Goal: Task Accomplishment & Management: Complete application form

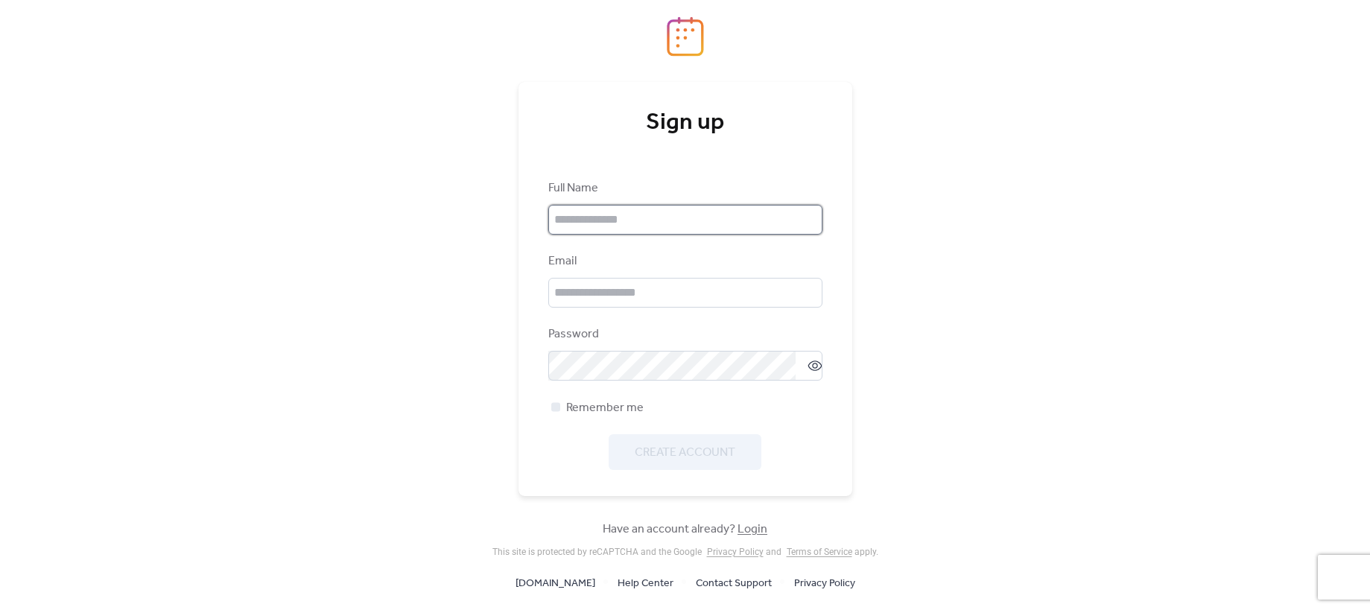
click at [671, 219] on input "text" at bounding box center [685, 220] width 274 height 30
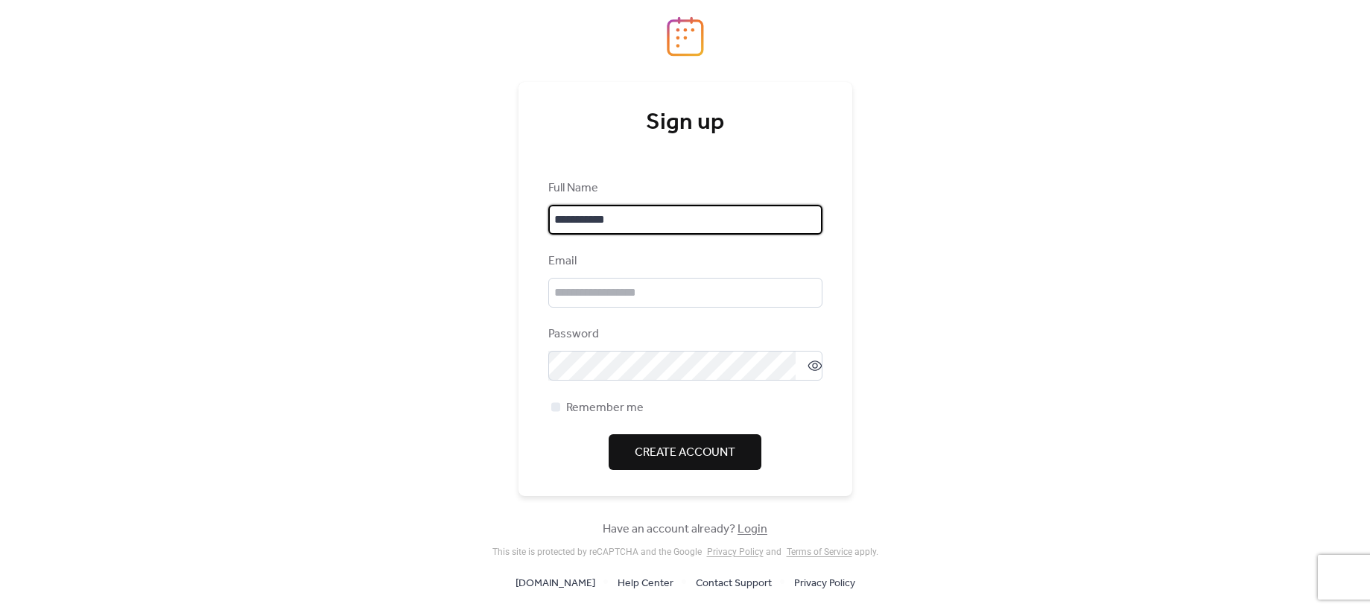
type input "**********"
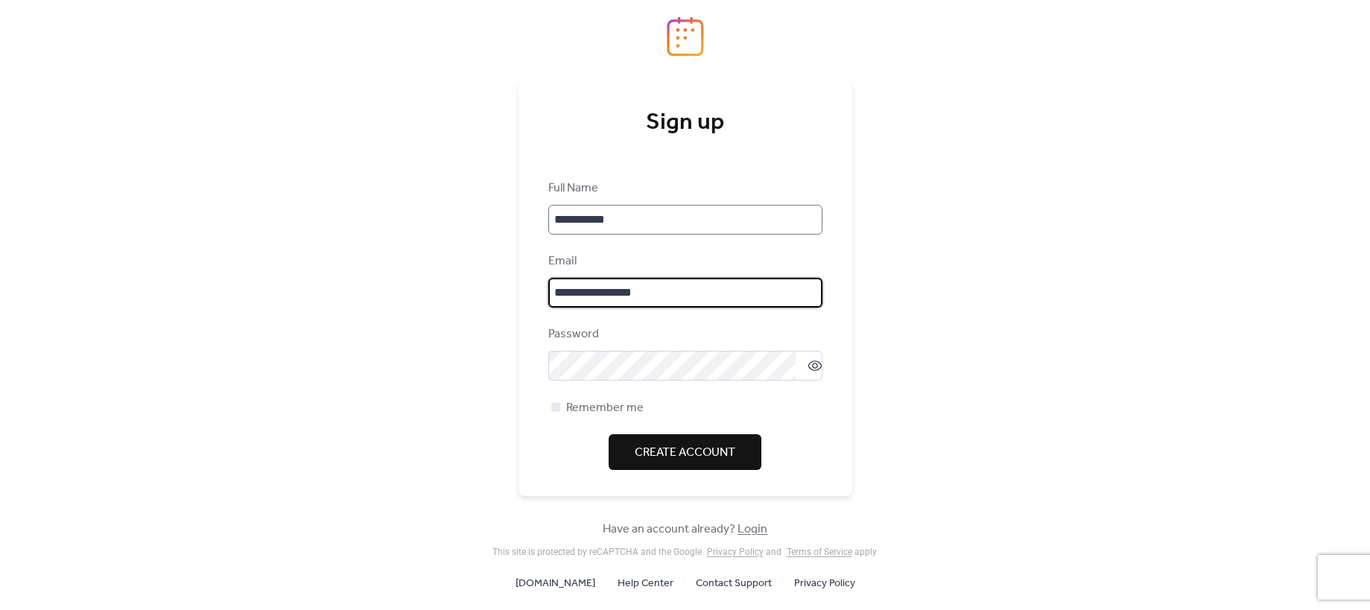
type input "**********"
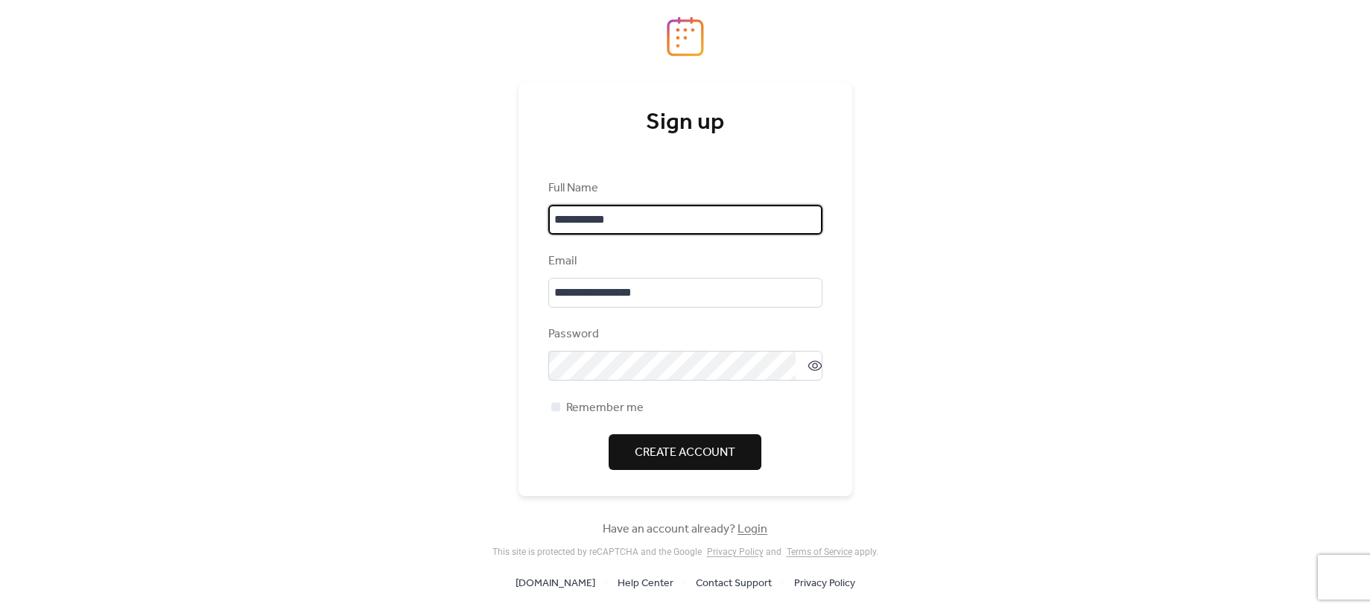
drag, startPoint x: 627, startPoint y: 220, endPoint x: 594, endPoint y: 224, distance: 33.7
click at [594, 224] on input "**********" at bounding box center [685, 220] width 274 height 30
type input "**********"
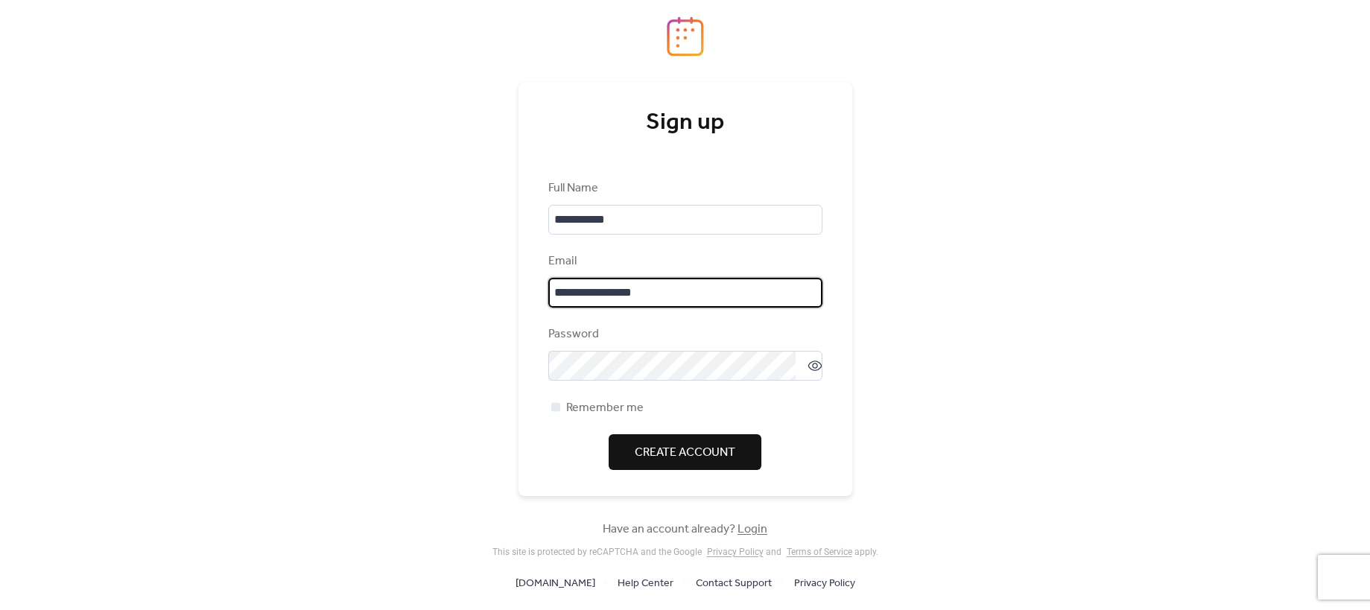
click at [574, 294] on input "**********" at bounding box center [685, 293] width 274 height 30
type input "**********"
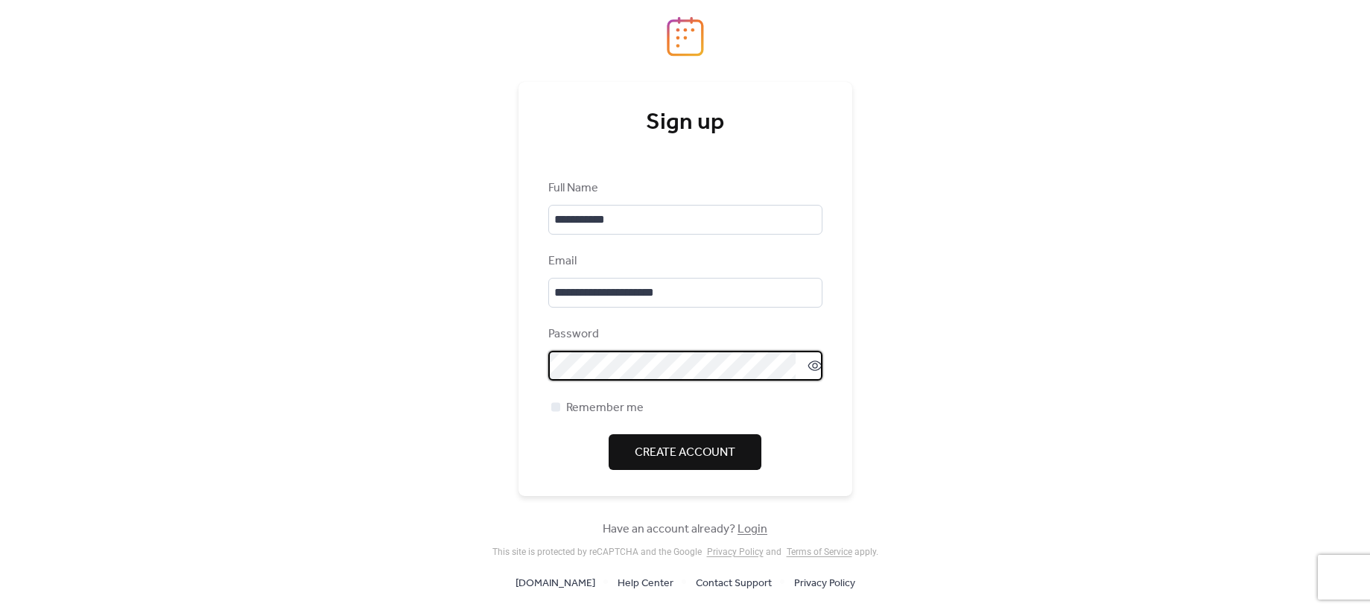
click at [812, 364] on icon at bounding box center [815, 366] width 6 height 6
click at [990, 399] on div "**********" at bounding box center [685, 305] width 1370 height 610
click at [691, 455] on span "Create Account" at bounding box center [685, 453] width 101 height 18
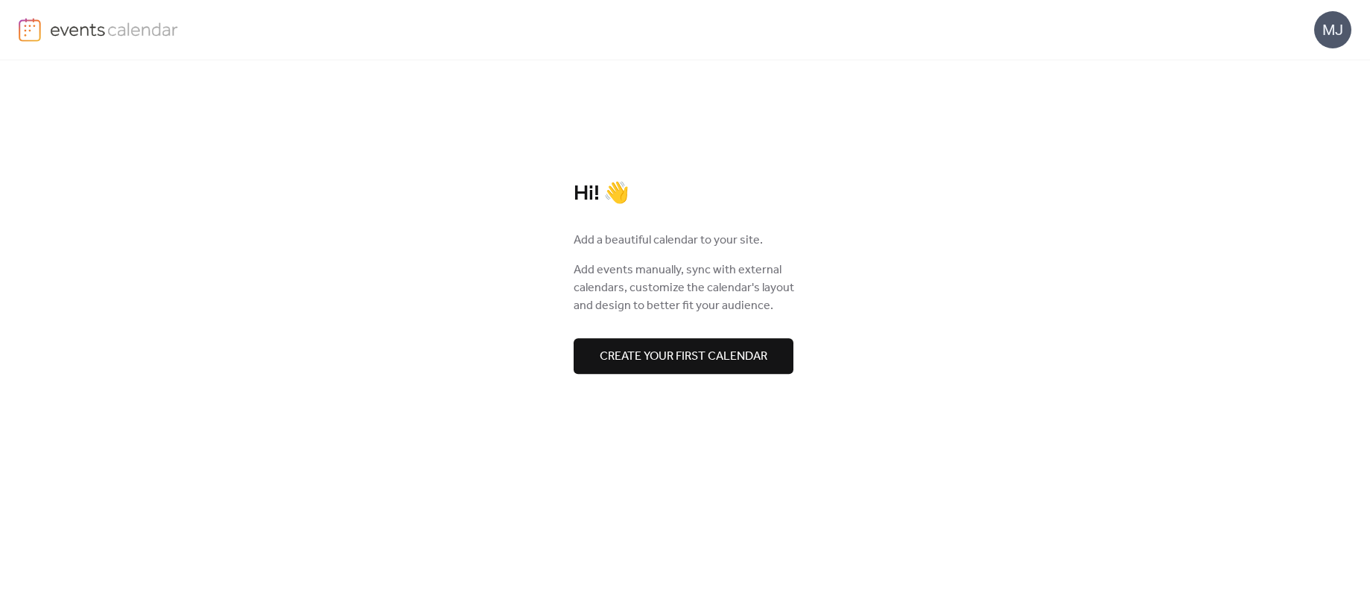
click at [752, 355] on span "Create your first calendar" at bounding box center [684, 357] width 168 height 18
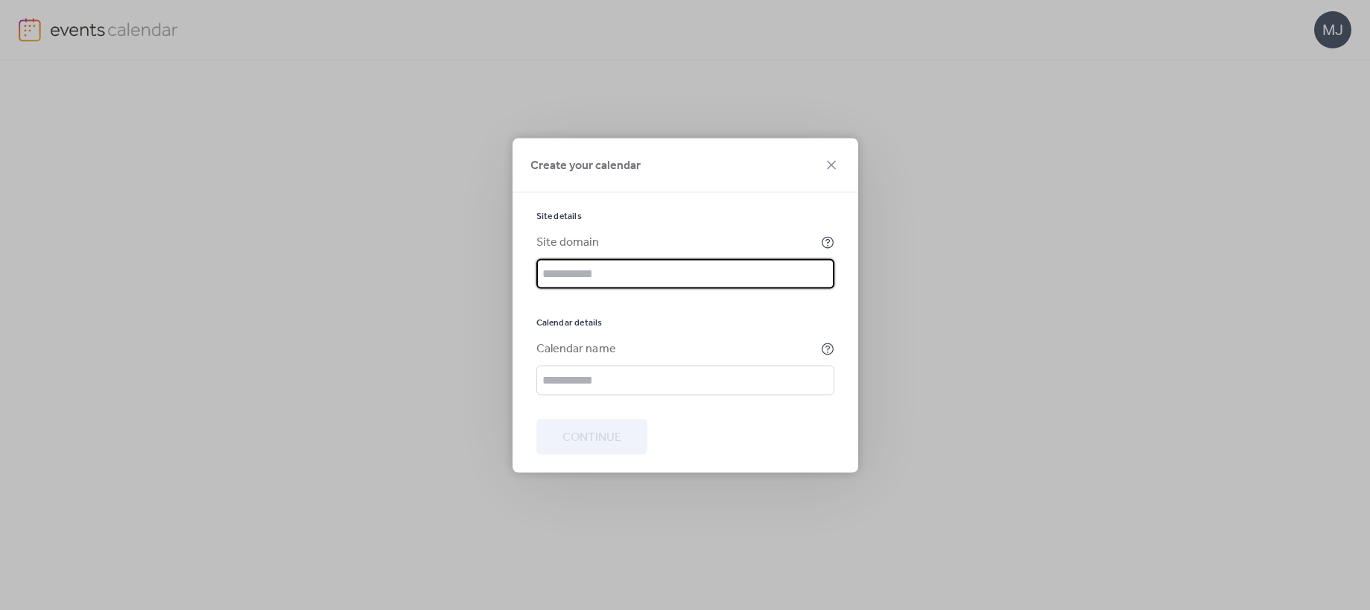
click at [661, 275] on input "text" at bounding box center [686, 274] width 298 height 30
type input "**********"
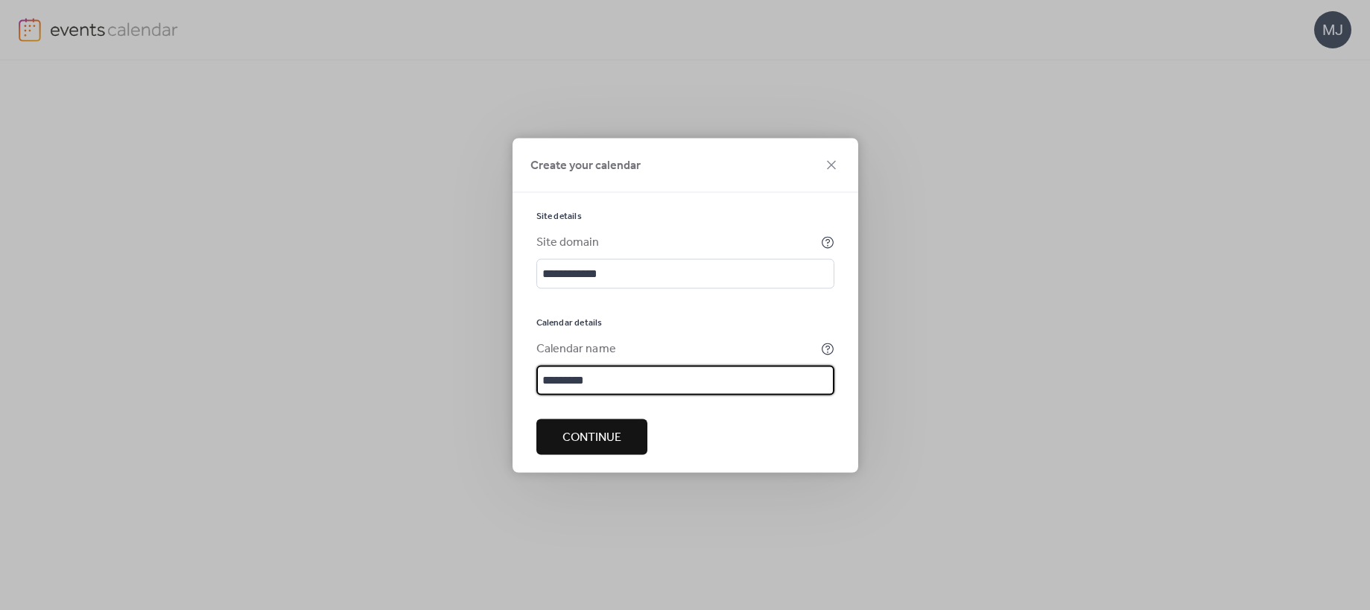
type input "*********"
click at [604, 437] on span "Continue" at bounding box center [592, 437] width 59 height 18
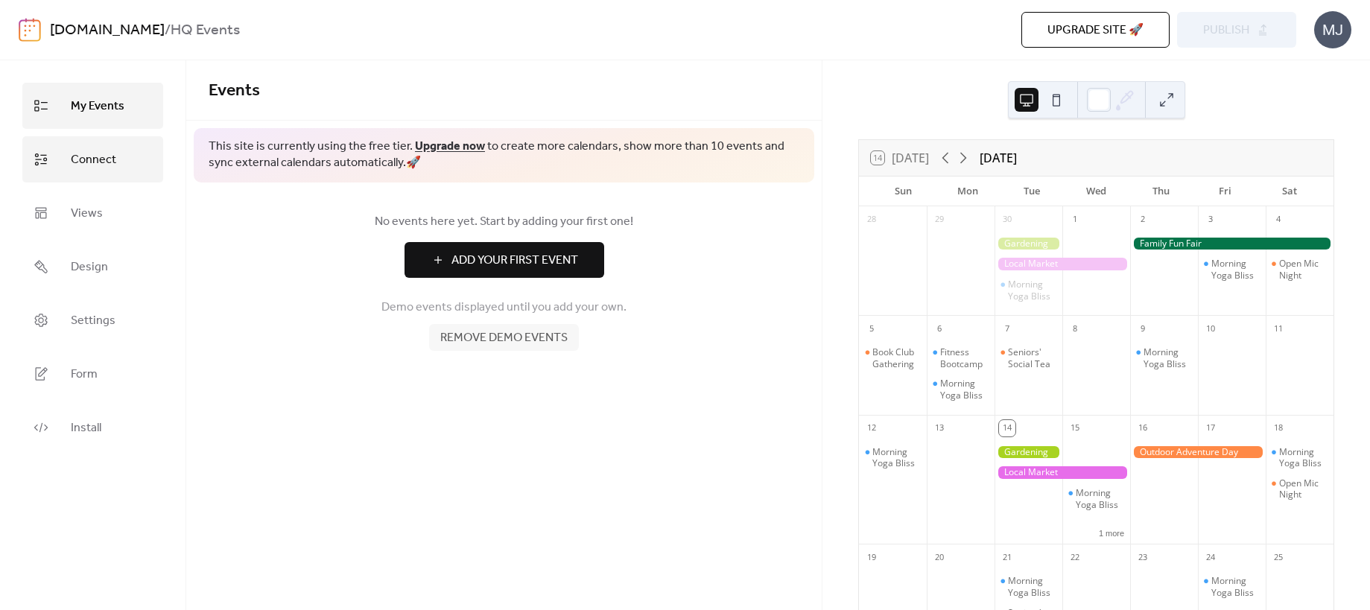
click at [88, 162] on span "Connect" at bounding box center [93, 160] width 45 height 24
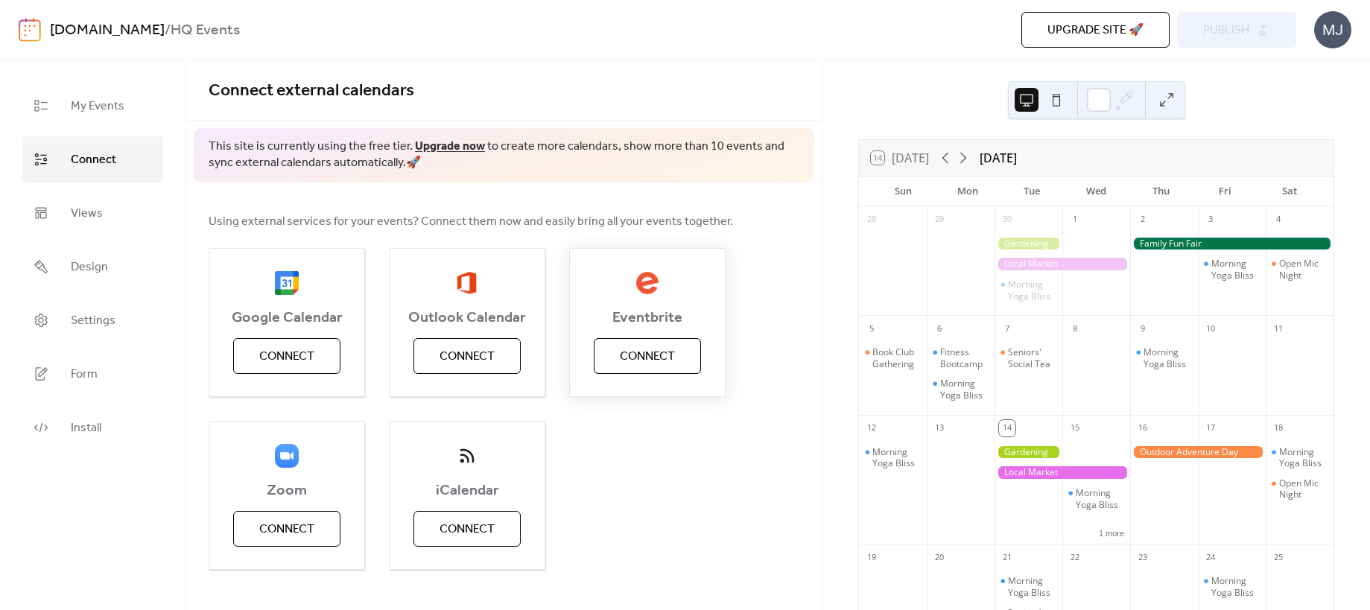
click at [668, 359] on span "Connect" at bounding box center [647, 357] width 55 height 18
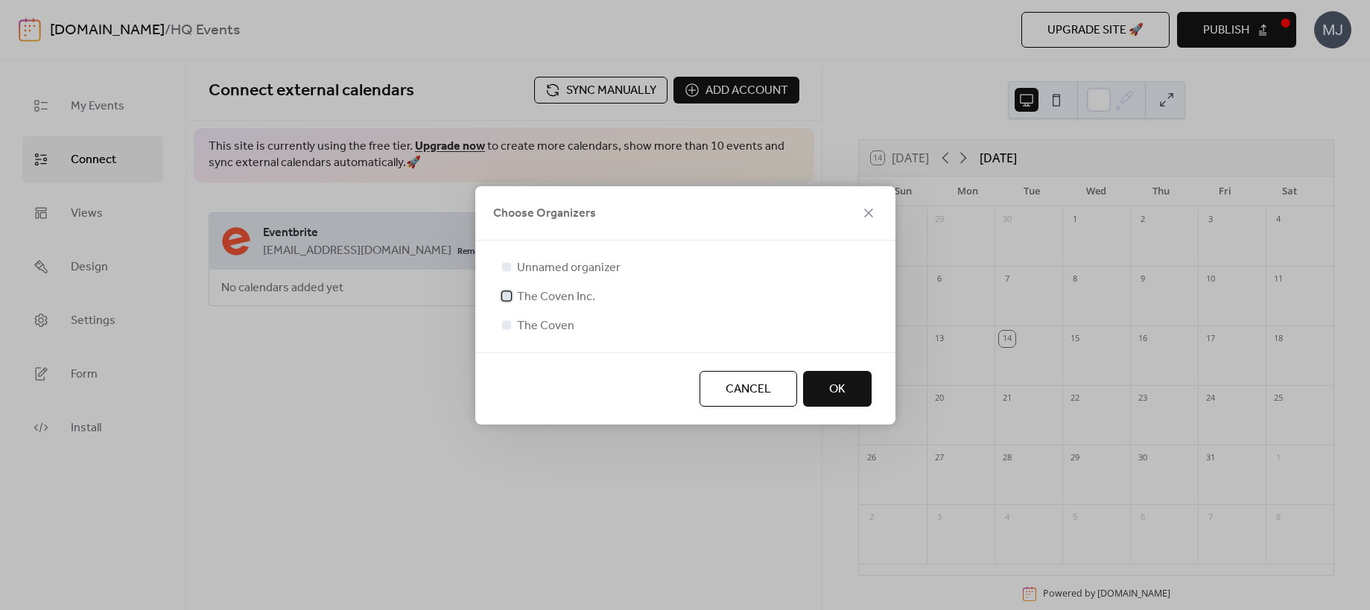
click at [555, 294] on span "The Coven Inc." at bounding box center [556, 297] width 78 height 18
click at [556, 326] on span "The Coven" at bounding box center [545, 326] width 57 height 18
click at [507, 325] on div at bounding box center [506, 324] width 9 height 9
click at [509, 320] on div at bounding box center [506, 324] width 9 height 9
click at [507, 295] on icon at bounding box center [507, 296] width 6 height 6
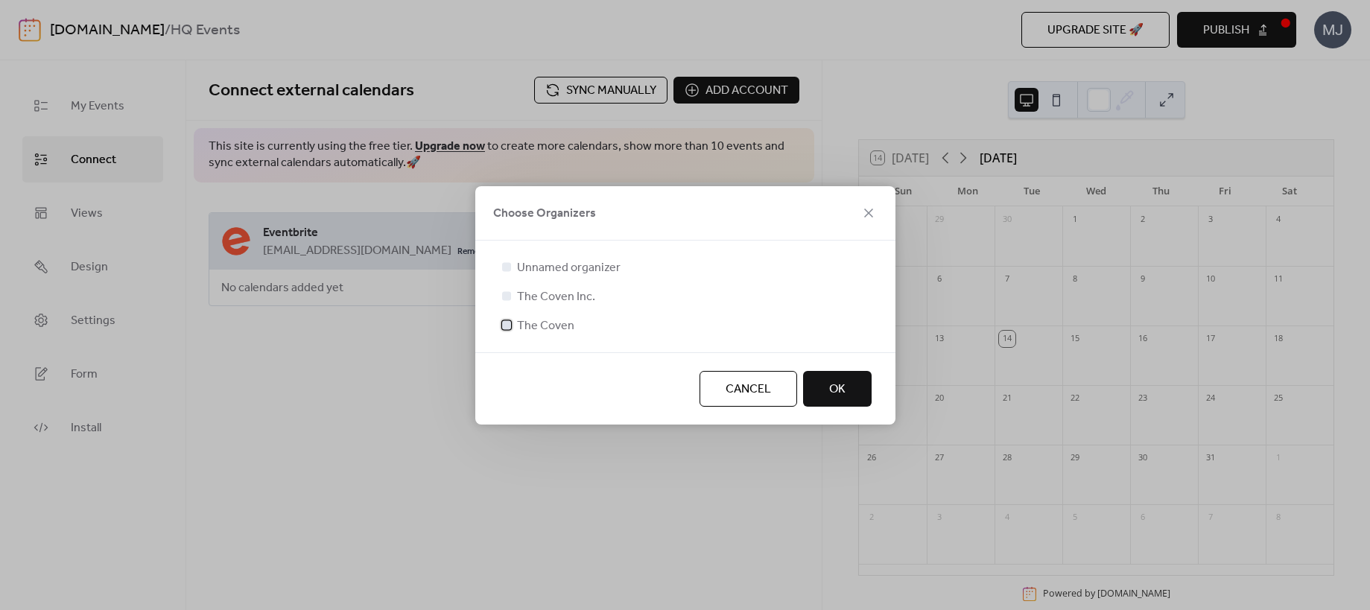
click at [505, 322] on div at bounding box center [506, 324] width 9 height 9
click at [503, 295] on div at bounding box center [506, 295] width 9 height 9
click at [505, 297] on div at bounding box center [506, 295] width 9 height 9
click at [846, 388] on button "OK" at bounding box center [837, 389] width 69 height 36
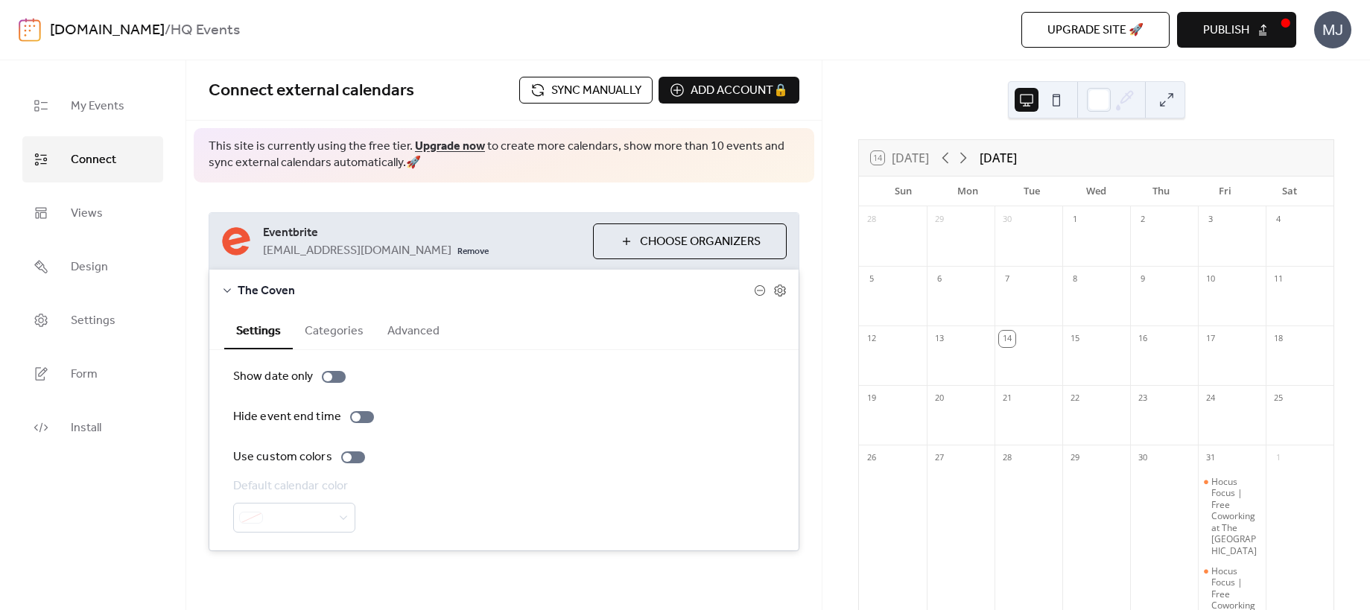
click at [348, 339] on button "Categories" at bounding box center [334, 329] width 83 height 37
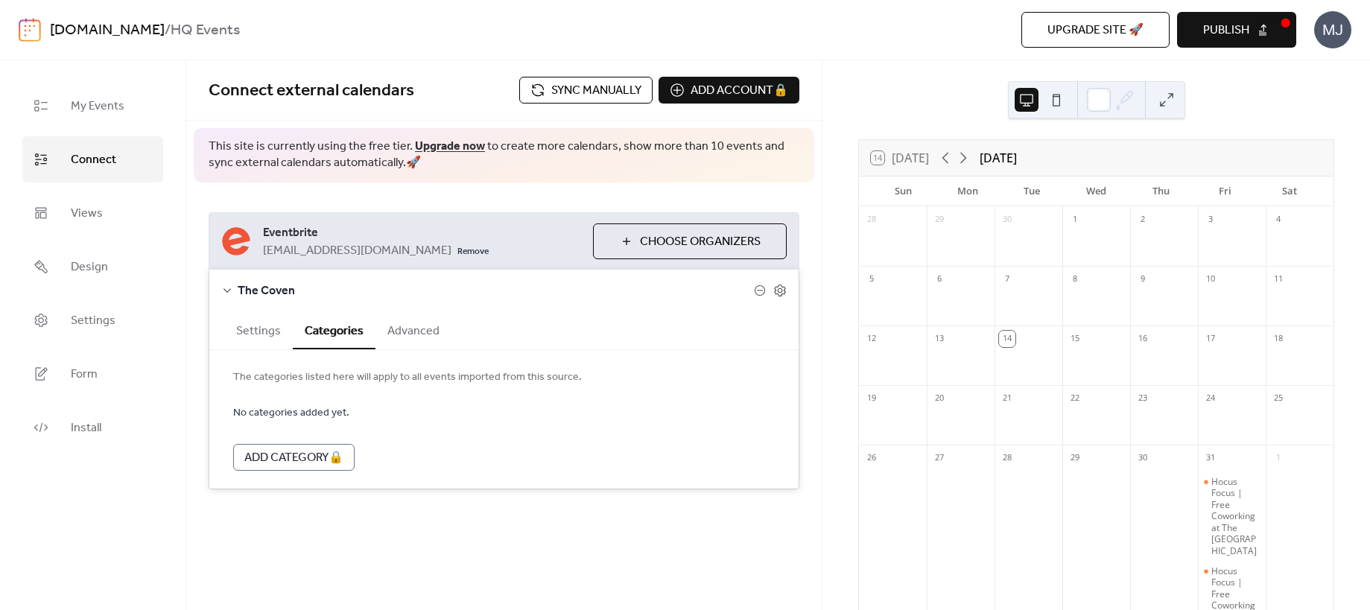
click at [405, 335] on button "Advanced" at bounding box center [414, 329] width 76 height 37
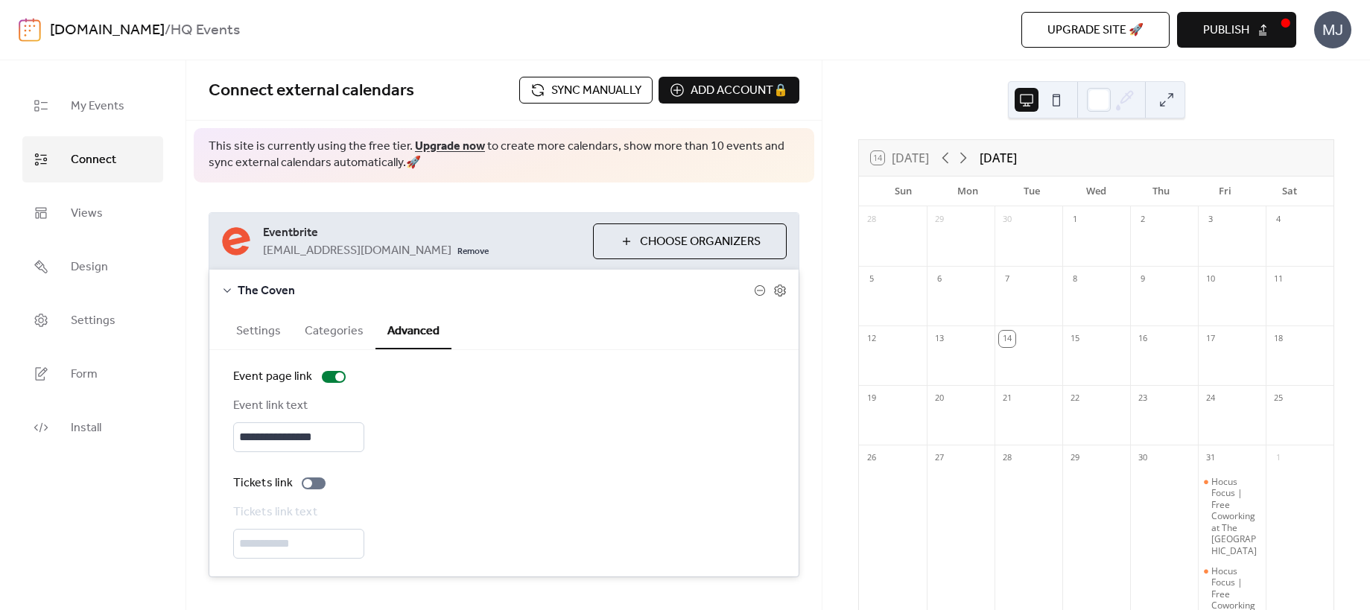
click at [262, 336] on button "Settings" at bounding box center [258, 329] width 69 height 37
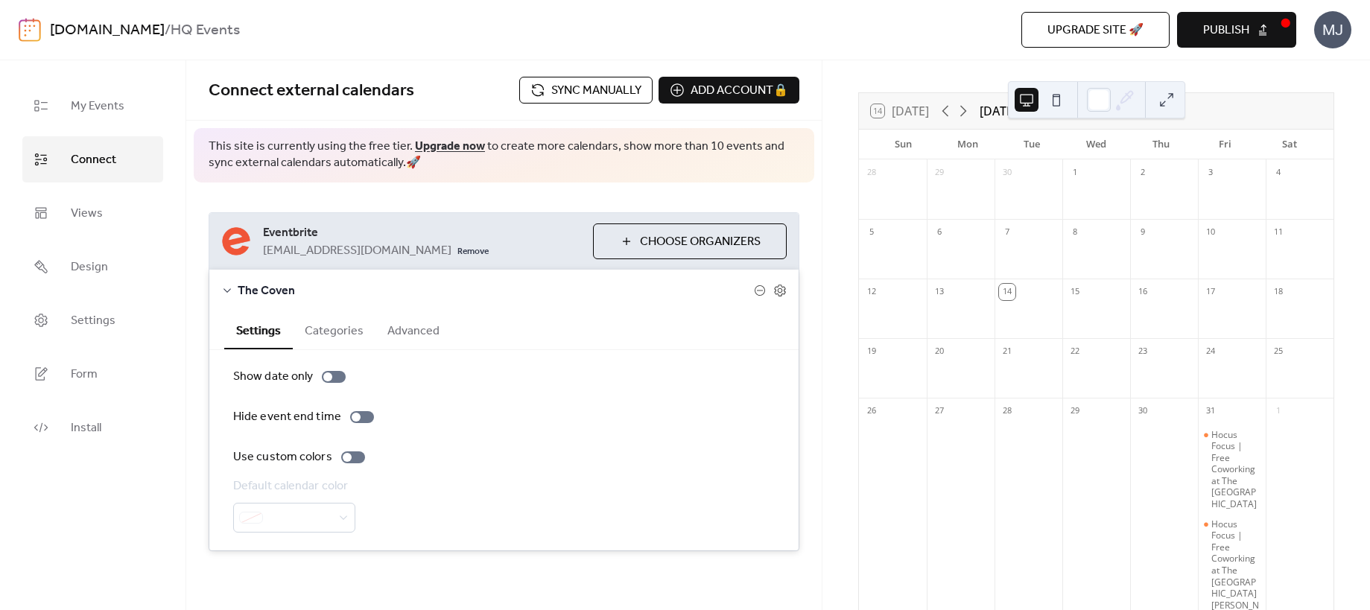
scroll to position [79, 0]
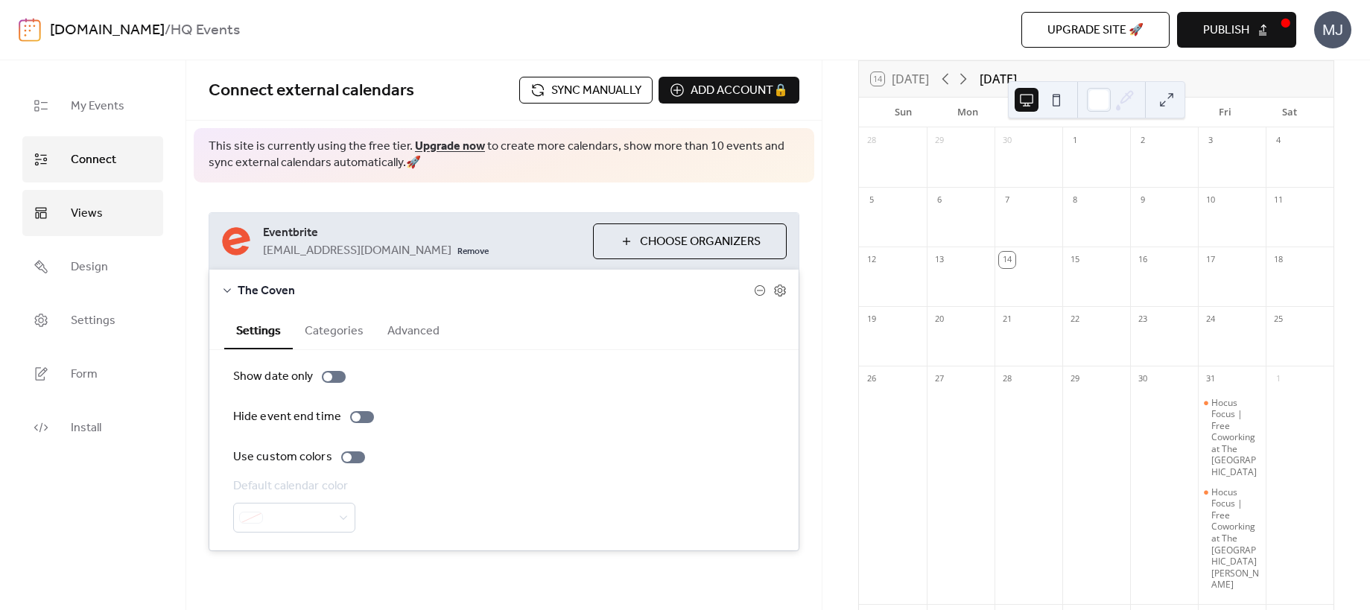
click at [101, 203] on link "Views" at bounding box center [92, 213] width 141 height 46
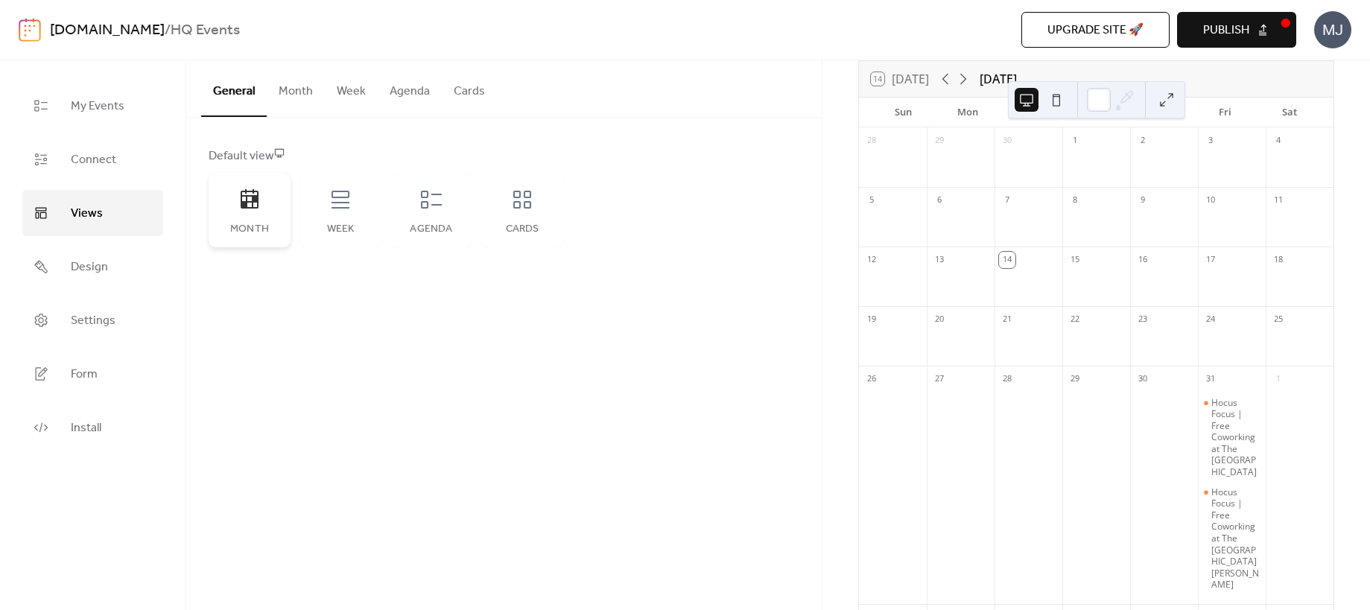
click at [239, 206] on icon at bounding box center [250, 200] width 24 height 24
click at [525, 205] on icon at bounding box center [522, 200] width 18 height 18
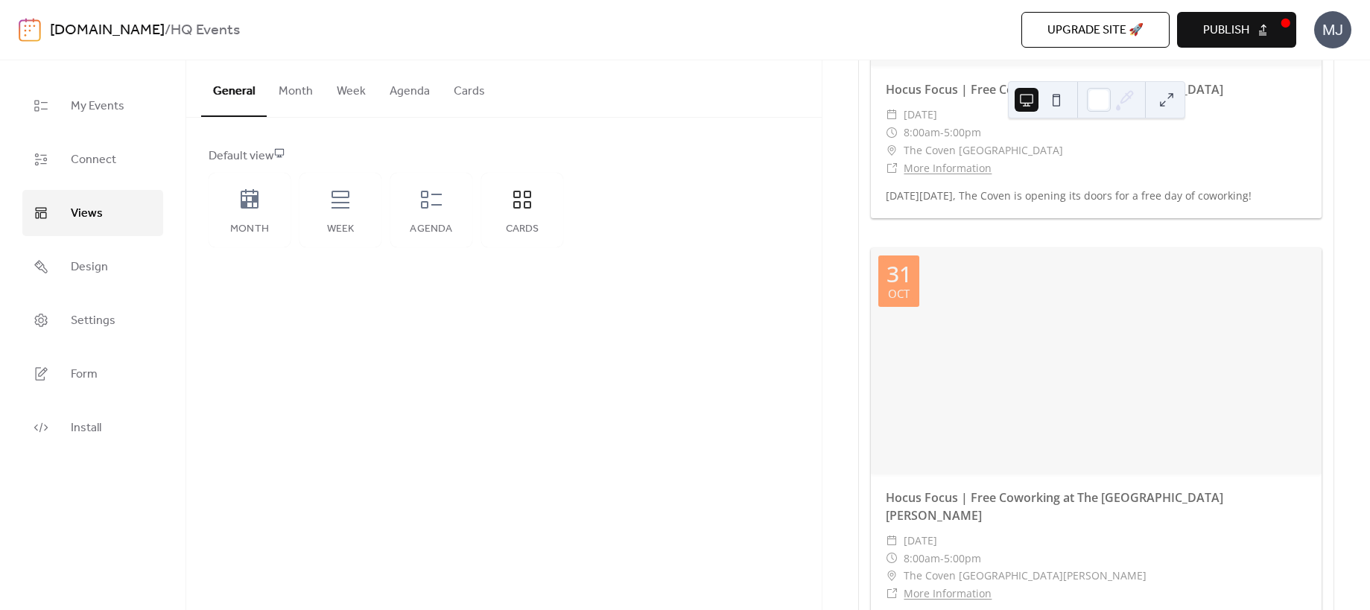
scroll to position [346, 0]
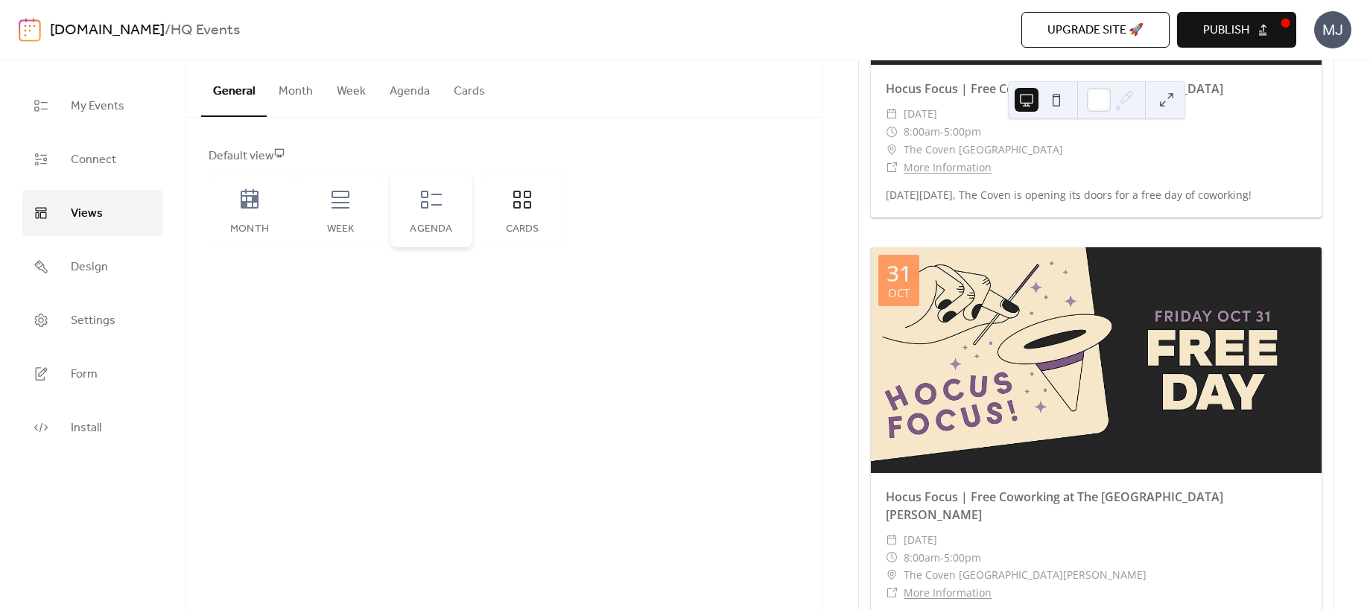
click at [442, 202] on icon at bounding box center [432, 200] width 24 height 24
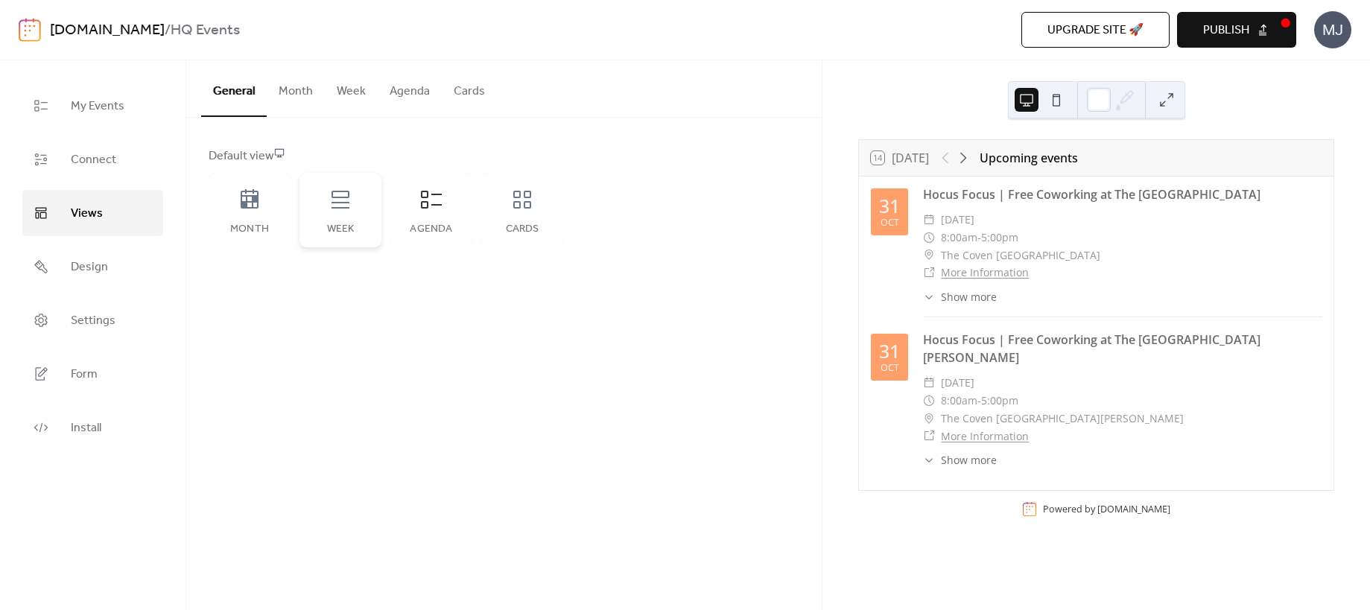
click at [373, 212] on div "Week" at bounding box center [341, 210] width 82 height 75
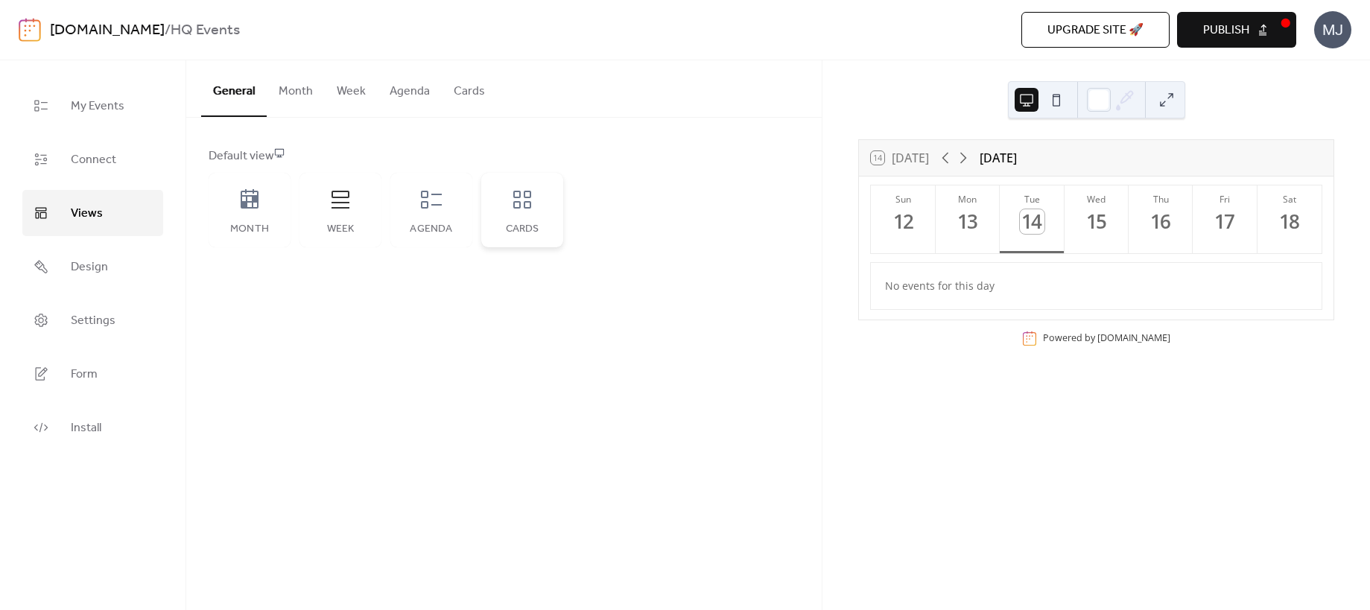
click at [489, 211] on div "Cards" at bounding box center [522, 210] width 82 height 75
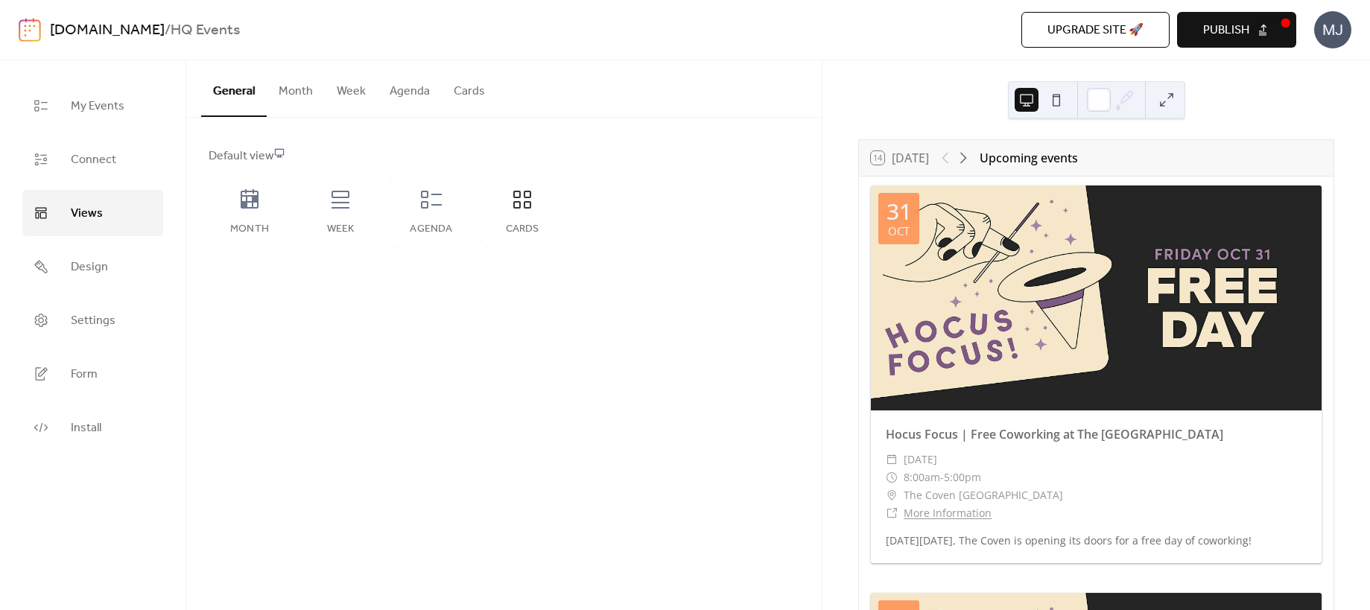
click at [298, 95] on button "Month" at bounding box center [296, 87] width 58 height 55
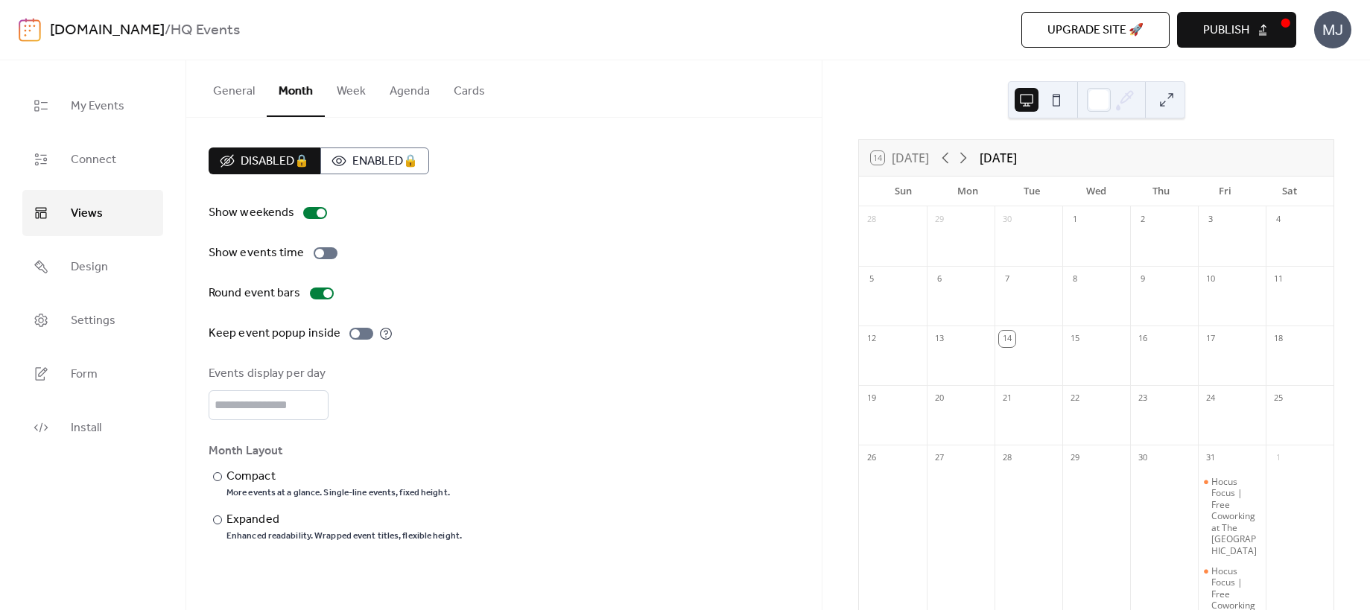
click at [359, 88] on button "Week" at bounding box center [351, 87] width 53 height 55
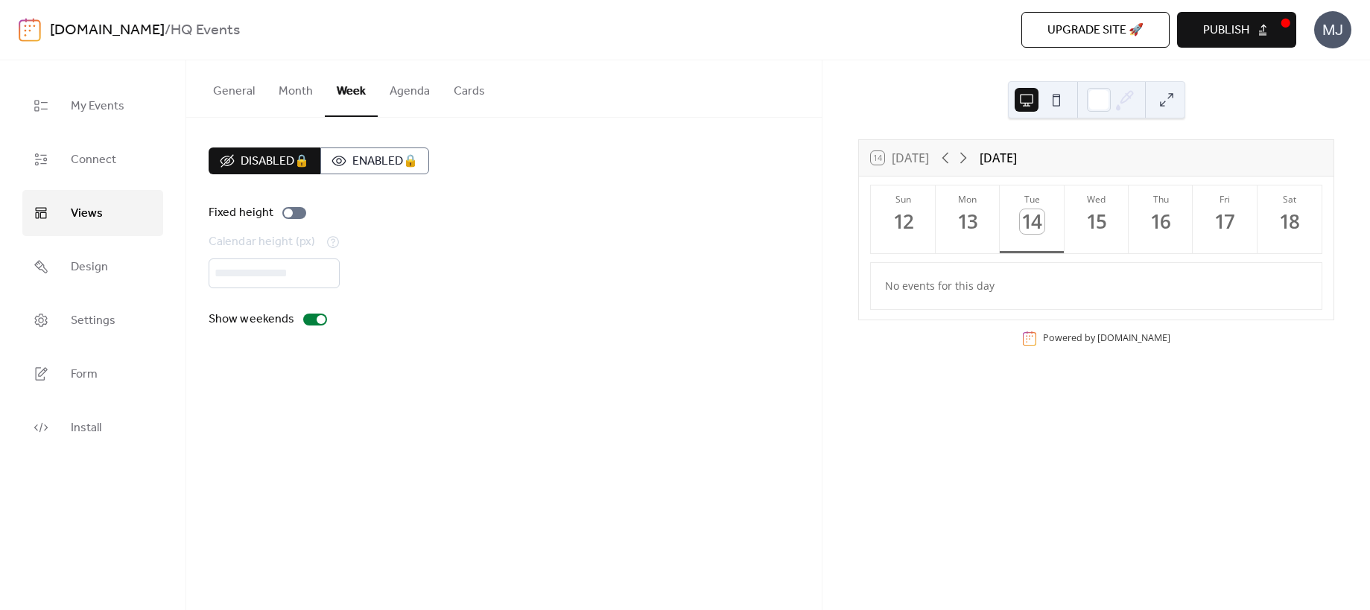
click at [399, 86] on button "Agenda" at bounding box center [410, 87] width 64 height 55
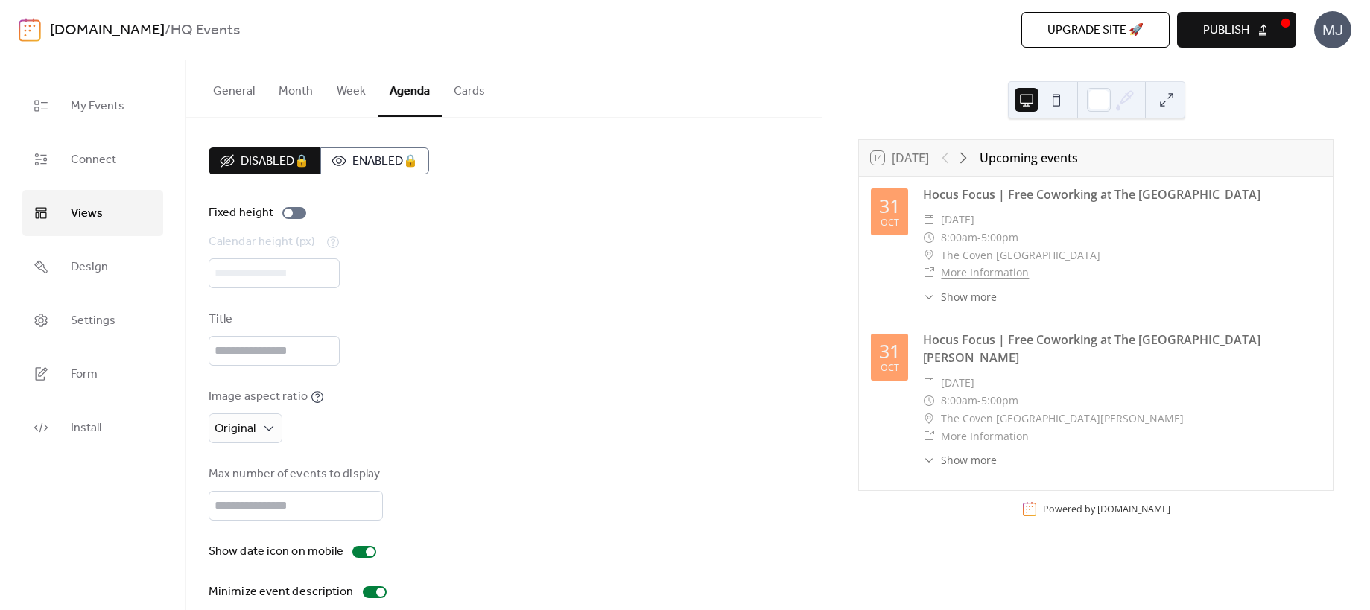
click at [464, 89] on button "Cards" at bounding box center [469, 87] width 55 height 55
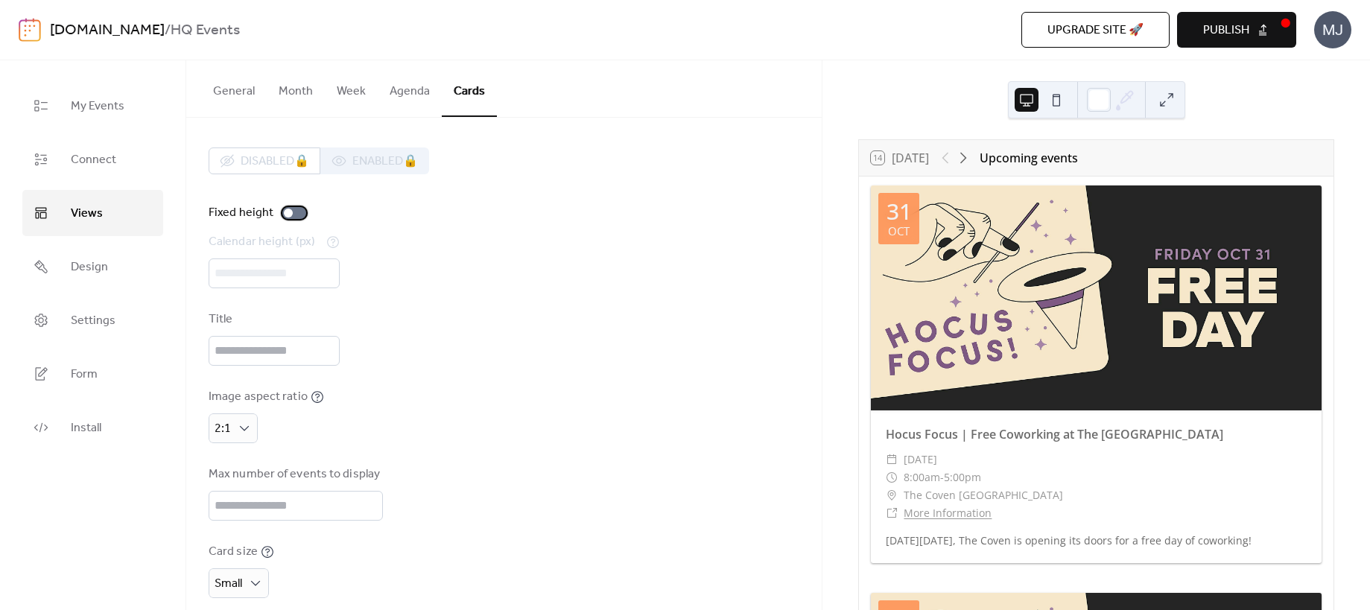
click at [288, 212] on div at bounding box center [288, 213] width 9 height 9
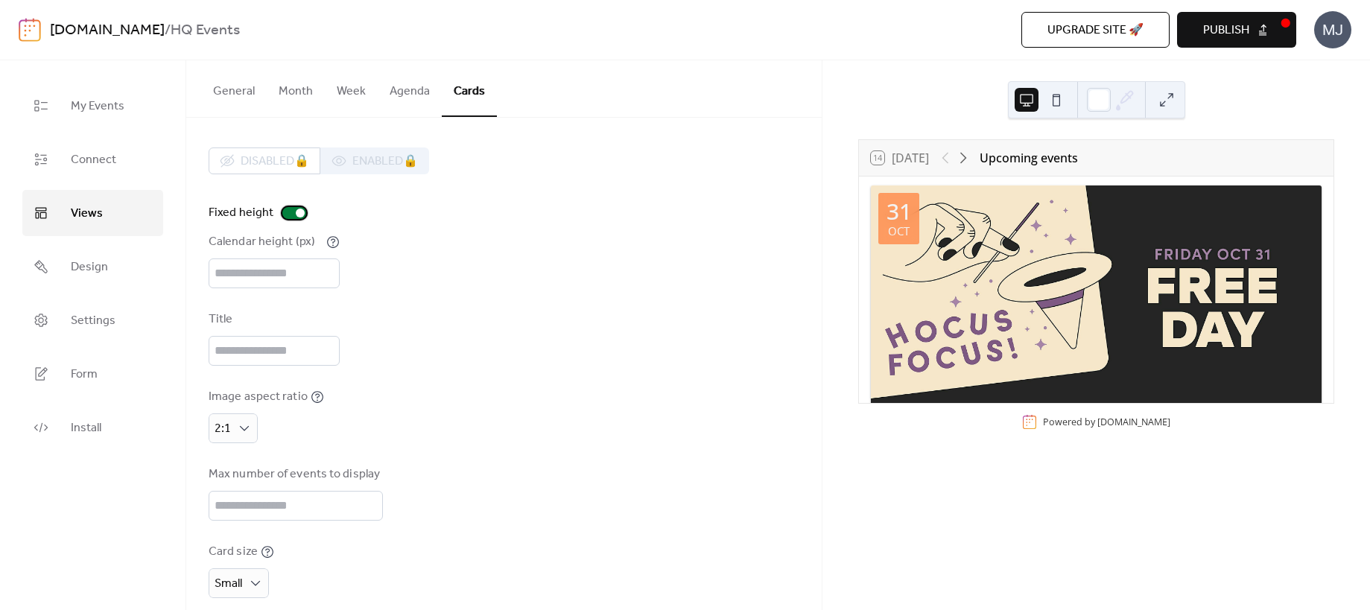
click at [288, 213] on div at bounding box center [294, 213] width 24 height 12
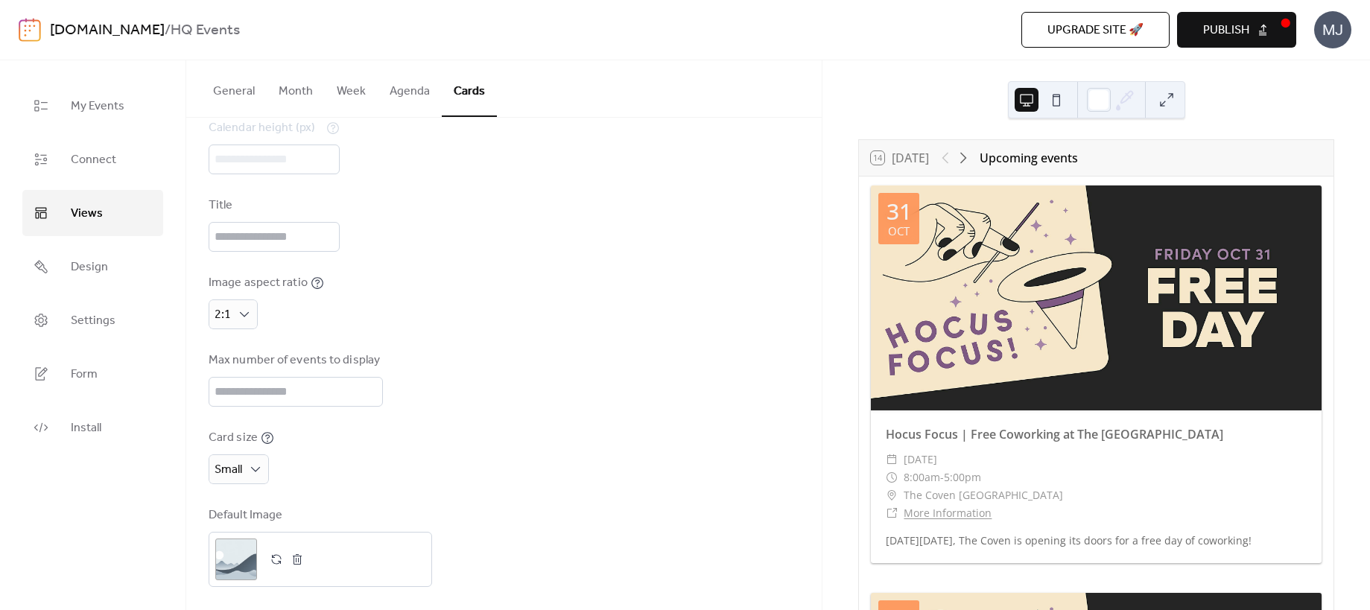
scroll to position [121, 0]
click at [231, 302] on div "2:1" at bounding box center [233, 308] width 49 height 30
click at [235, 368] on span "1:1" at bounding box center [229, 371] width 16 height 18
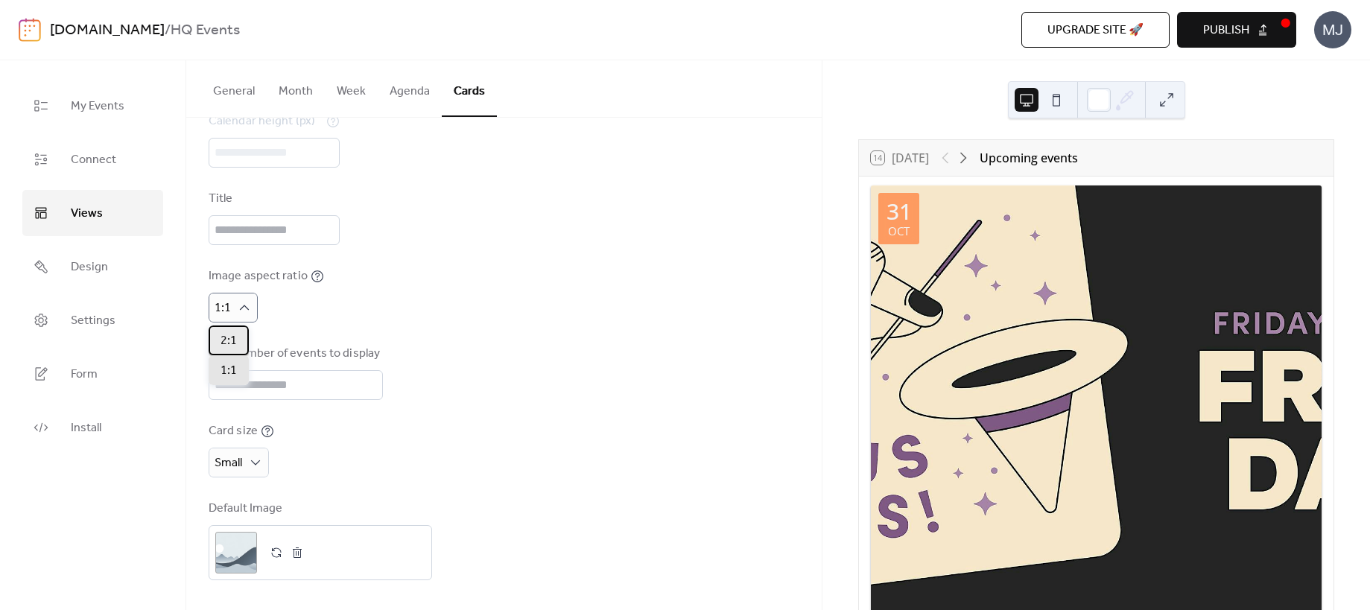
click at [244, 344] on div "2:1" at bounding box center [229, 341] width 40 height 30
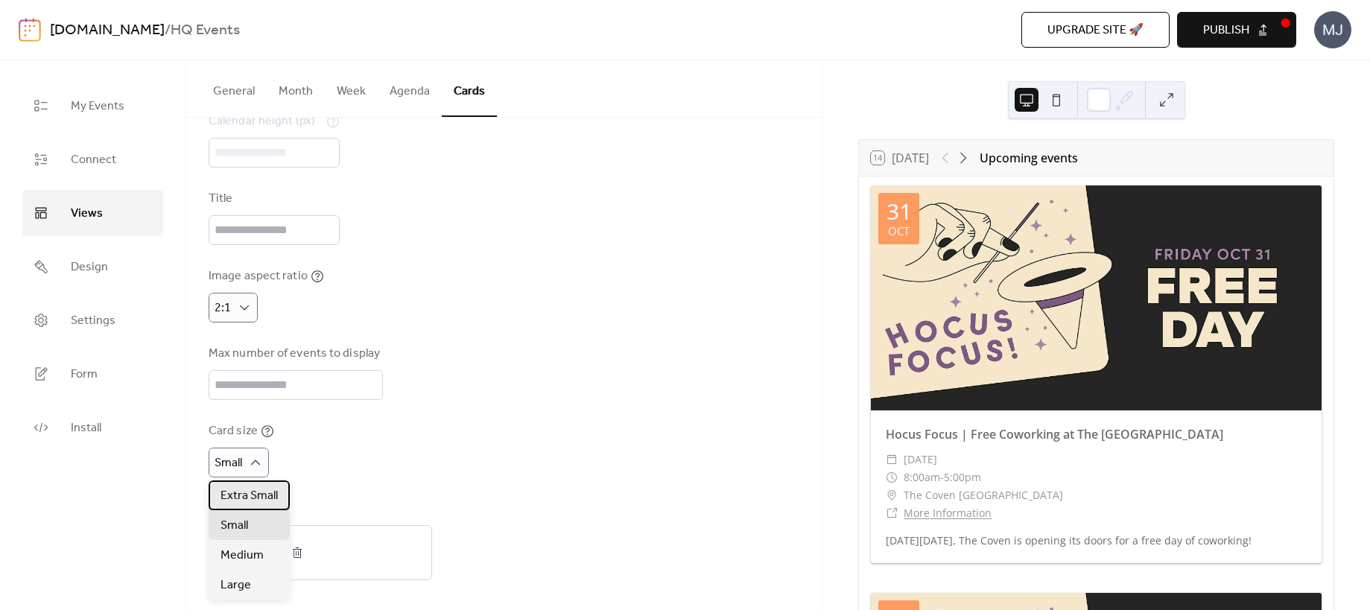
click at [261, 493] on span "Extra Small" at bounding box center [249, 496] width 57 height 18
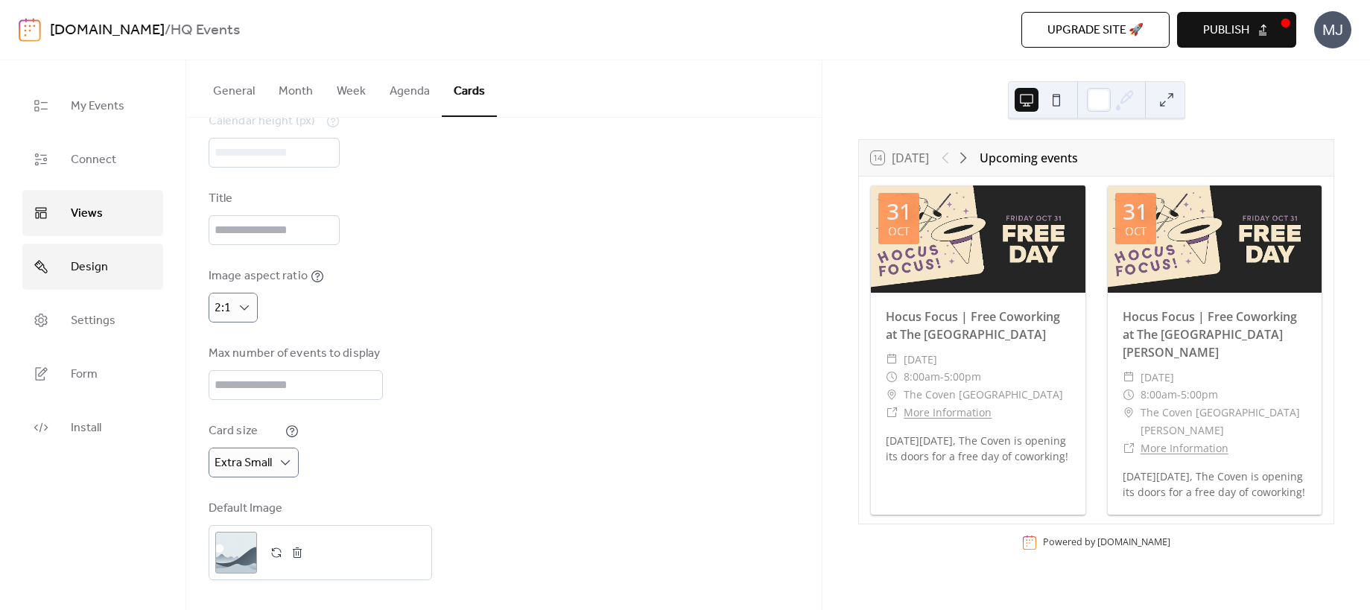
click at [142, 270] on link "Design" at bounding box center [92, 267] width 141 height 46
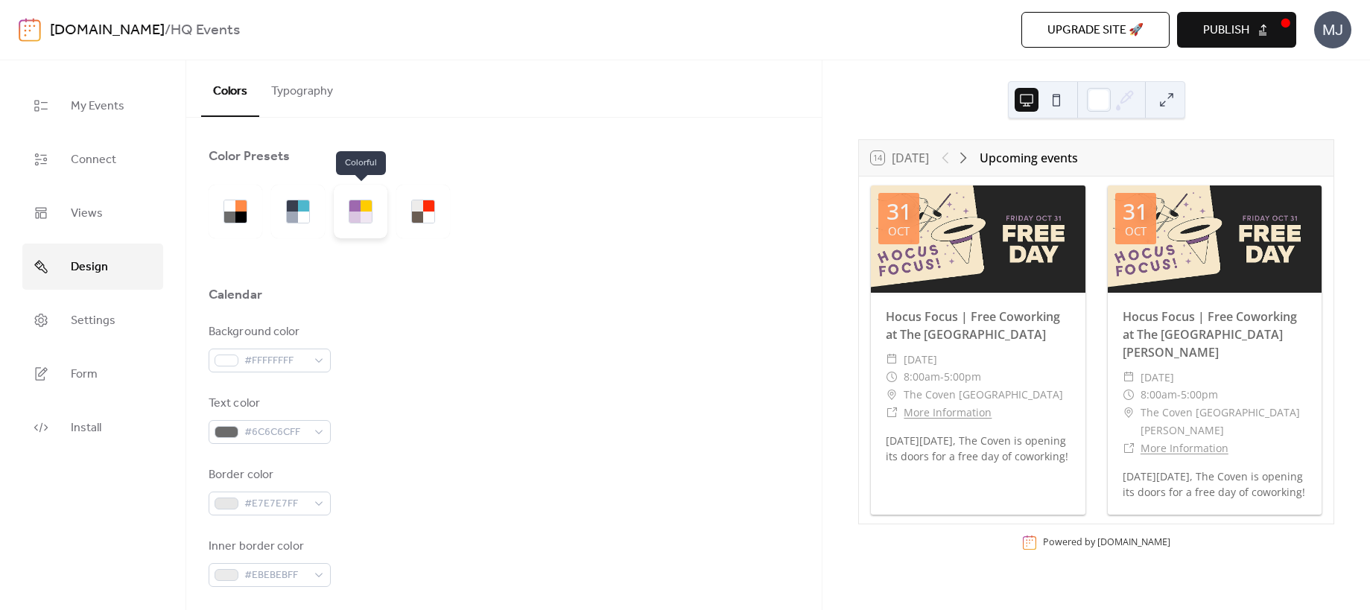
click at [361, 209] on div at bounding box center [366, 205] width 11 height 11
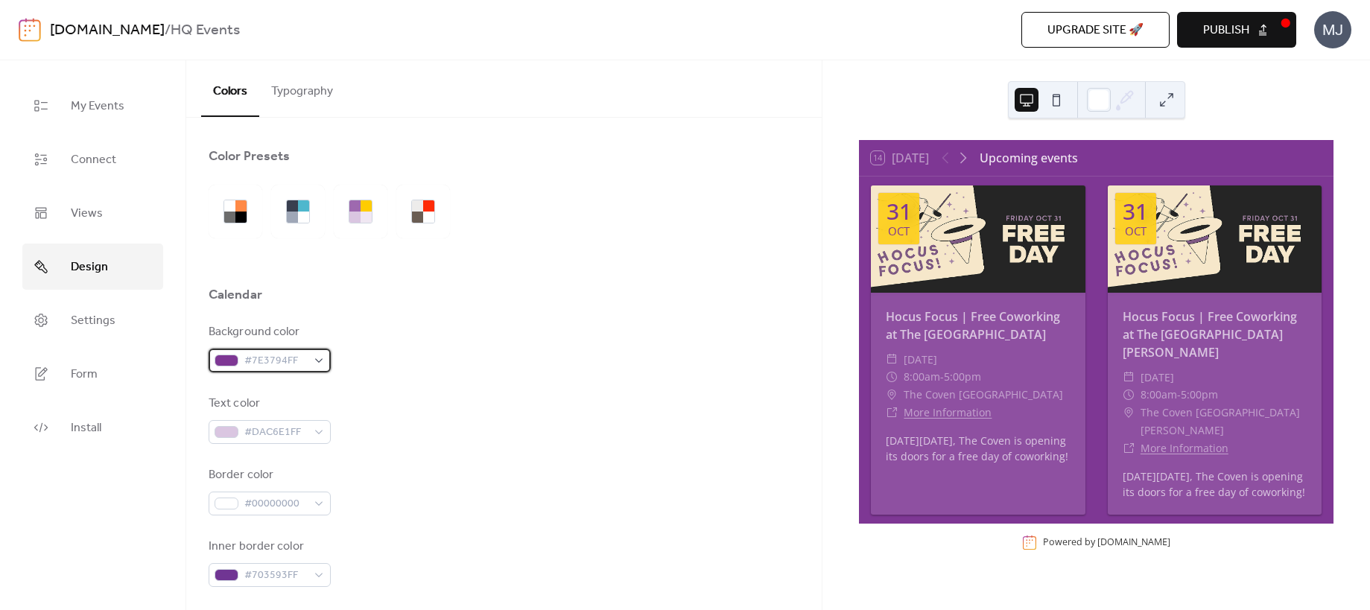
click at [299, 363] on span "#7E3794FF" at bounding box center [275, 361] width 63 height 18
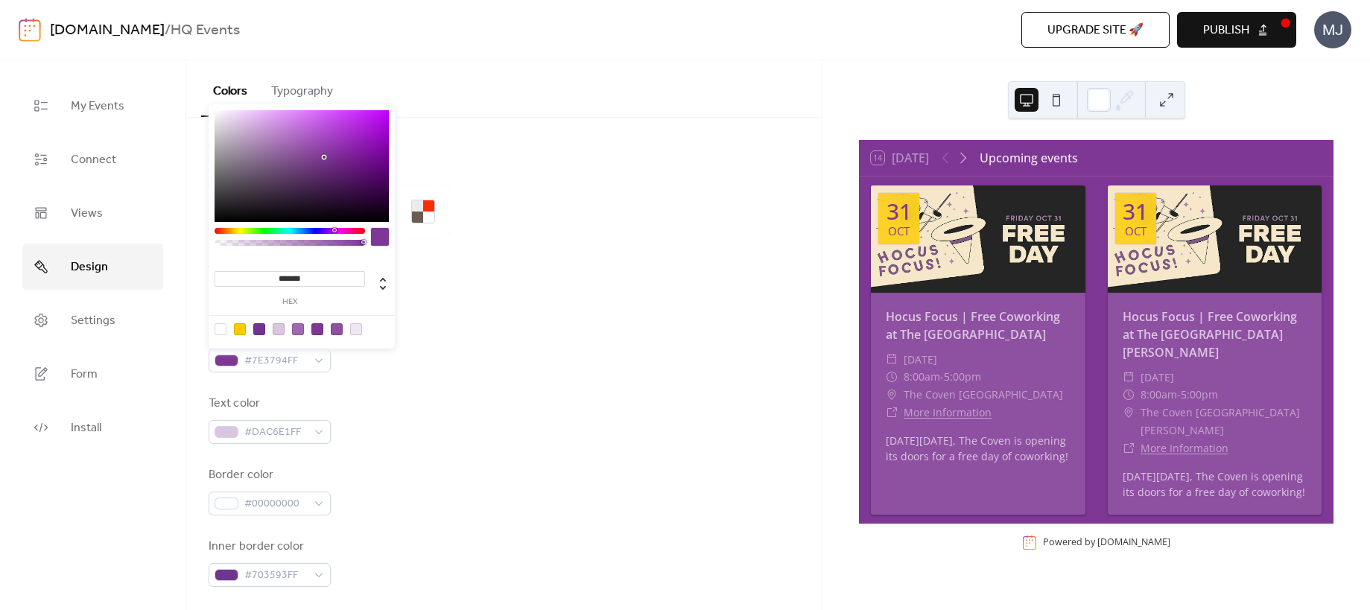
click at [329, 281] on input "*******" at bounding box center [290, 279] width 151 height 16
paste input
type input "******"
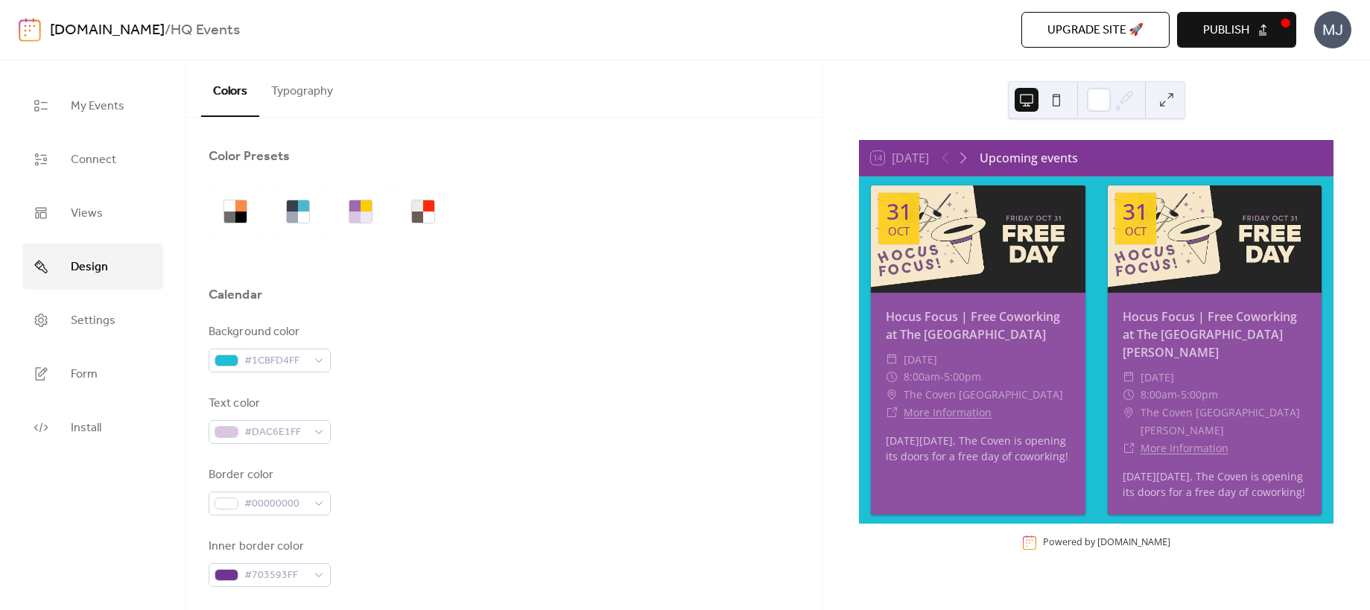
click at [505, 338] on div "Background color #1CBFD4FF" at bounding box center [504, 347] width 591 height 49
click at [279, 364] on span "#1CBFD4FF" at bounding box center [275, 361] width 63 height 18
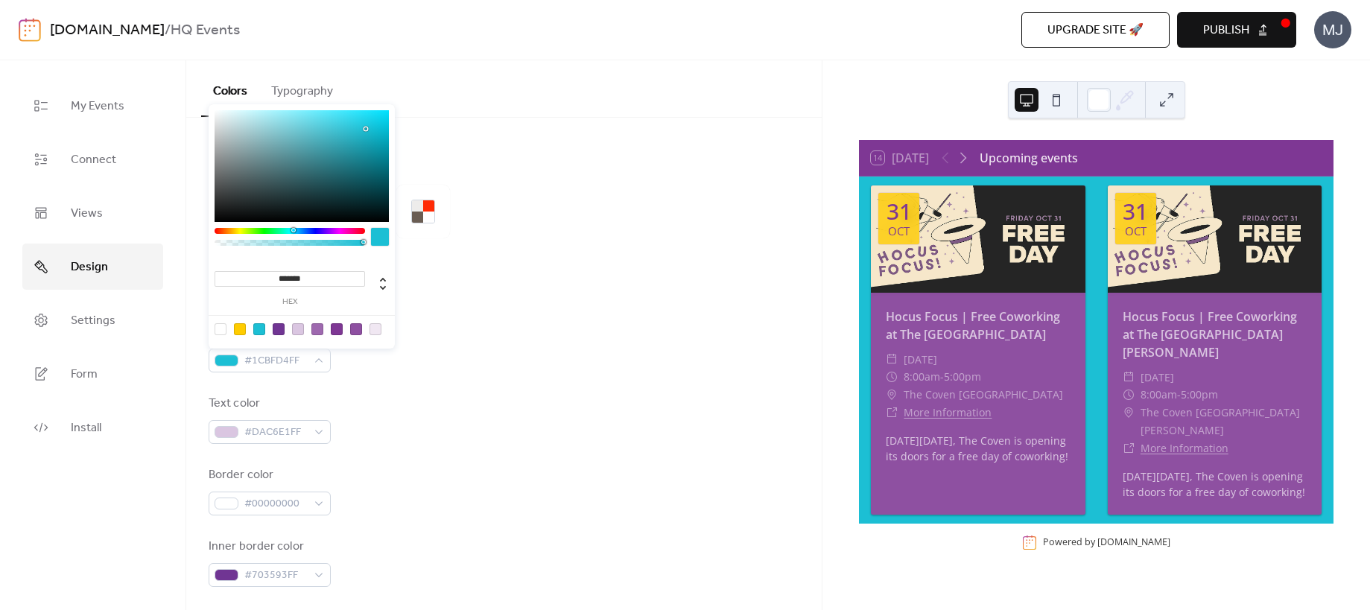
type input "**"
type input "*"
drag, startPoint x: 362, startPoint y: 241, endPoint x: 174, endPoint y: 239, distance: 187.8
click at [174, 239] on body "[DOMAIN_NAME] / HQ Events Upgrade site 🚀 Preview Publish MJ My Events Connect V…" at bounding box center [685, 305] width 1370 height 610
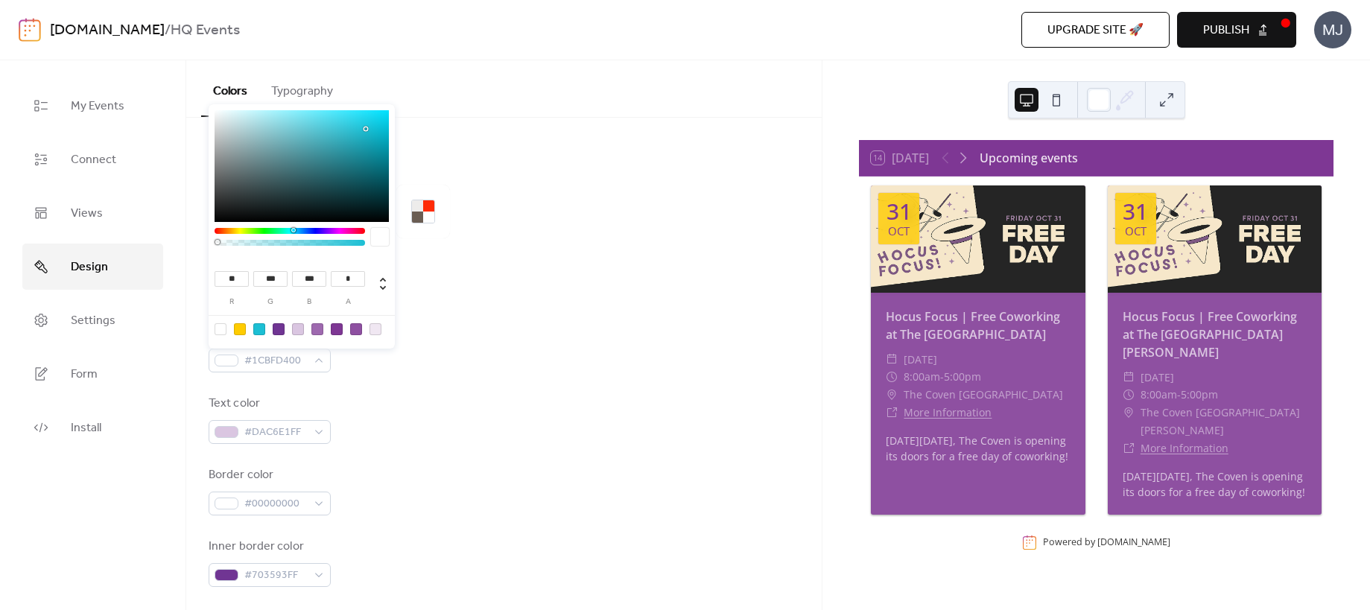
click at [518, 266] on div at bounding box center [504, 262] width 591 height 48
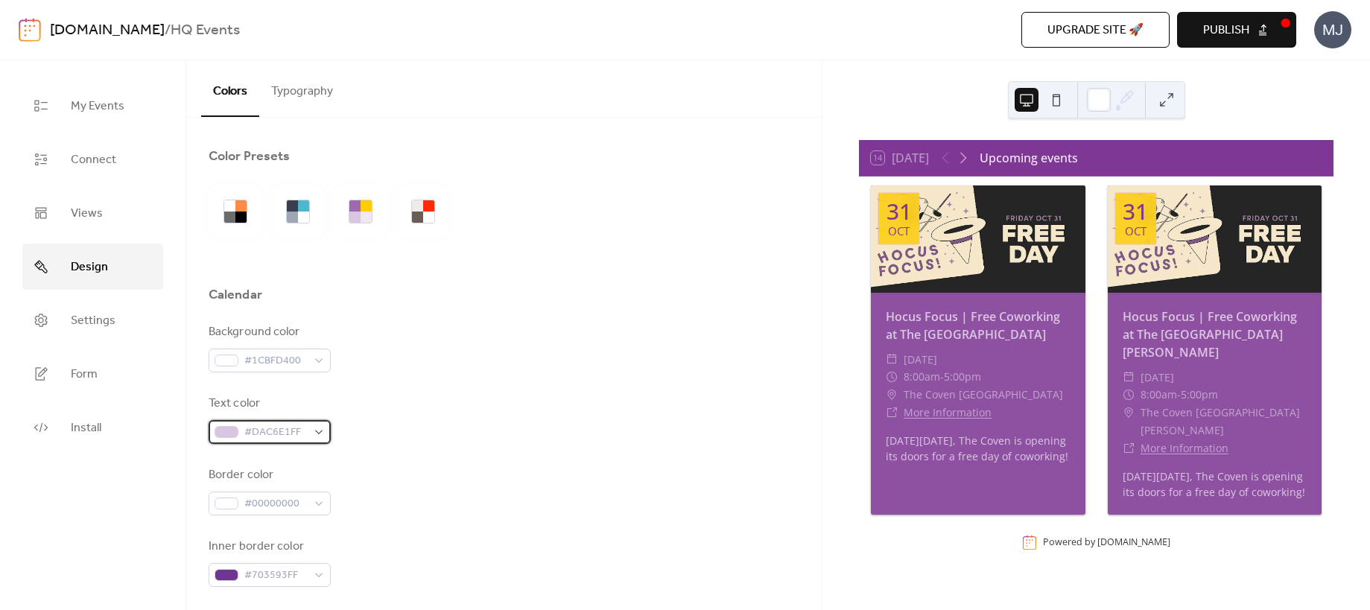
click at [300, 431] on span "#DAC6E1FF" at bounding box center [275, 433] width 63 height 18
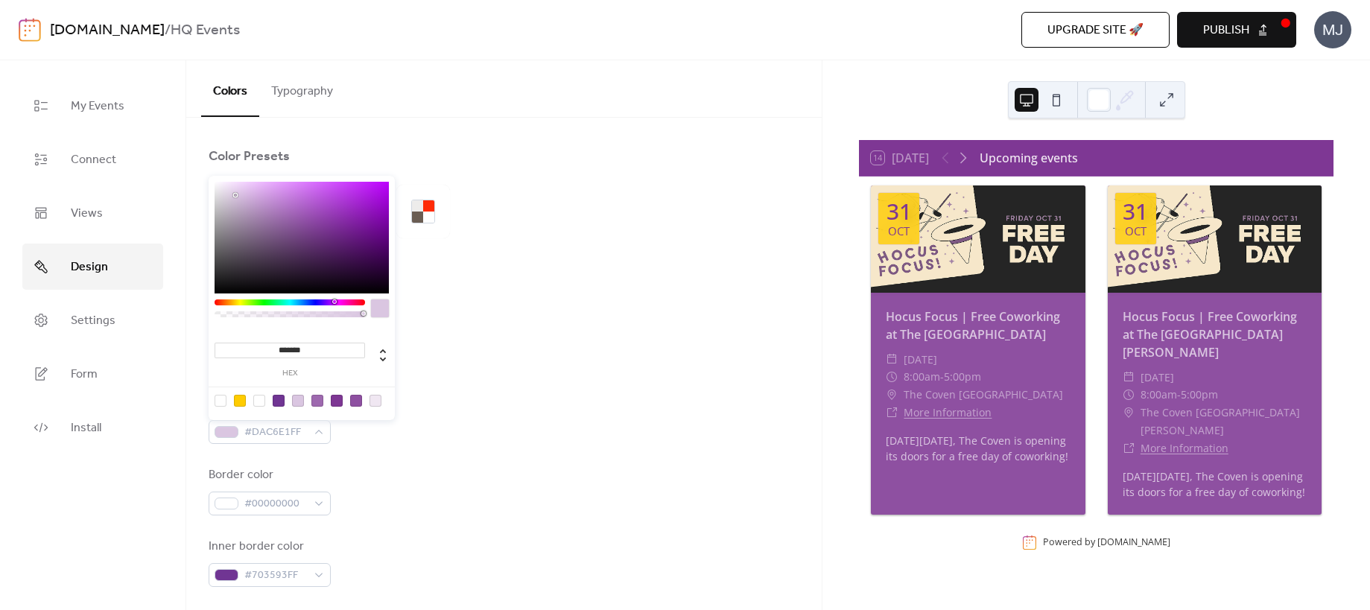
click at [221, 402] on div at bounding box center [221, 401] width 12 height 12
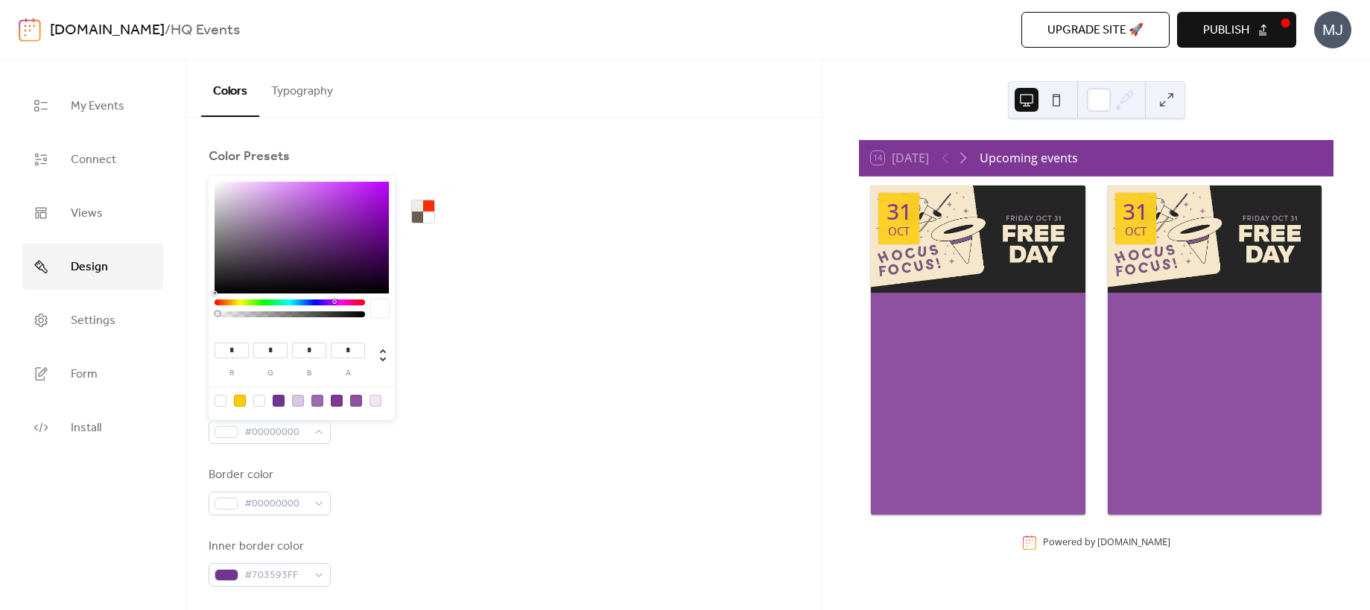
click at [258, 402] on div at bounding box center [259, 401] width 12 height 12
type input "**"
type input "***"
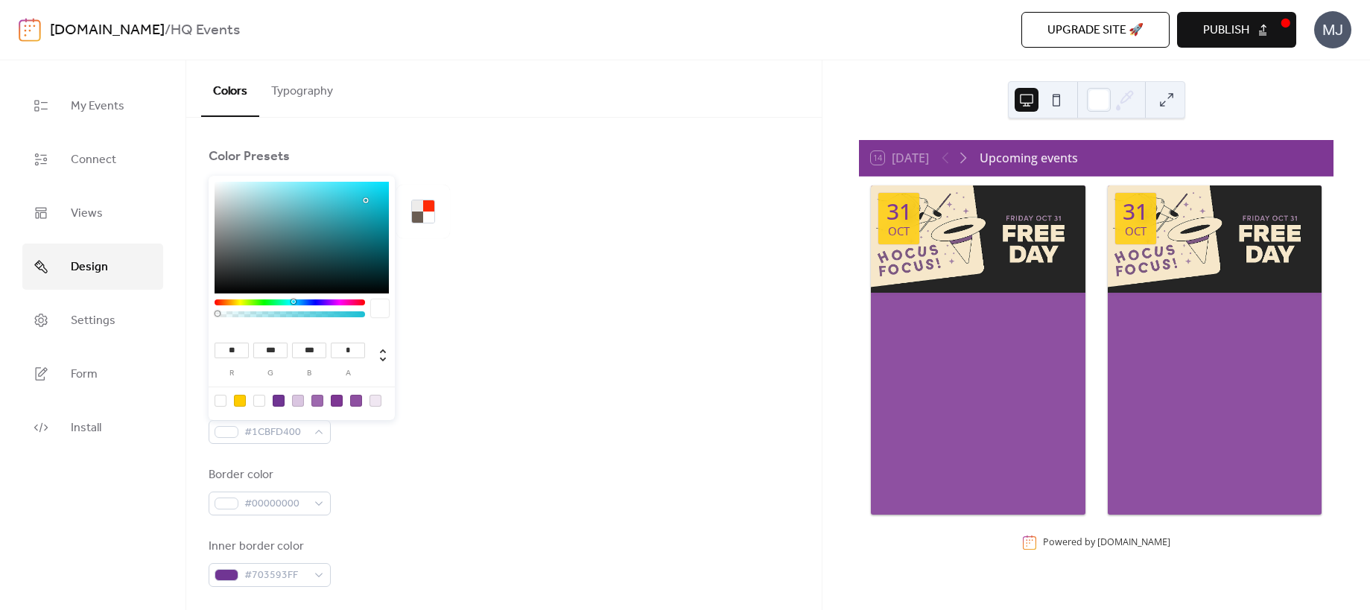
type input "**"
type input "***"
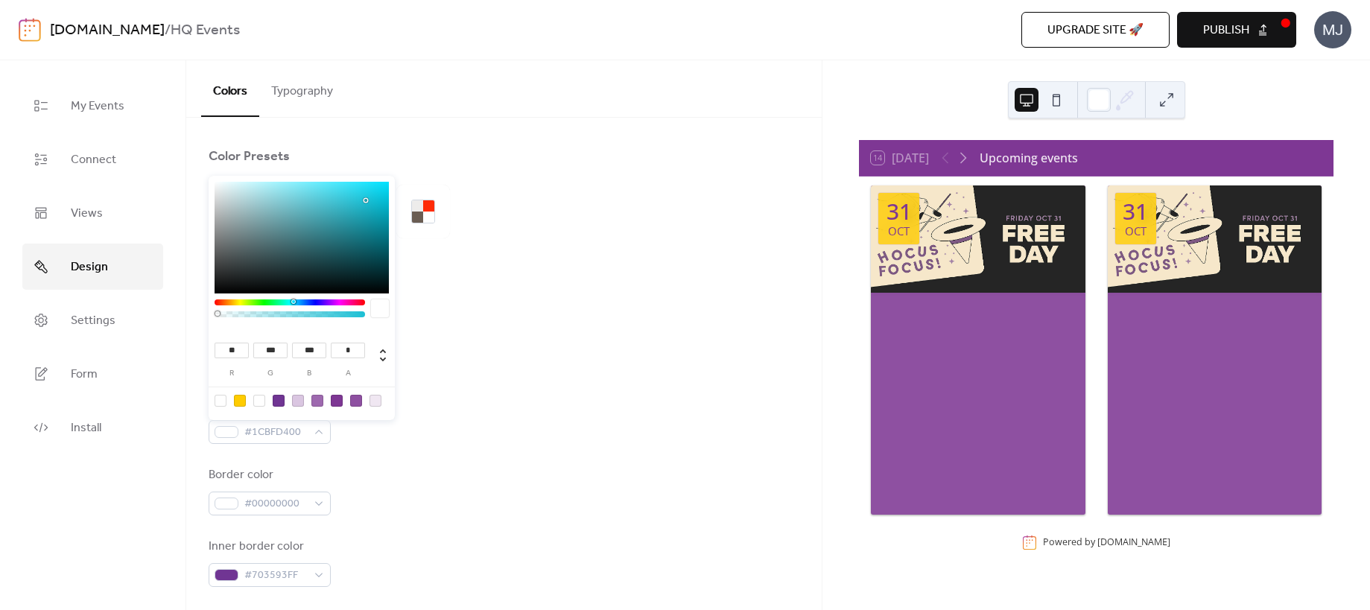
type input "***"
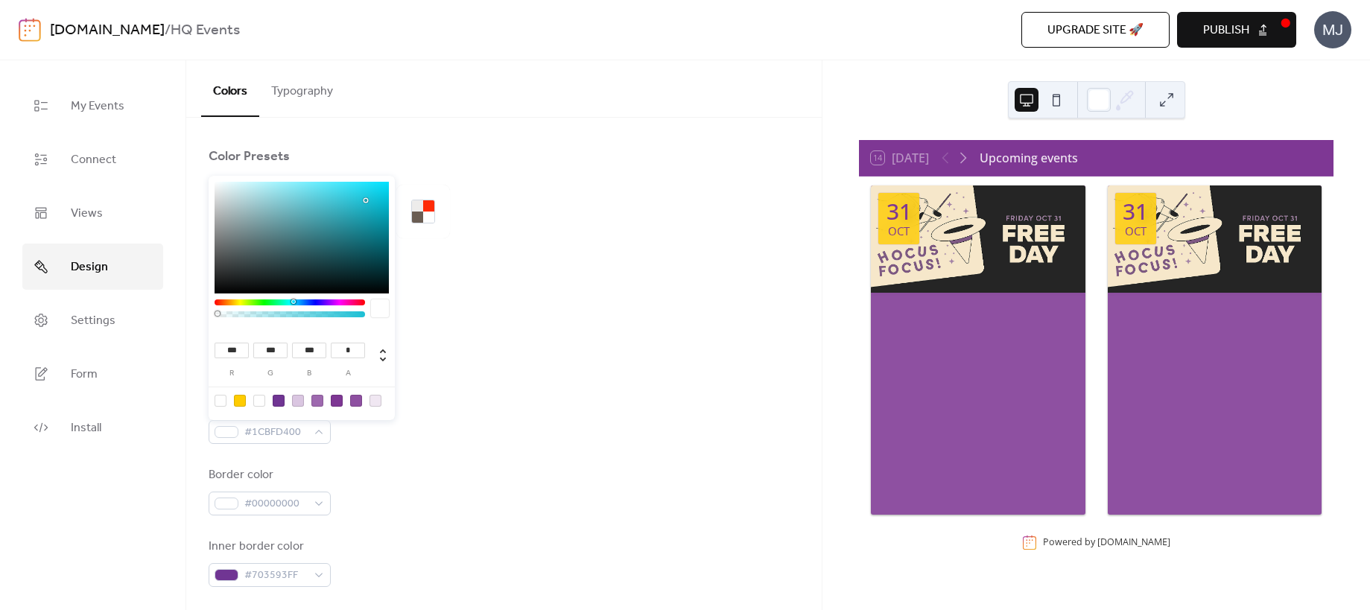
type input "***"
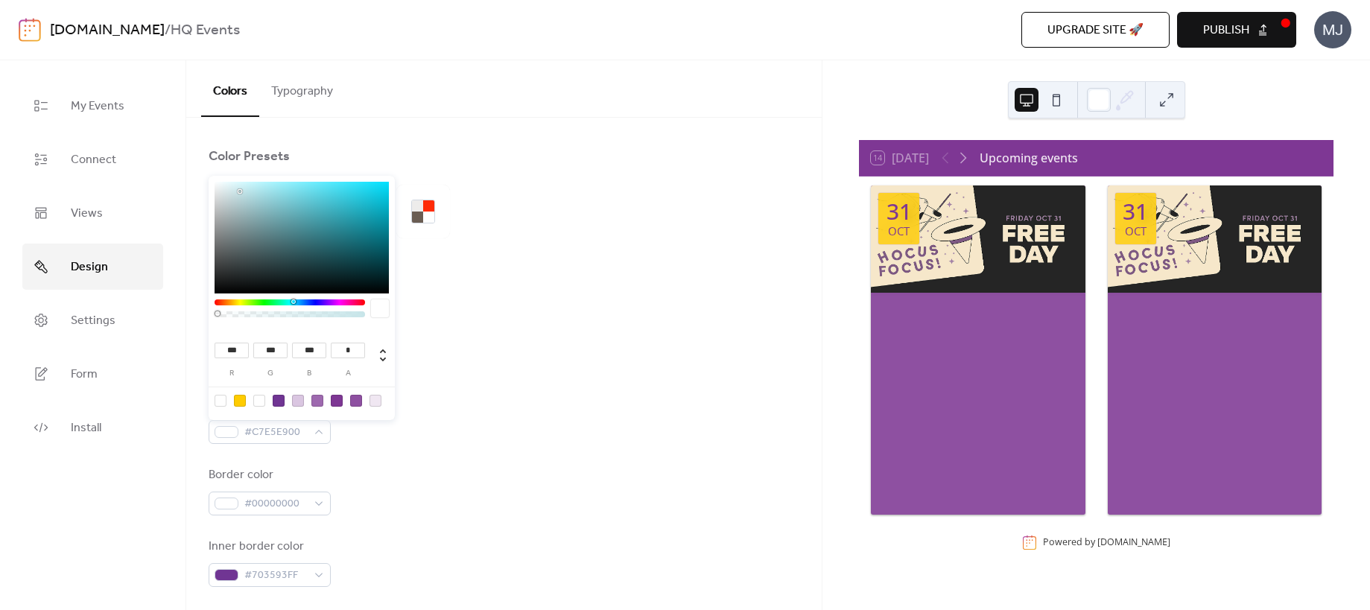
type input "***"
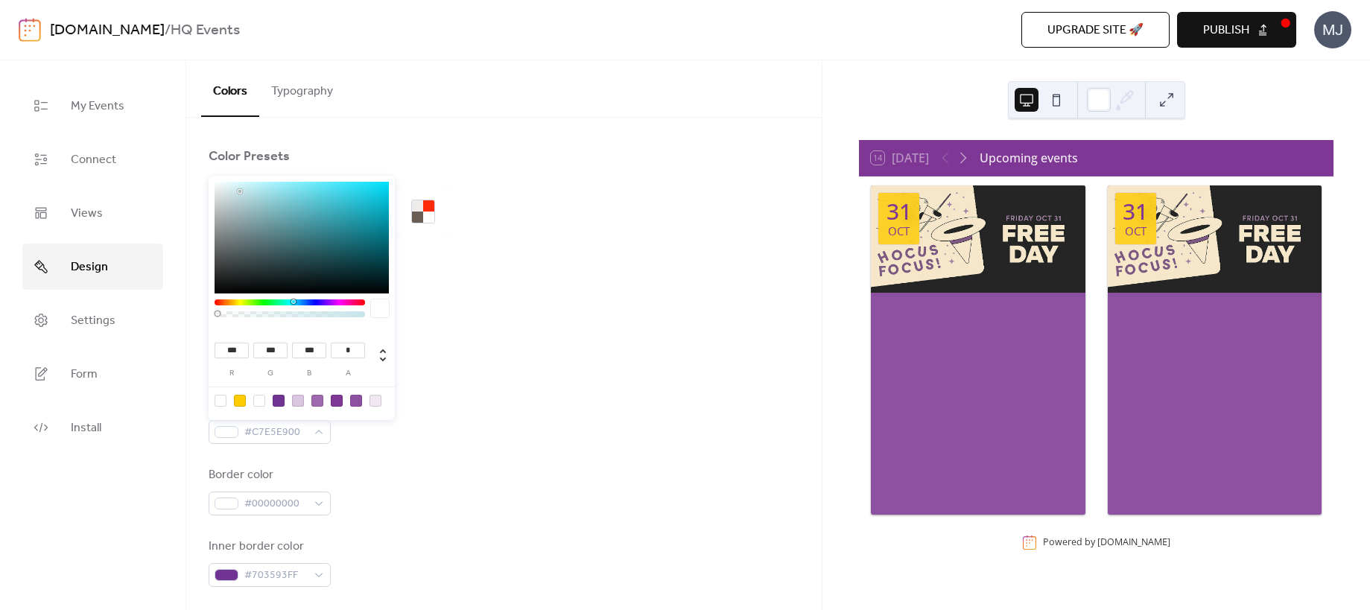
type input "***"
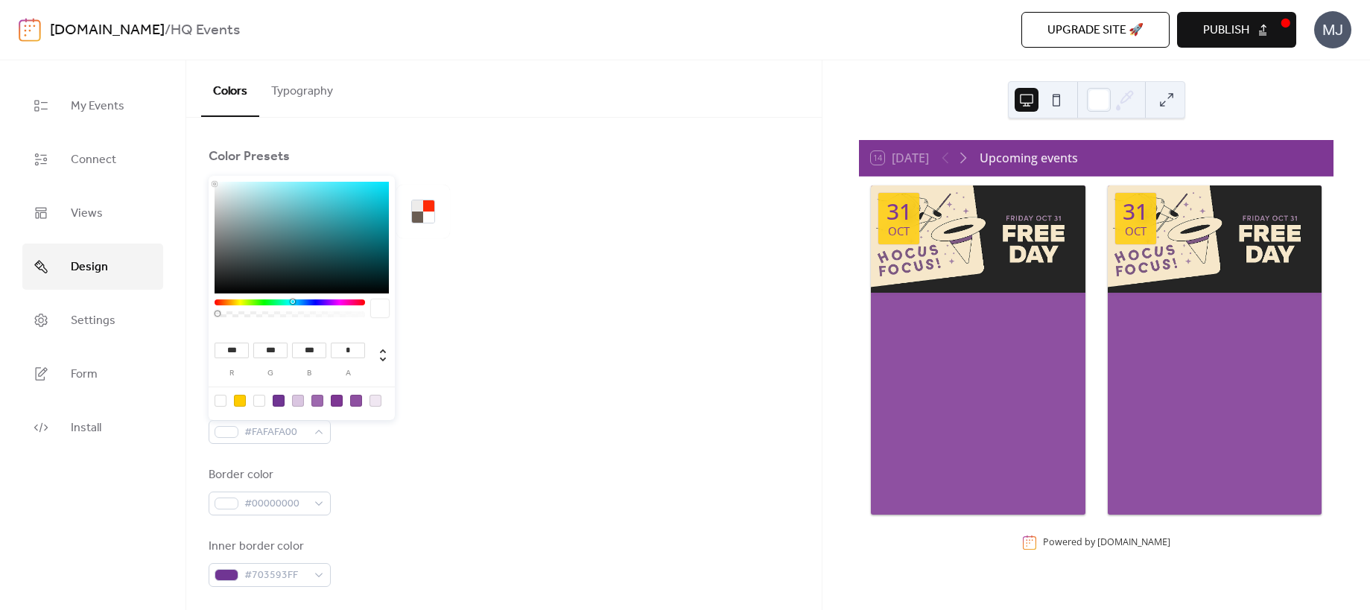
type input "***"
drag, startPoint x: 290, startPoint y: 200, endPoint x: 202, endPoint y: 164, distance: 94.9
click at [202, 165] on body "[DOMAIN_NAME] / HQ Events Upgrade site 🚀 Preview Publish MJ My Events Connect V…" at bounding box center [685, 305] width 1370 height 610
drag, startPoint x: 219, startPoint y: 310, endPoint x: 423, endPoint y: 314, distance: 203.5
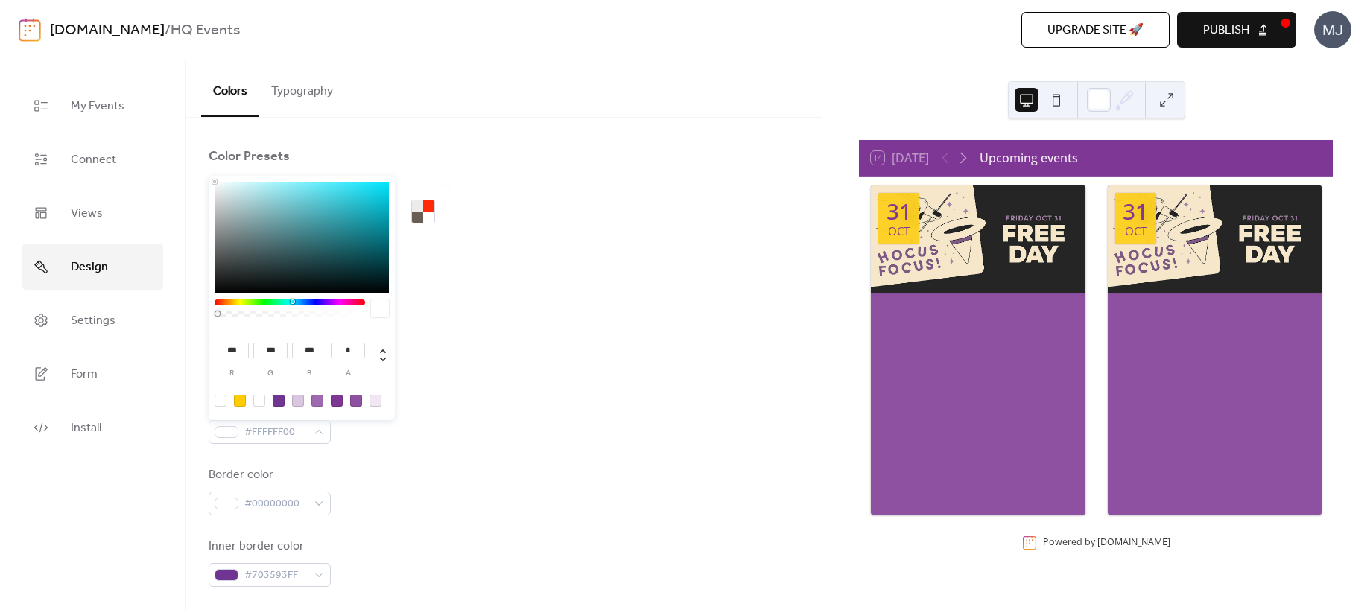
click at [423, 314] on body "[DOMAIN_NAME] / HQ Events Upgrade site 🚀 Preview Publish MJ My Events Connect V…" at bounding box center [685, 305] width 1370 height 610
click at [337, 310] on div at bounding box center [290, 313] width 151 height 26
click at [338, 312] on div at bounding box center [290, 314] width 146 height 6
type input "*"
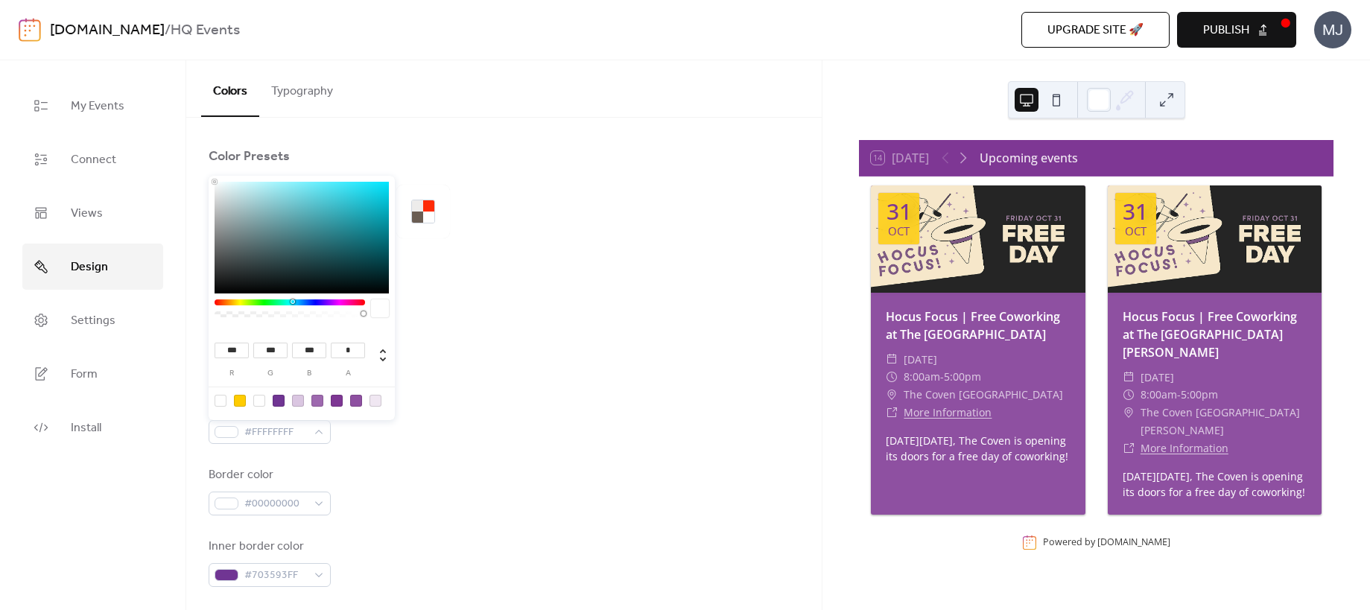
drag, startPoint x: 334, startPoint y: 312, endPoint x: 417, endPoint y: 309, distance: 82.8
click at [391, 308] on div "*** r *** g *** b * a" at bounding box center [302, 298] width 186 height 244
click at [525, 334] on div "Background color #1CBFD400" at bounding box center [504, 347] width 591 height 49
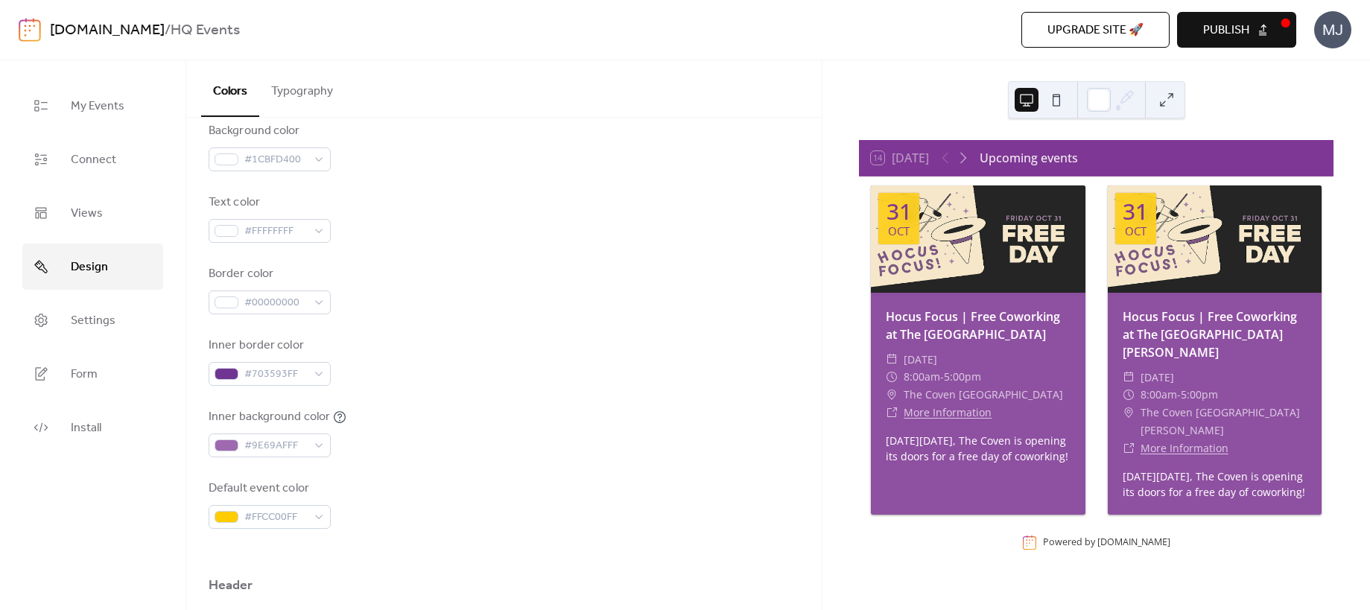
scroll to position [203, 0]
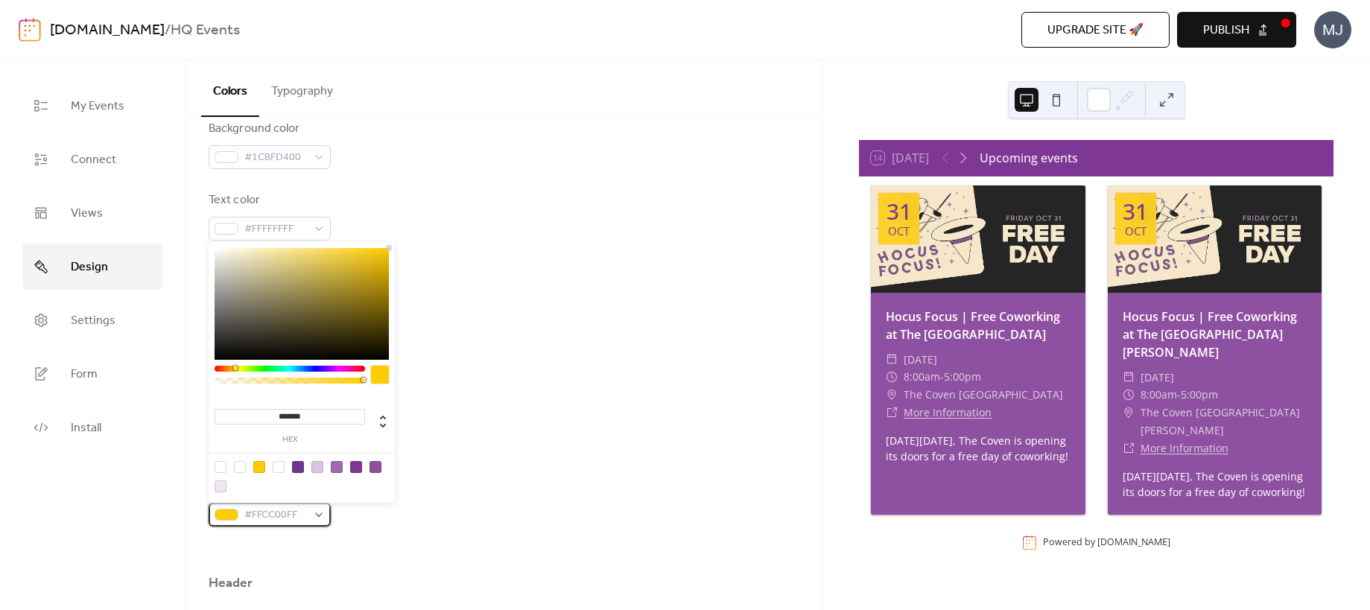
click at [285, 513] on span "#FFCC00FF" at bounding box center [275, 516] width 63 height 18
click at [311, 413] on input "*******" at bounding box center [290, 417] width 151 height 16
paste input
type input "******"
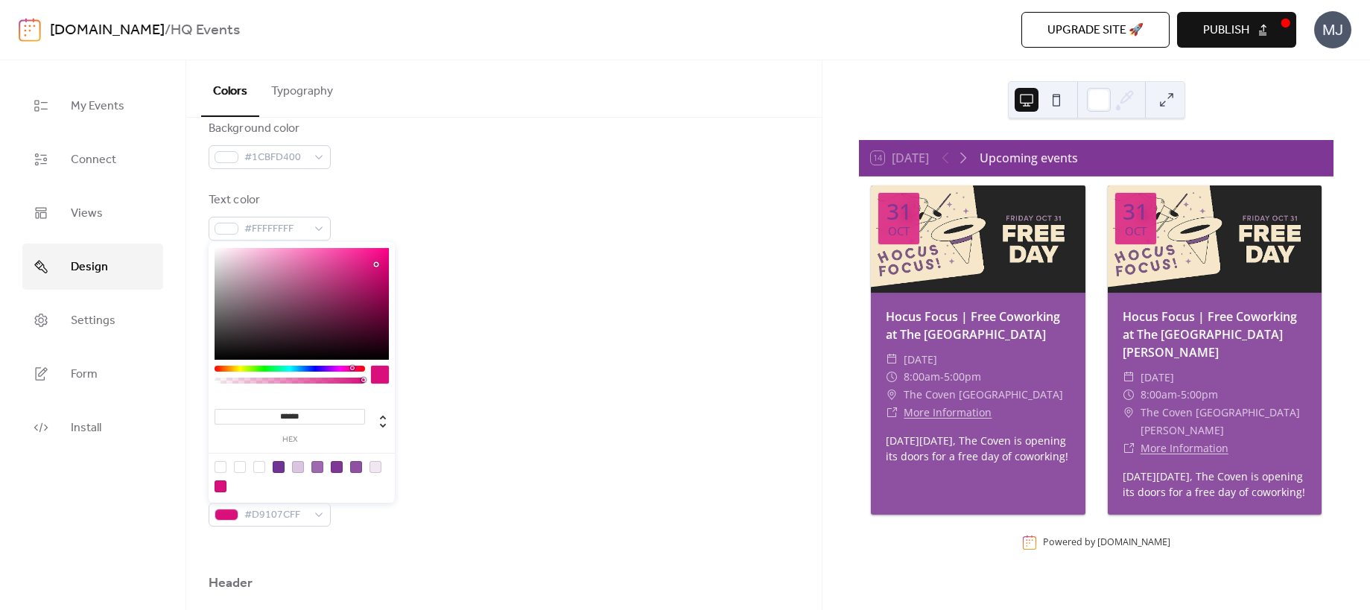
click at [484, 454] on div "Inner background color #9E69AFFF" at bounding box center [504, 430] width 591 height 49
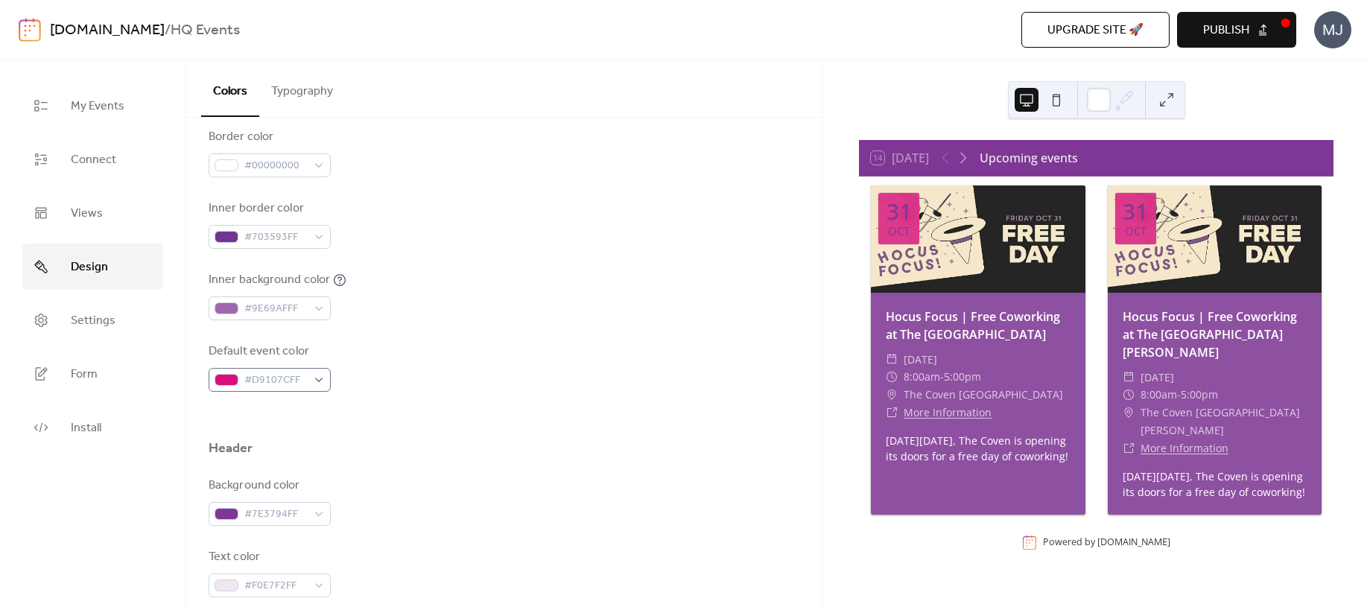
scroll to position [345, 0]
click at [318, 504] on div "#7E3794FF" at bounding box center [270, 508] width 122 height 24
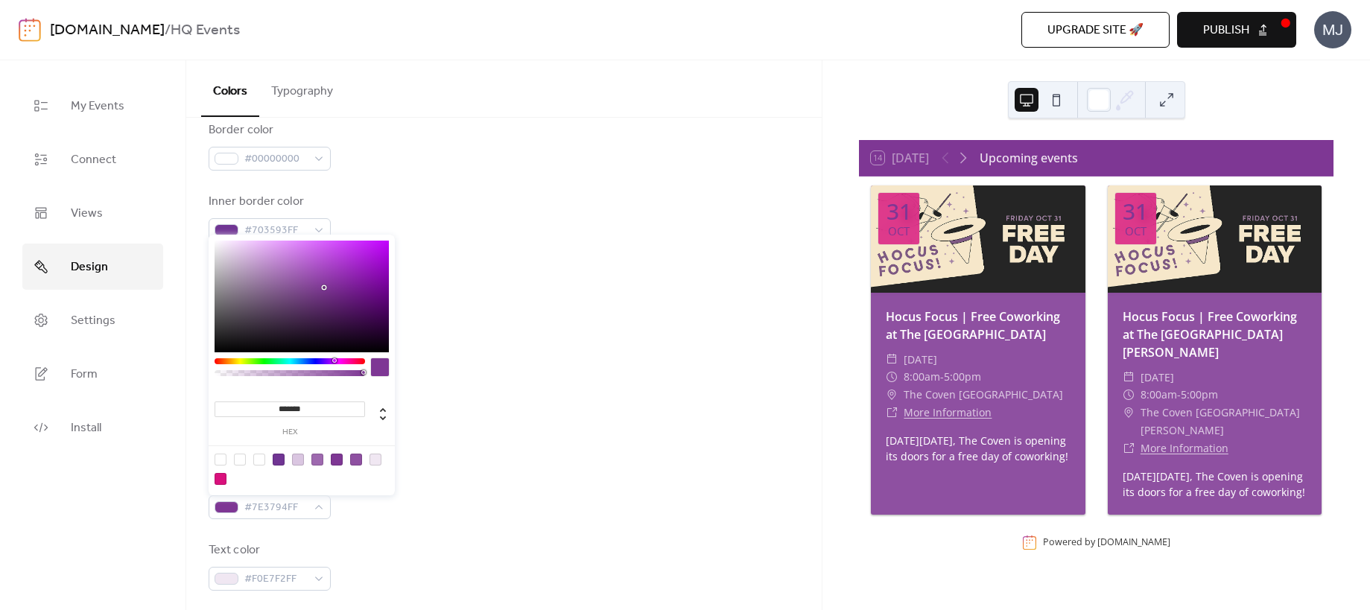
click at [218, 461] on div at bounding box center [221, 460] width 12 height 12
type input "*"
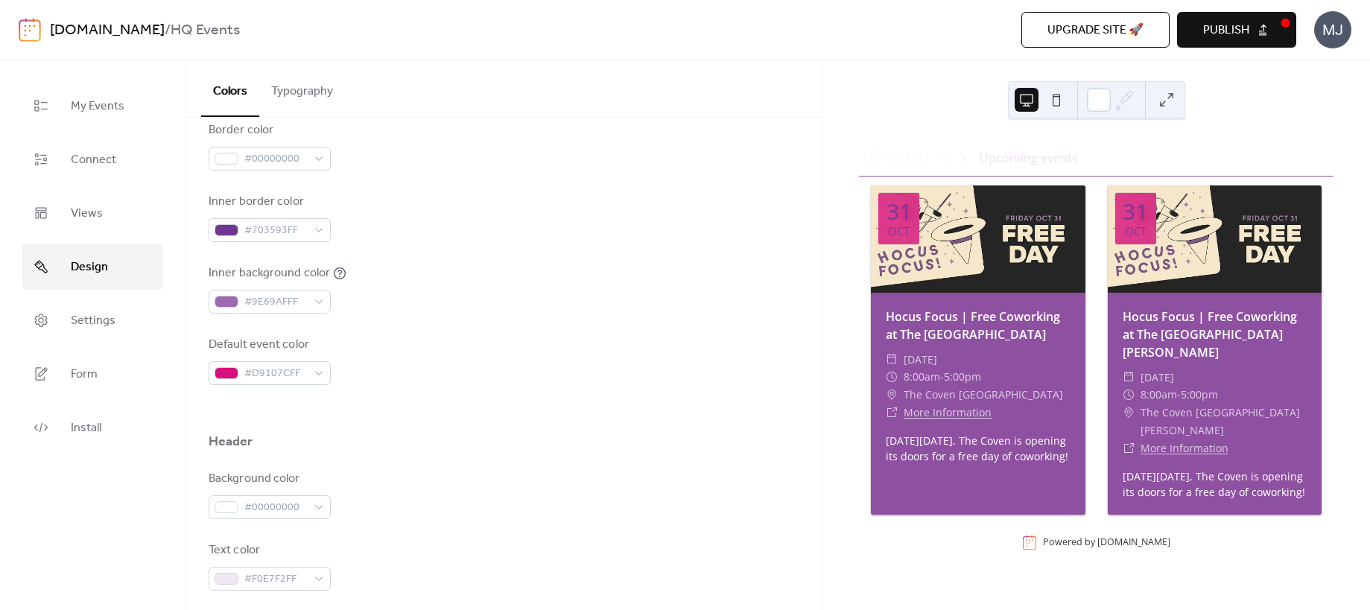
click at [452, 493] on div "Background color #00000000" at bounding box center [504, 494] width 591 height 49
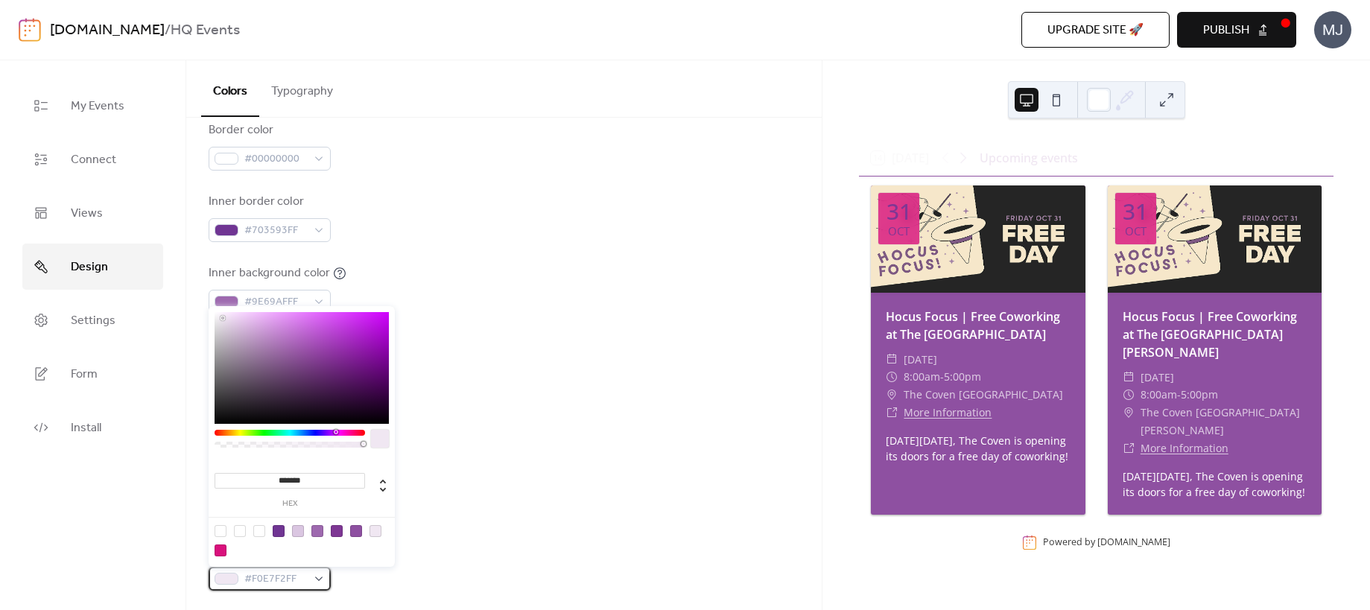
click at [303, 581] on span "#F0E7F2FF" at bounding box center [275, 580] width 63 height 18
type input "*******"
drag, startPoint x: 257, startPoint y: 358, endPoint x: 203, endPoint y: 284, distance: 91.2
click at [201, 289] on body "[DOMAIN_NAME] / HQ Events Upgrade site 🚀 Preview Publish MJ My Events Connect V…" at bounding box center [685, 305] width 1370 height 610
click at [520, 468] on div at bounding box center [504, 464] width 591 height 12
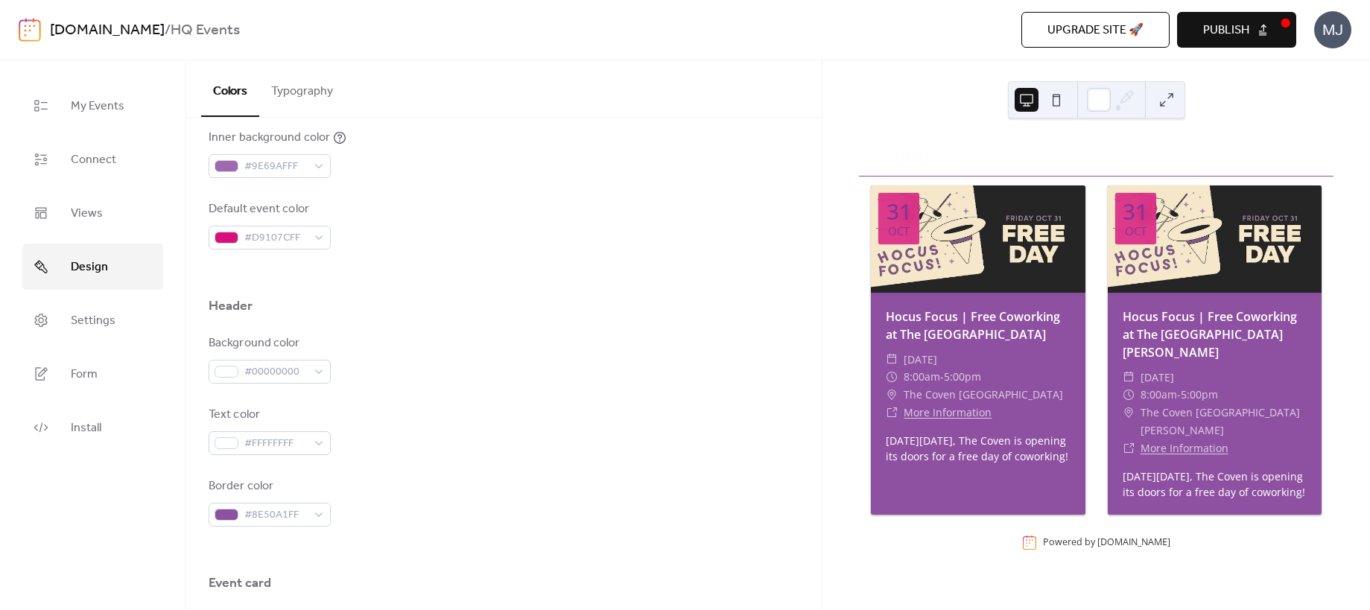
scroll to position [490, 0]
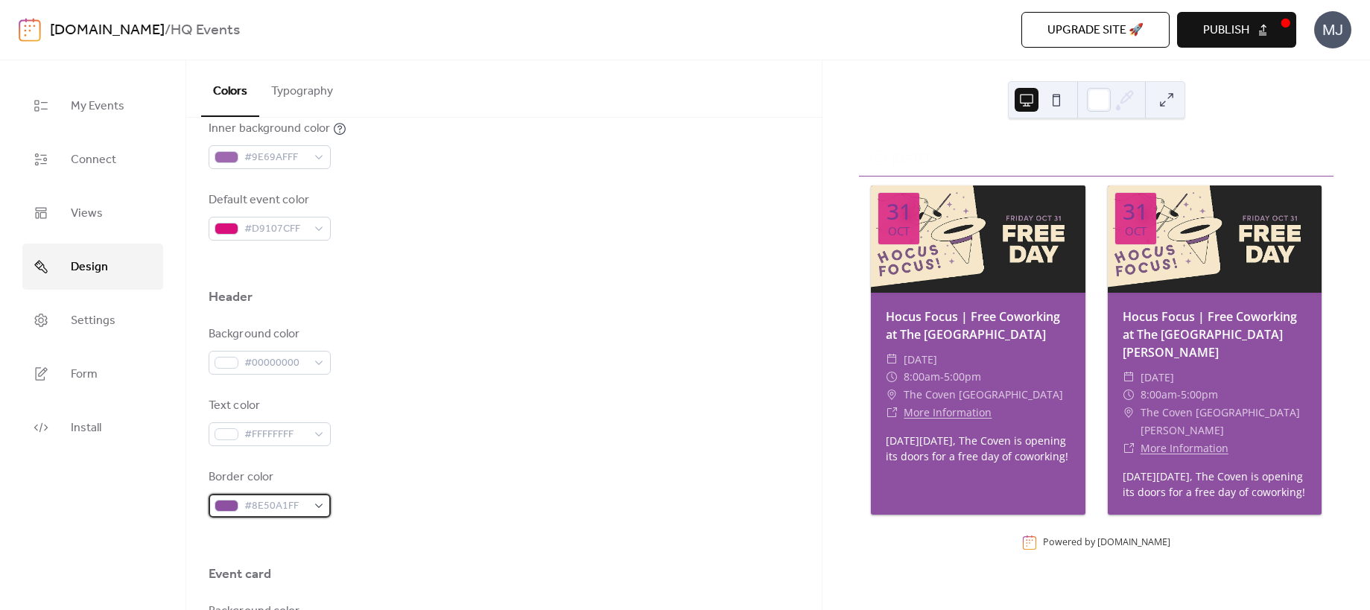
click at [300, 506] on span "#8E50A1FF" at bounding box center [275, 507] width 63 height 18
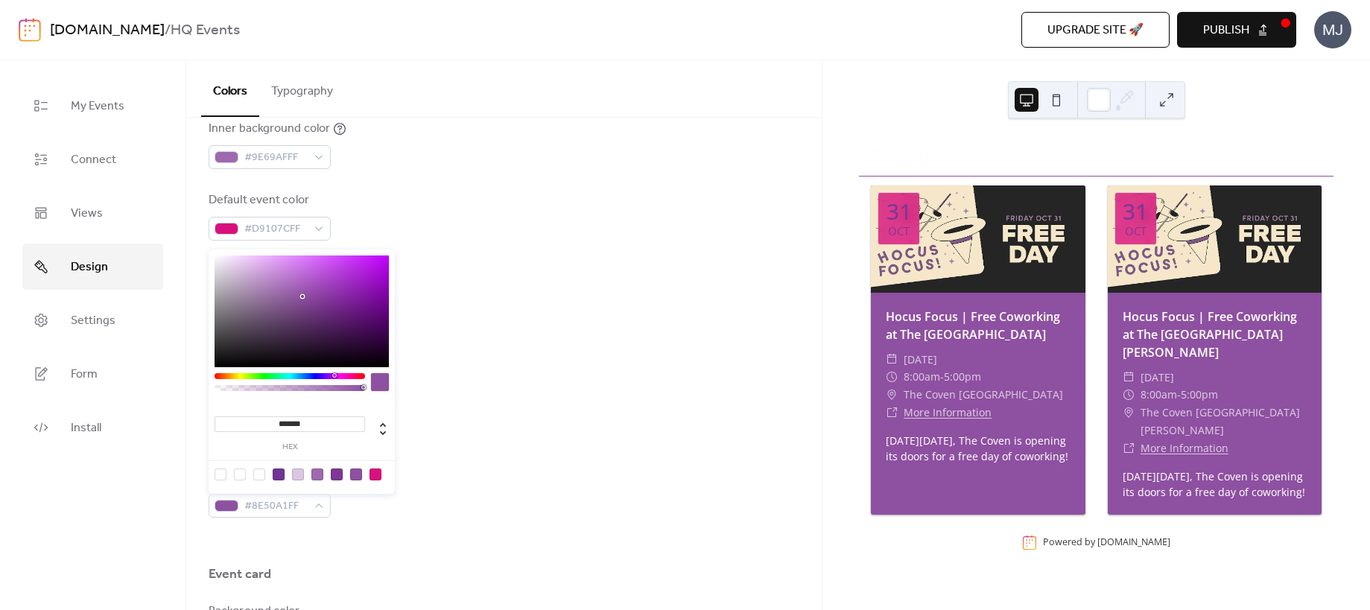
click at [256, 475] on div at bounding box center [259, 475] width 12 height 12
type input "**"
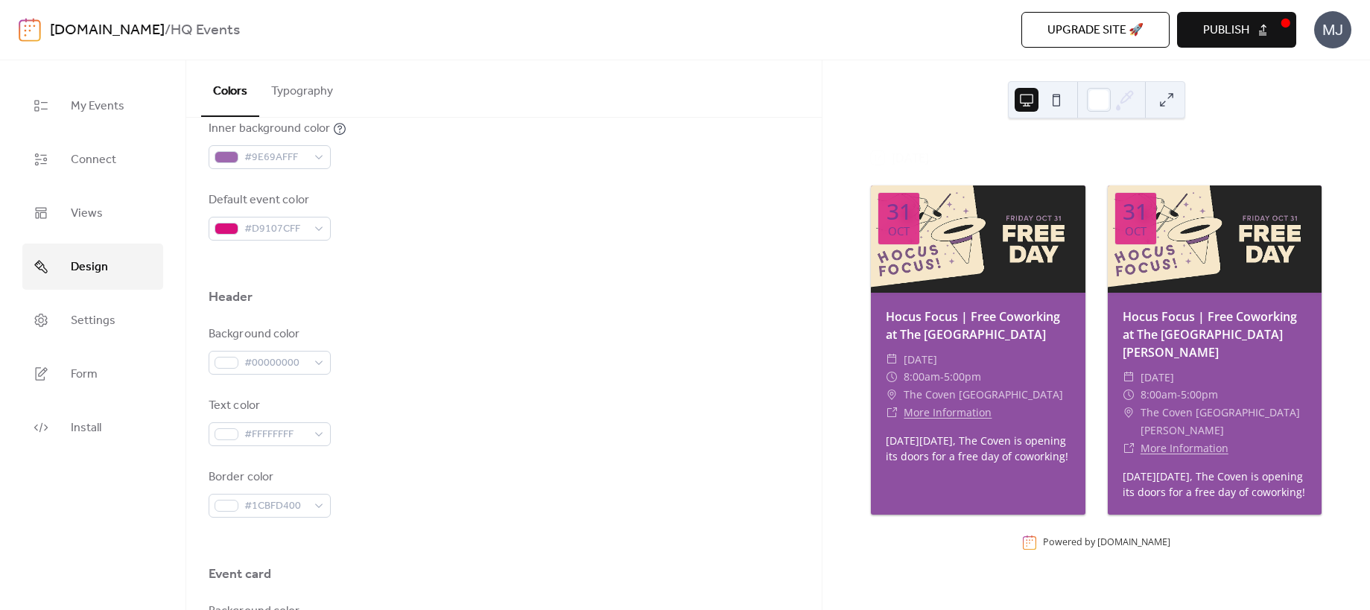
click at [621, 465] on div "Background color #00000000 Text color #FFFFFFFF Border color #1CBFD400" at bounding box center [504, 422] width 591 height 192
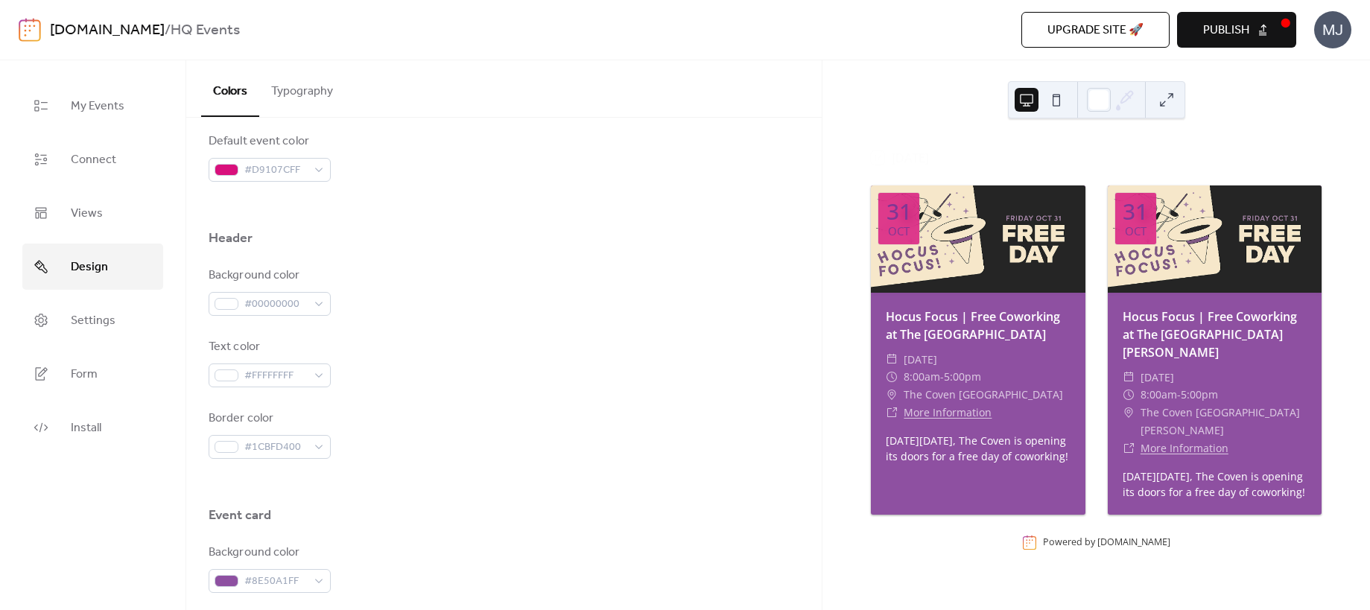
scroll to position [594, 0]
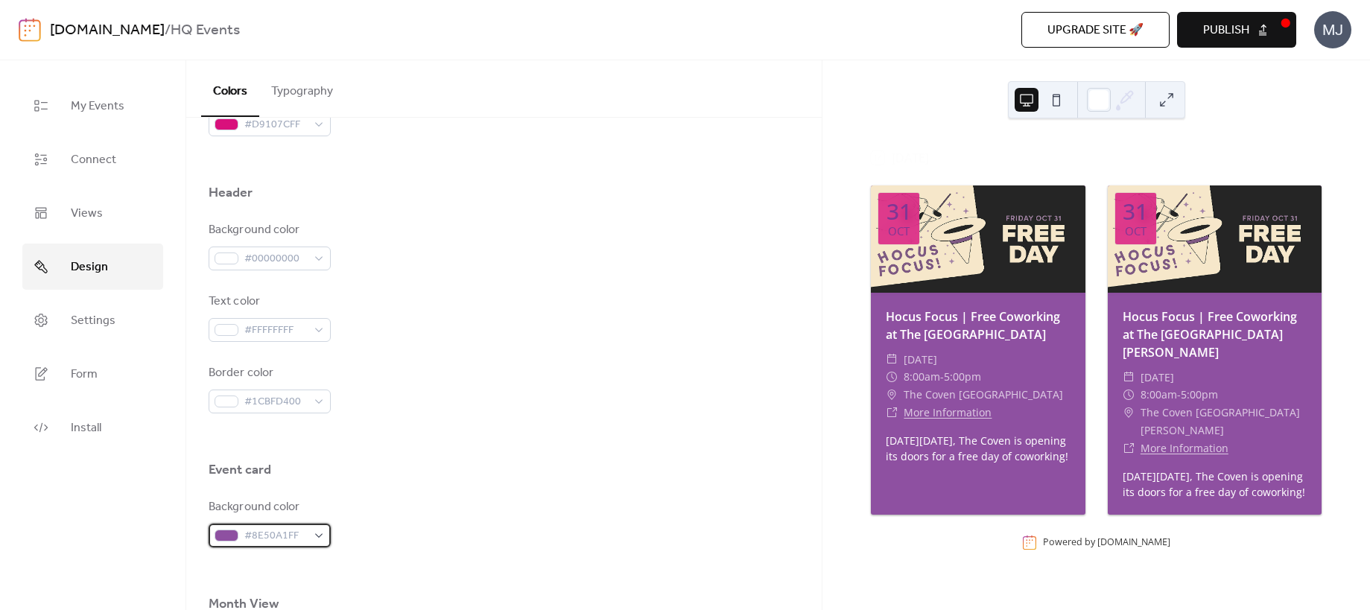
click at [313, 534] on div "#8E50A1FF" at bounding box center [270, 536] width 122 height 24
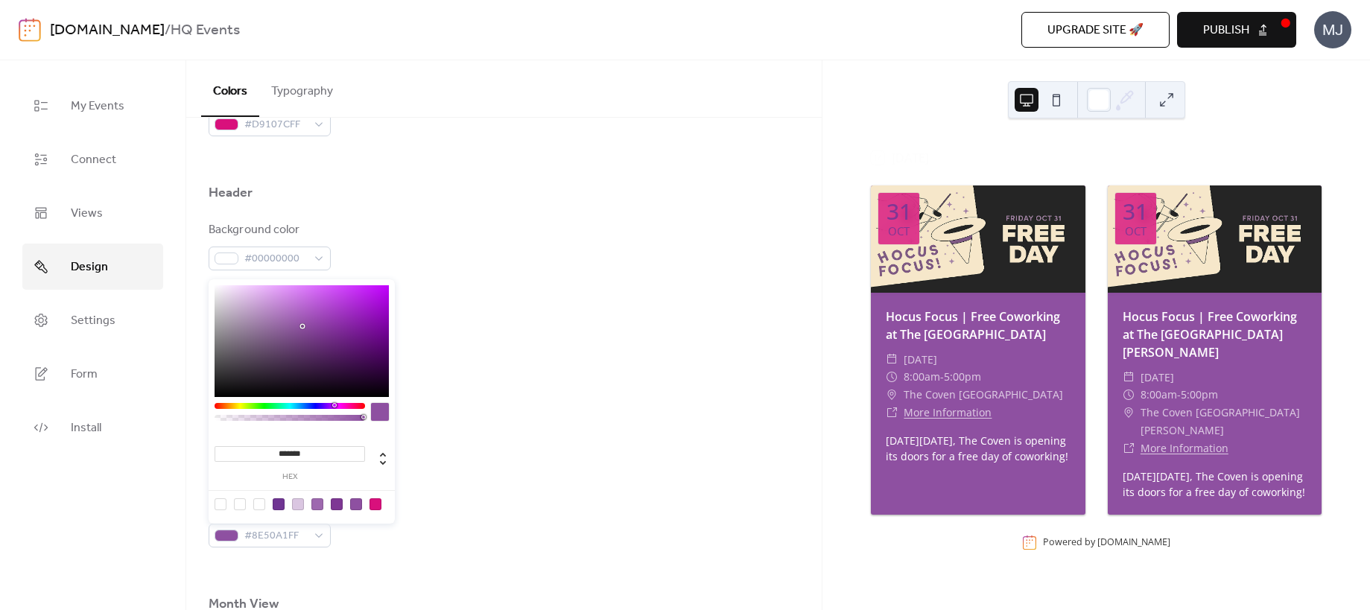
click at [299, 453] on input "*******" at bounding box center [290, 454] width 151 height 16
paste input
type input "******"
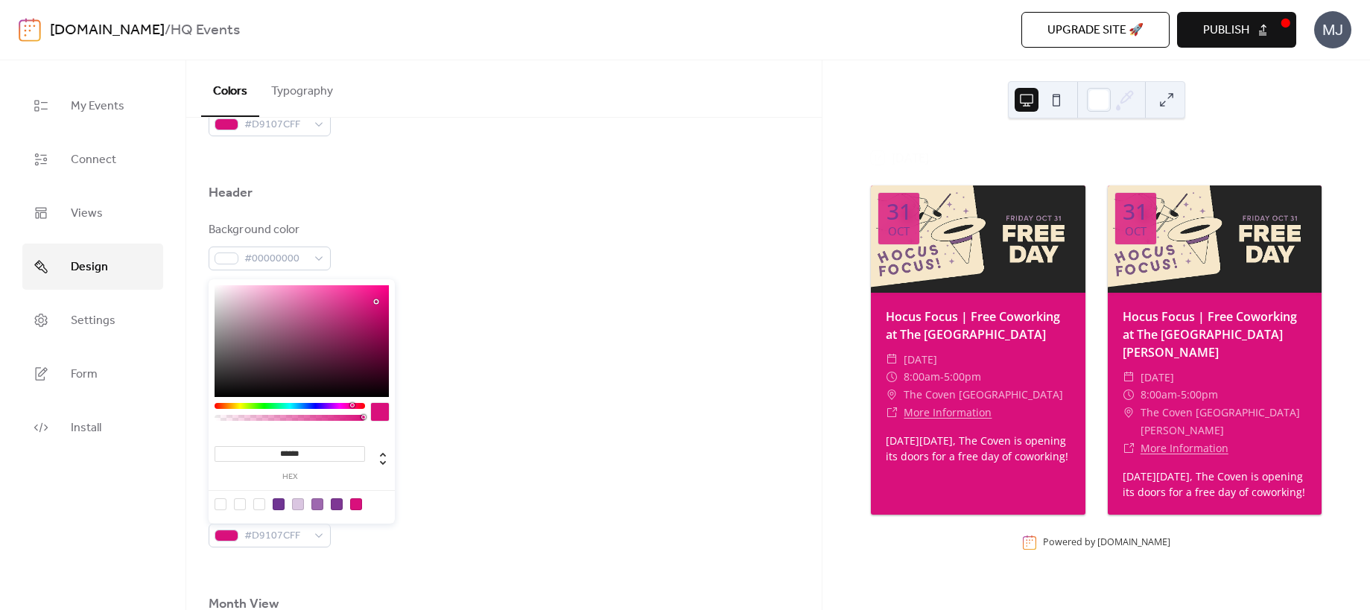
click at [484, 470] on div "Event card" at bounding box center [504, 473] width 591 height 25
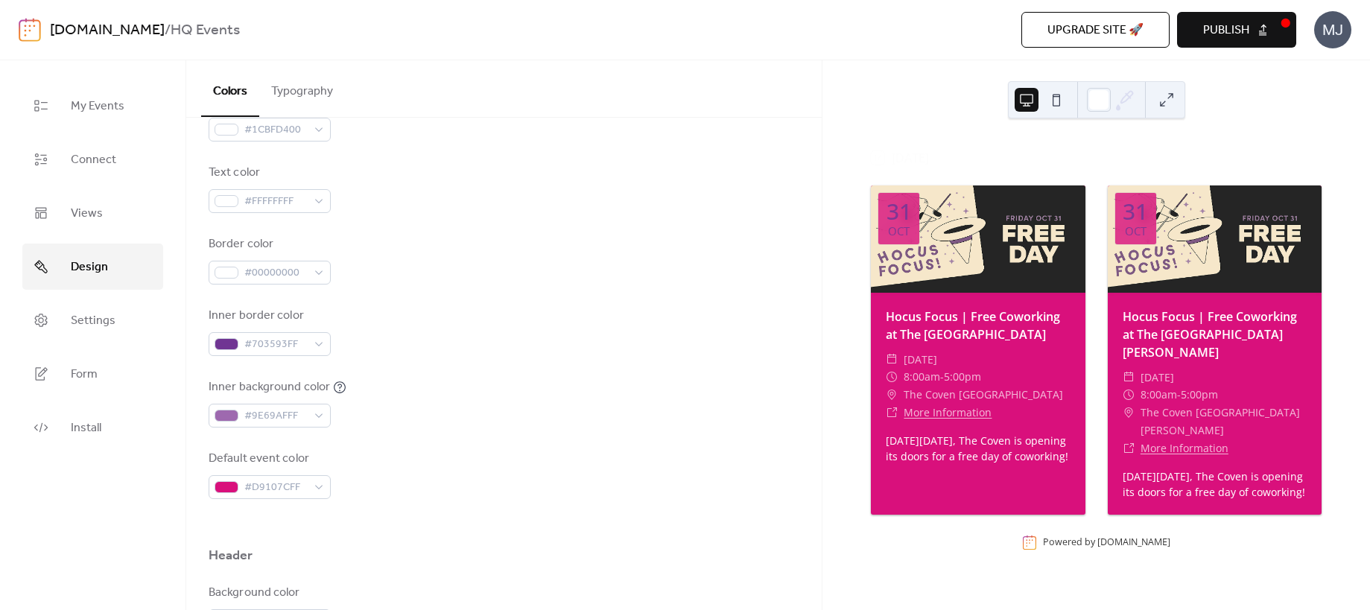
scroll to position [223, 0]
click at [318, 352] on div "#703593FF" at bounding box center [270, 353] width 122 height 24
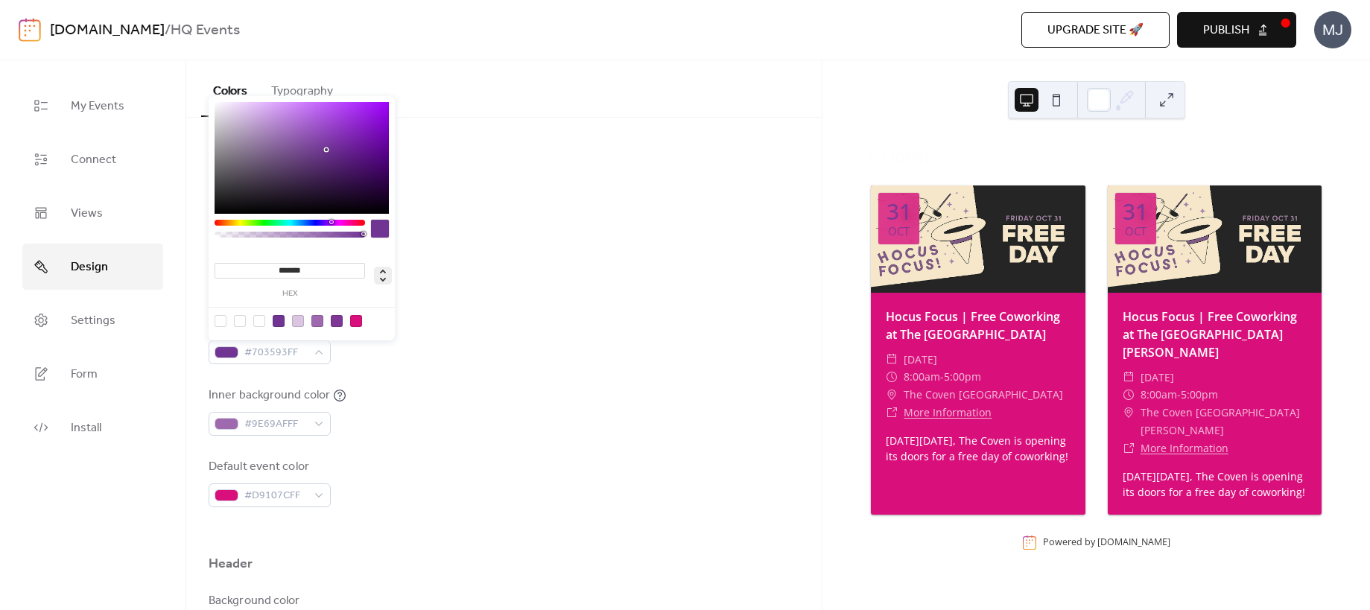
click at [382, 277] on icon at bounding box center [383, 276] width 18 height 18
type input "***"
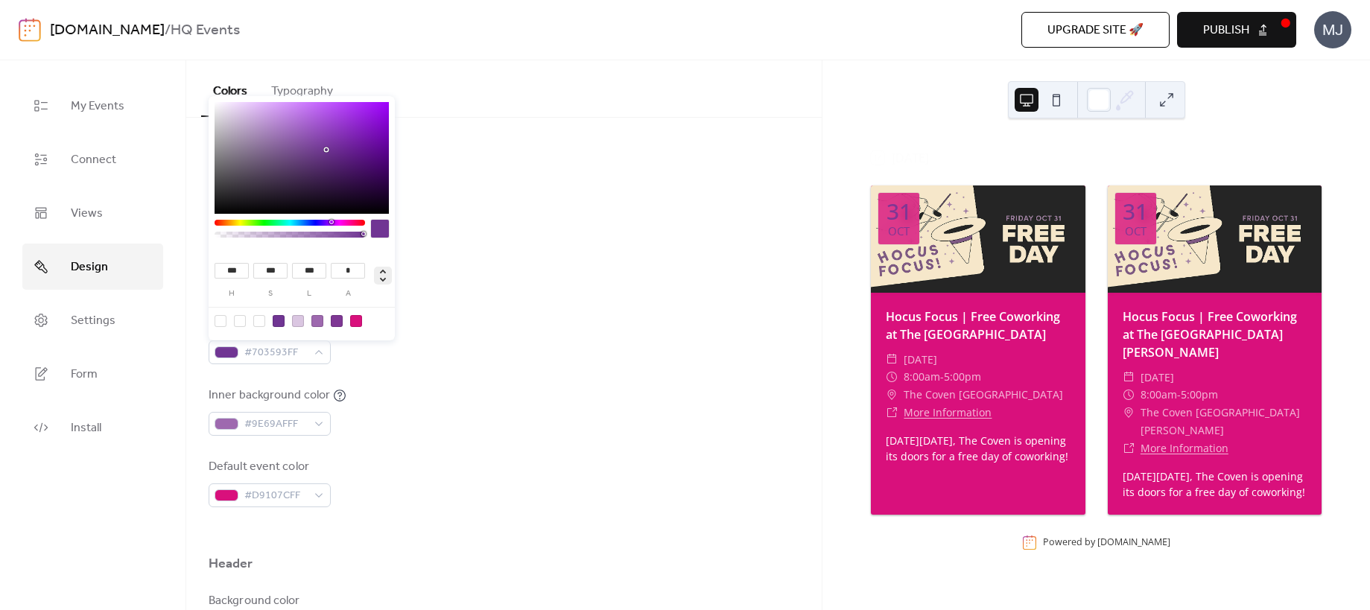
click at [547, 318] on div "Inner border color #703593FF" at bounding box center [504, 339] width 591 height 49
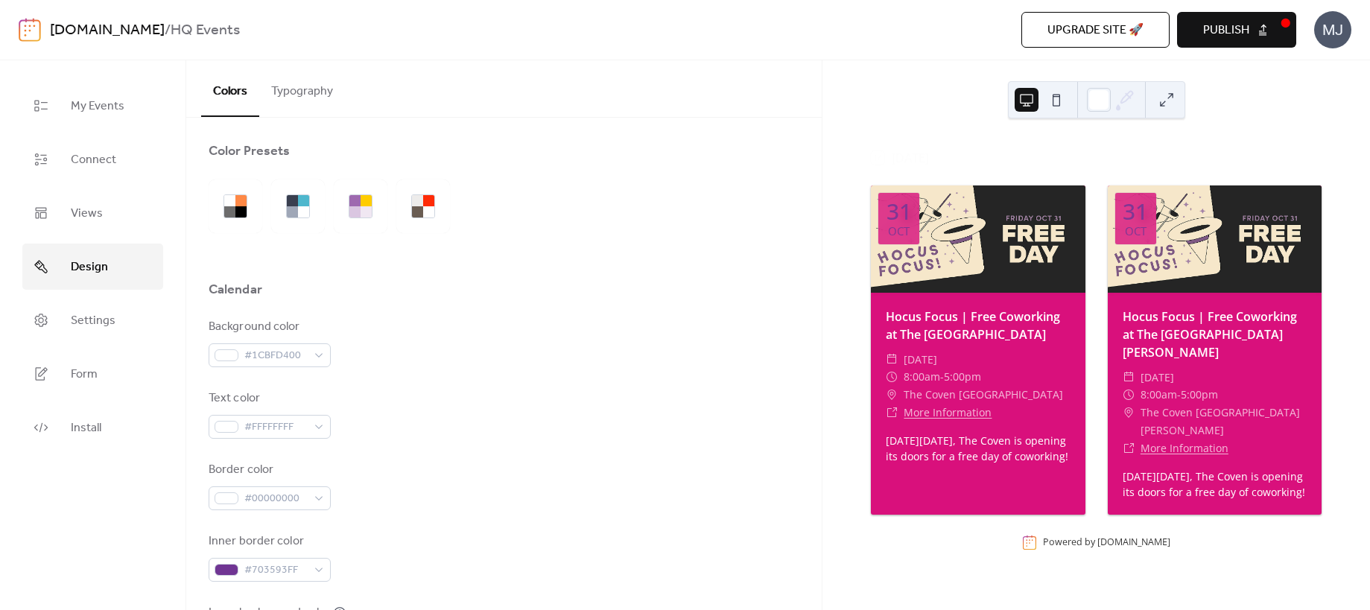
scroll to position [0, 0]
click at [317, 95] on button "Typography" at bounding box center [302, 87] width 86 height 55
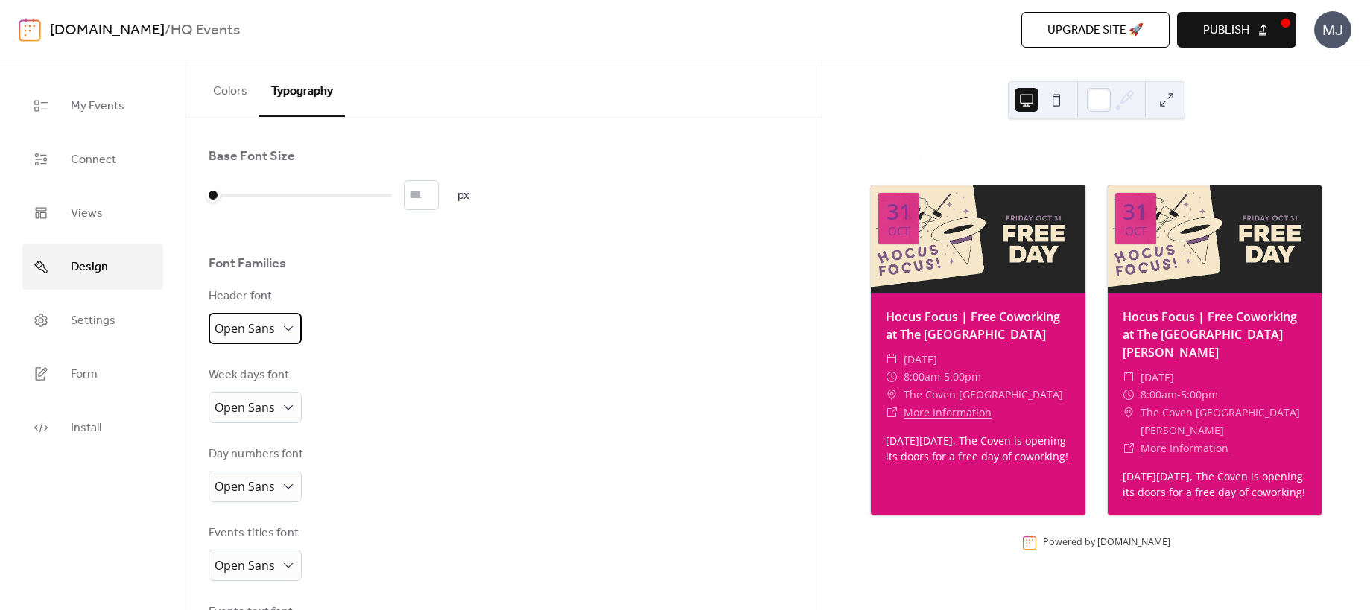
click at [267, 328] on span "Open Sans" at bounding box center [245, 328] width 60 height 16
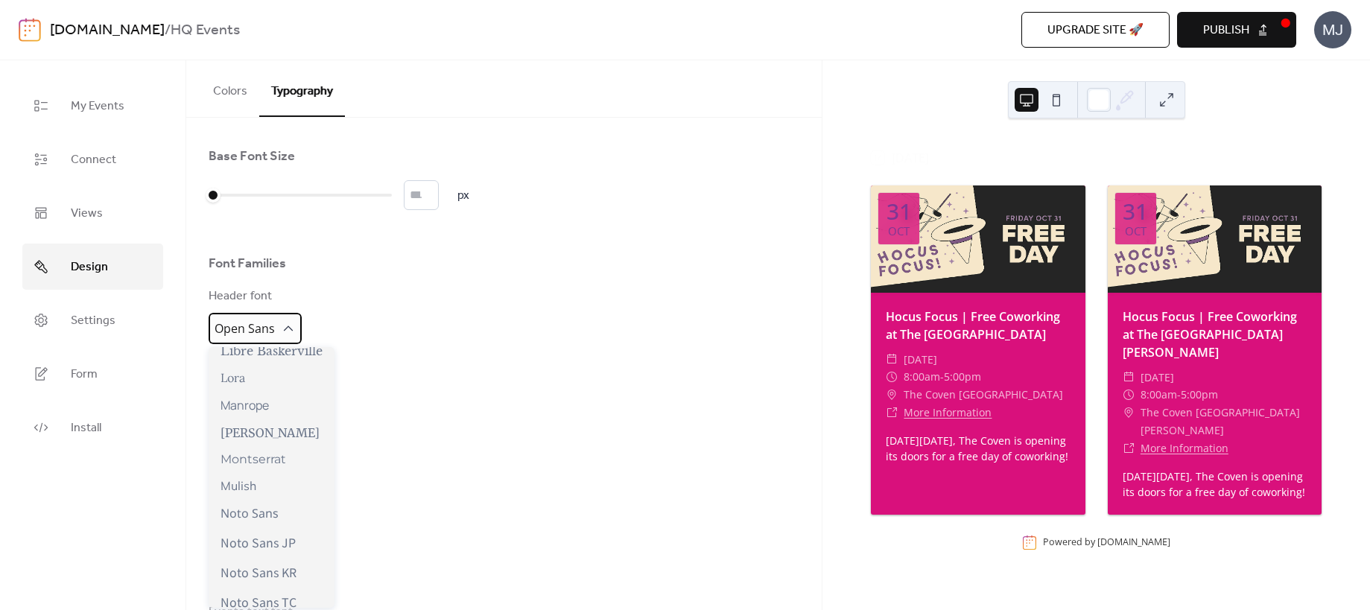
scroll to position [560, 0]
click at [272, 449] on span "Montserrat" at bounding box center [254, 456] width 66 height 14
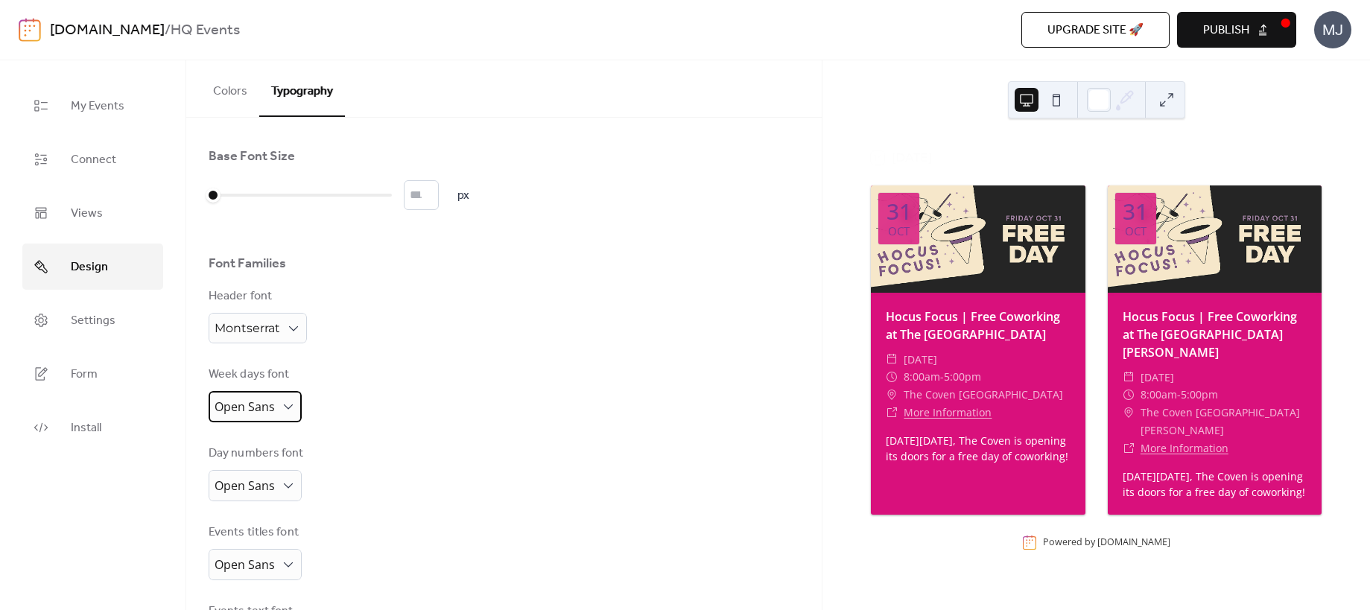
click at [274, 405] on div "Open Sans" at bounding box center [255, 406] width 93 height 31
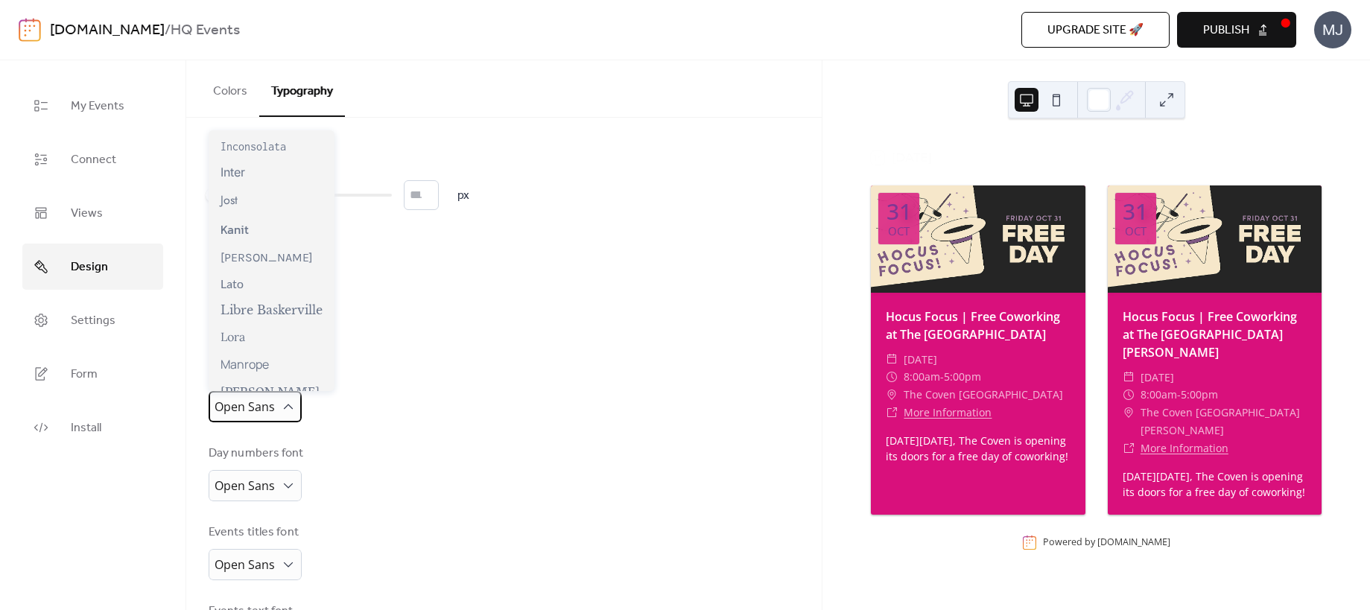
scroll to position [602, 0]
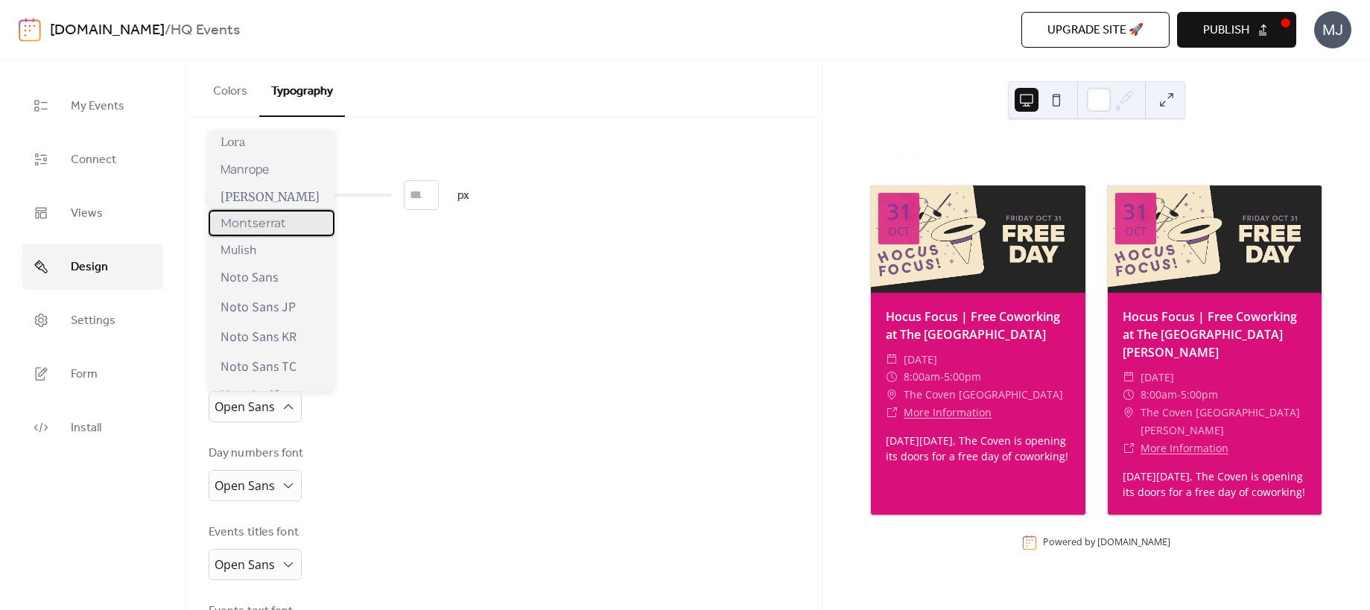
click at [268, 216] on span "Montserrat" at bounding box center [254, 223] width 66 height 14
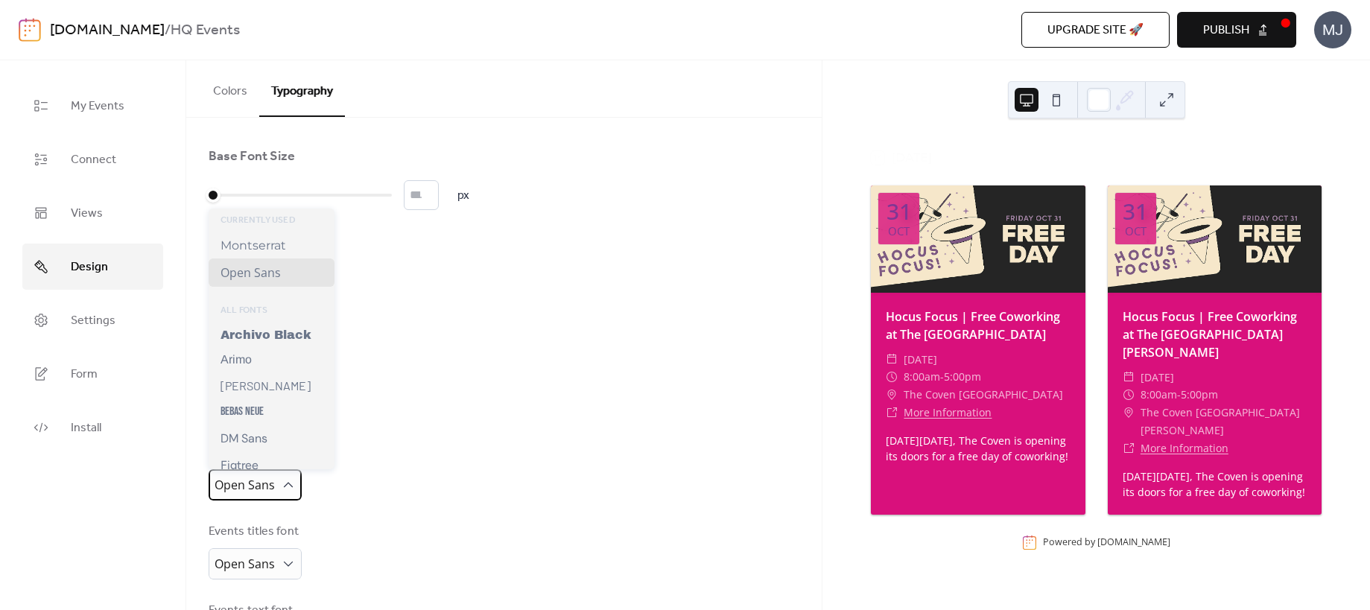
click at [264, 482] on span "Open Sans" at bounding box center [245, 485] width 60 height 16
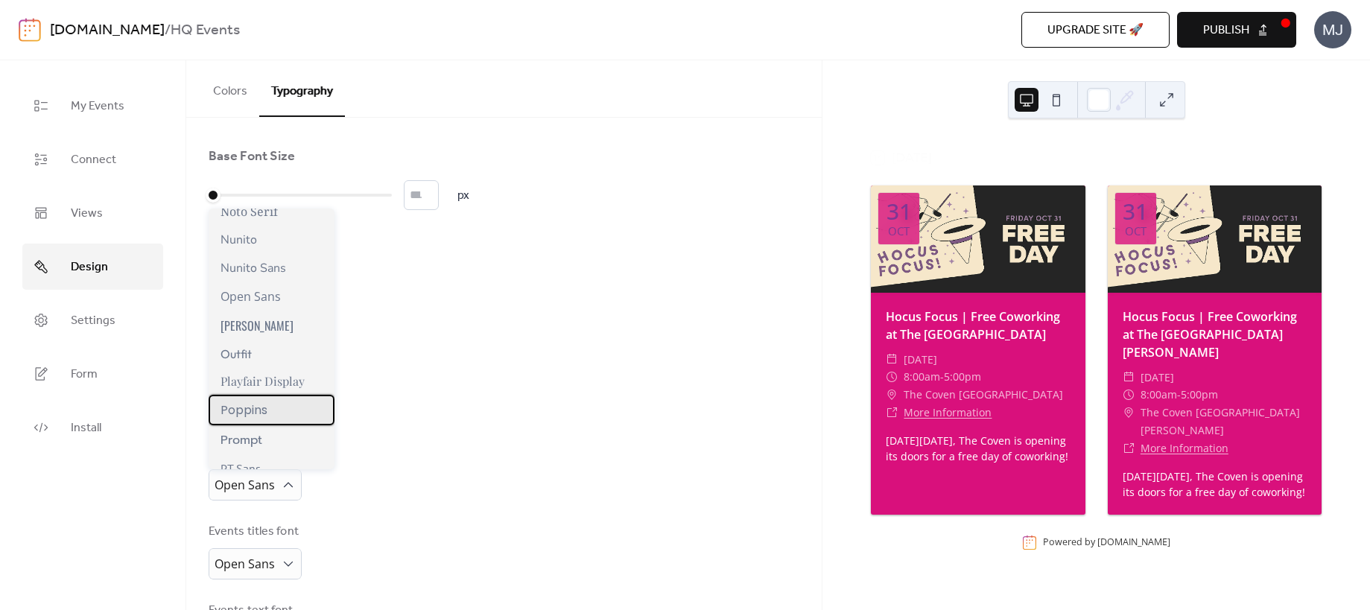
click at [278, 395] on div "Poppins" at bounding box center [272, 410] width 126 height 31
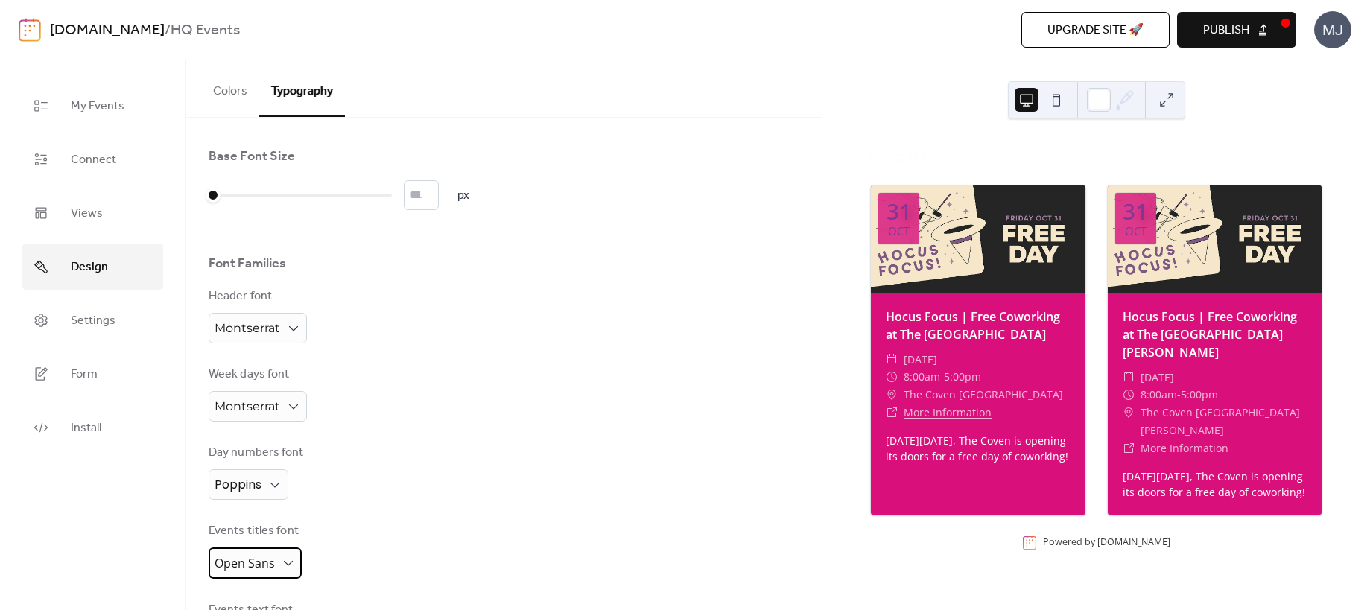
click at [269, 562] on span "Open Sans" at bounding box center [245, 563] width 60 height 16
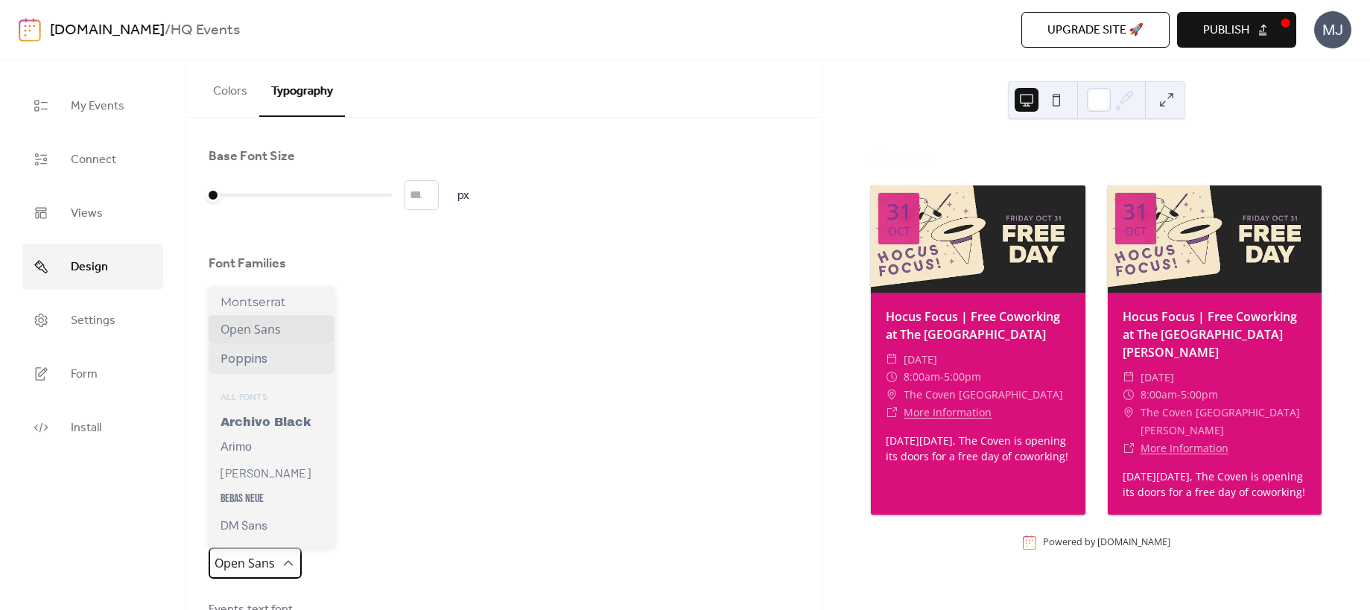
scroll to position [23, 0]
click at [274, 297] on div "Montserrat" at bounding box center [272, 301] width 126 height 26
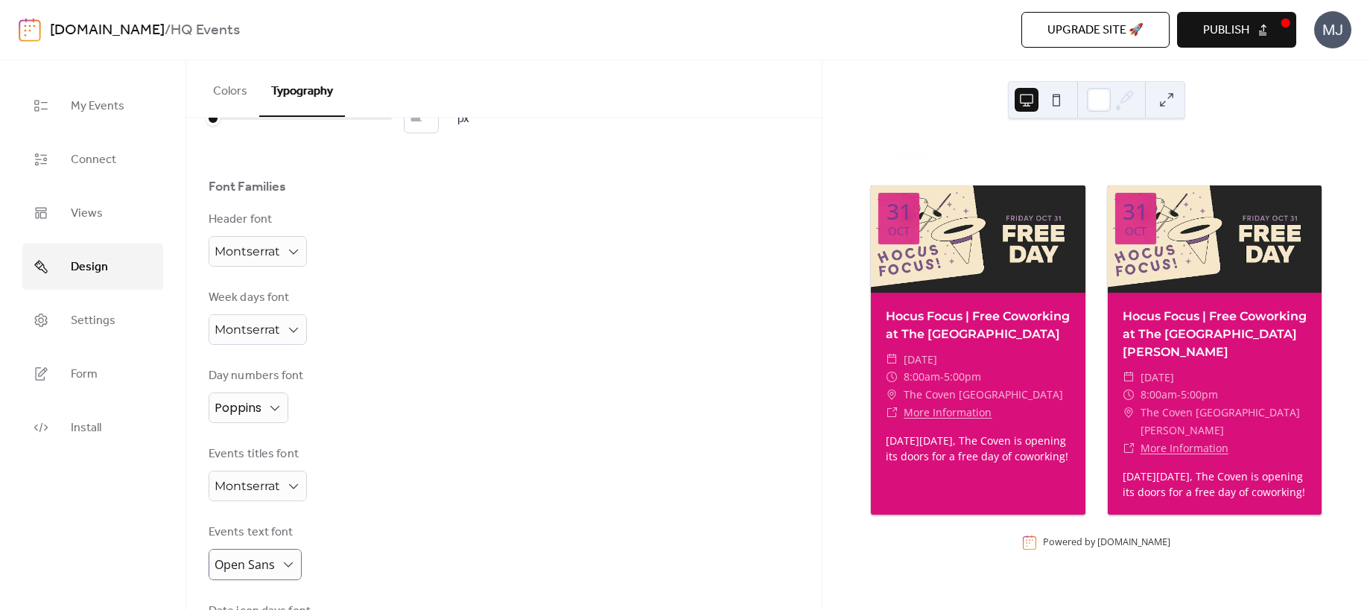
scroll to position [97, 0]
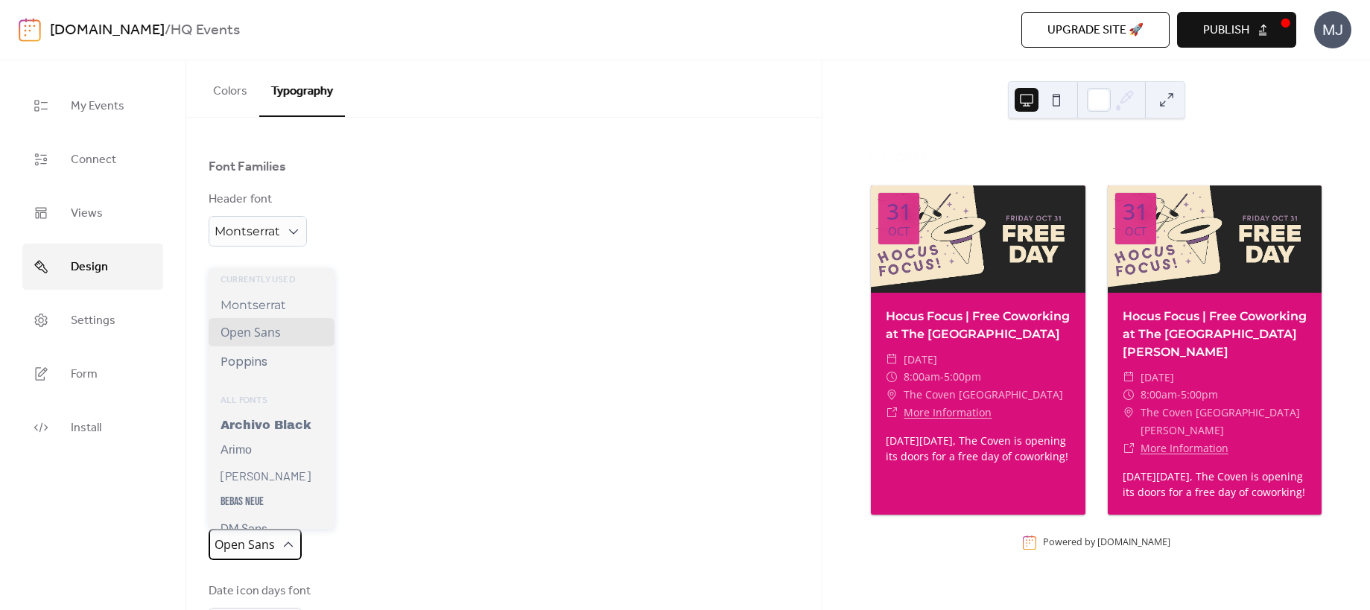
click at [265, 535] on span "Open Sans" at bounding box center [245, 545] width 60 height 23
click at [272, 303] on span "Montserrat" at bounding box center [254, 305] width 66 height 14
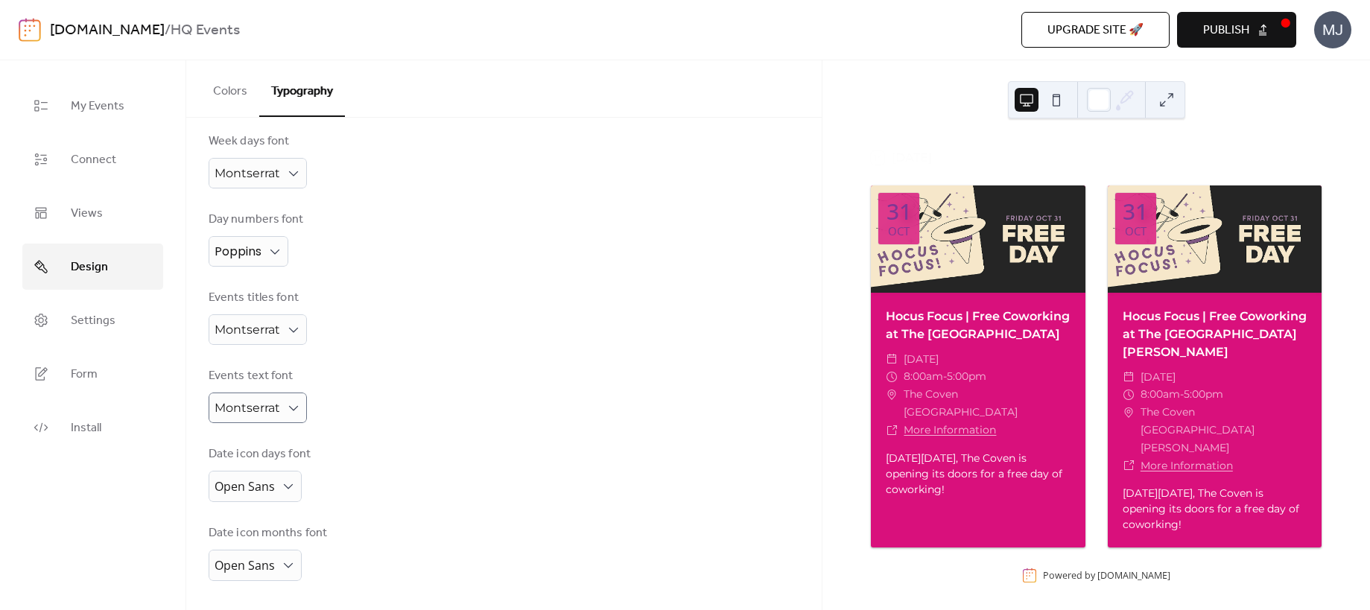
scroll to position [234, 0]
click at [271, 486] on span "Open Sans" at bounding box center [245, 486] width 60 height 16
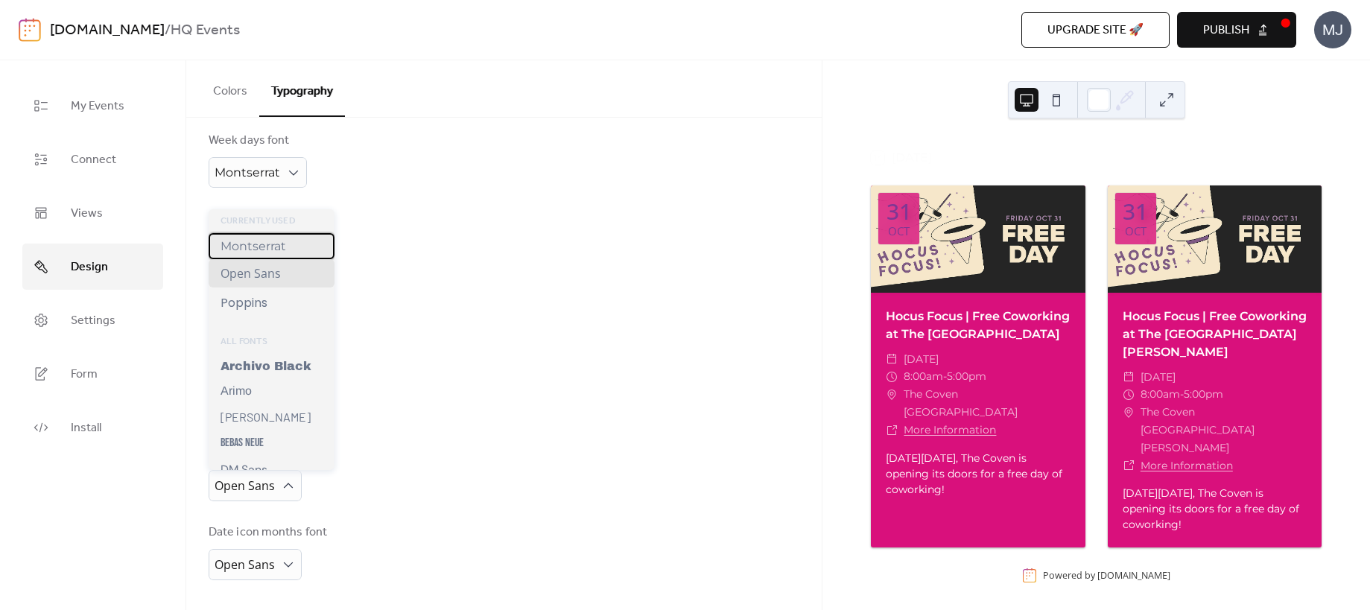
click at [278, 241] on div "Montserrat" at bounding box center [272, 246] width 126 height 26
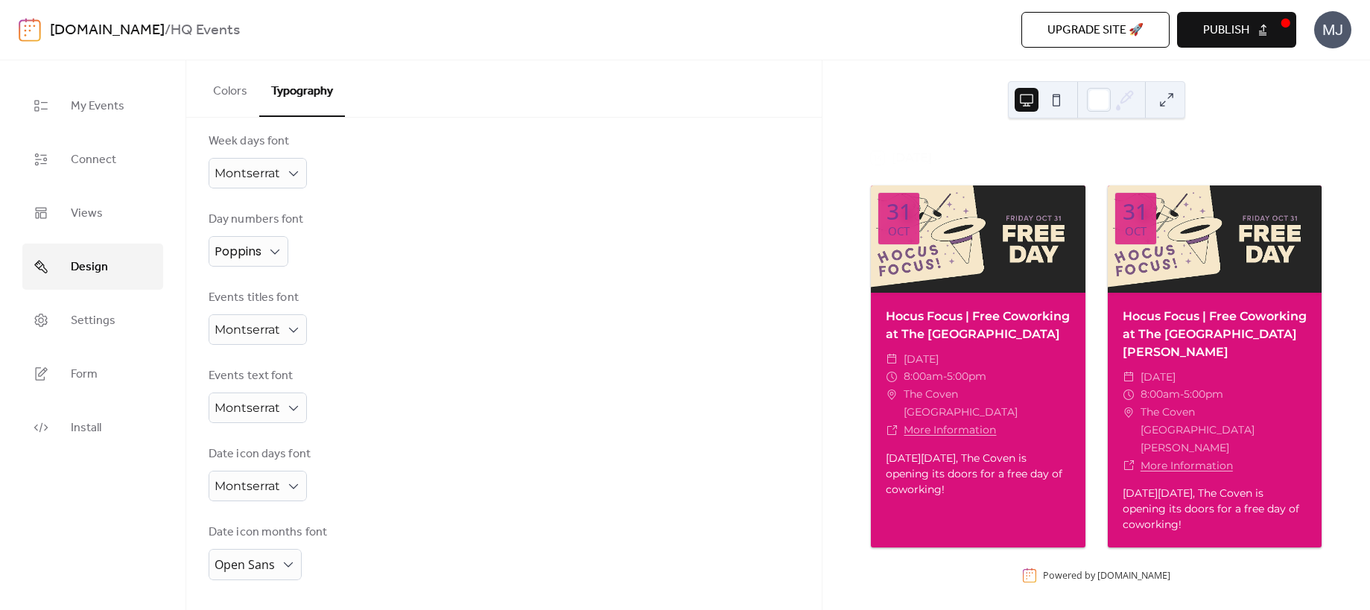
scroll to position [233, 0]
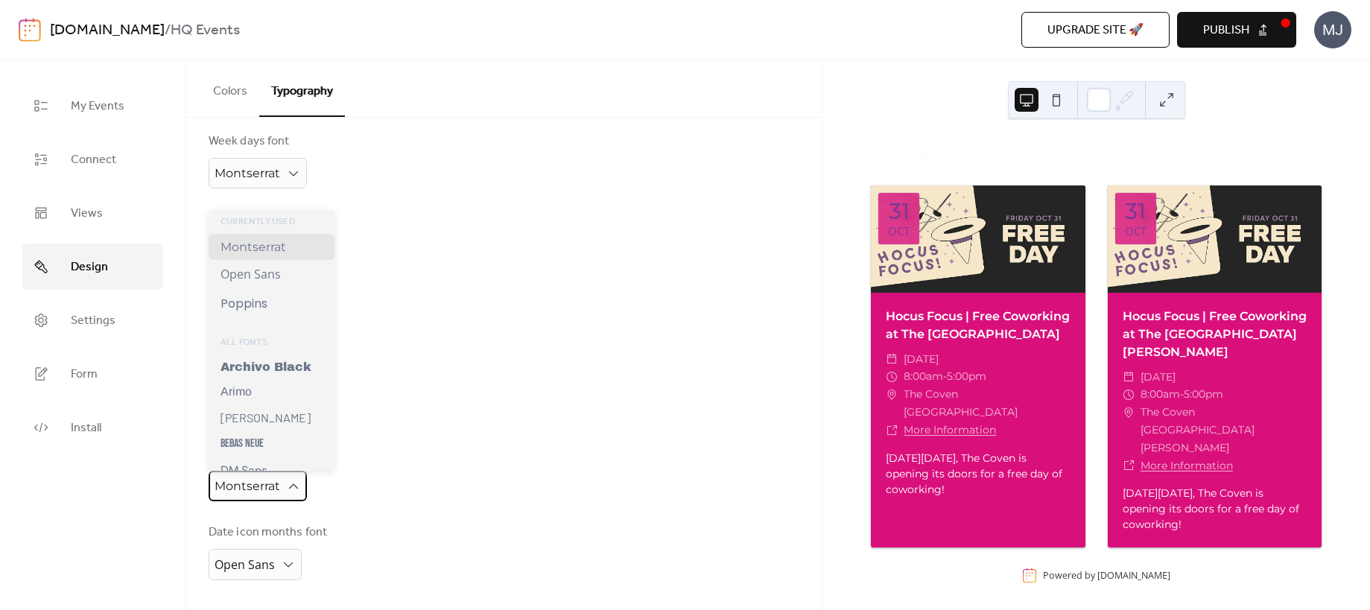
click at [271, 484] on div "Montserrat" at bounding box center [258, 486] width 98 height 31
click at [534, 355] on div "Base Font Size * px Font Families Header font Montserrat Week days font Montser…" at bounding box center [504, 247] width 591 height 666
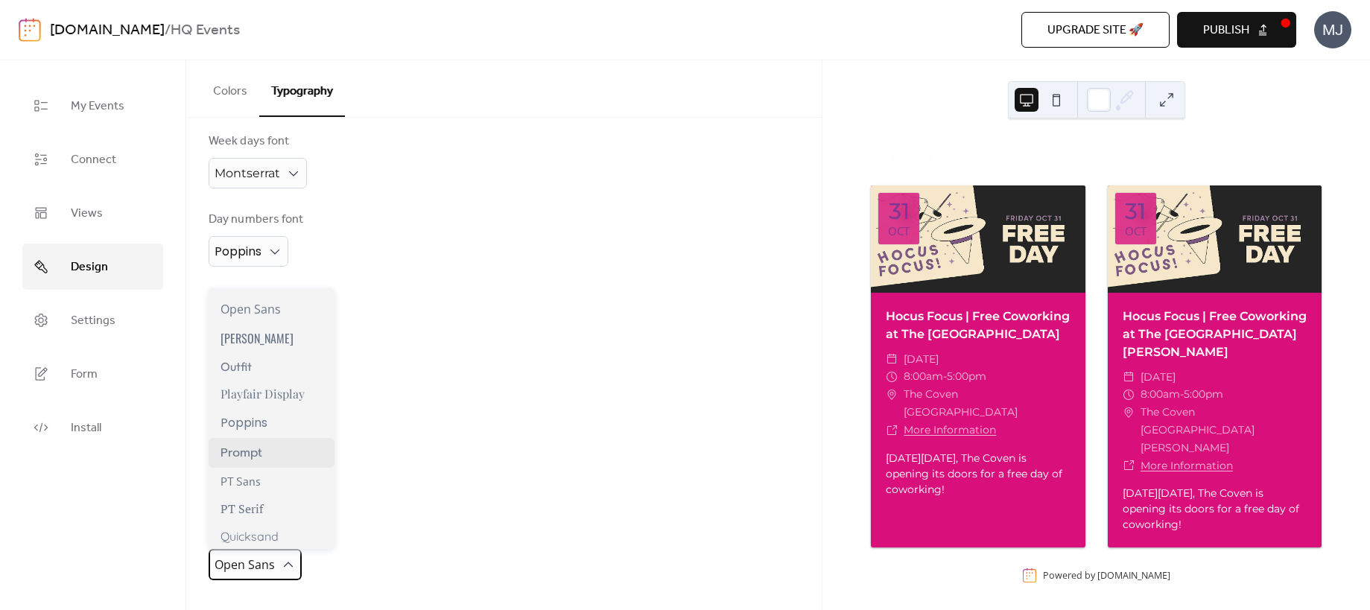
scroll to position [958, 0]
click at [266, 426] on span "Poppins" at bounding box center [244, 426] width 47 height 19
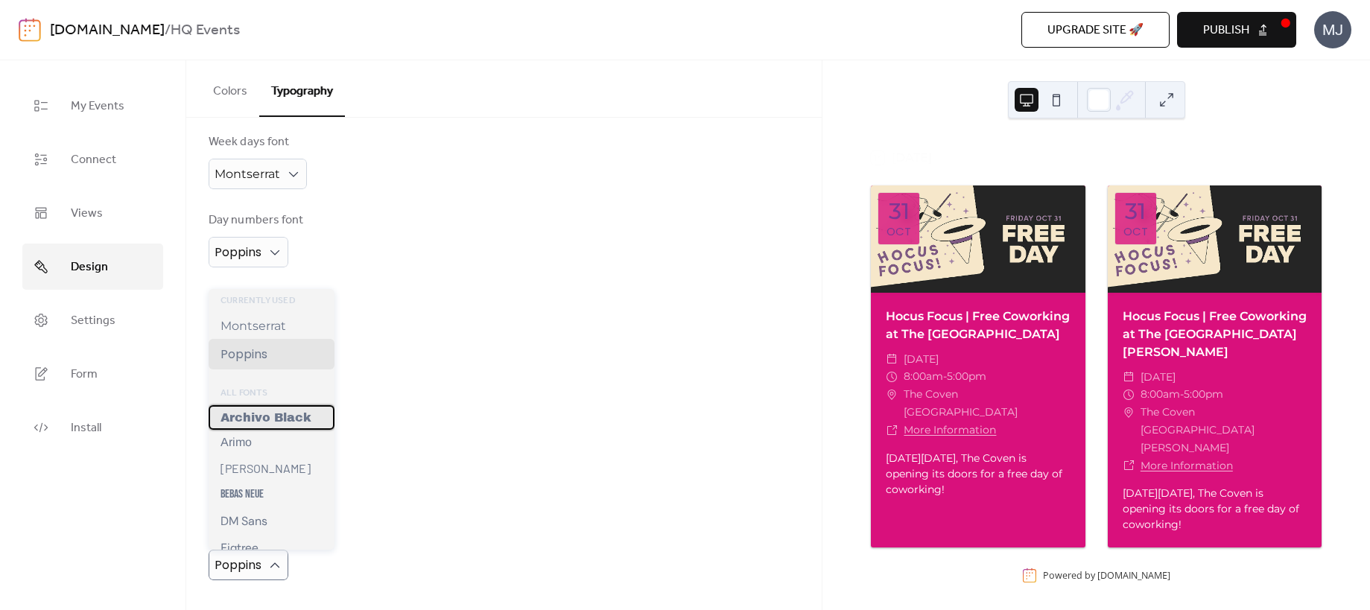
click at [310, 411] on span "Archivo Black" at bounding box center [266, 417] width 91 height 13
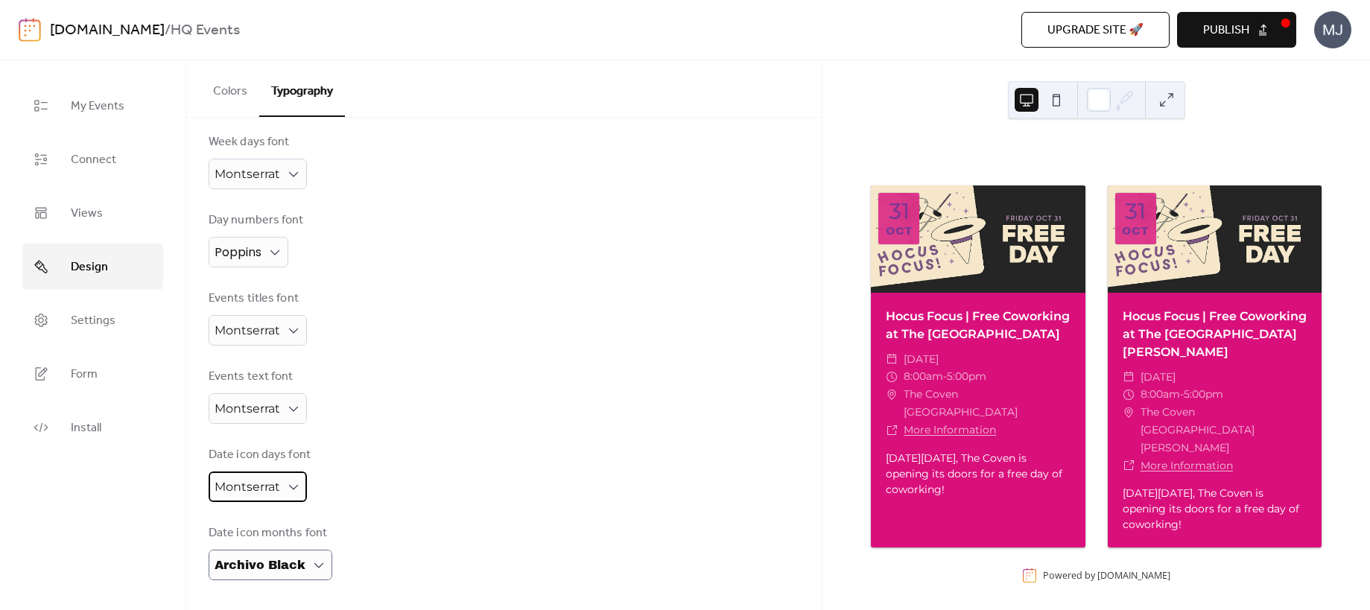
click at [273, 482] on span "Montserrat" at bounding box center [248, 487] width 66 height 14
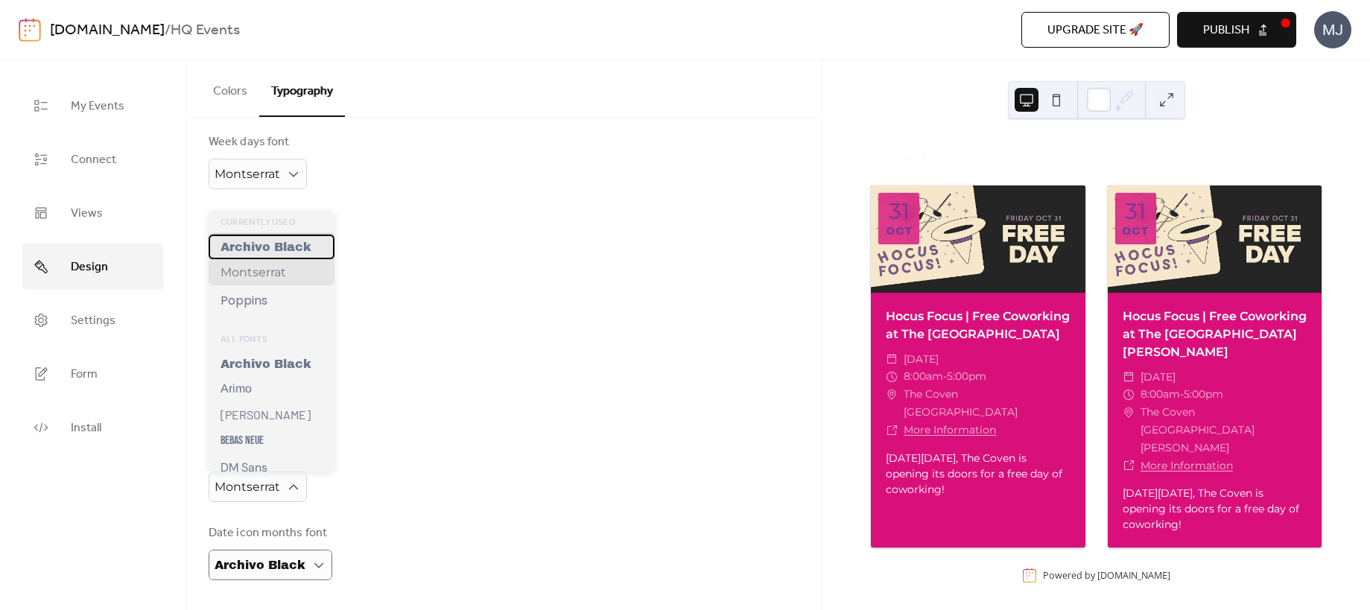
click at [291, 241] on span "Archivo Black" at bounding box center [266, 247] width 91 height 13
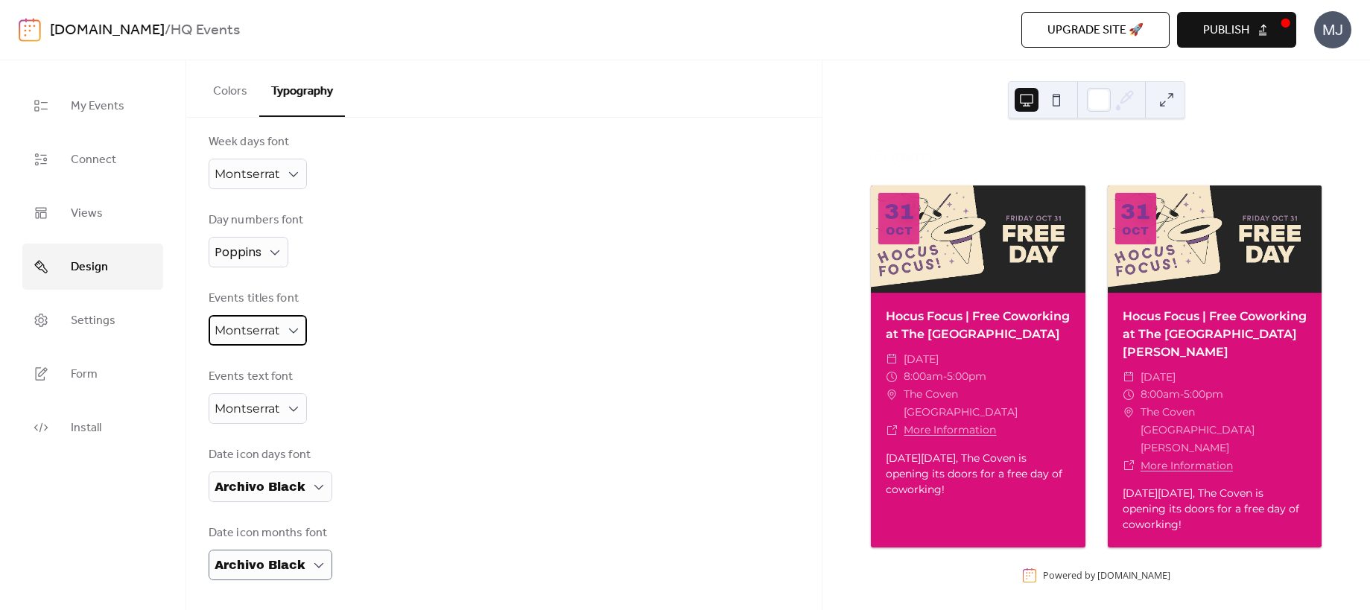
click at [276, 330] on span "Montserrat" at bounding box center [248, 330] width 66 height 14
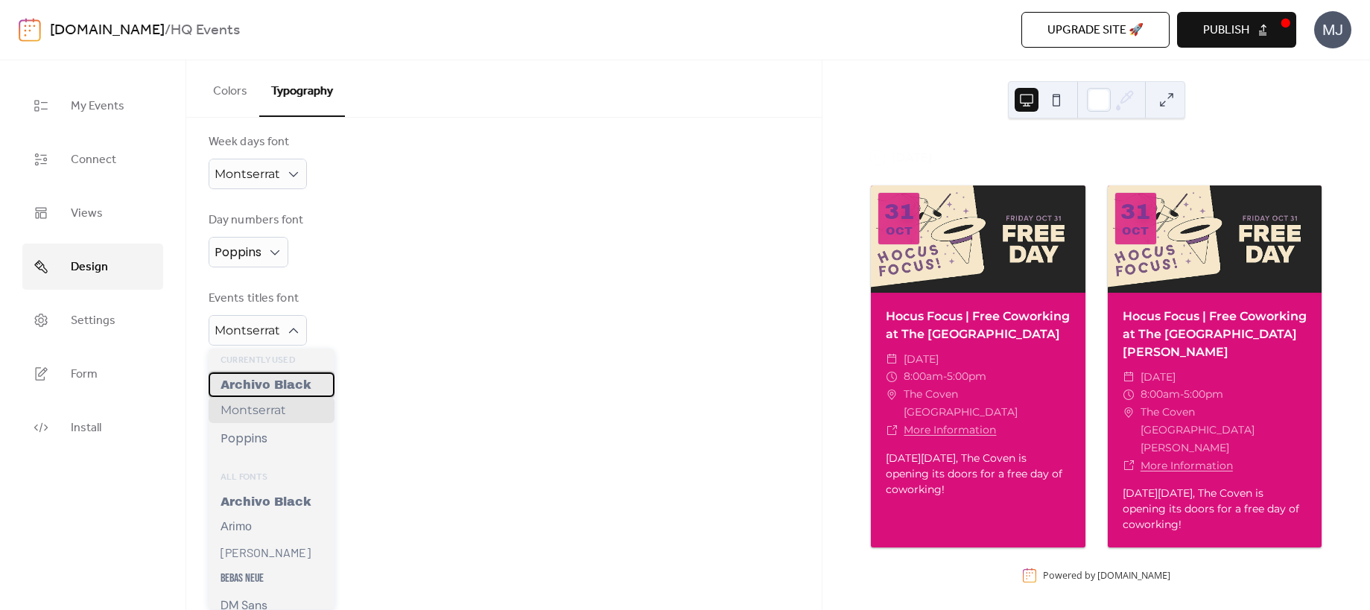
click at [275, 384] on span "Archivo Black" at bounding box center [266, 385] width 91 height 13
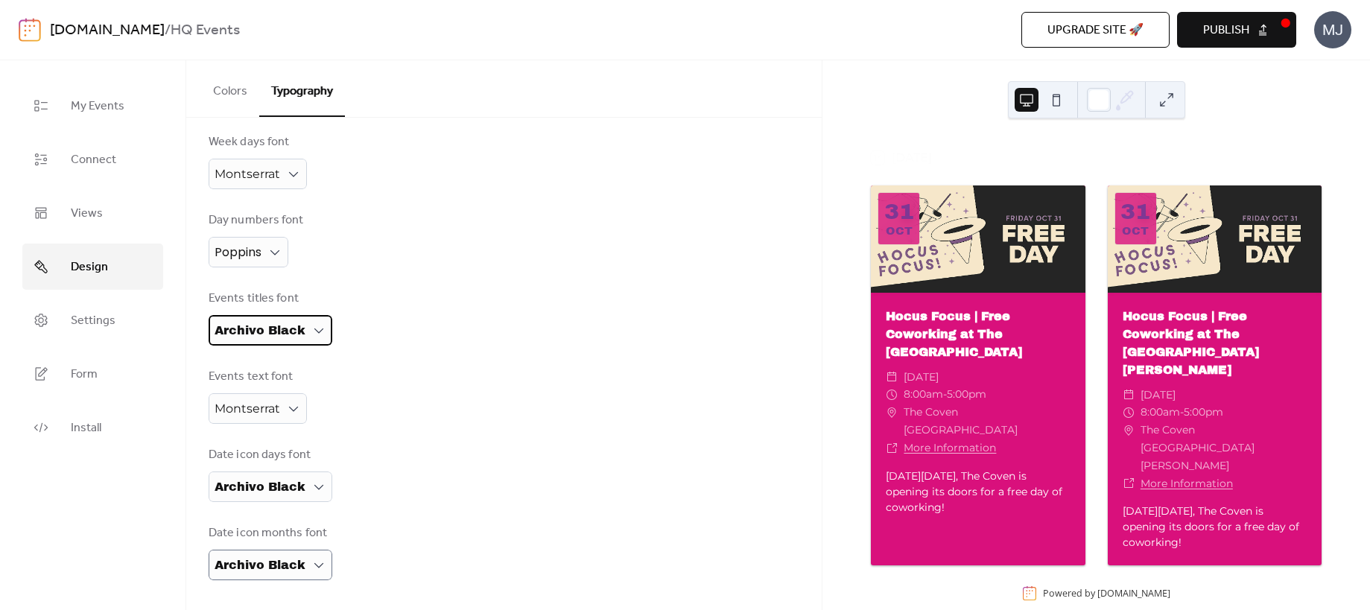
click at [288, 327] on span "Archivo Black" at bounding box center [260, 330] width 91 height 13
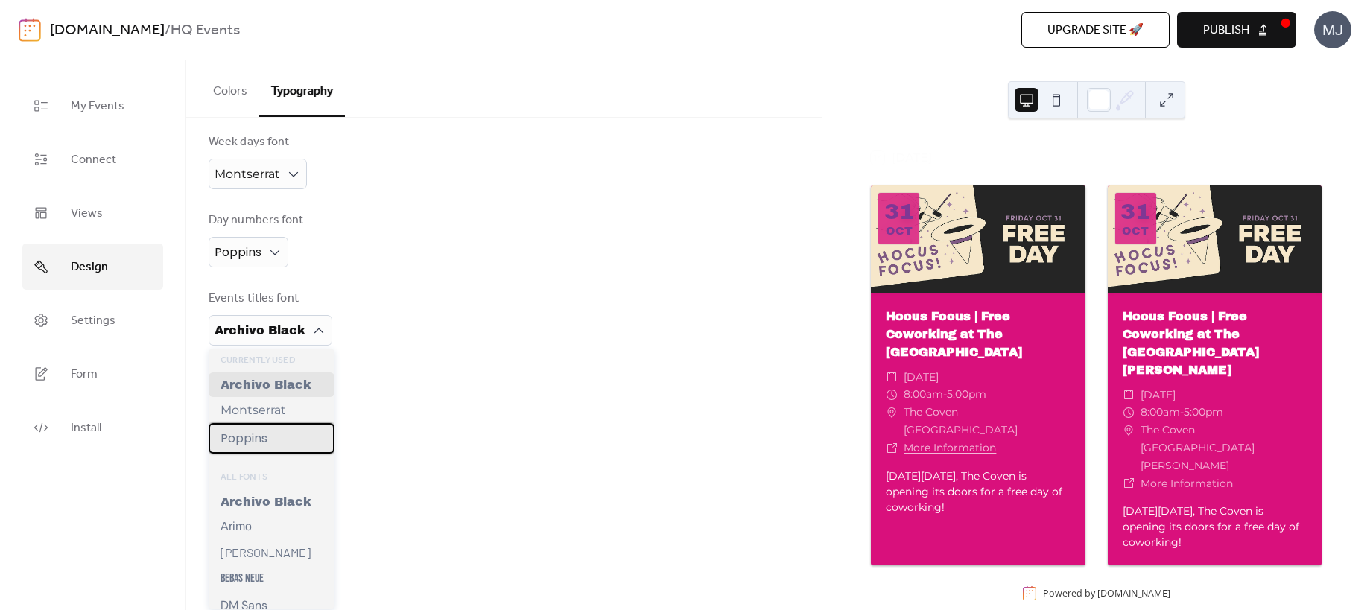
click at [285, 436] on div "Poppins" at bounding box center [272, 438] width 126 height 31
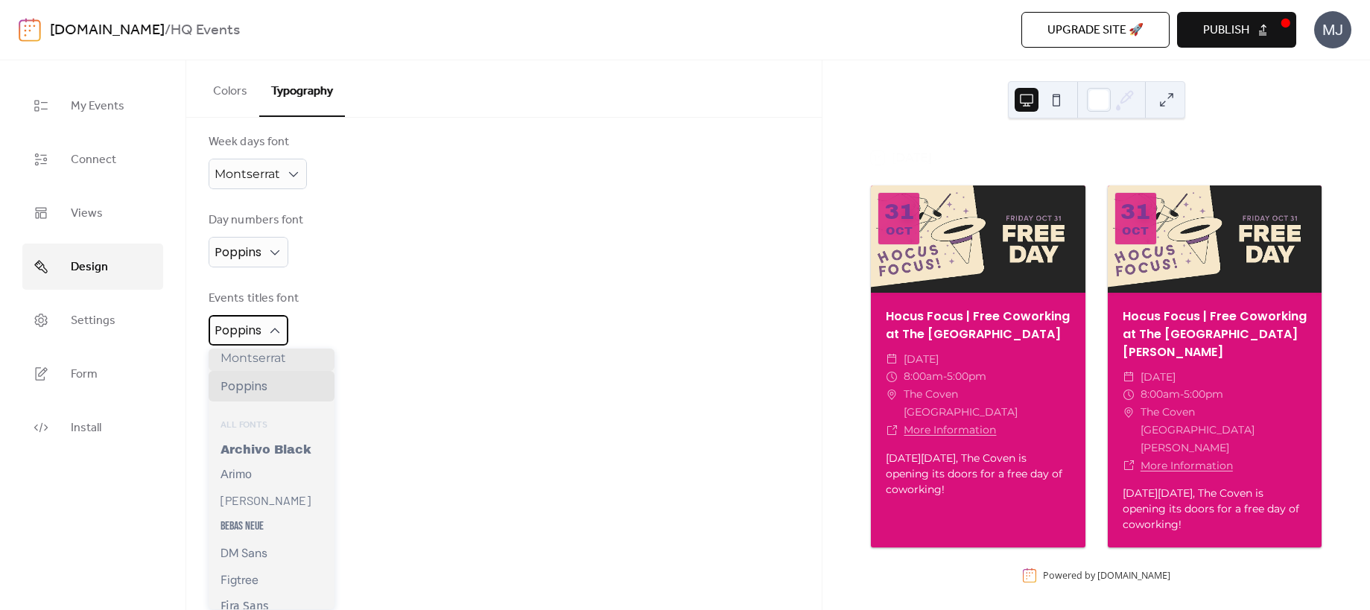
scroll to position [83, 0]
click at [250, 329] on span "Poppins" at bounding box center [238, 330] width 47 height 17
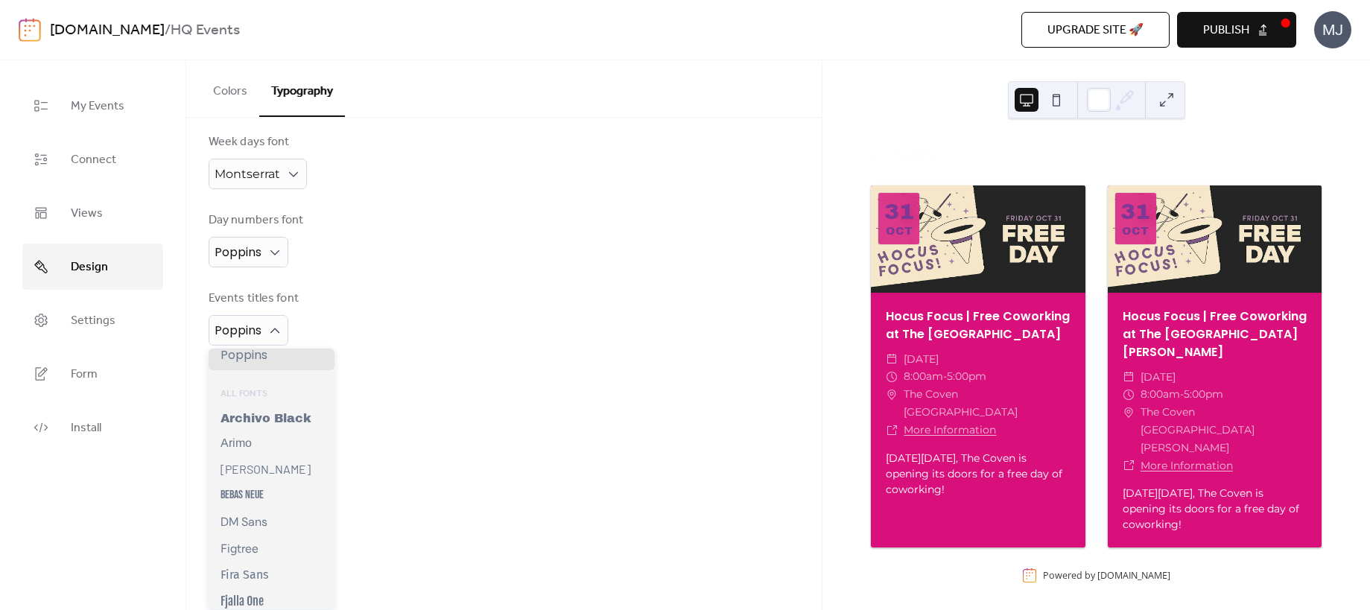
click at [414, 306] on div "Events titles font Poppins" at bounding box center [504, 318] width 591 height 56
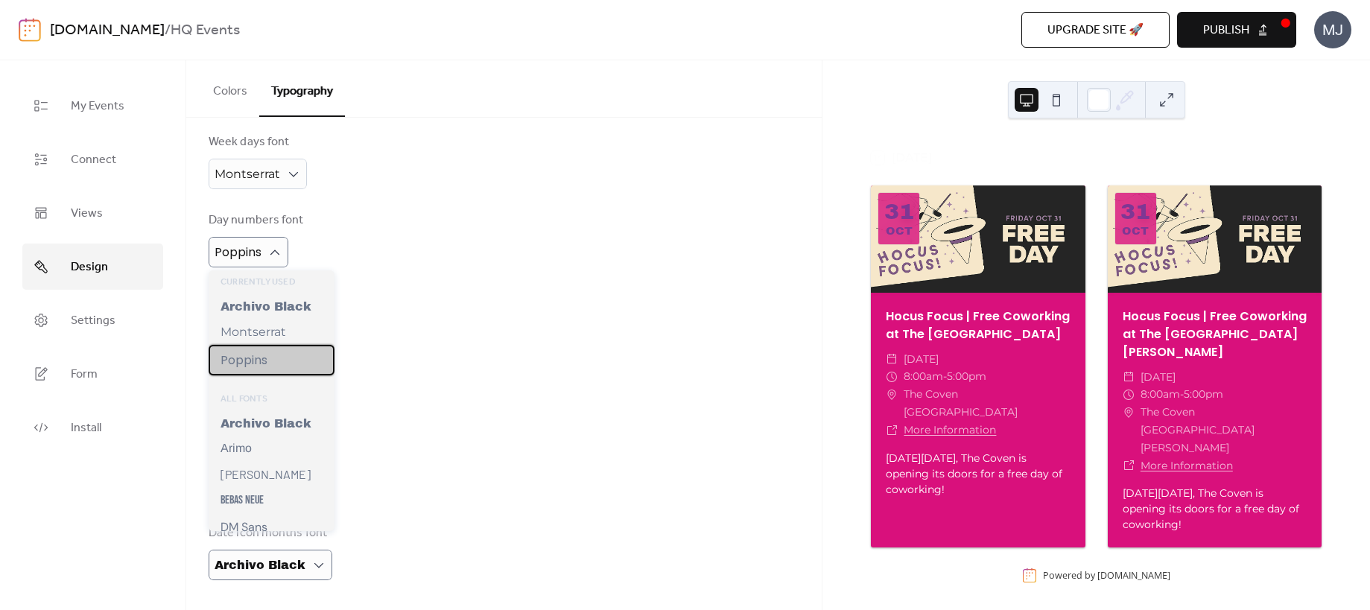
click at [265, 361] on span "Poppins" at bounding box center [244, 360] width 47 height 19
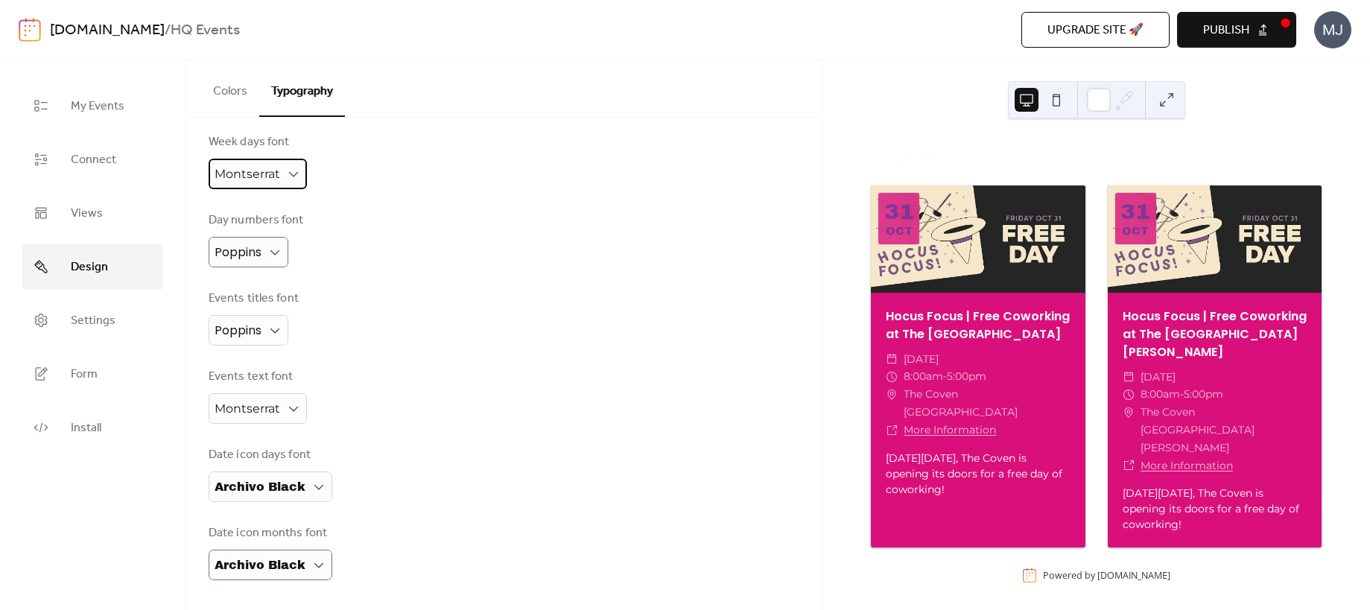
click at [240, 168] on span "Montserrat" at bounding box center [248, 174] width 66 height 14
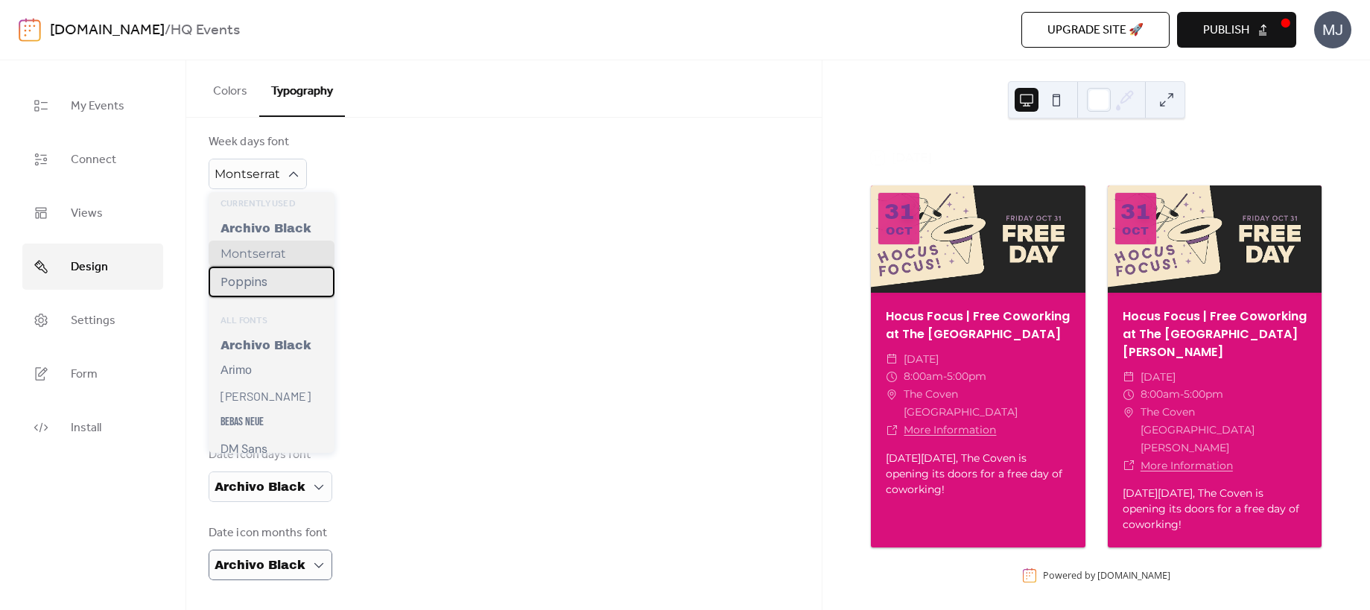
click at [260, 277] on span "Poppins" at bounding box center [244, 282] width 47 height 19
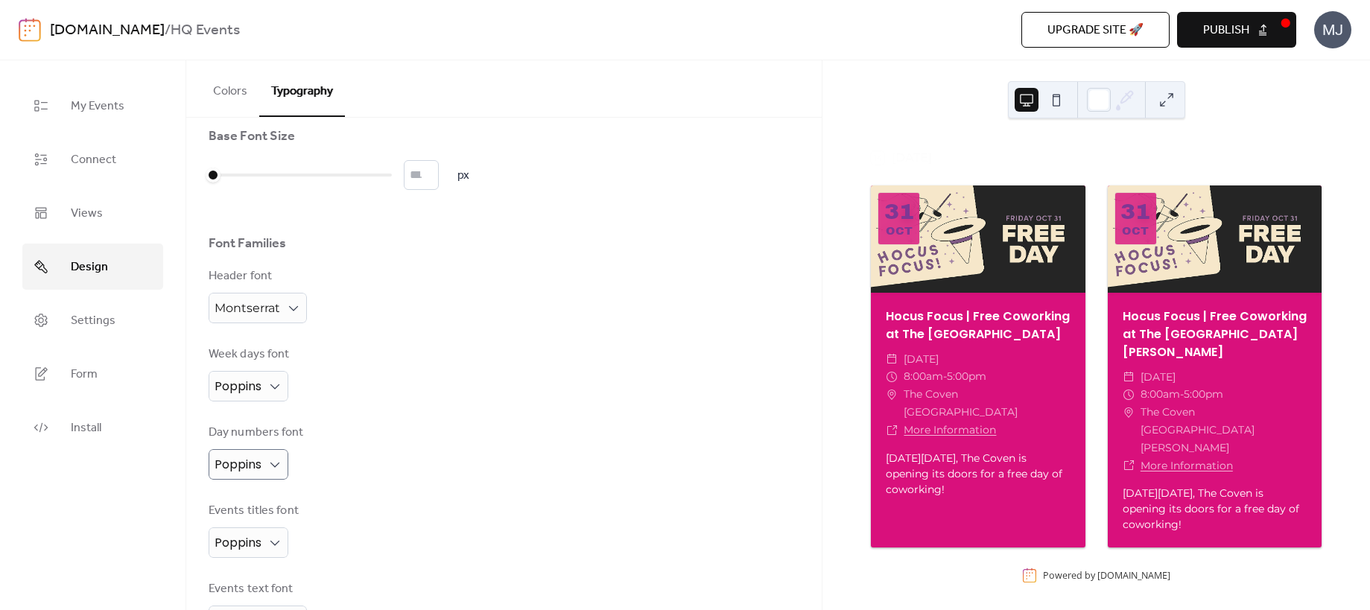
scroll to position [0, 0]
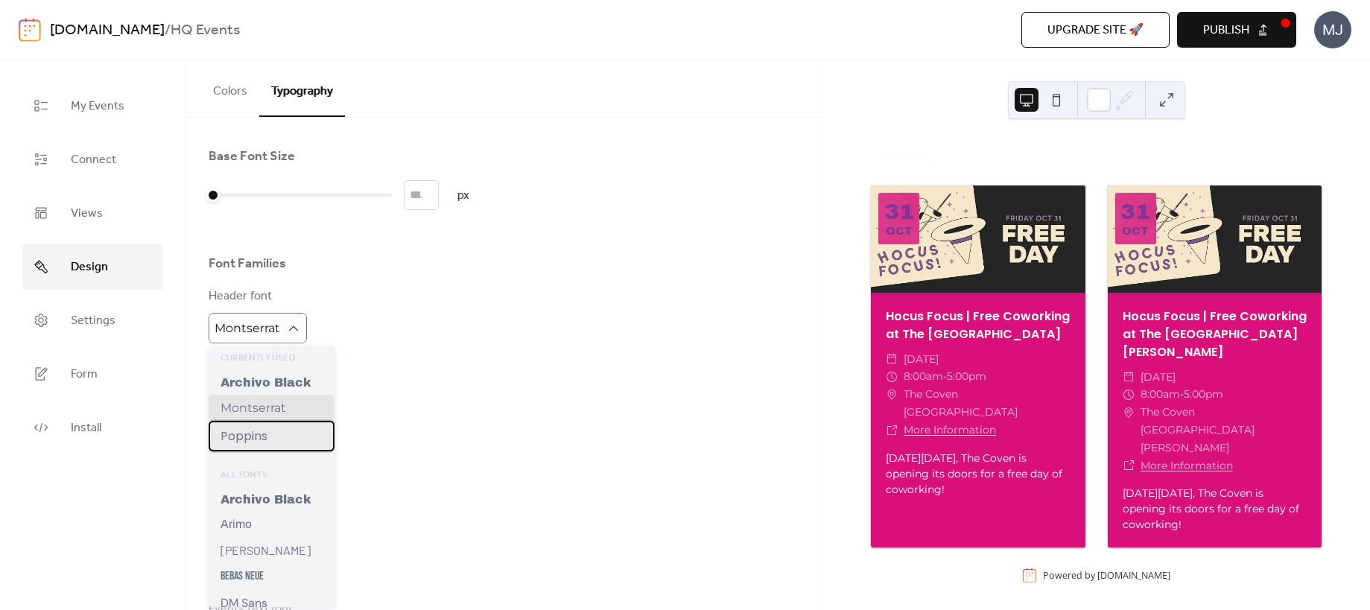
click at [278, 431] on div "Poppins" at bounding box center [272, 436] width 126 height 31
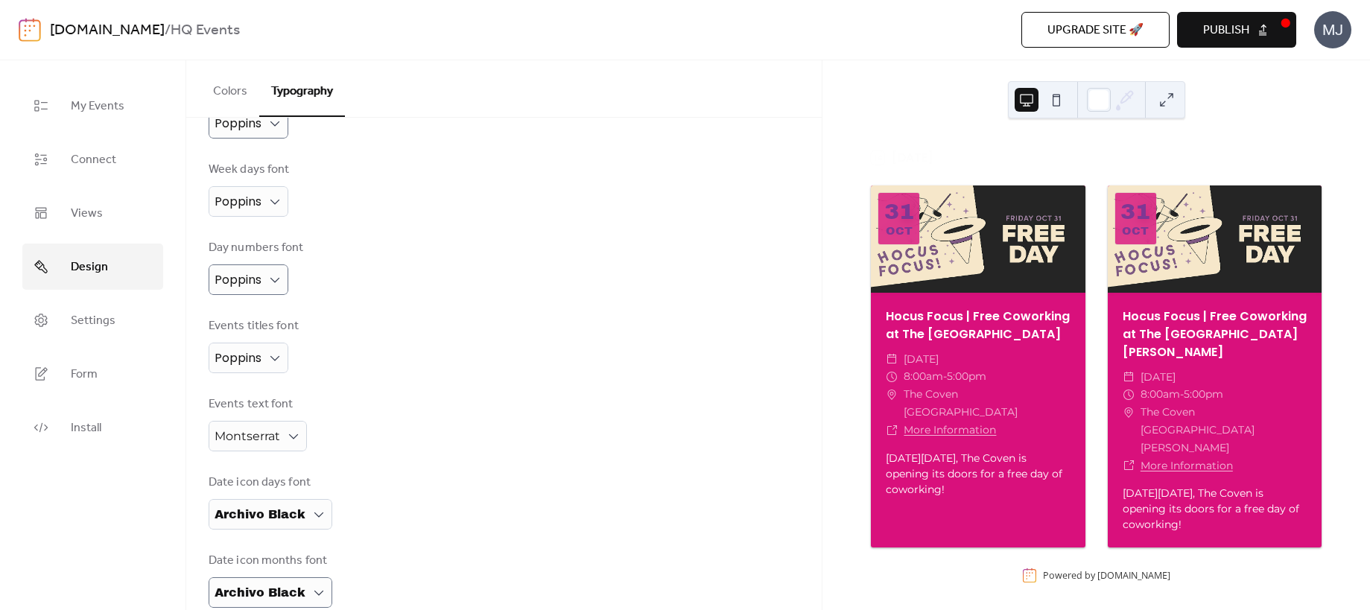
scroll to position [231, 0]
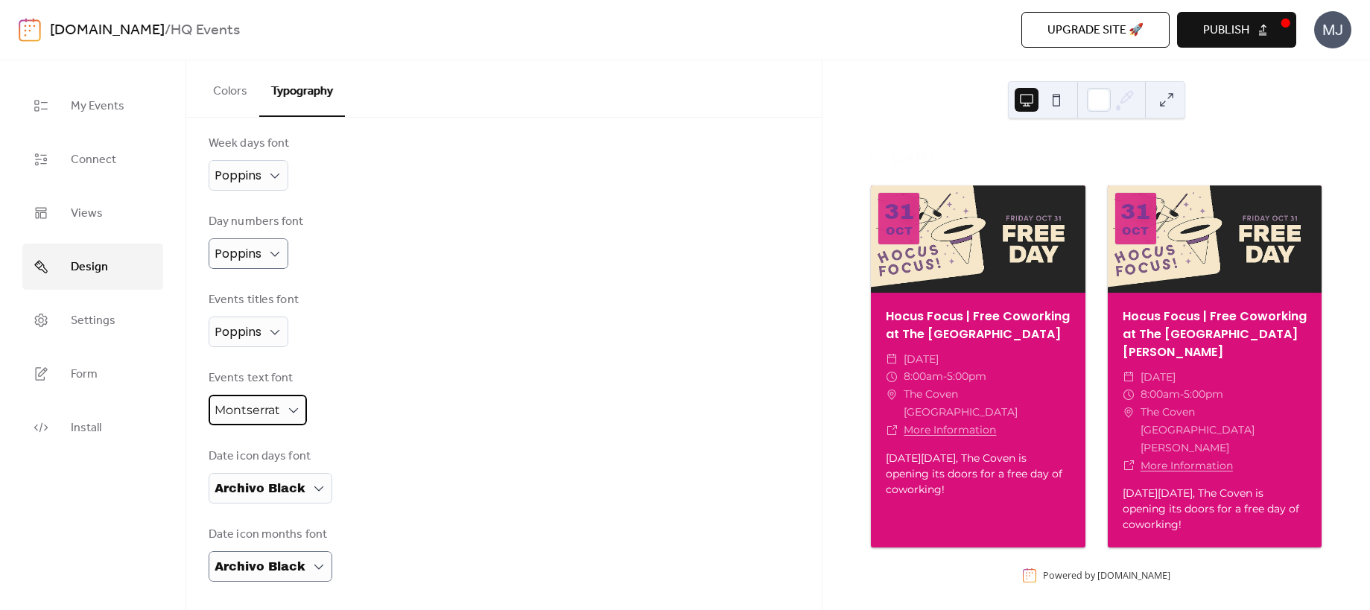
click at [280, 411] on div "Montserrat" at bounding box center [258, 410] width 98 height 31
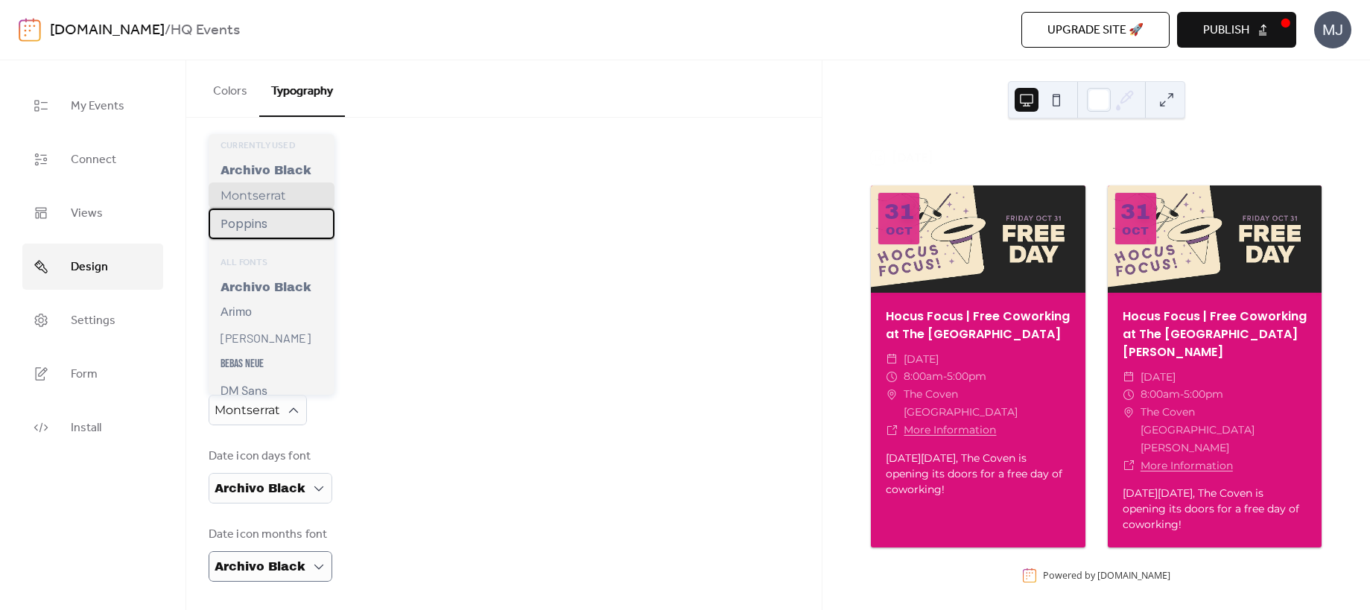
click at [272, 218] on div "Poppins" at bounding box center [272, 224] width 126 height 31
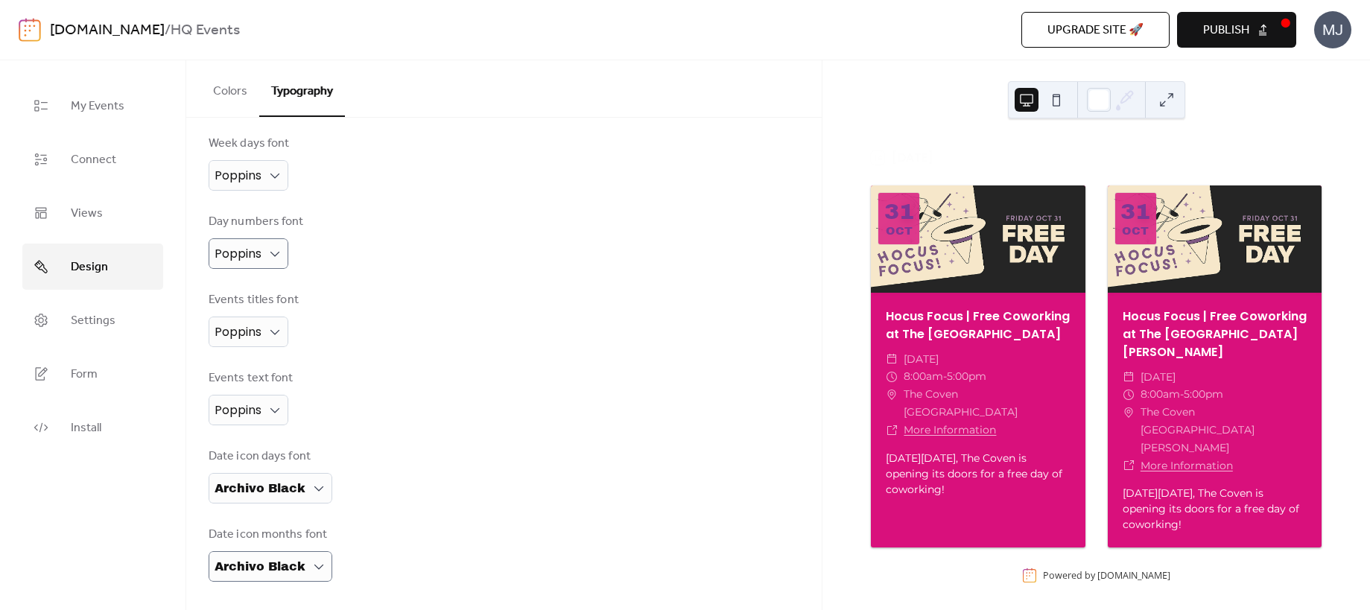
click at [423, 404] on div "Events text font Poppins" at bounding box center [504, 398] width 591 height 56
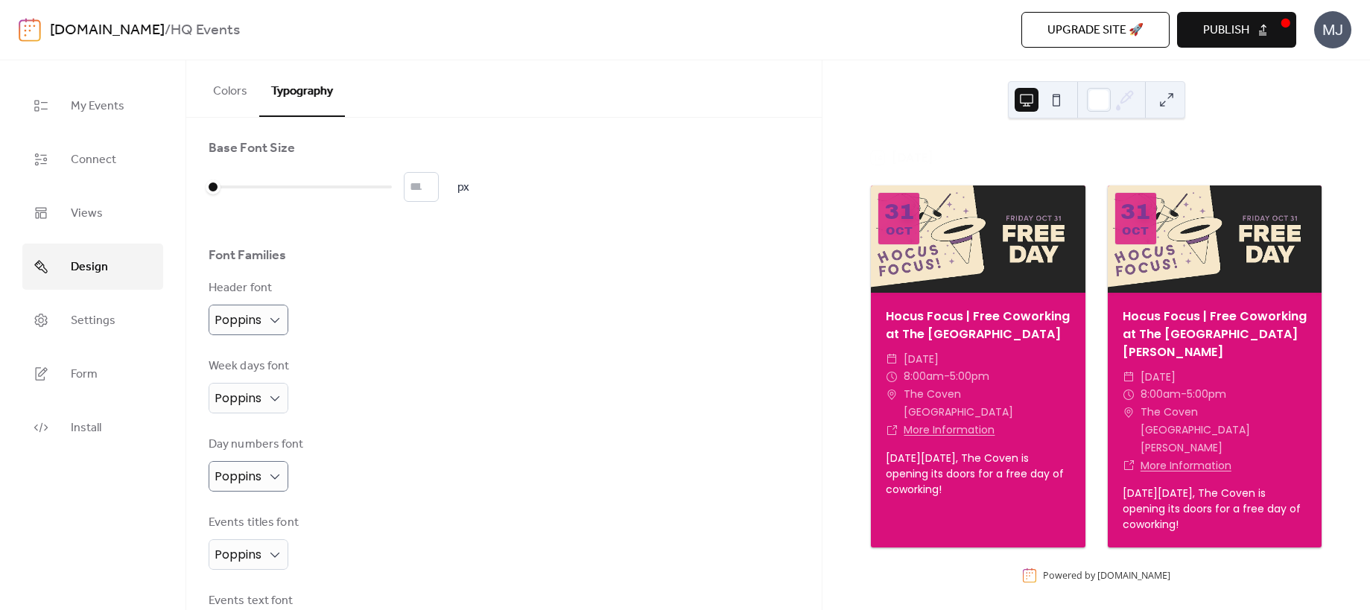
scroll to position [0, 0]
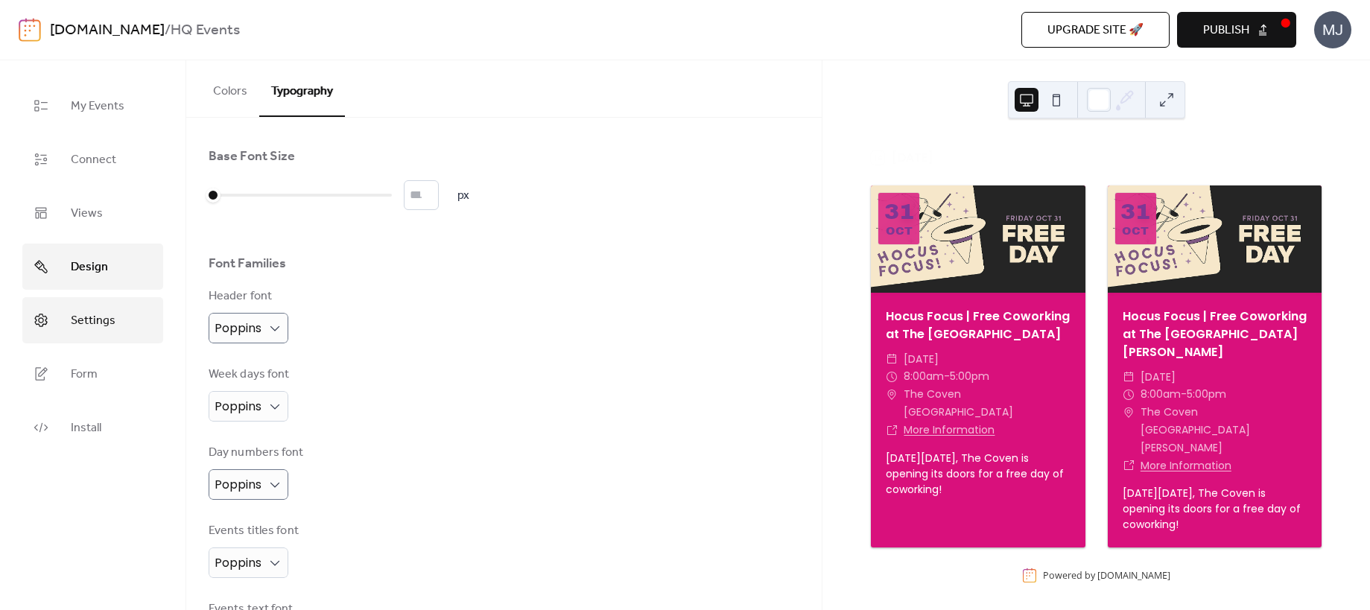
click at [117, 318] on link "Settings" at bounding box center [92, 320] width 141 height 46
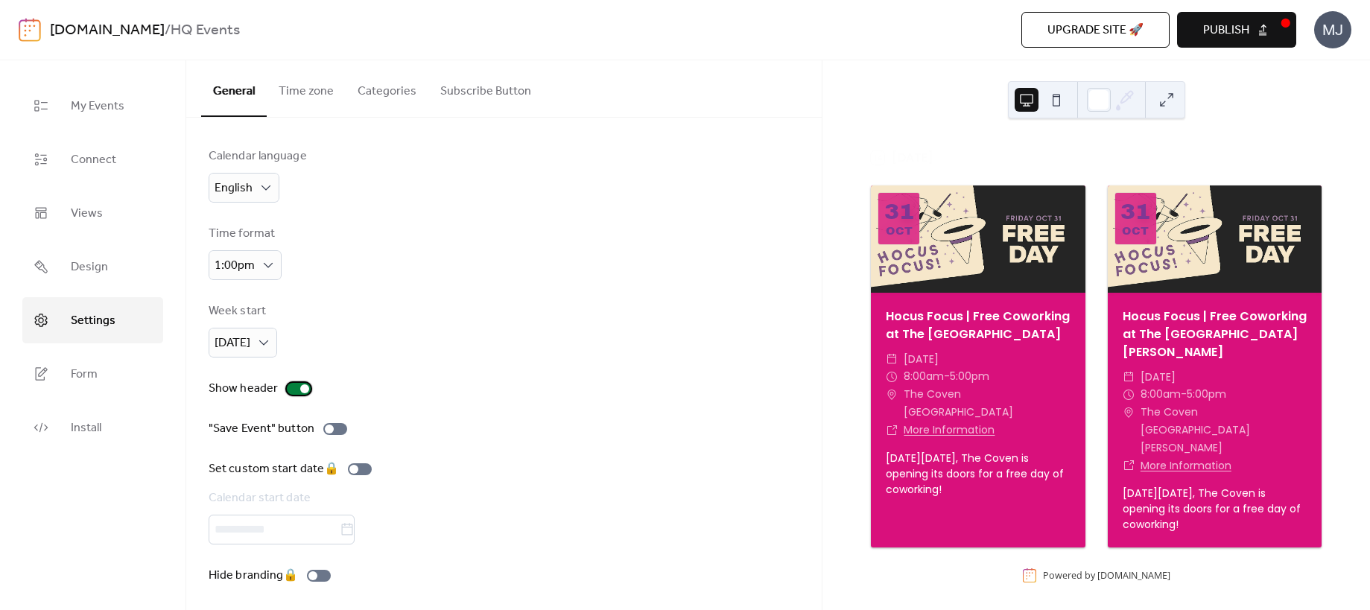
click at [302, 387] on div at bounding box center [304, 389] width 9 height 9
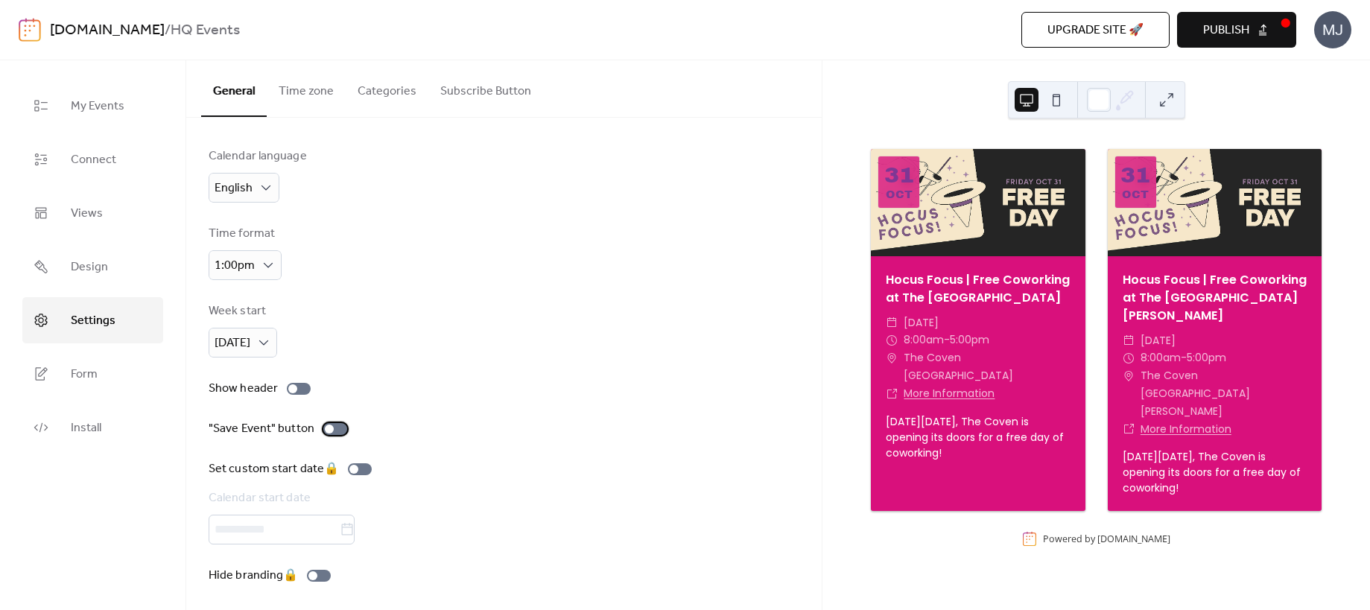
click at [326, 431] on div at bounding box center [329, 429] width 9 height 9
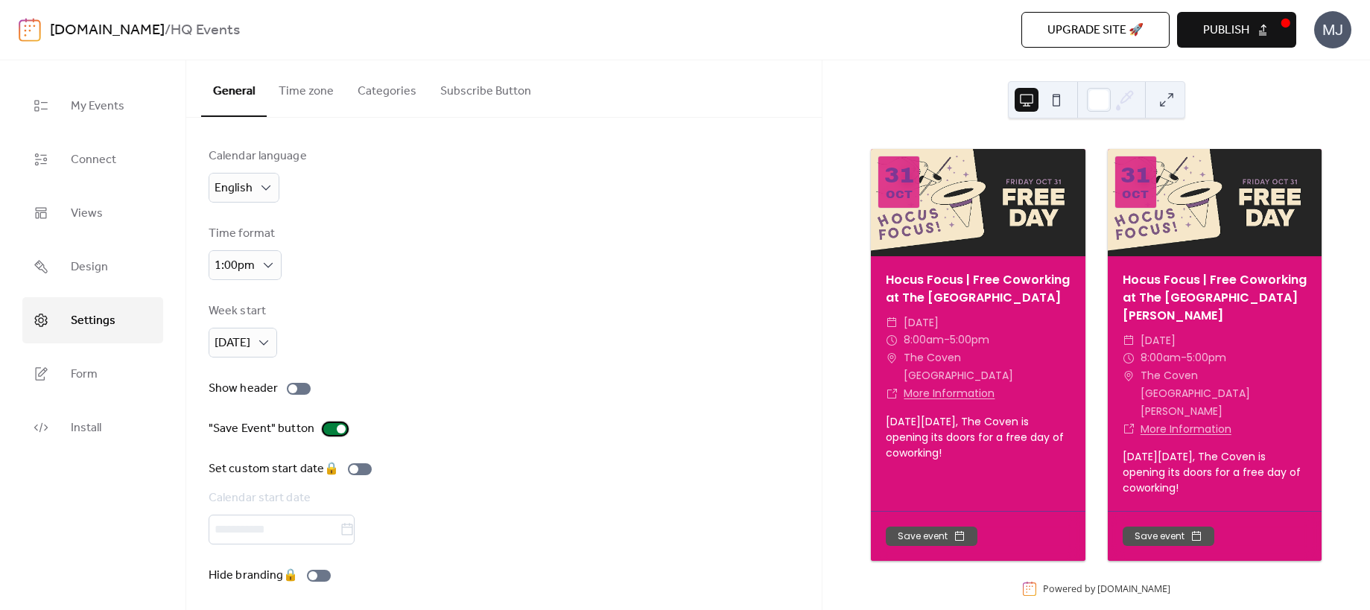
click at [329, 428] on div at bounding box center [335, 429] width 24 height 12
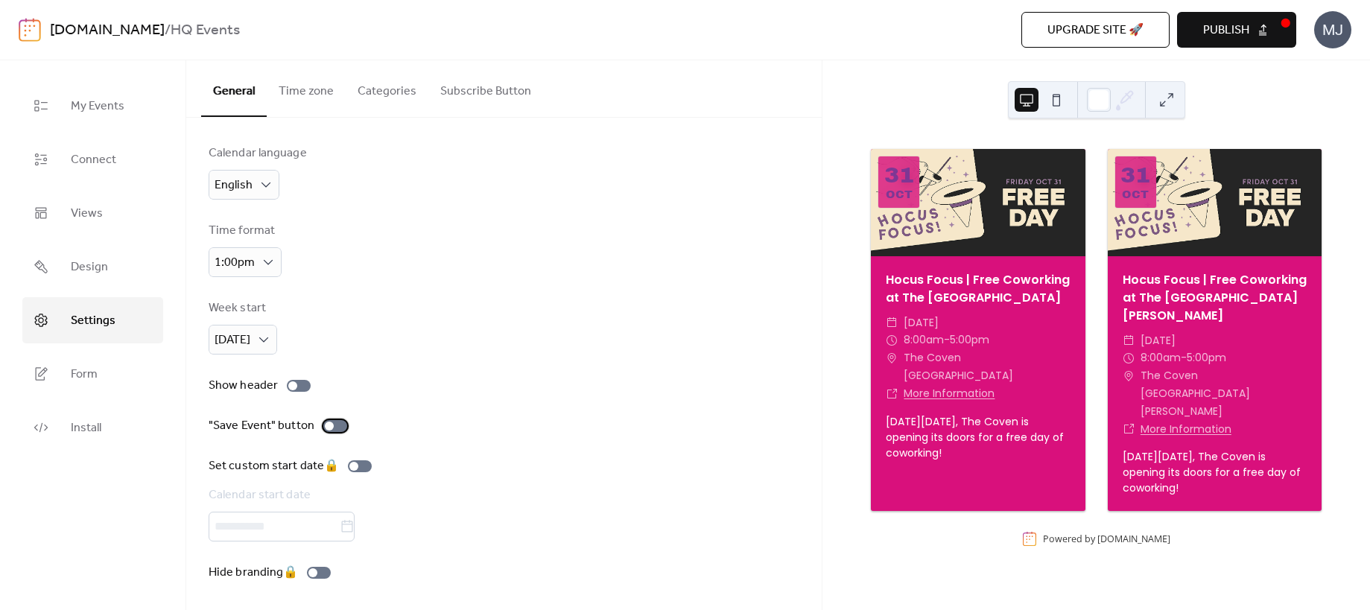
scroll to position [4, 0]
click at [502, 475] on div "Set custom start date 🔒 Calendar start date" at bounding box center [504, 498] width 591 height 84
click at [318, 86] on button "Time zone" at bounding box center [306, 87] width 79 height 55
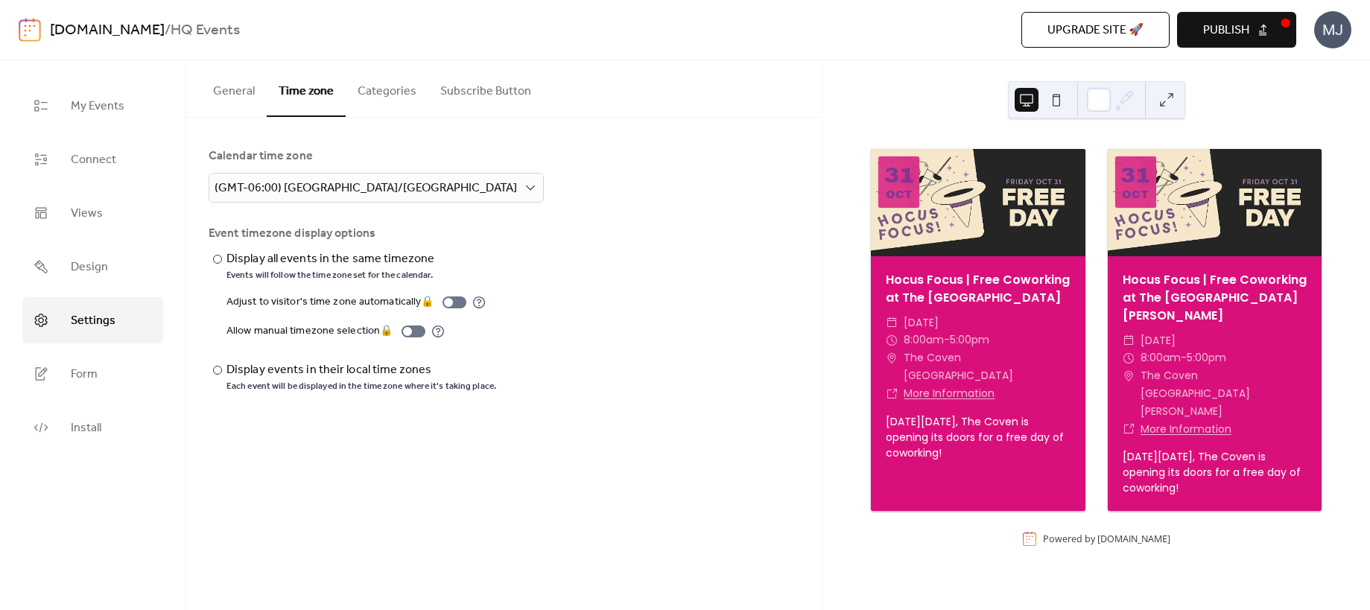
click at [389, 88] on button "Categories" at bounding box center [387, 87] width 83 height 55
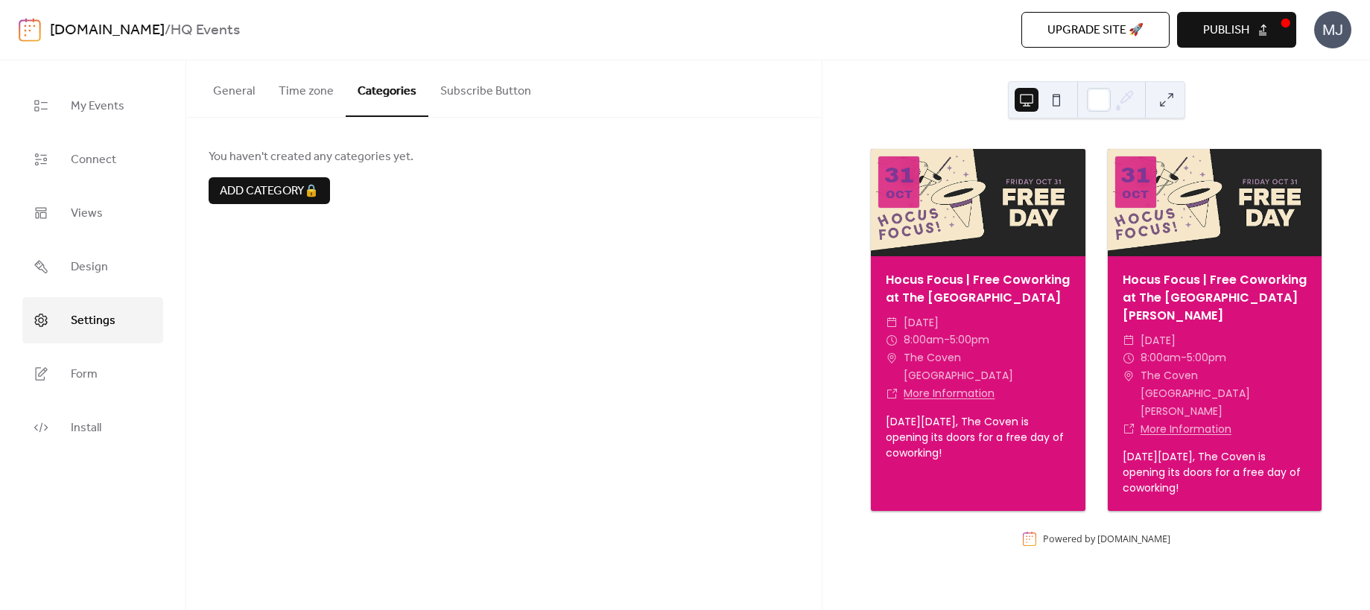
click at [493, 78] on button "Subscribe Button" at bounding box center [485, 87] width 115 height 55
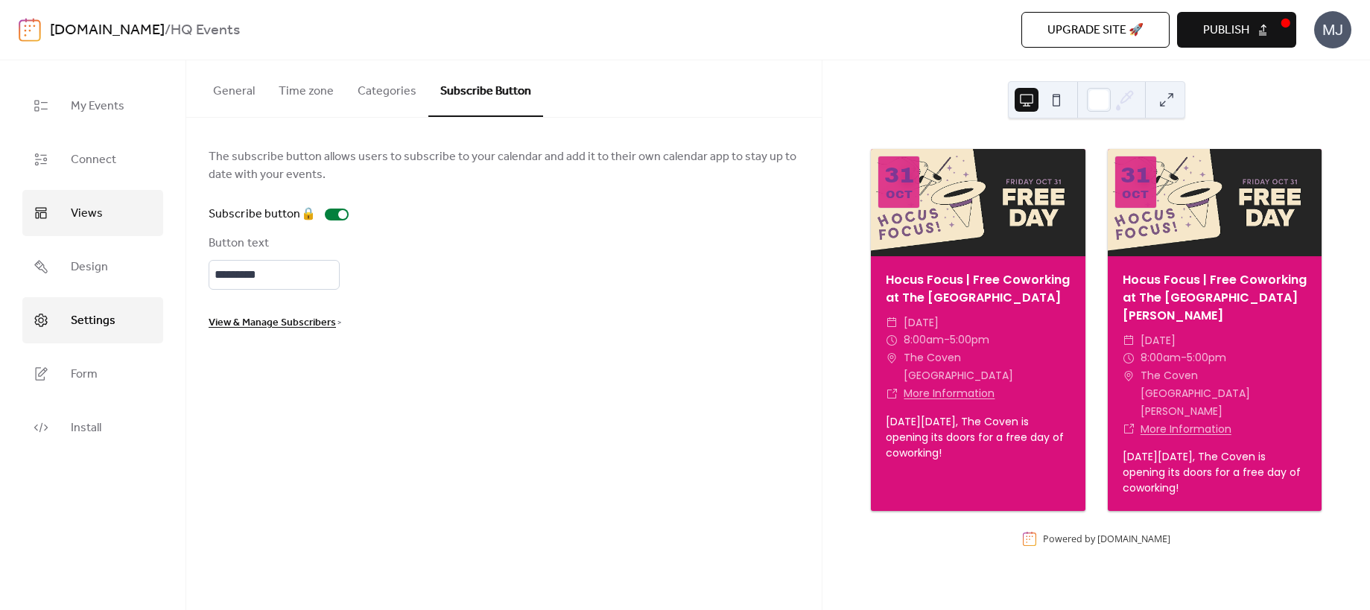
click at [116, 192] on link "Views" at bounding box center [92, 213] width 141 height 46
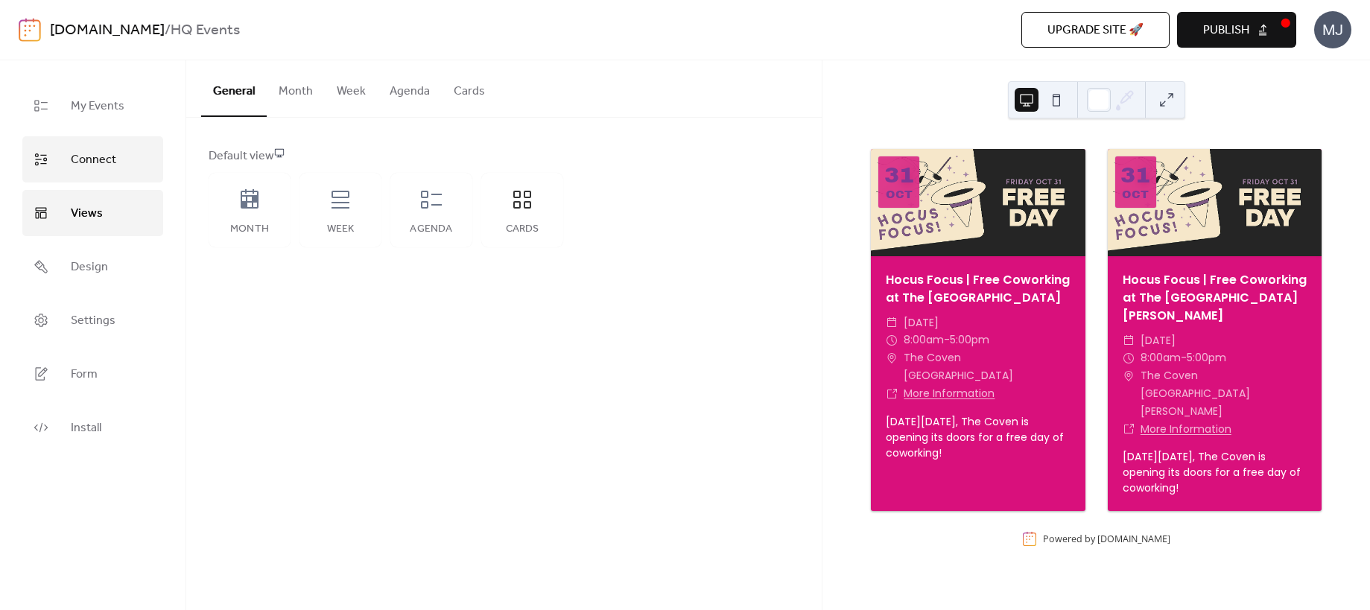
click at [83, 156] on span "Connect" at bounding box center [93, 160] width 45 height 24
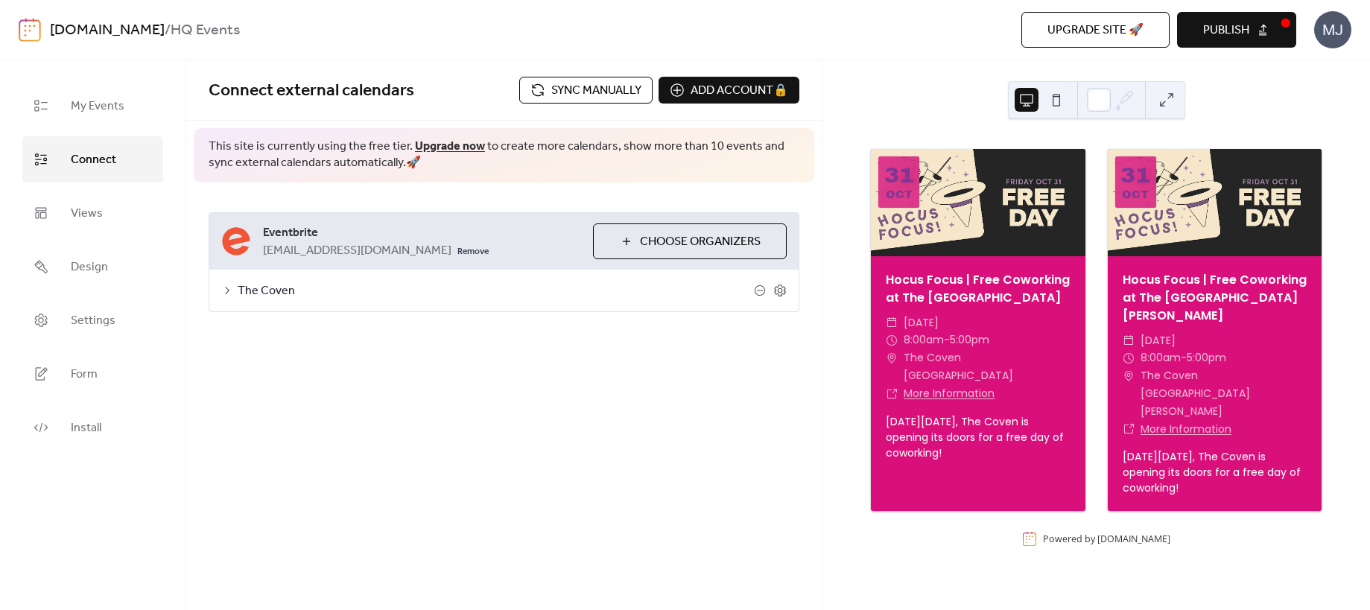
click at [256, 296] on span "The Coven" at bounding box center [496, 291] width 516 height 18
click at [347, 335] on button "Categories" at bounding box center [334, 329] width 83 height 37
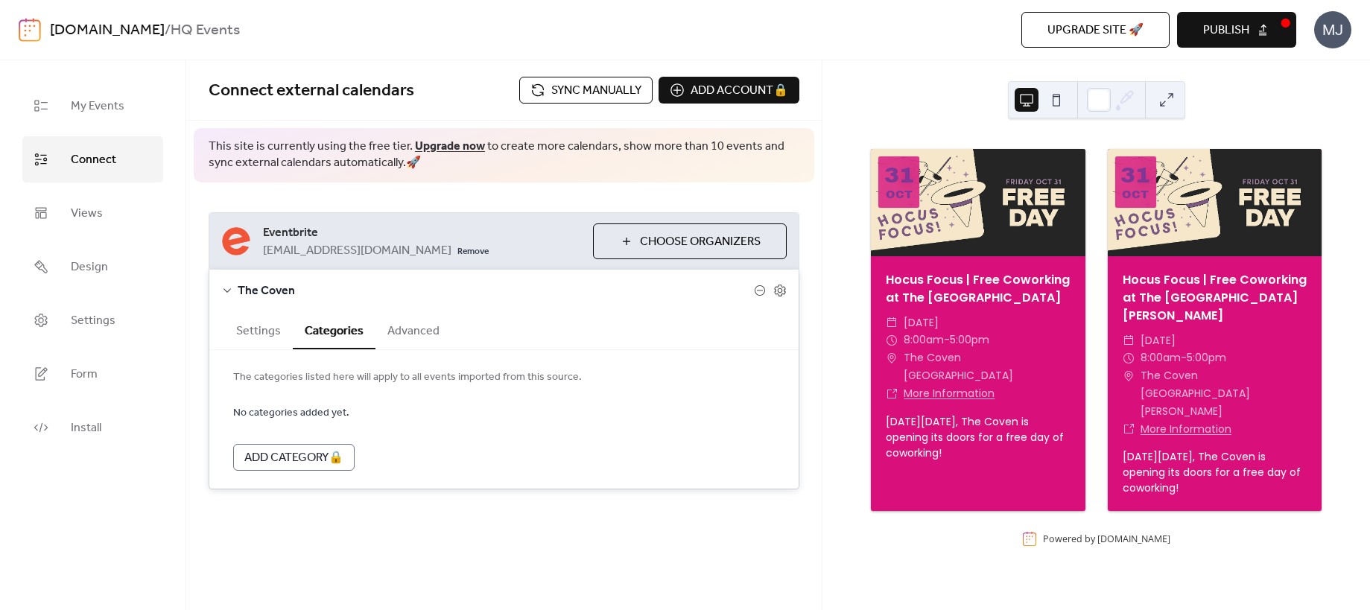
click at [419, 338] on button "Advanced" at bounding box center [414, 329] width 76 height 37
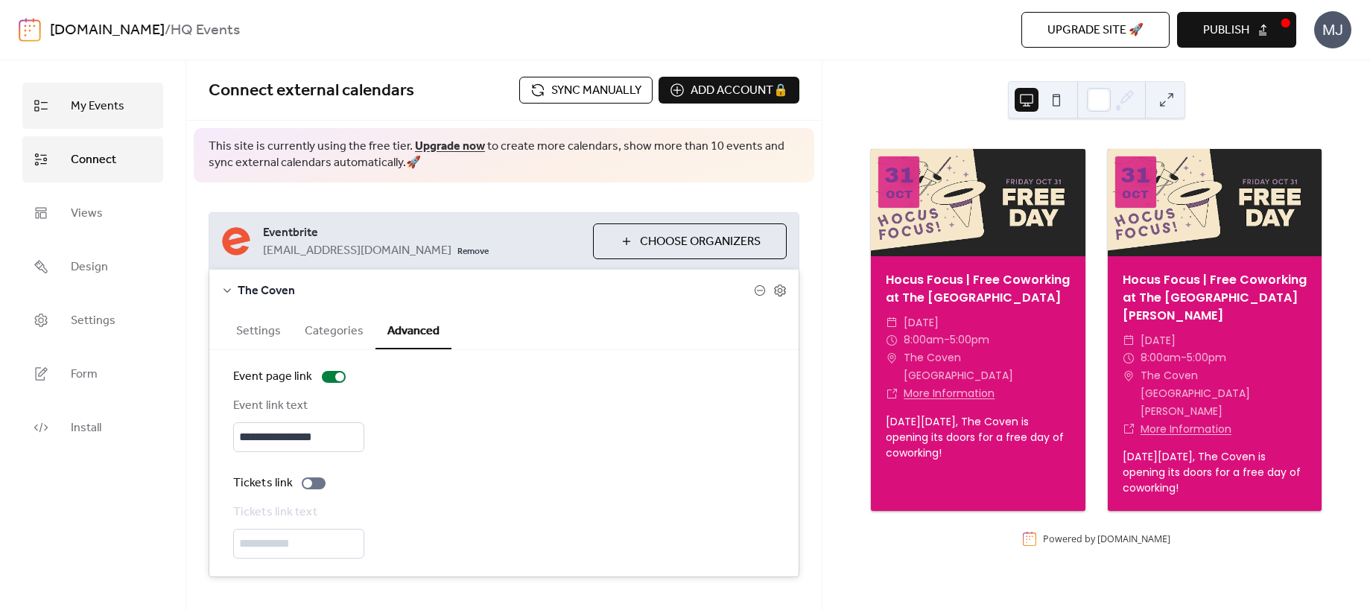
click at [102, 97] on span "My Events" at bounding box center [98, 107] width 54 height 24
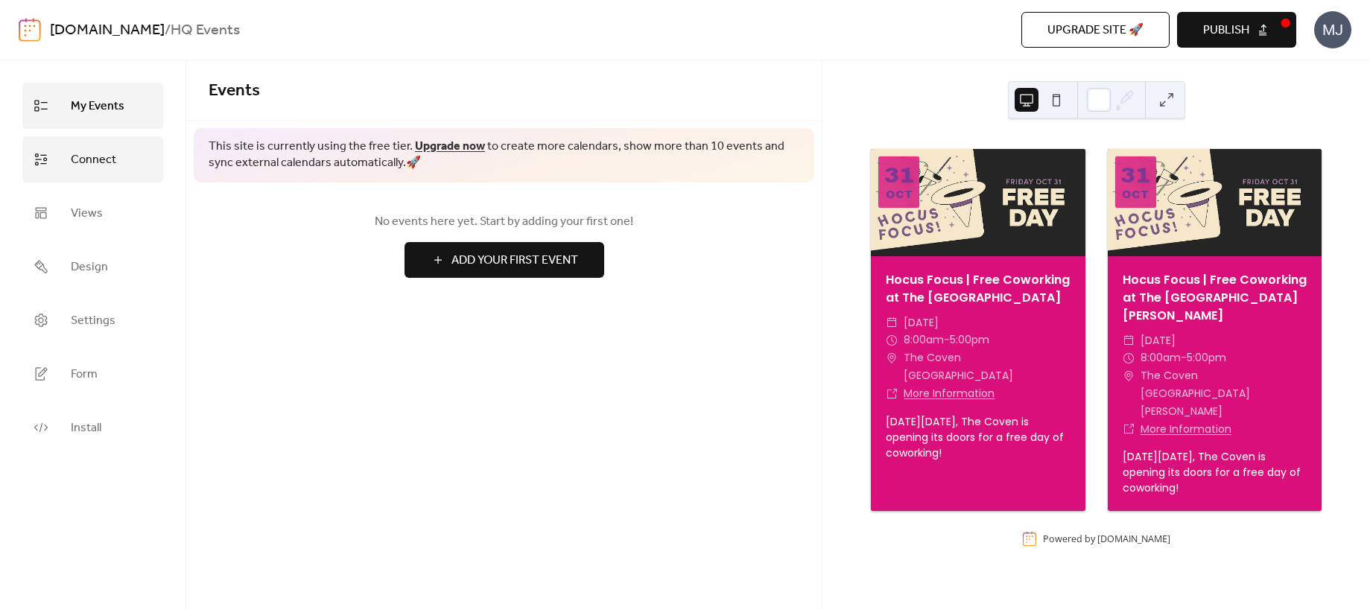
drag, startPoint x: 84, startPoint y: 162, endPoint x: 111, endPoint y: 166, distance: 27.1
click at [84, 162] on span "Connect" at bounding box center [93, 160] width 45 height 24
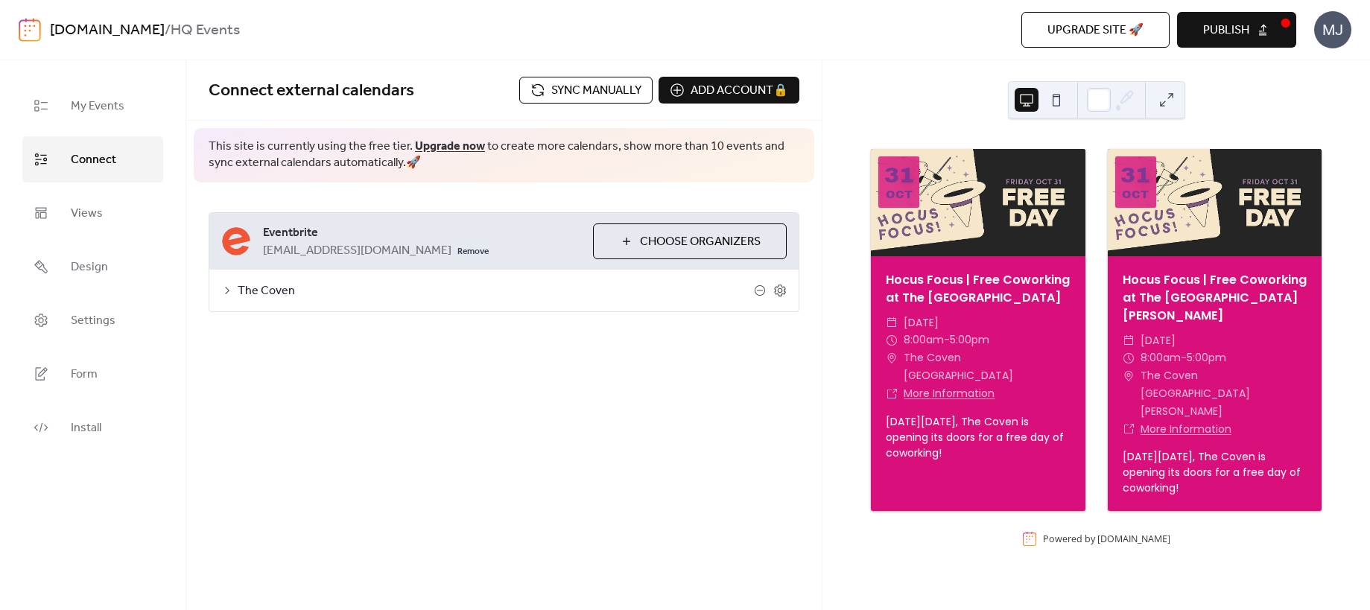
click at [1261, 27] on button "Publish" at bounding box center [1236, 30] width 119 height 36
click at [93, 423] on span "Install" at bounding box center [86, 429] width 31 height 24
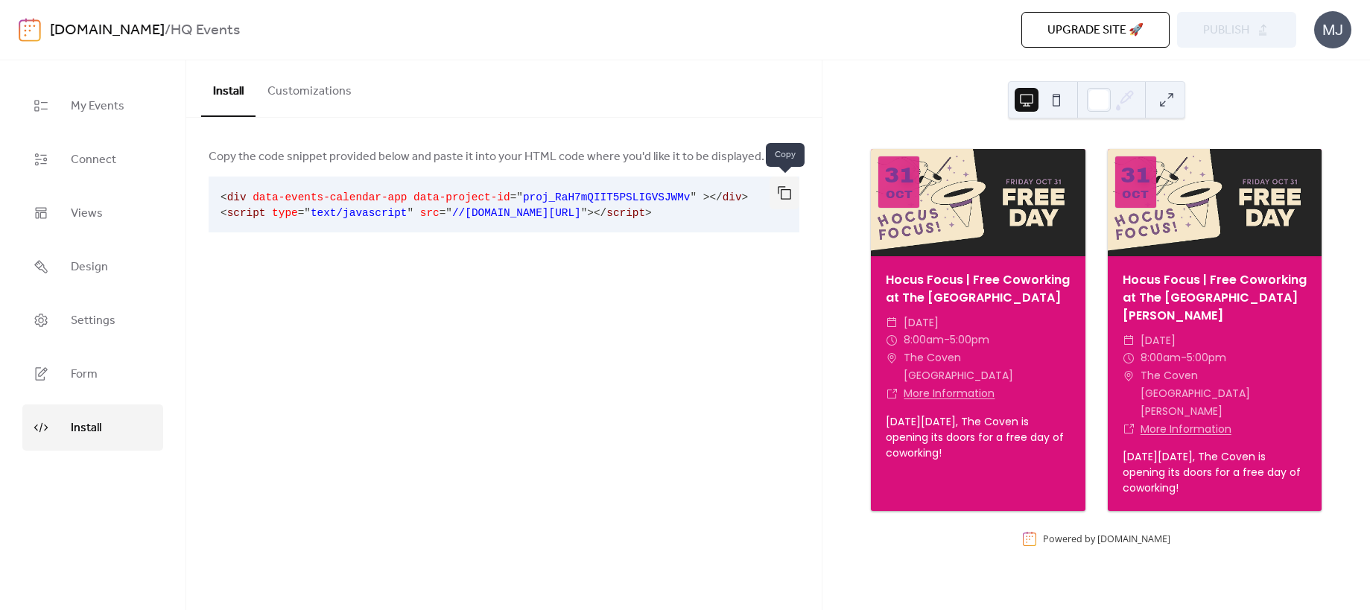
click at [792, 192] on button "button" at bounding box center [785, 193] width 30 height 33
click at [349, 93] on button "Customizations" at bounding box center [310, 87] width 108 height 55
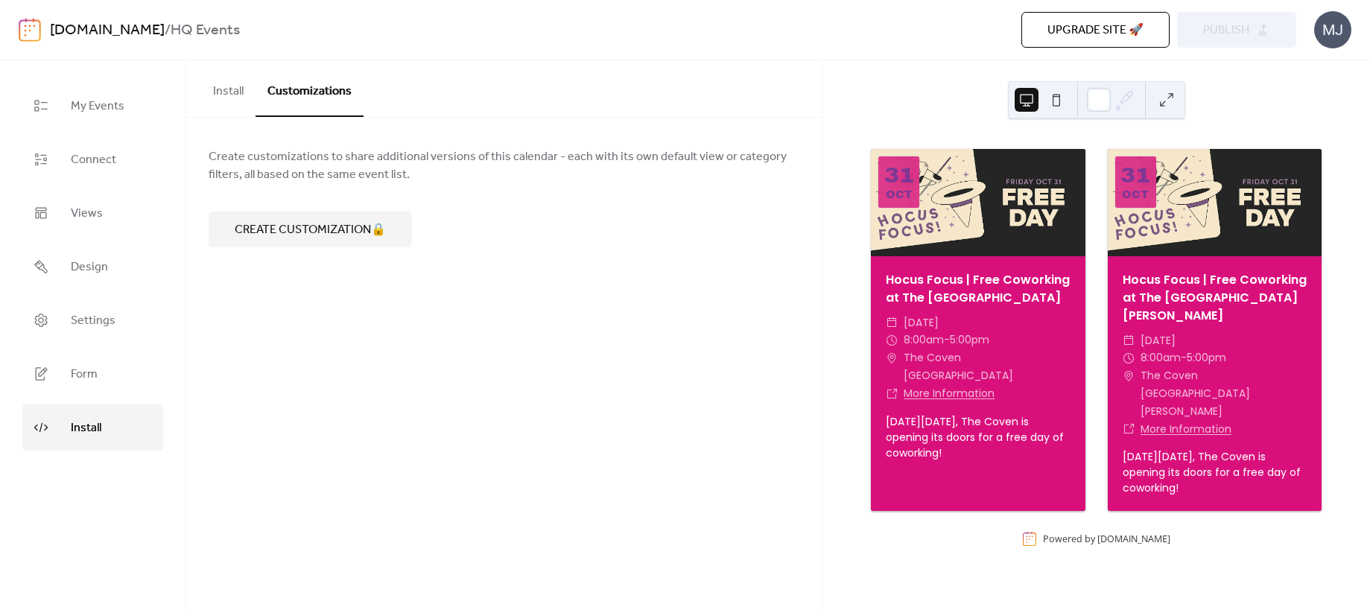
click at [451, 287] on div "Install Customizations Copy the code snippet provided below and paste it into y…" at bounding box center [504, 335] width 636 height 550
click at [80, 107] on span "My Events" at bounding box center [98, 107] width 54 height 24
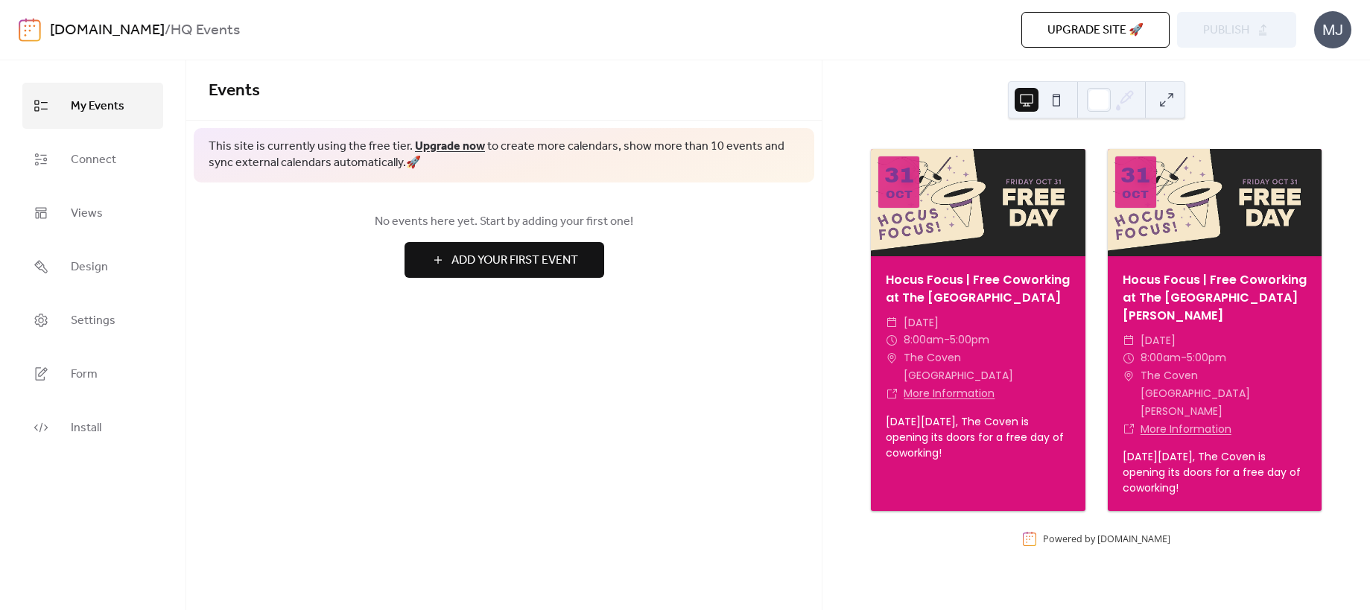
click at [1341, 36] on div "MJ" at bounding box center [1333, 29] width 37 height 37
click at [861, 74] on div "[DATE] Hocus Focus | Free Coworking at The [GEOGRAPHIC_DATA] ​ [DATE] ​ 8:00am …" at bounding box center [1097, 335] width 548 height 550
click at [1174, 97] on button at bounding box center [1167, 100] width 24 height 24
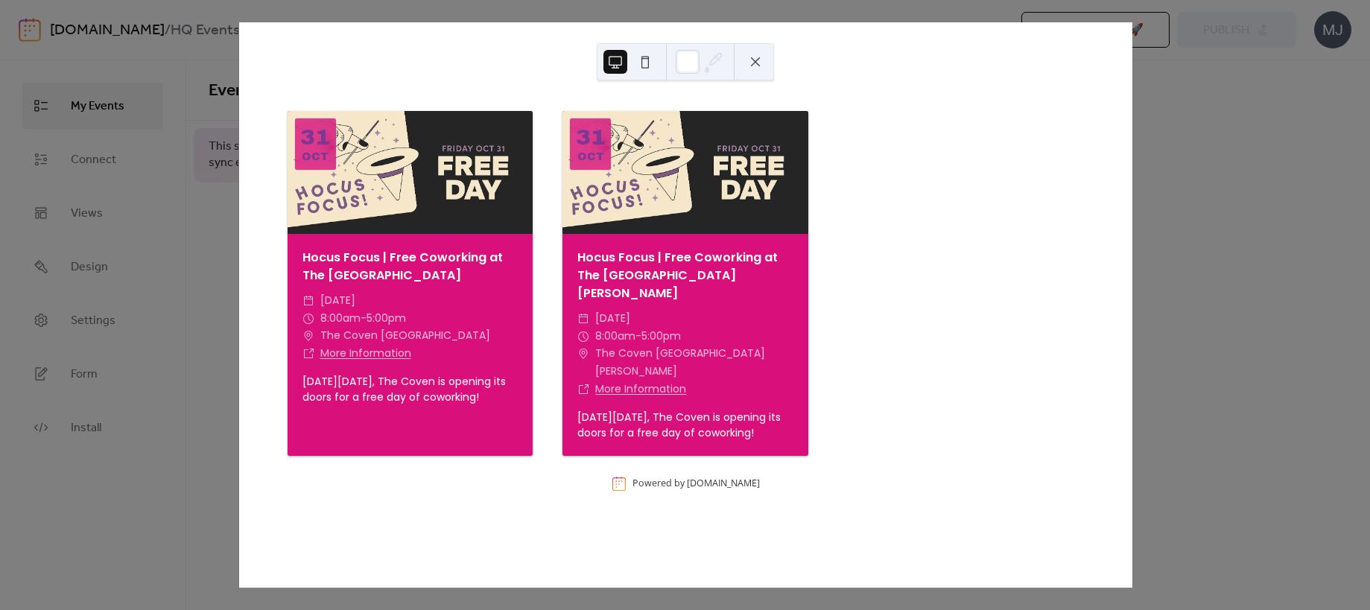
click at [1133, 234] on div "[DATE] Hocus Focus | Free Coworking at The [GEOGRAPHIC_DATA] ​ [DATE] ​ 8:00am …" at bounding box center [685, 305] width 894 height 566
click at [746, 68] on button at bounding box center [756, 62] width 24 height 24
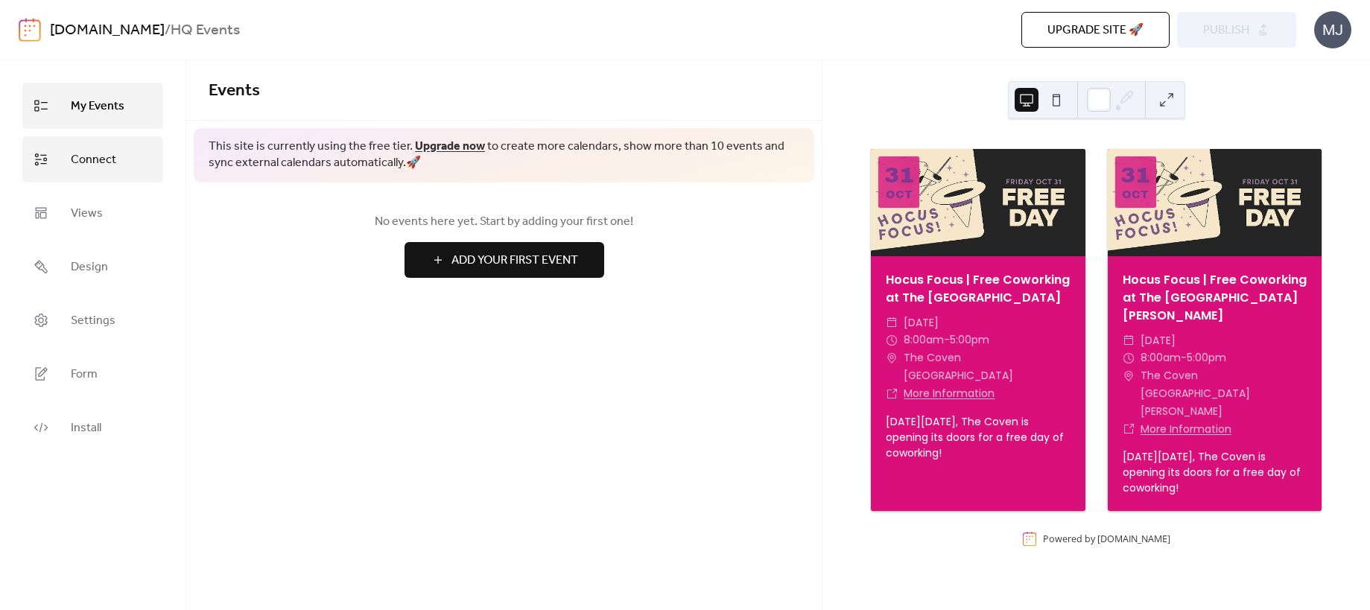
click at [91, 164] on span "Connect" at bounding box center [93, 160] width 45 height 24
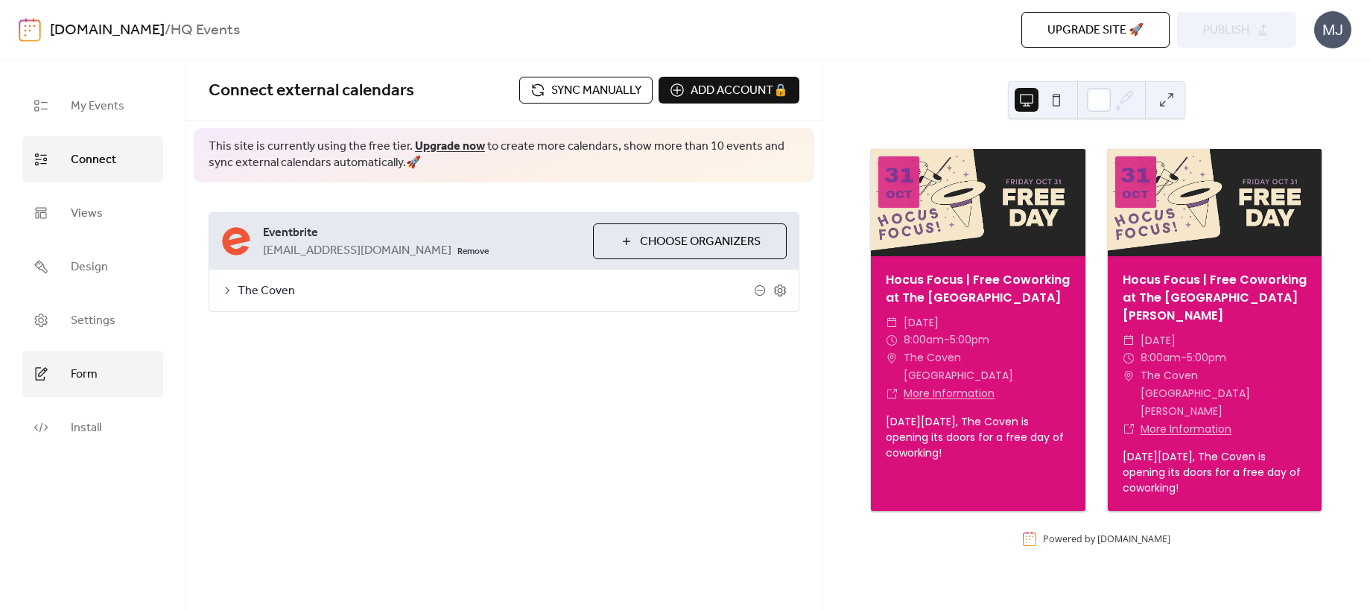
click at [77, 373] on span "Form" at bounding box center [84, 375] width 27 height 24
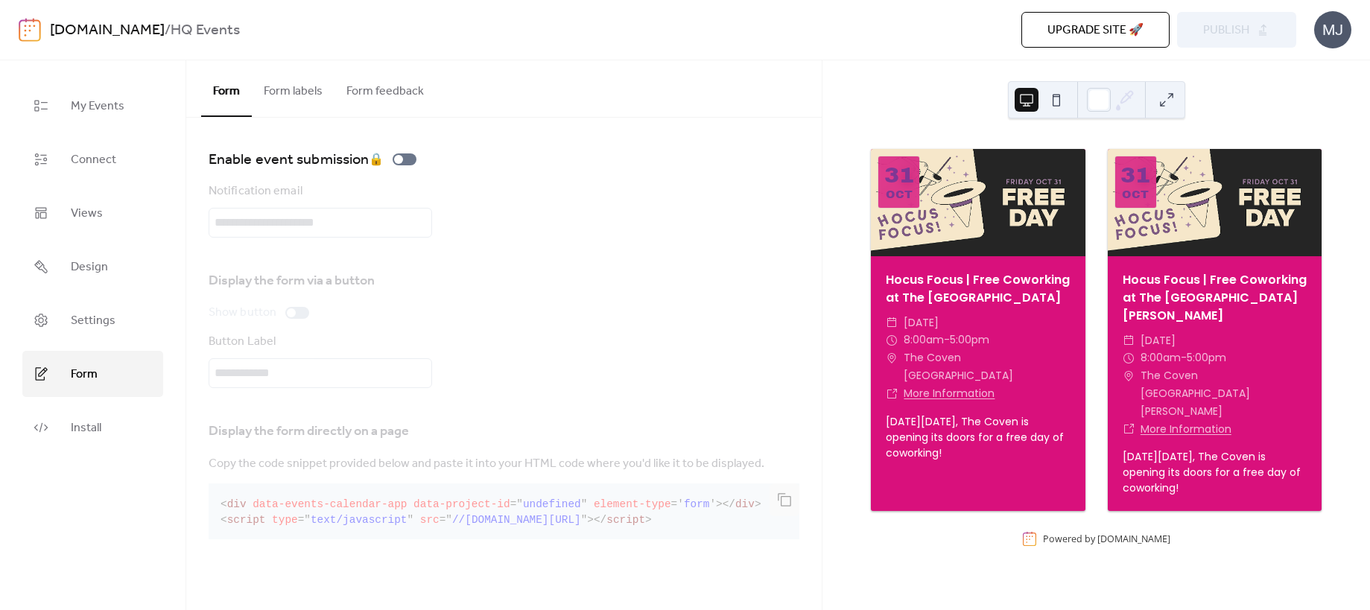
click at [1150, 29] on button "Upgrade site 🚀" at bounding box center [1096, 30] width 148 height 36
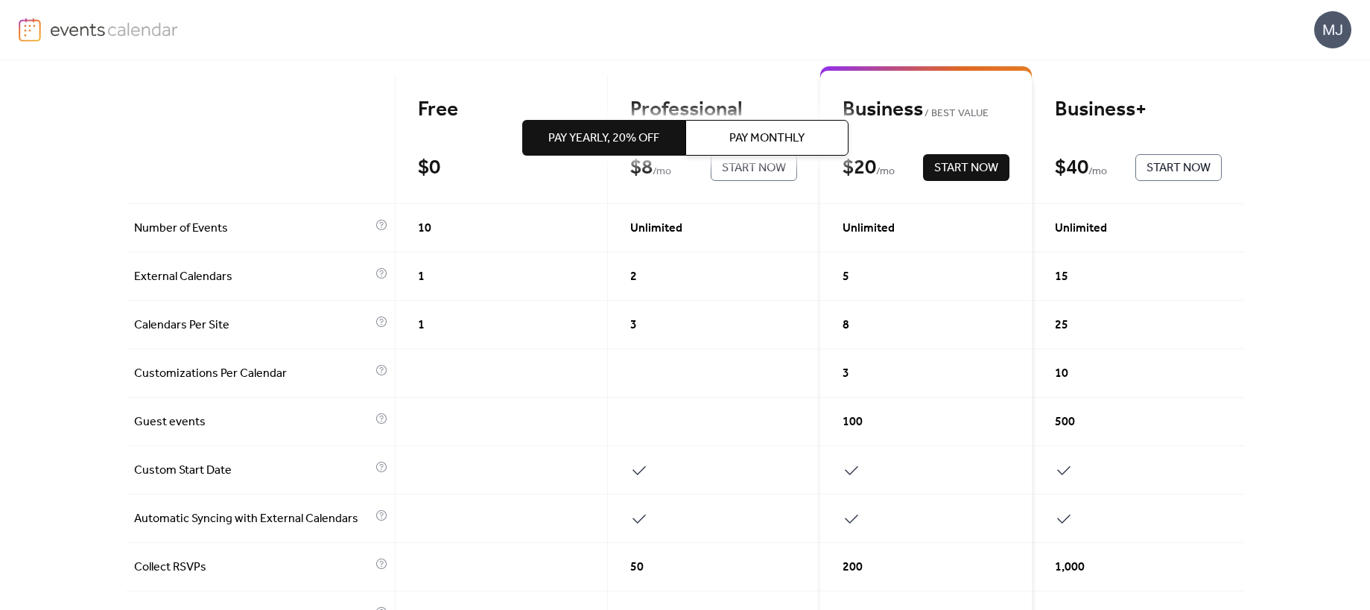
scroll to position [140, 0]
click at [194, 107] on div at bounding box center [261, 140] width 269 height 130
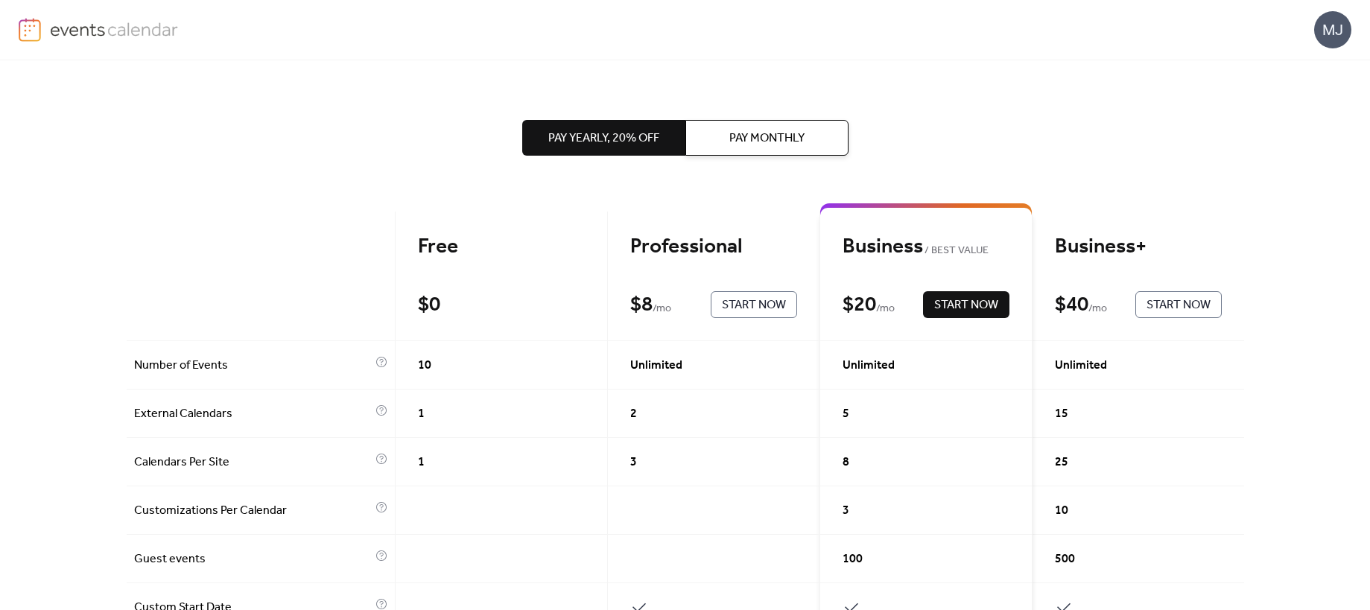
scroll to position [0, 0]
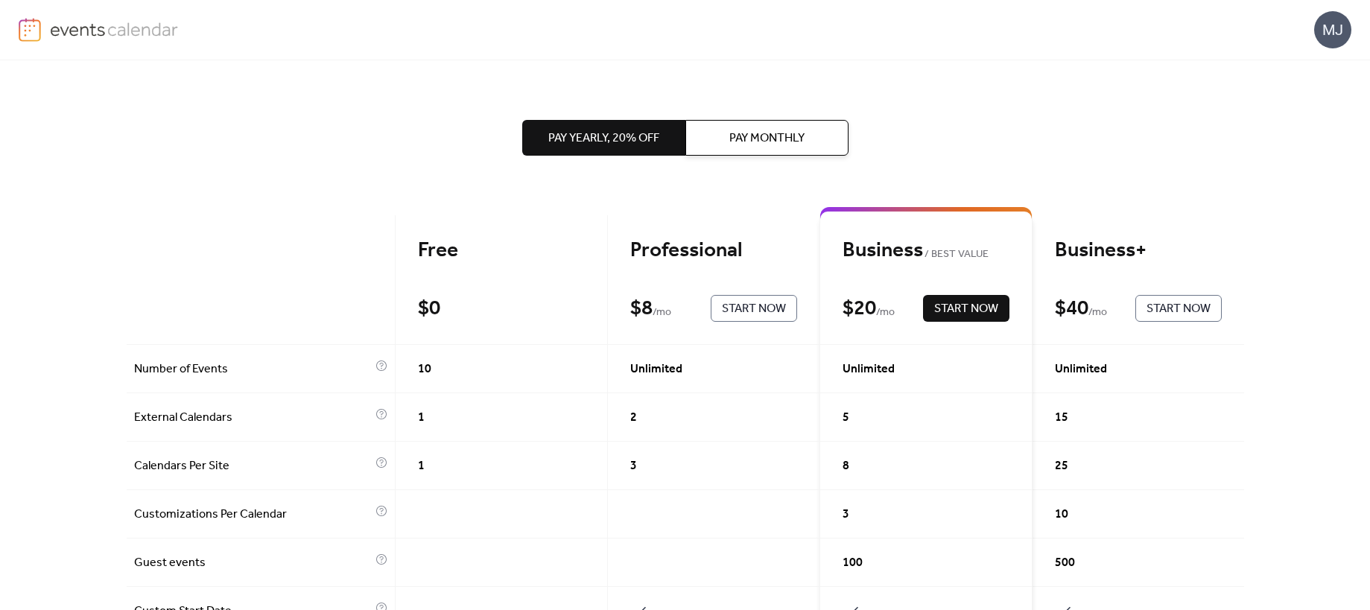
click at [1261, 183] on div "Pay Yearly, 20% off Pay Monthly Free $ 0 Start Now Professional $ 8 / mo Start …" at bounding box center [685, 335] width 1370 height 550
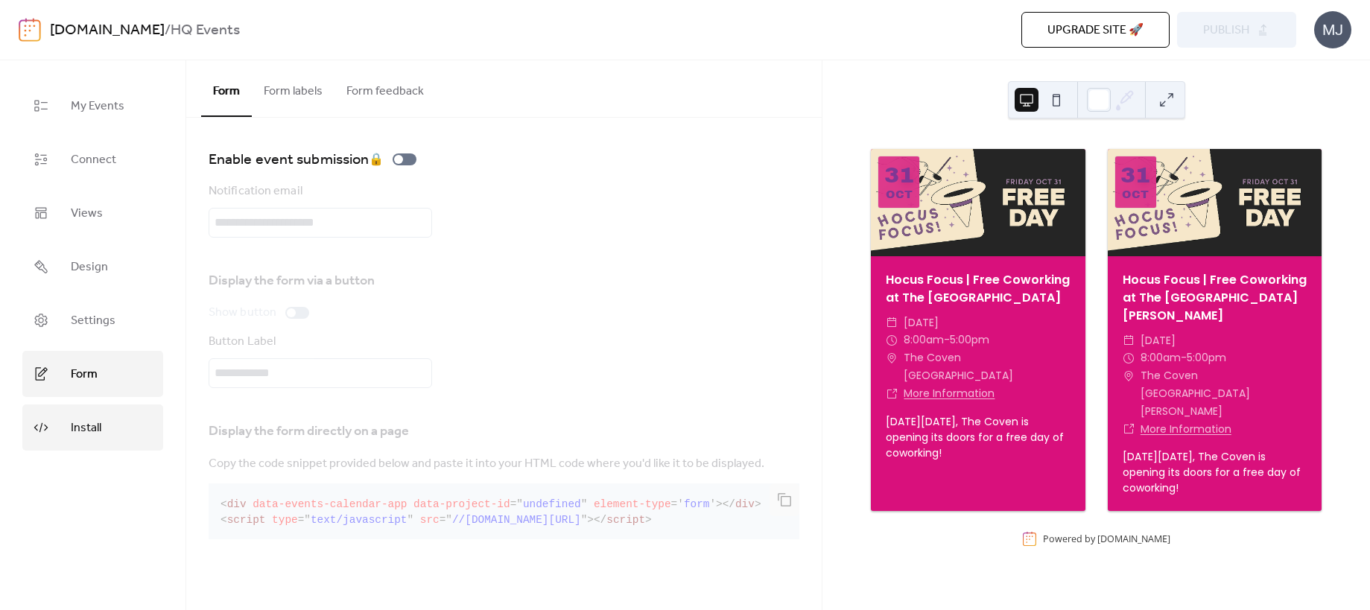
click at [107, 420] on link "Install" at bounding box center [92, 428] width 141 height 46
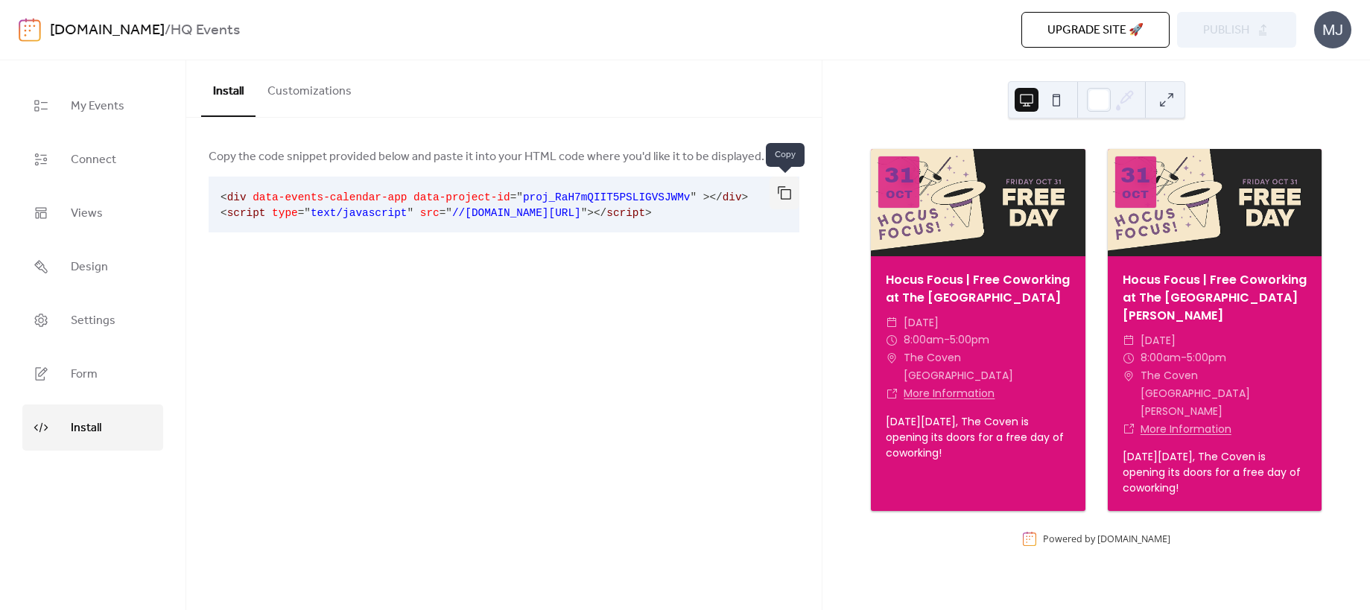
click at [788, 192] on button "button" at bounding box center [785, 193] width 30 height 33
click at [749, 414] on div "Install Customizations Copy the code snippet provided below and paste it into y…" at bounding box center [504, 335] width 636 height 550
click at [588, 336] on div "Install Customizations Copy the code snippet provided below and paste it into y…" at bounding box center [504, 335] width 636 height 550
click at [107, 167] on span "Connect" at bounding box center [93, 160] width 45 height 24
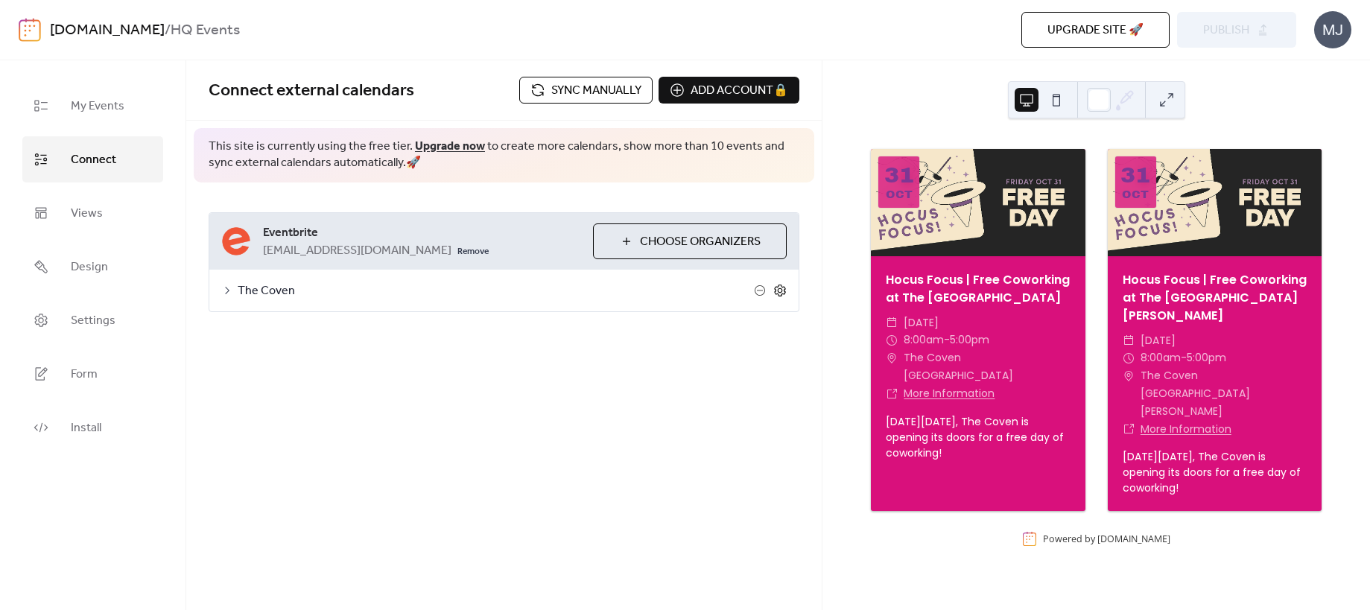
click at [783, 289] on icon at bounding box center [780, 290] width 13 height 13
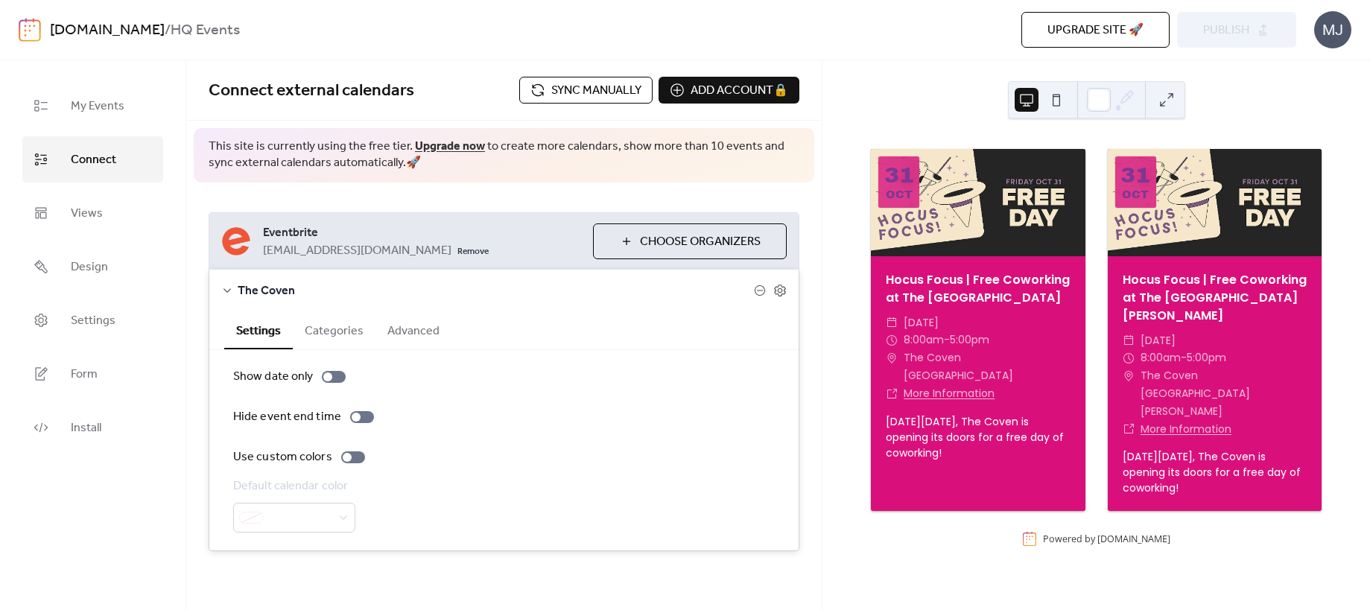
click at [697, 247] on span "Choose Organizers" at bounding box center [700, 242] width 121 height 18
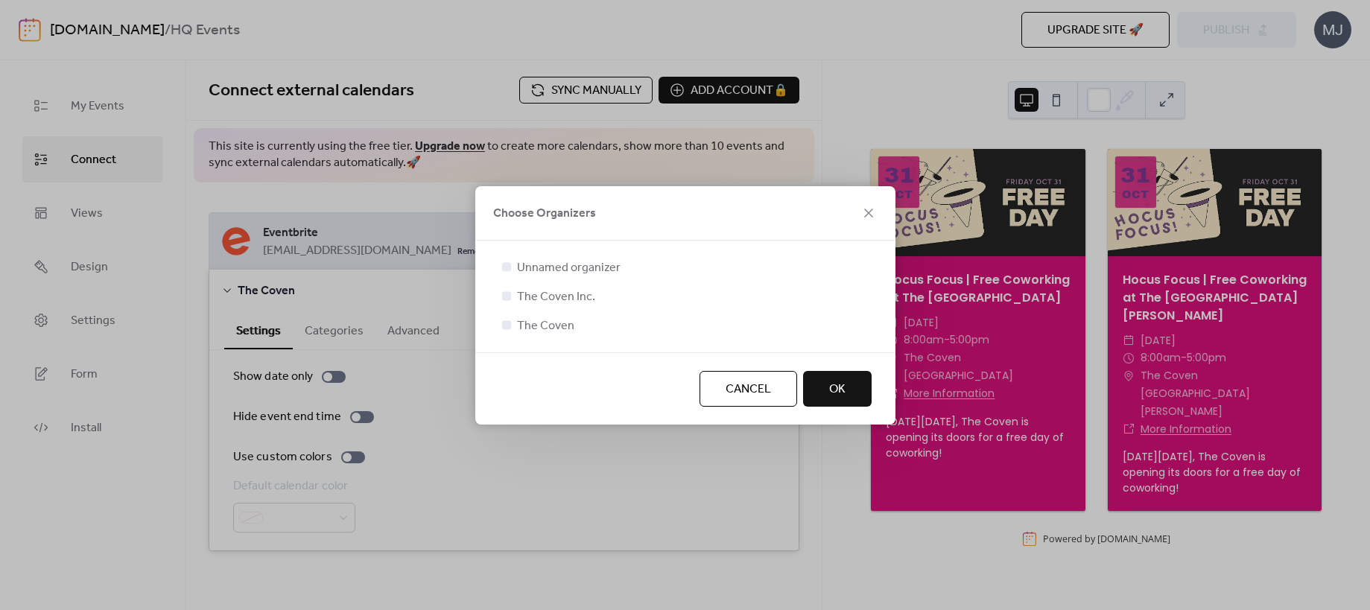
click at [508, 295] on div at bounding box center [506, 295] width 9 height 9
click at [854, 385] on button "OK" at bounding box center [837, 389] width 69 height 36
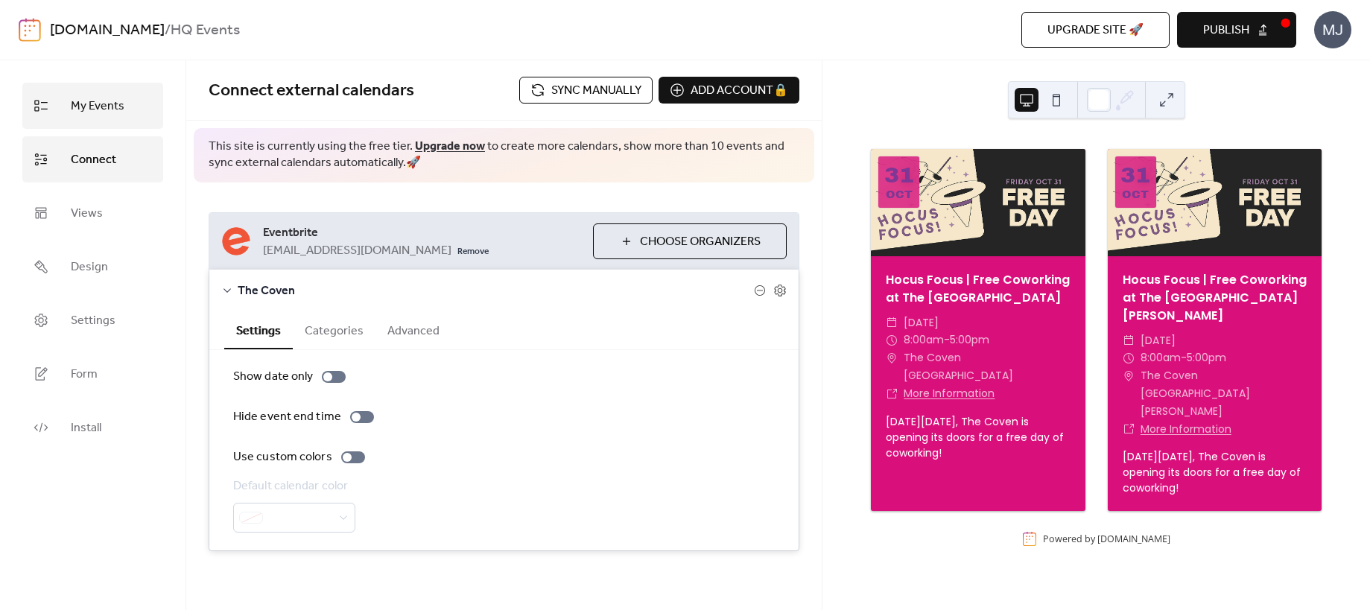
click at [129, 110] on link "My Events" at bounding box center [92, 106] width 141 height 46
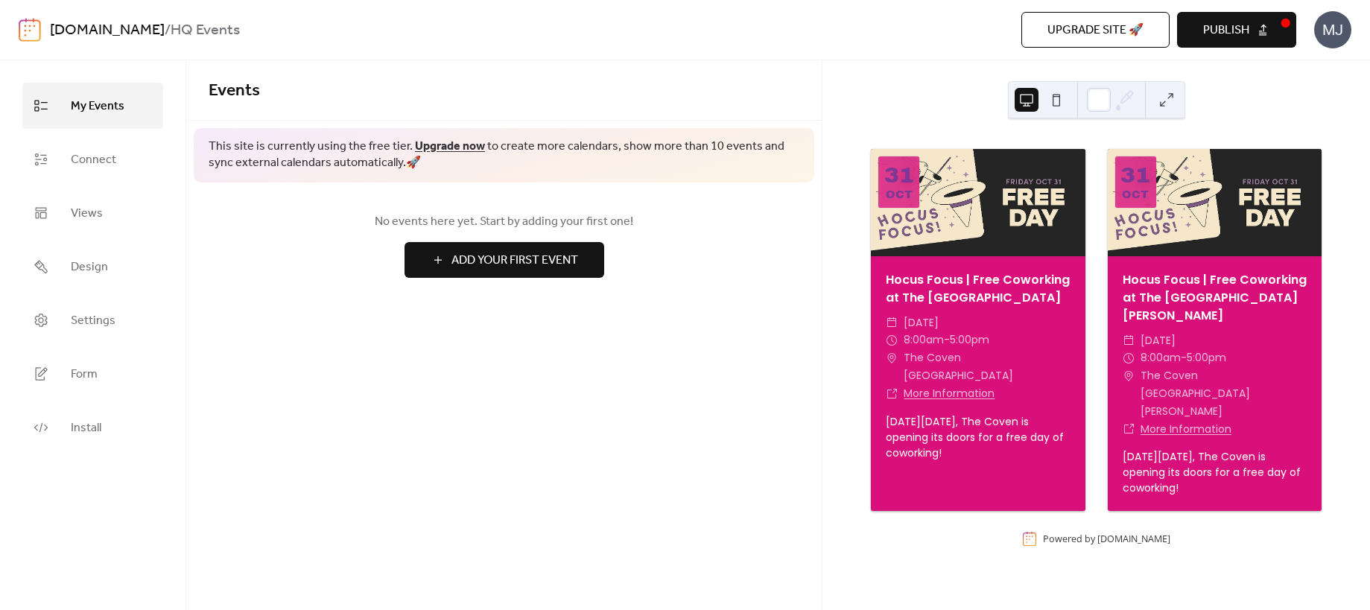
click at [501, 262] on span "Add Your First Event" at bounding box center [515, 261] width 127 height 18
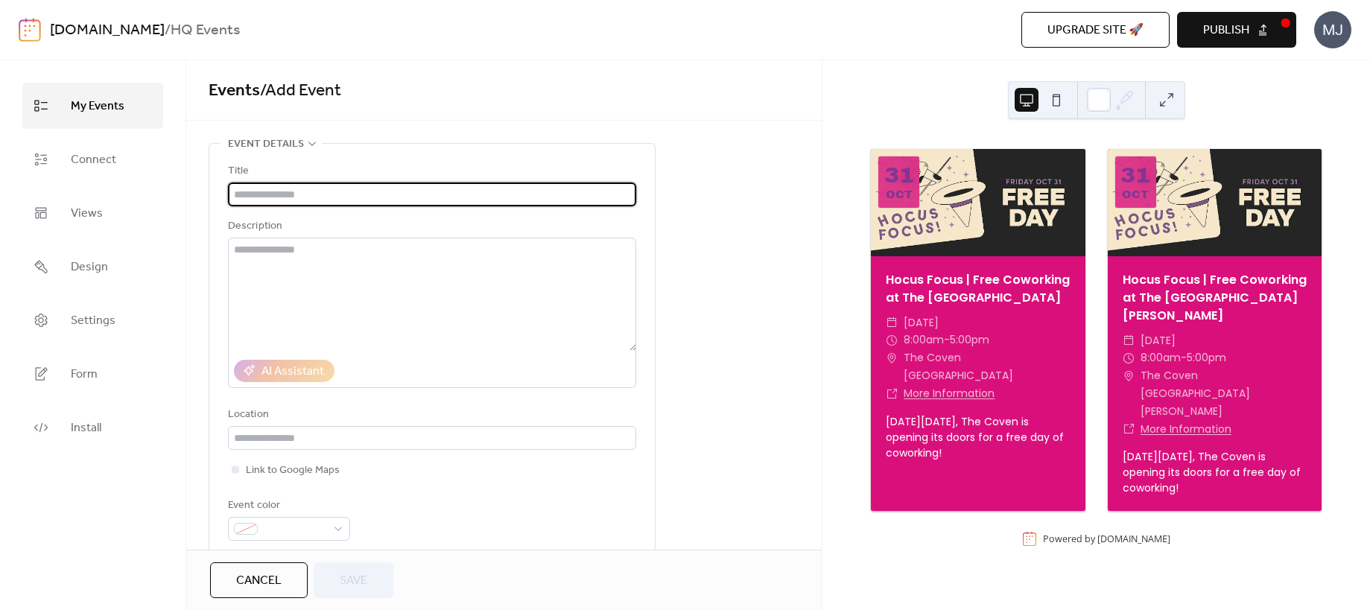
drag, startPoint x: 118, startPoint y: 504, endPoint x: 121, endPoint y: 480, distance: 24.9
click at [118, 503] on div "My Events Connect Views Design Settings Form Install" at bounding box center [93, 335] width 186 height 550
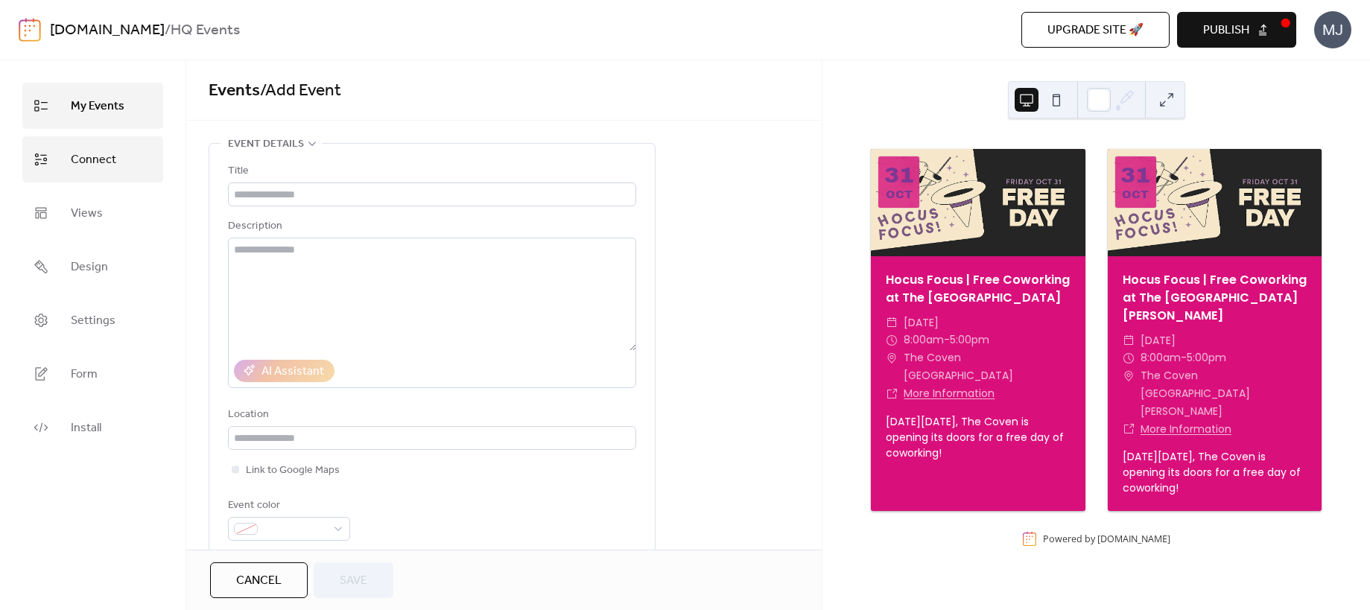
click at [111, 149] on span "Connect" at bounding box center [93, 160] width 45 height 24
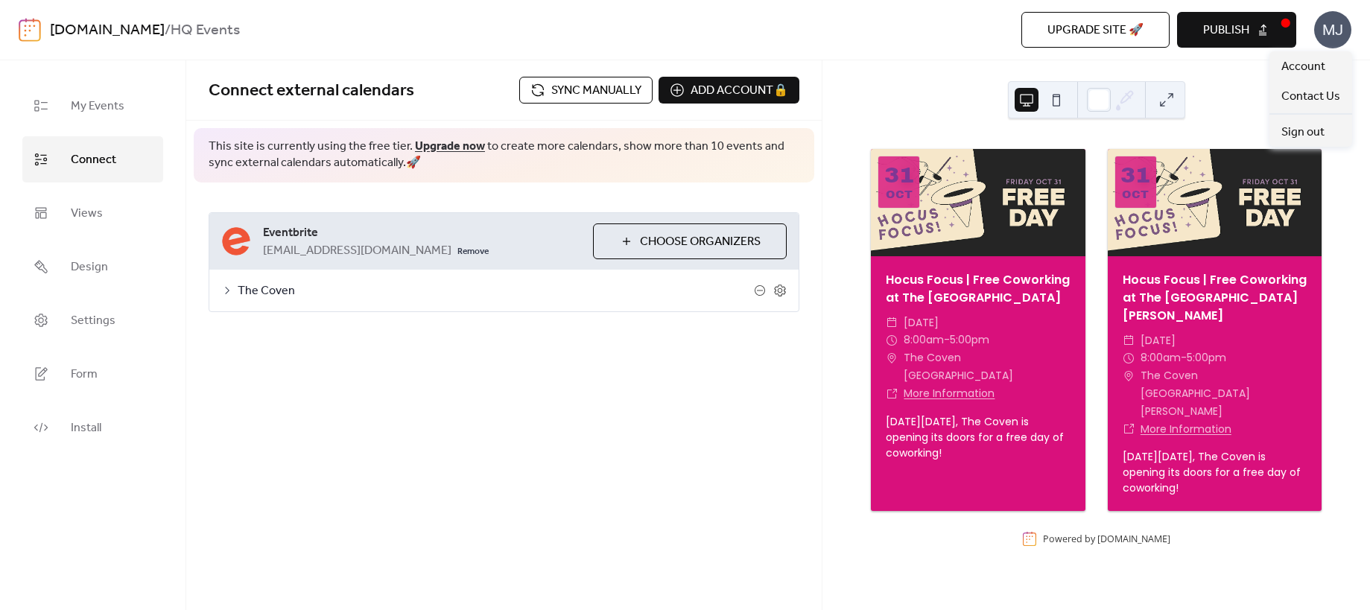
click at [1333, 35] on div "MJ" at bounding box center [1333, 29] width 37 height 37
click at [938, 69] on div "[DATE] Hocus Focus | Free Coworking at The [GEOGRAPHIC_DATA] ​ [DATE] ​ 8:00am …" at bounding box center [1097, 335] width 548 height 550
click at [756, 478] on div "**********" at bounding box center [504, 335] width 636 height 550
click at [513, 5] on div "[DOMAIN_NAME] / HQ Events Upgrade site 🚀 Preview Publish MJ" at bounding box center [685, 30] width 1333 height 60
click at [1098, 28] on span "Upgrade site 🚀" at bounding box center [1096, 31] width 96 height 18
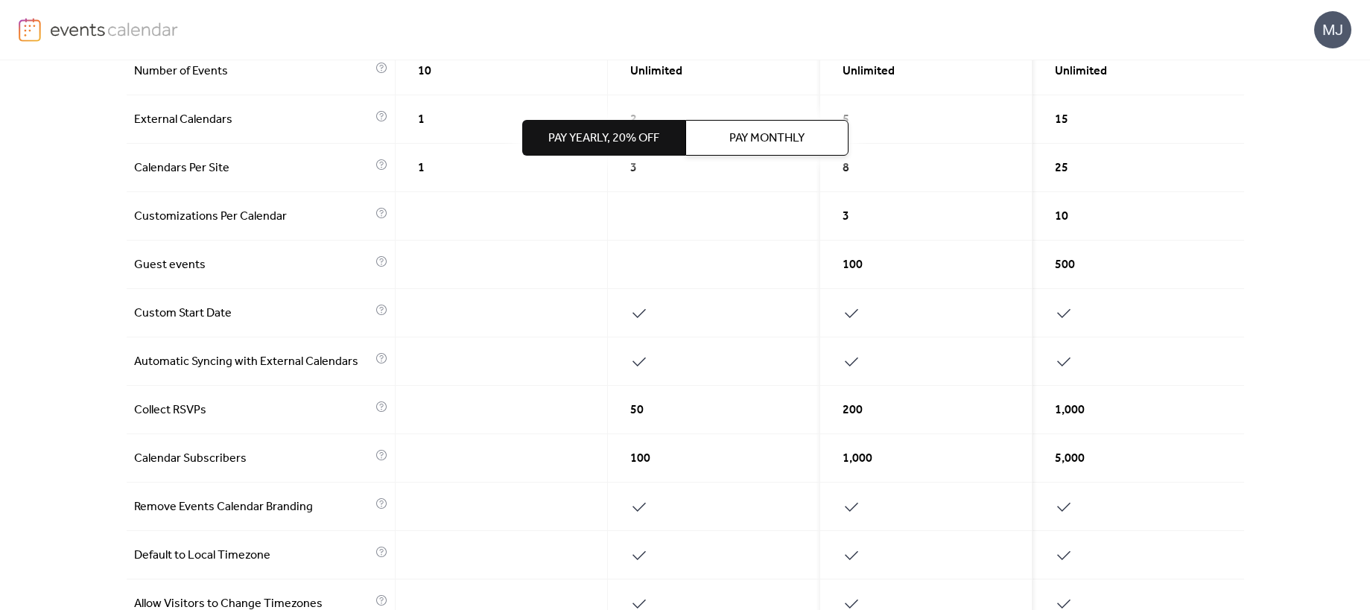
scroll to position [153, 0]
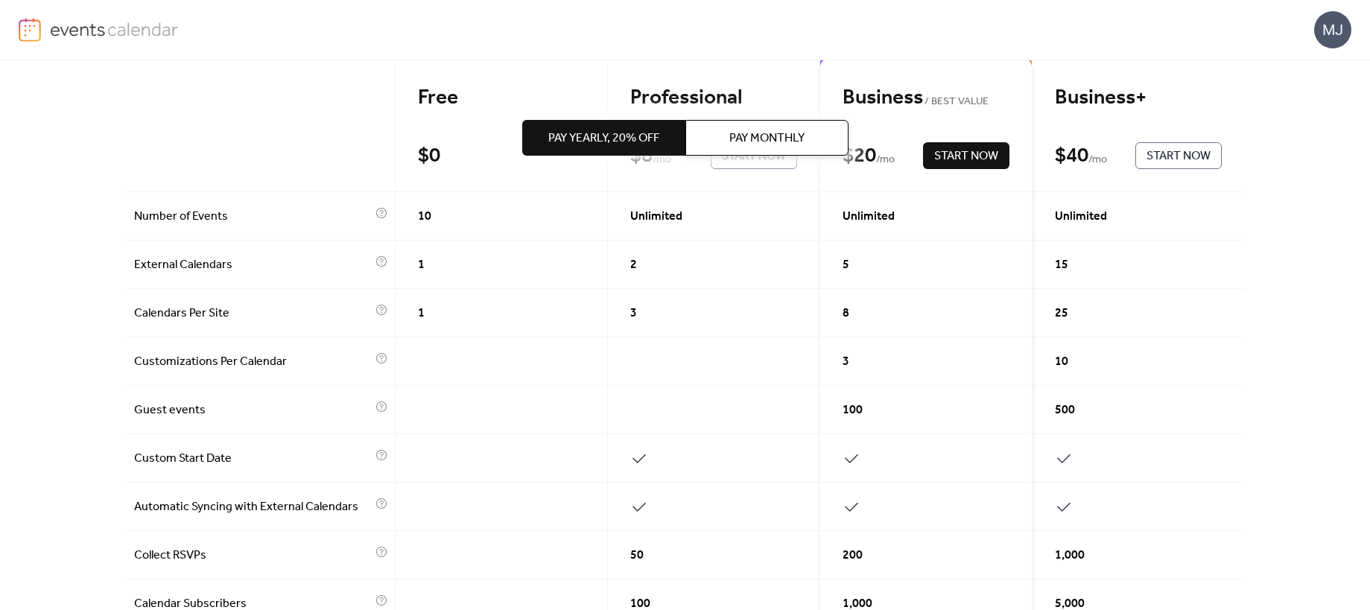
click at [438, 43] on div "MJ" at bounding box center [685, 30] width 1333 height 60
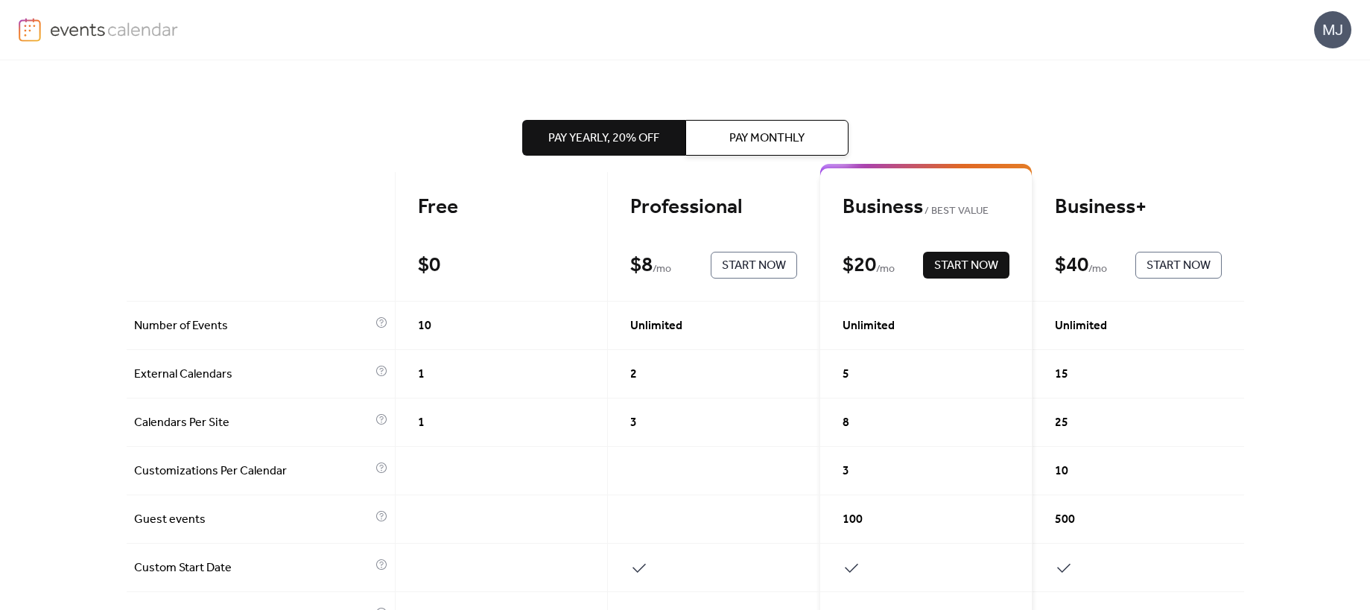
scroll to position [29, 0]
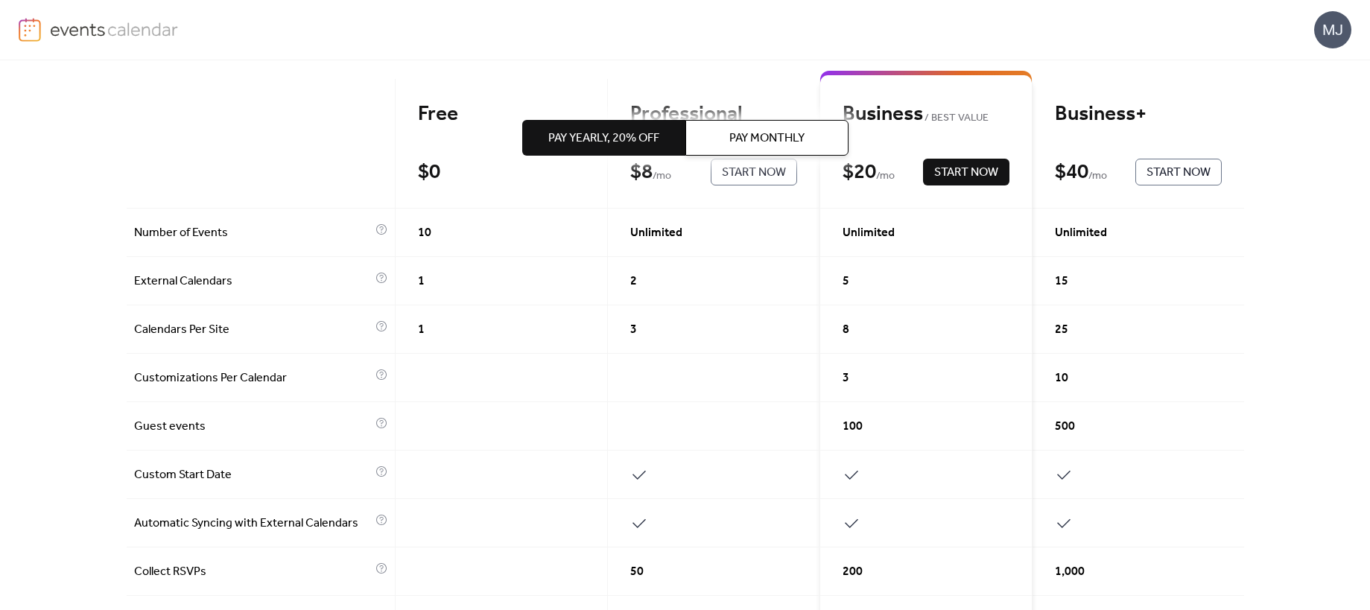
scroll to position [0, 0]
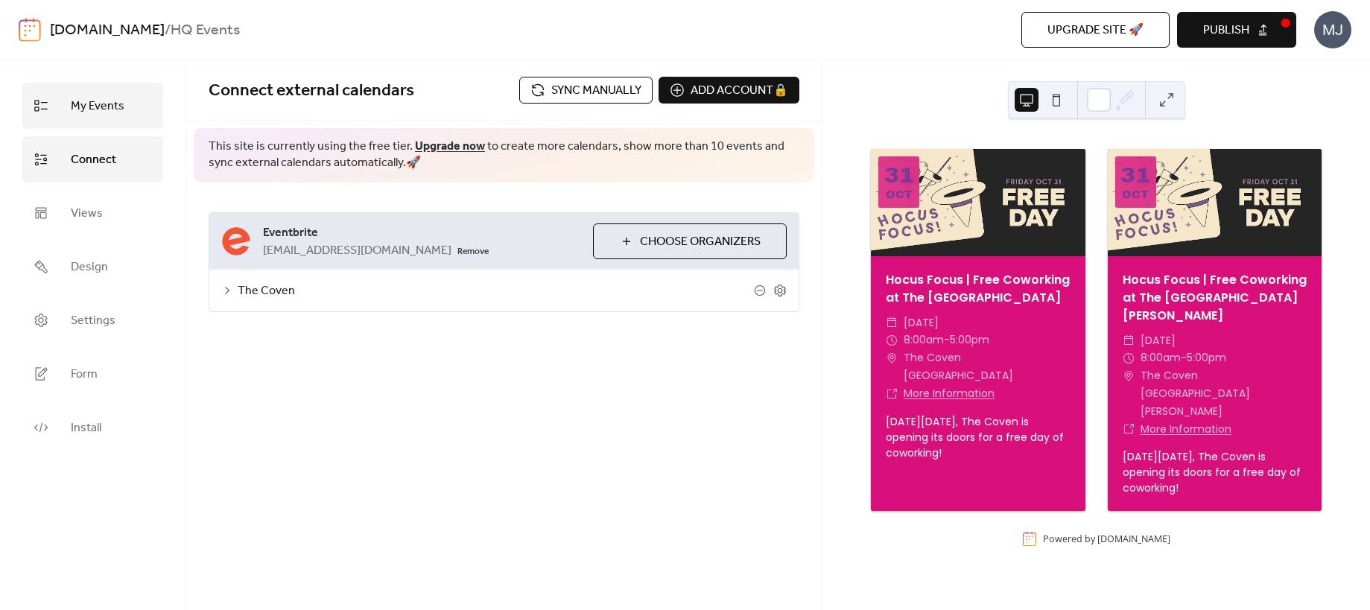
click at [108, 109] on span "My Events" at bounding box center [98, 107] width 54 height 24
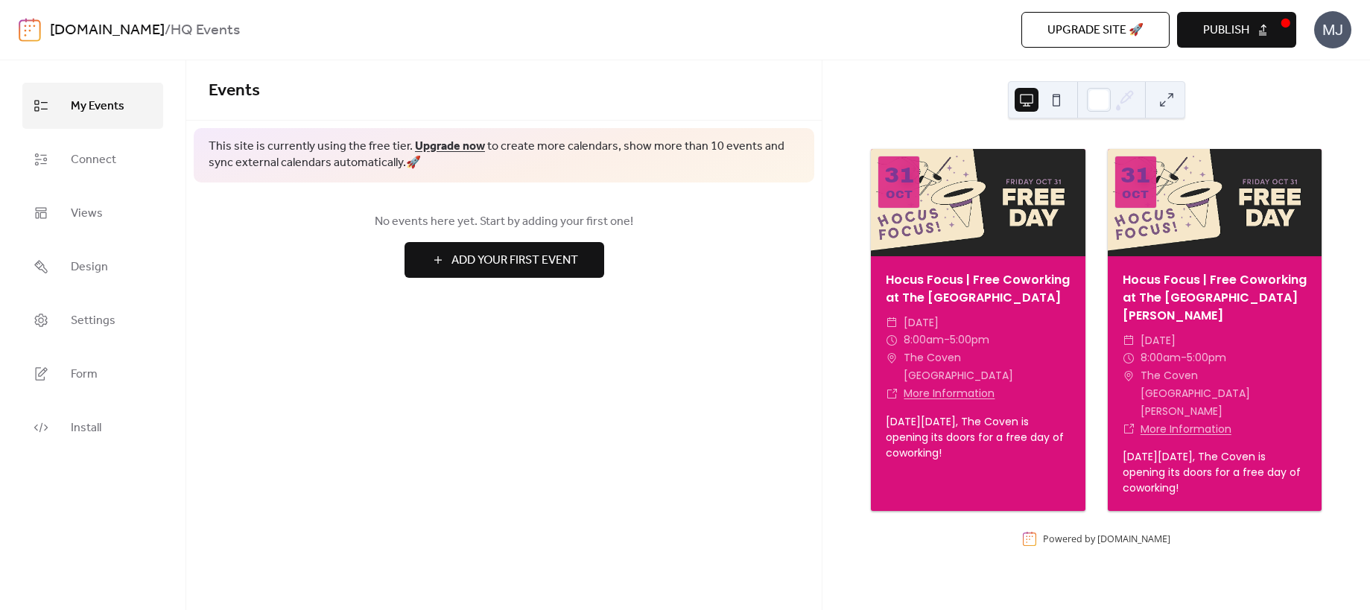
click at [527, 263] on span "Add Your First Event" at bounding box center [515, 261] width 127 height 18
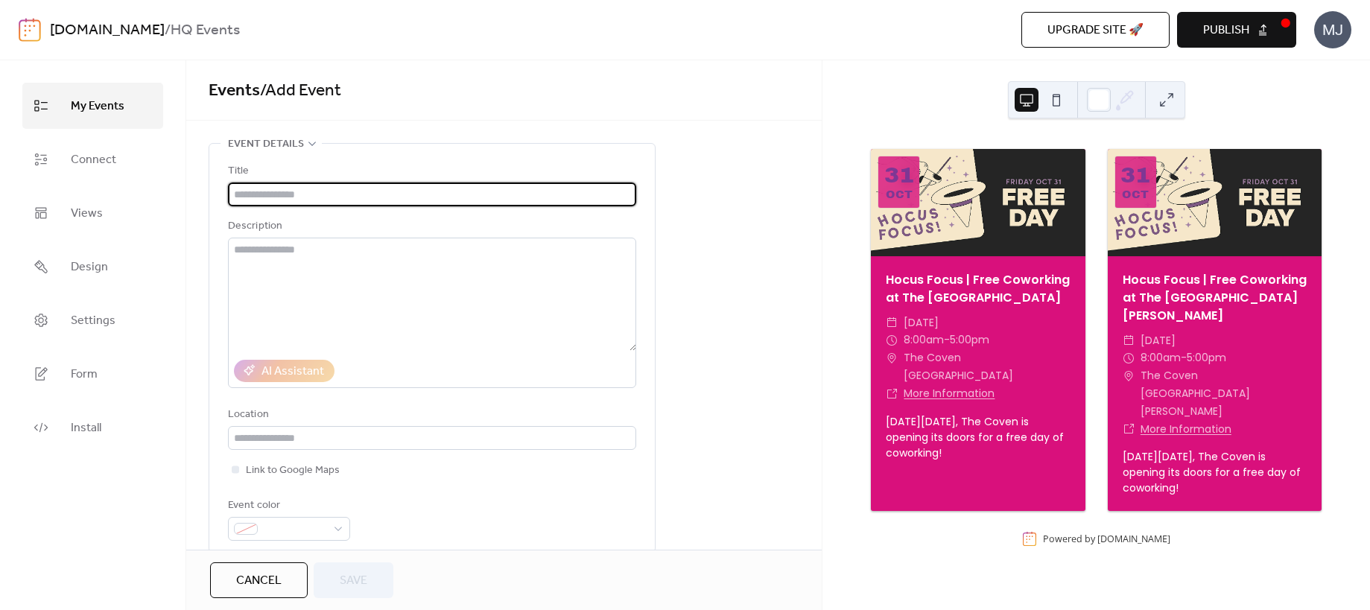
click at [365, 192] on input "text" at bounding box center [432, 195] width 408 height 24
click at [370, 198] on input "text" at bounding box center [432, 195] width 408 height 24
click at [347, 240] on textarea at bounding box center [432, 294] width 408 height 113
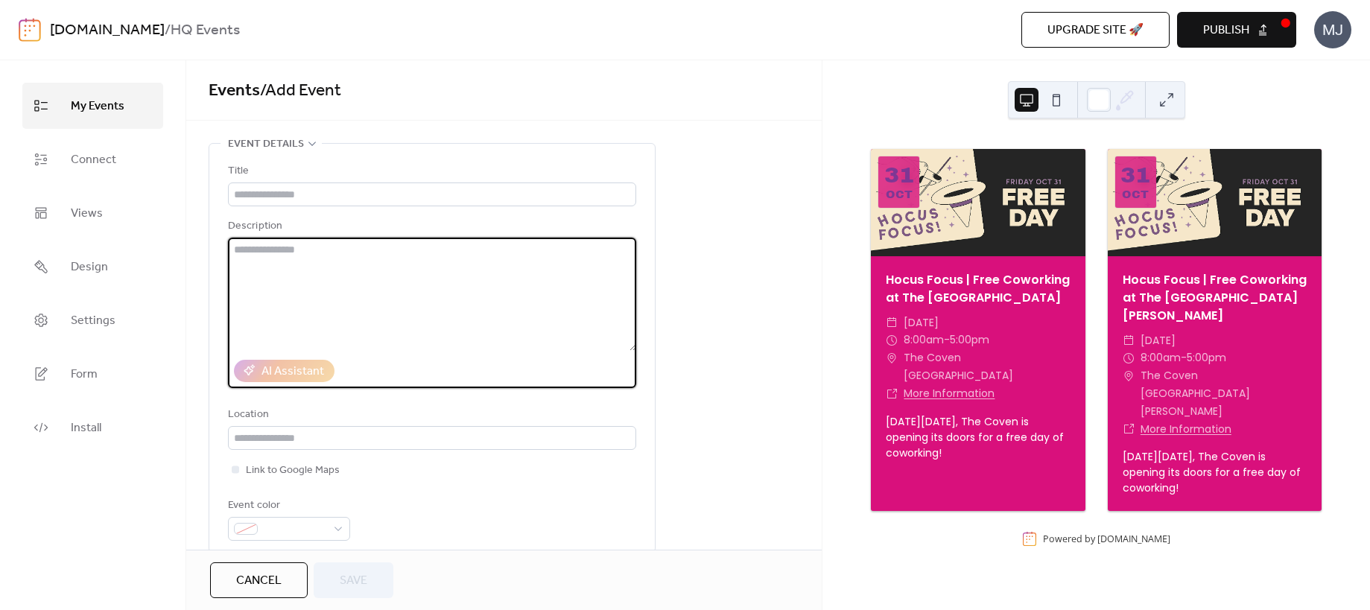
paste textarea "**********"
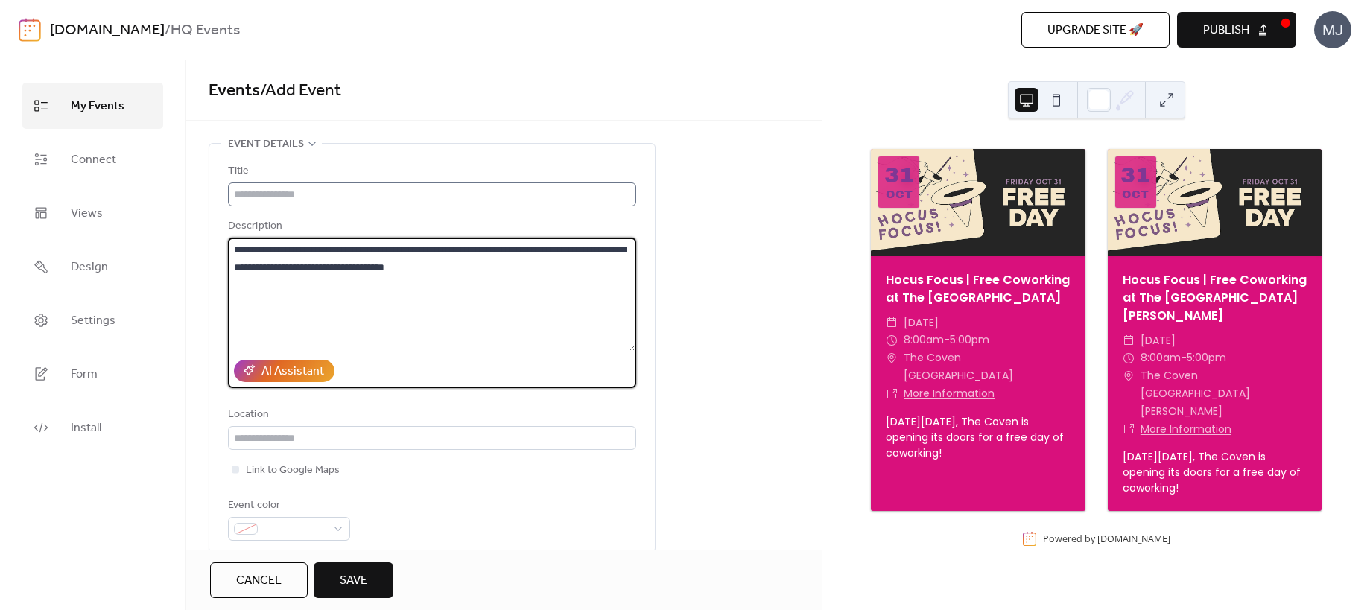
type textarea "**********"
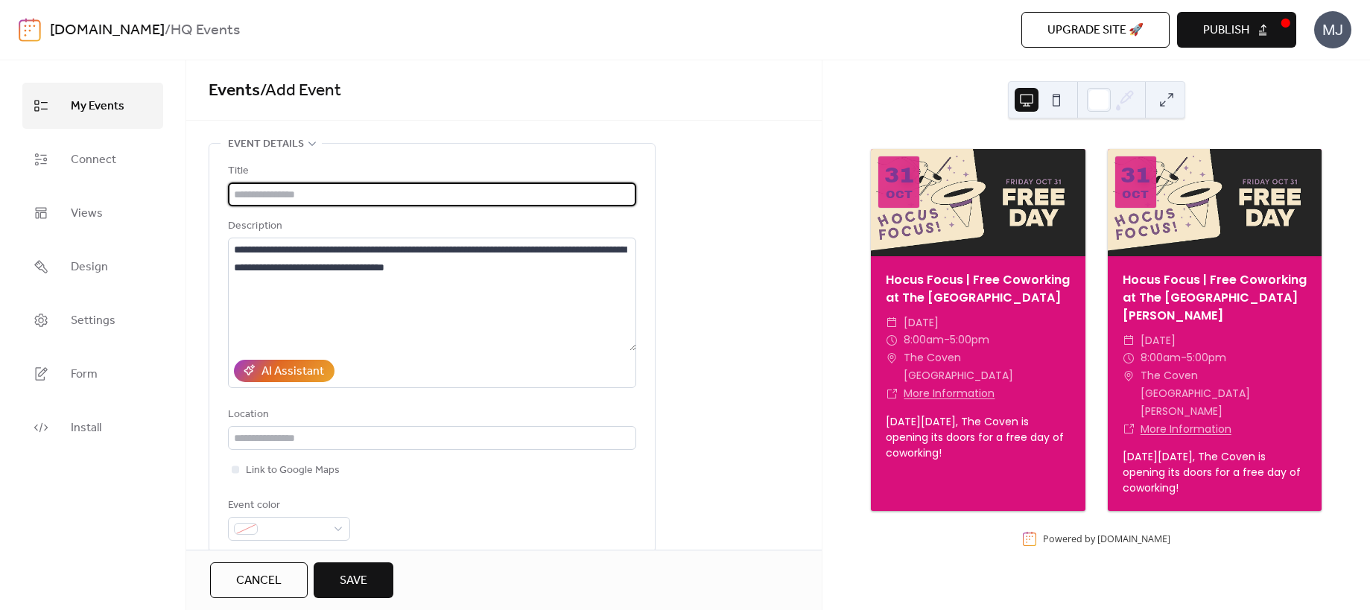
click at [330, 194] on input "text" at bounding box center [432, 195] width 408 height 24
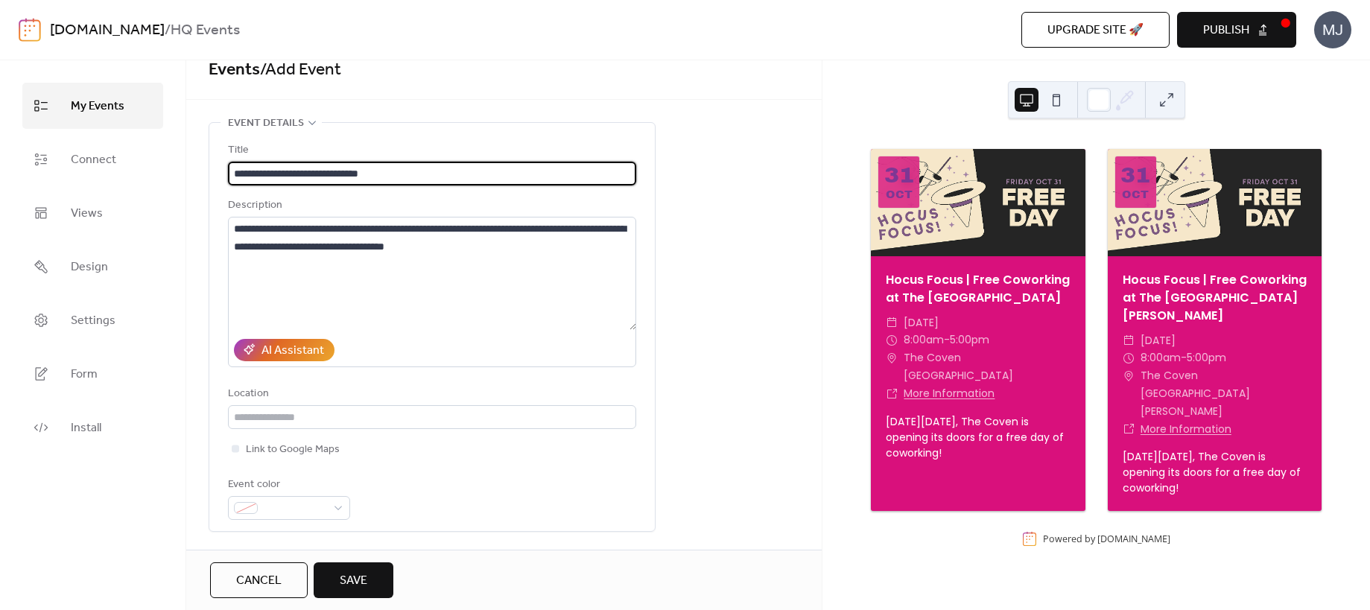
scroll to position [113, 0]
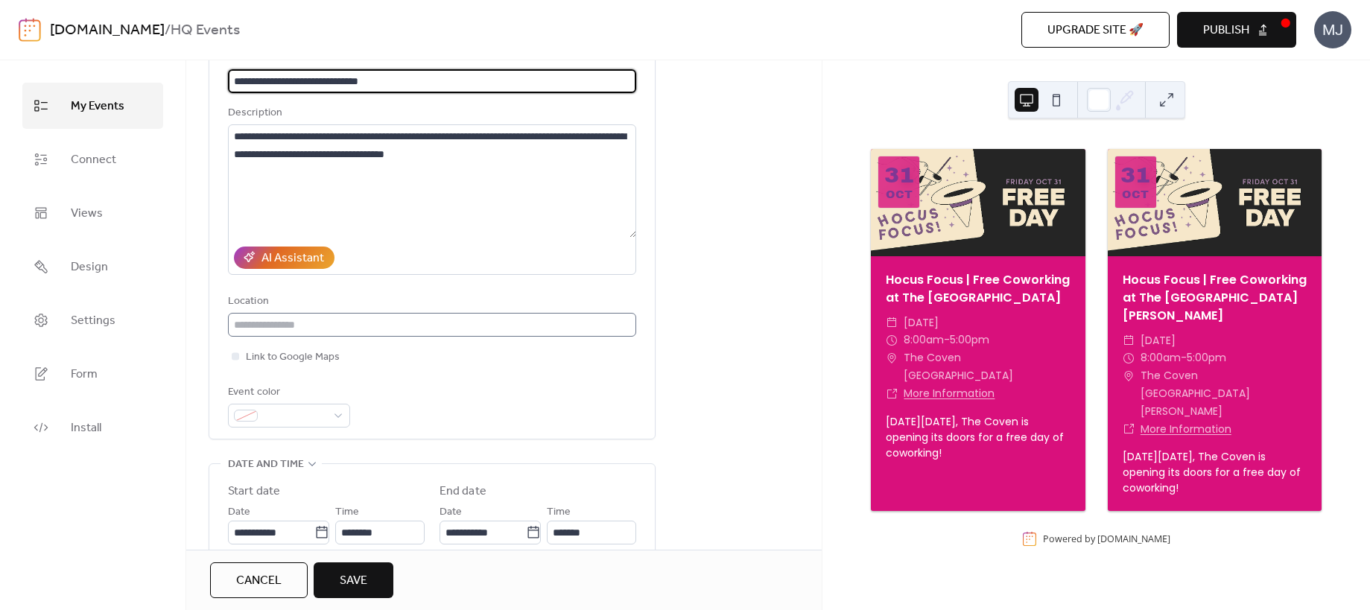
type input "**********"
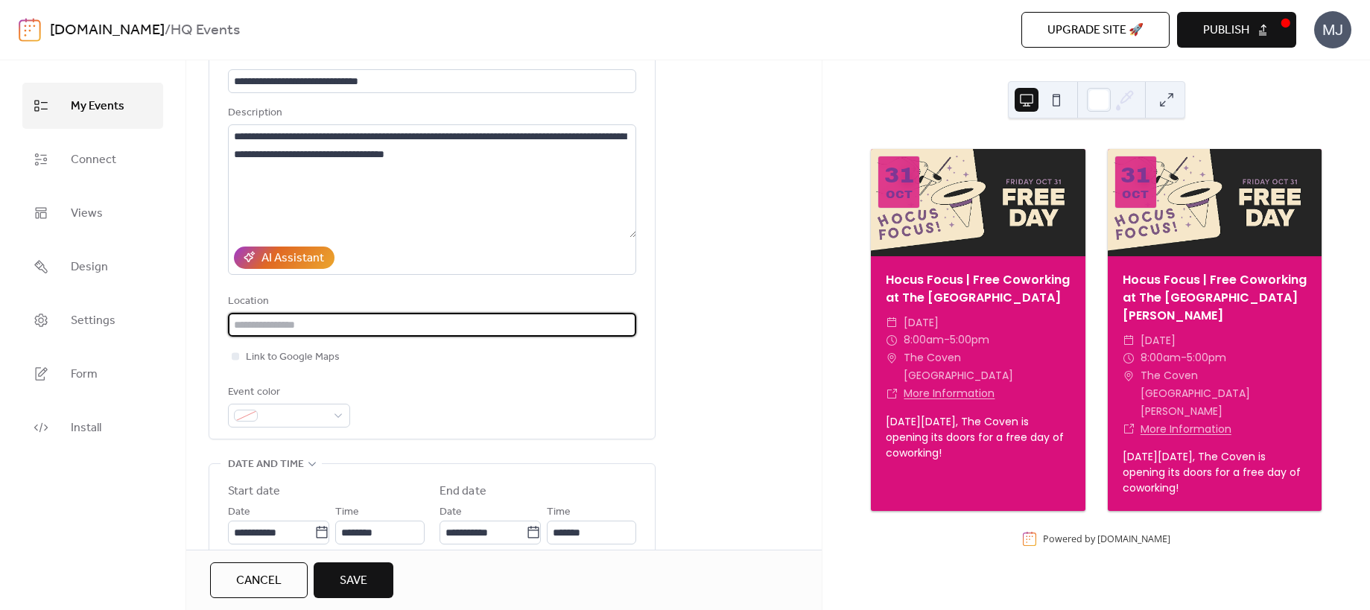
click at [307, 327] on input "text" at bounding box center [432, 325] width 408 height 24
click at [295, 356] on span "Link to Google Maps" at bounding box center [293, 358] width 94 height 18
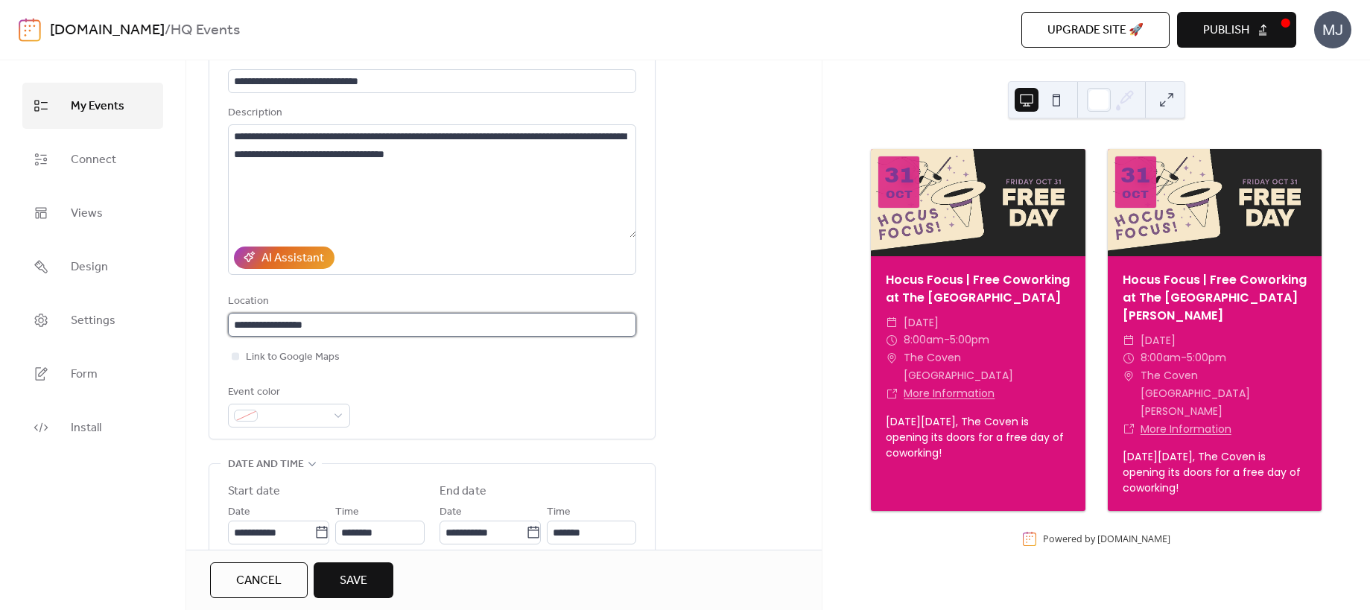
click at [345, 324] on input "**********" at bounding box center [432, 325] width 408 height 24
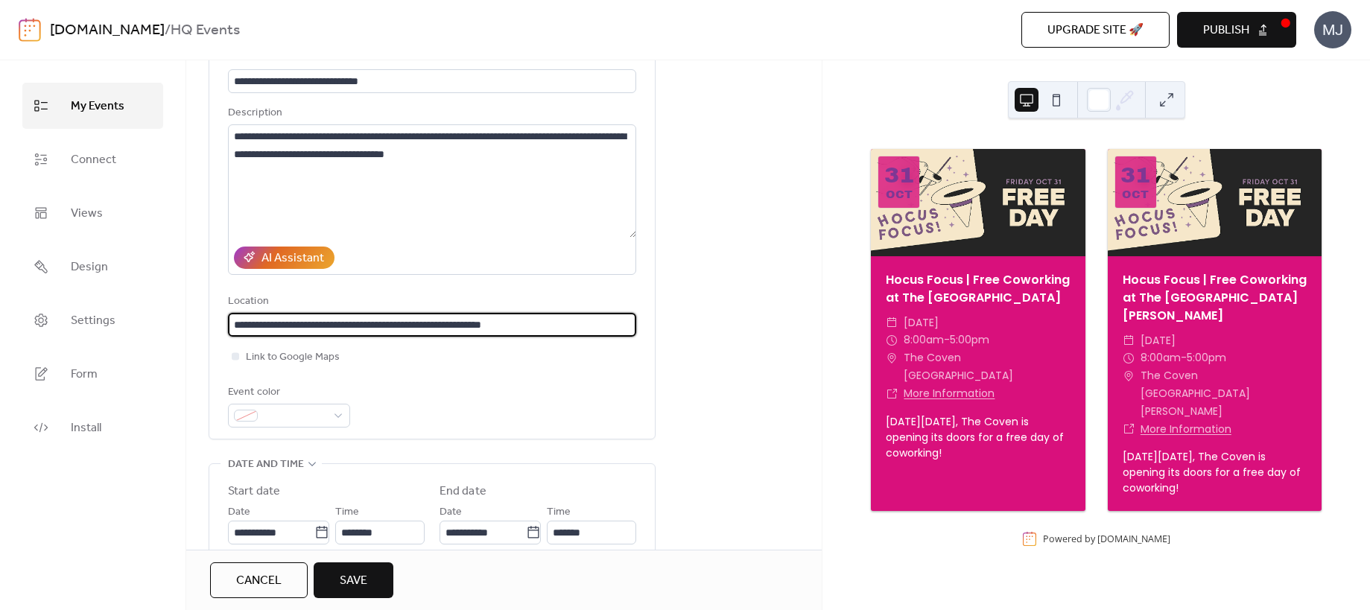
drag, startPoint x: 320, startPoint y: 324, endPoint x: 204, endPoint y: 323, distance: 115.5
click at [204, 323] on div "**********" at bounding box center [504, 510] width 636 height 961
type input "**********"
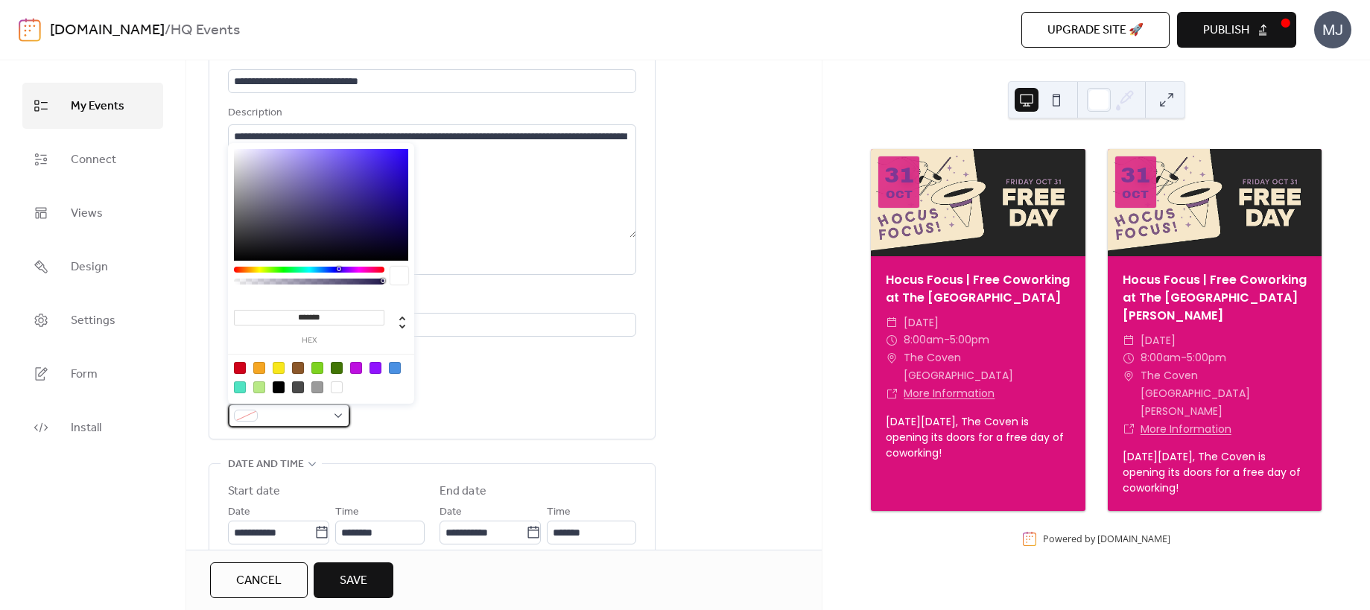
click at [301, 411] on span at bounding box center [295, 417] width 63 height 18
click at [357, 367] on div at bounding box center [356, 368] width 12 height 12
type input "*******"
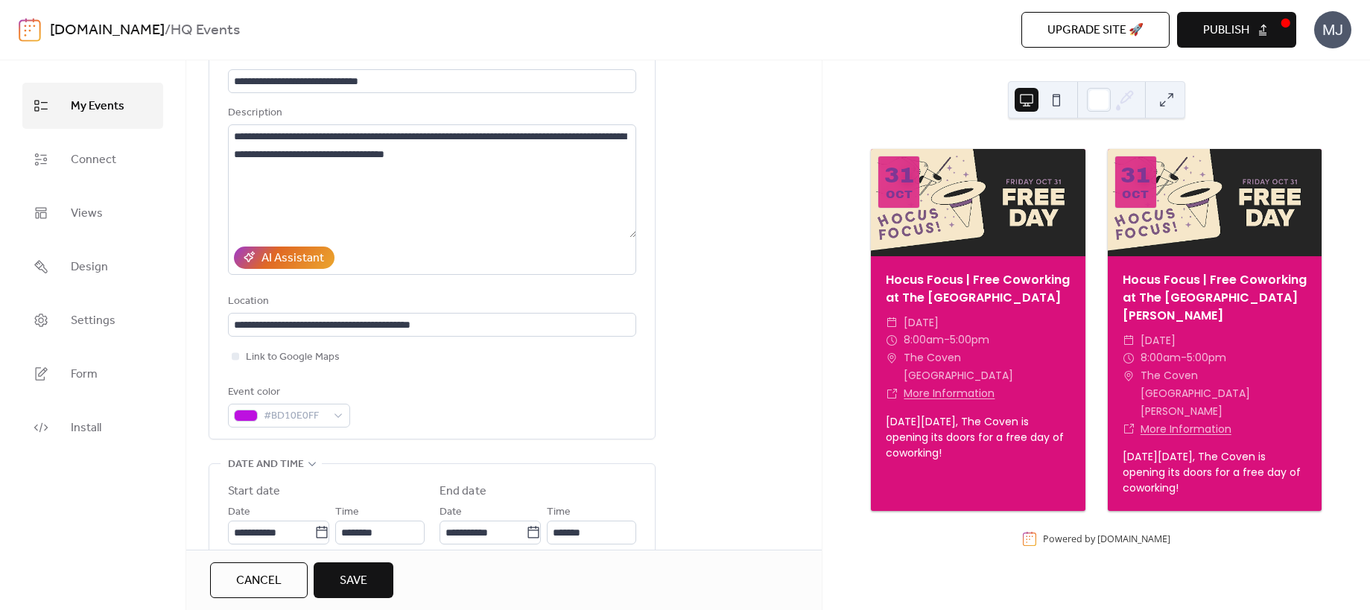
click at [484, 408] on div "Event color #BD10E0FF" at bounding box center [432, 406] width 408 height 44
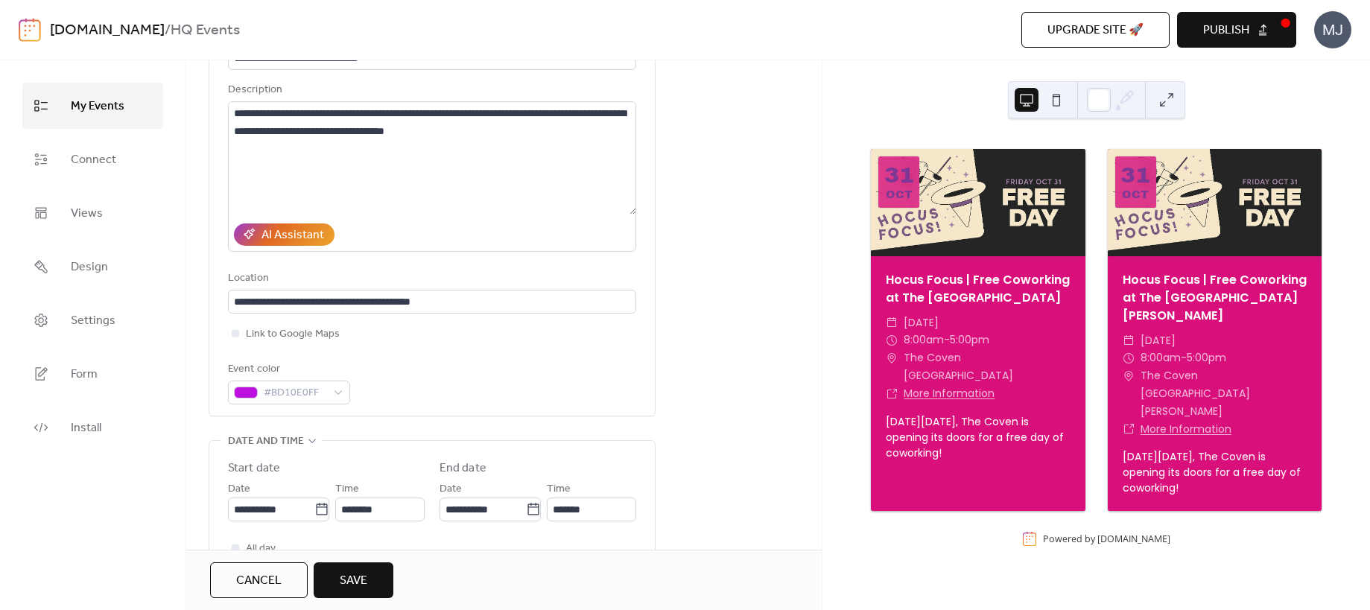
scroll to position [227, 0]
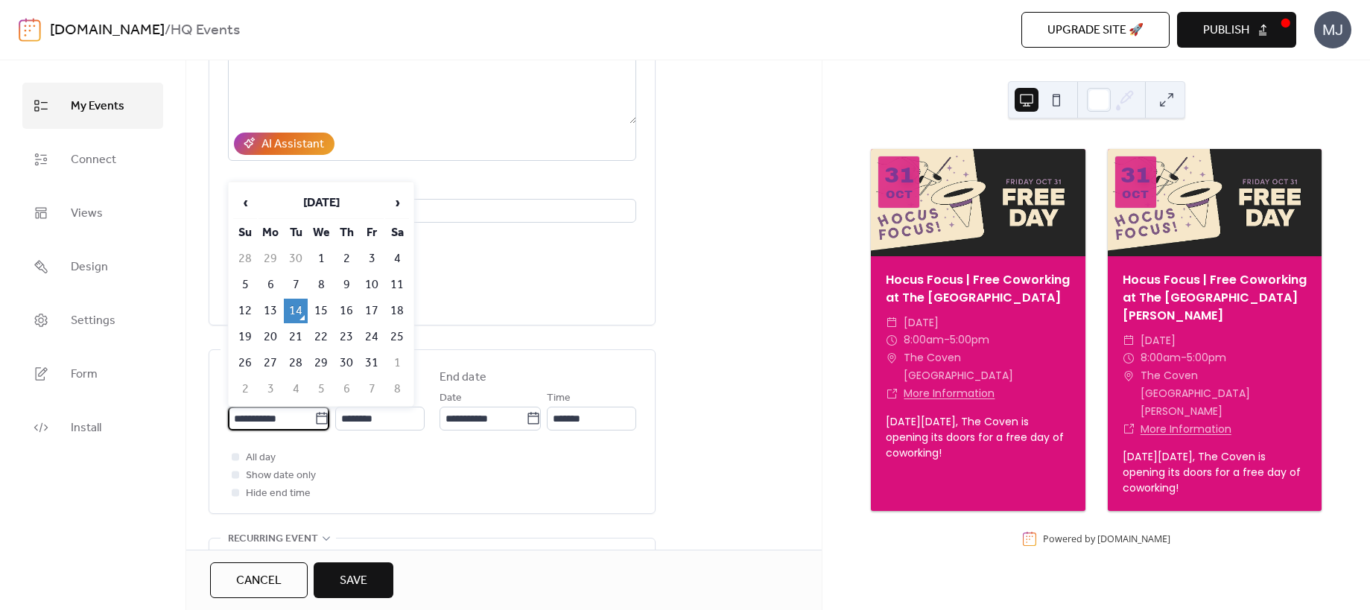
click at [288, 423] on input "**********" at bounding box center [271, 419] width 86 height 24
click at [347, 309] on td "16" at bounding box center [347, 311] width 24 height 25
type input "**********"
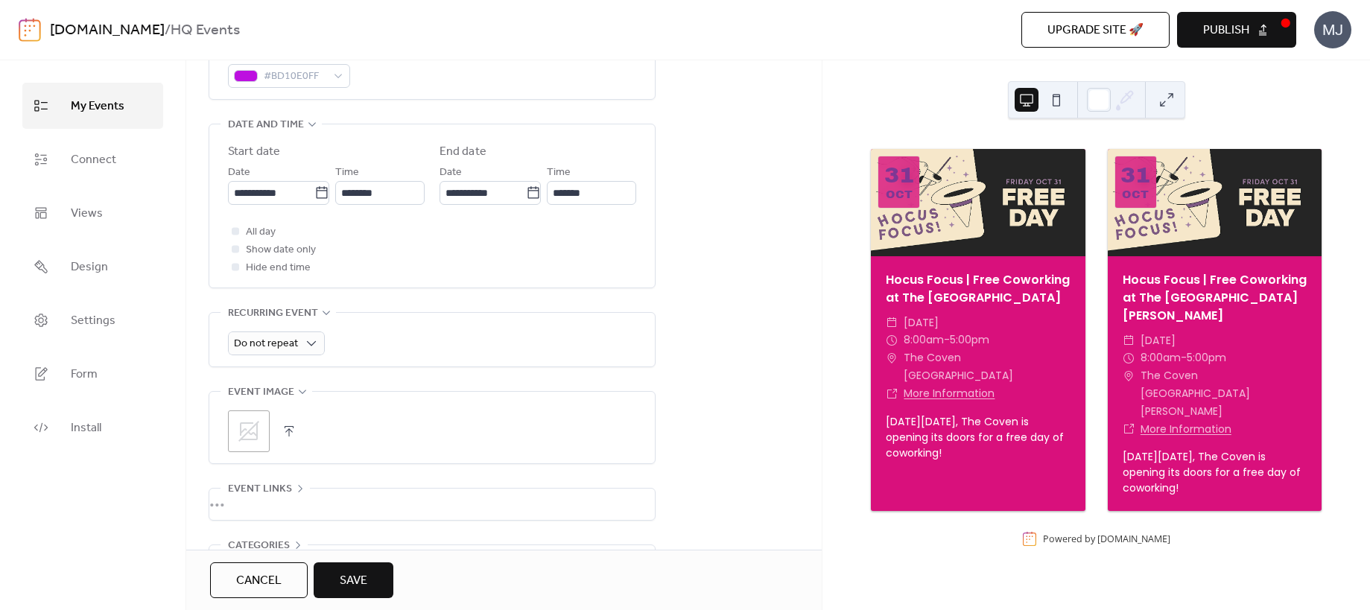
scroll to position [462, 0]
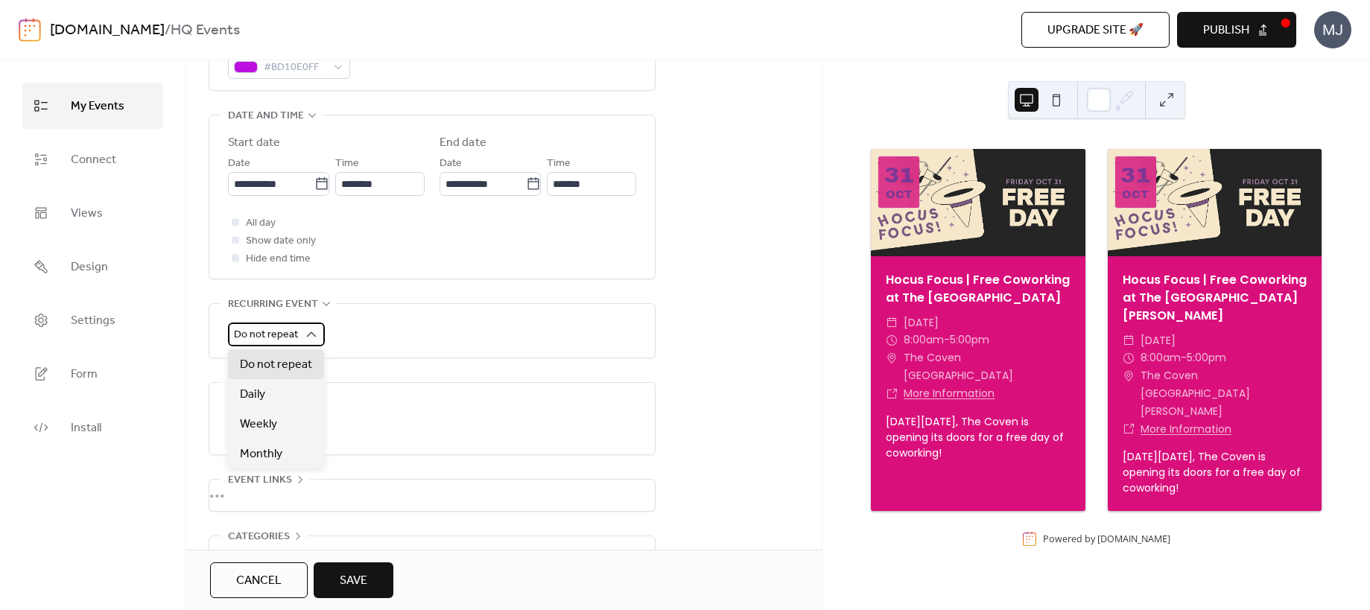
click at [288, 330] on span "Do not repeat" at bounding box center [266, 335] width 64 height 20
click at [281, 446] on span "Monthly" at bounding box center [261, 455] width 42 height 18
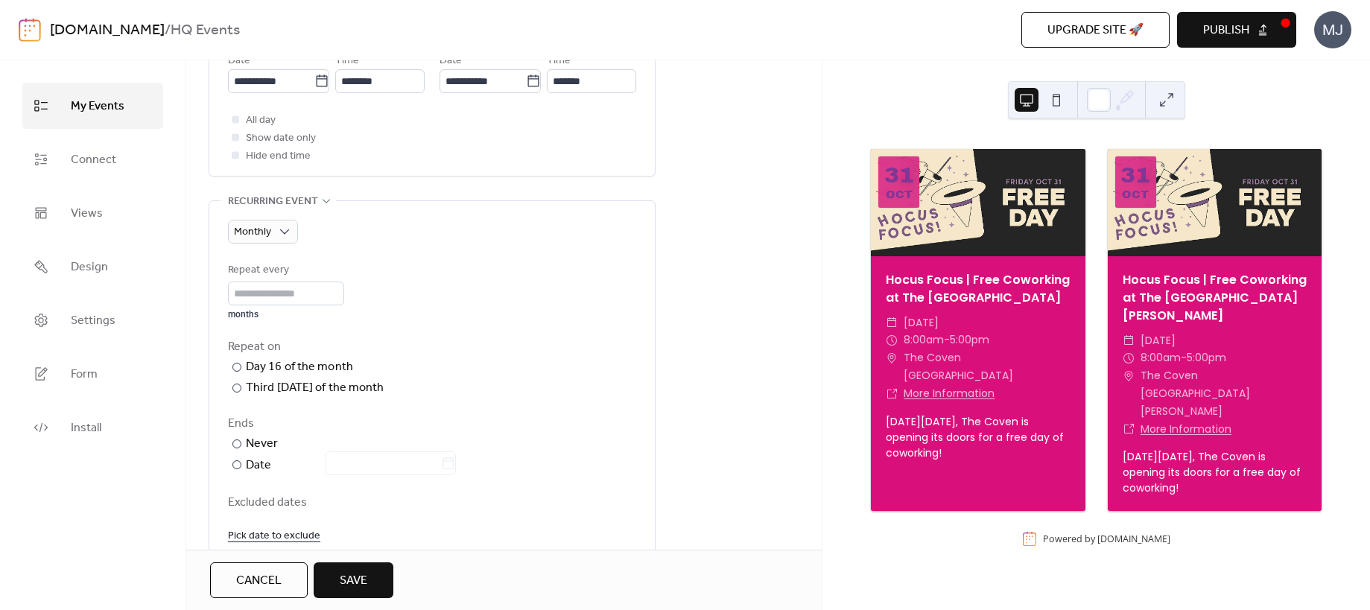
scroll to position [574, 0]
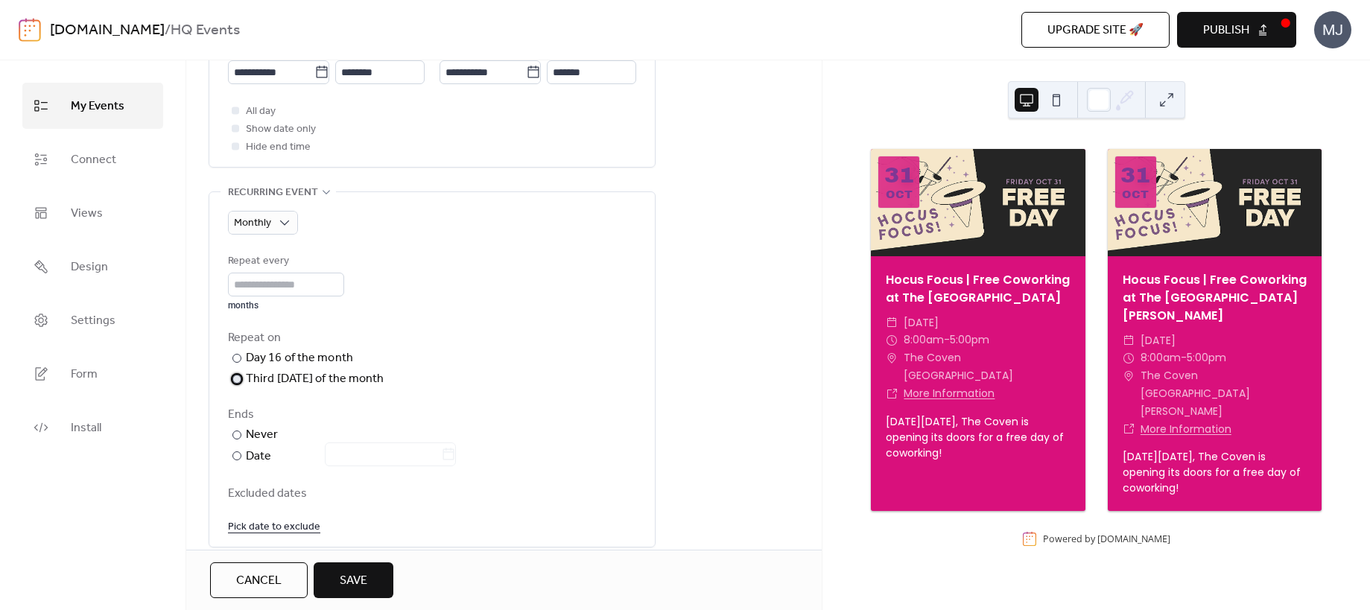
click at [298, 381] on div "Third [DATE] of the month" at bounding box center [315, 379] width 139 height 18
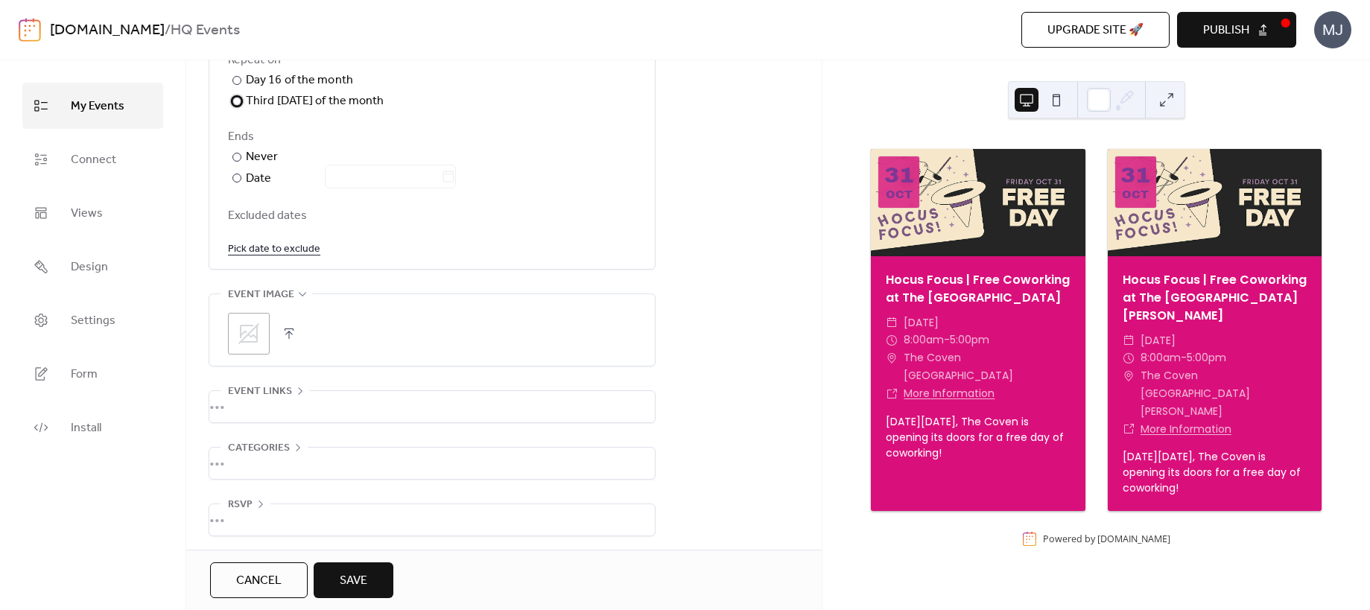
scroll to position [855, 0]
click at [255, 334] on icon at bounding box center [248, 330] width 21 height 21
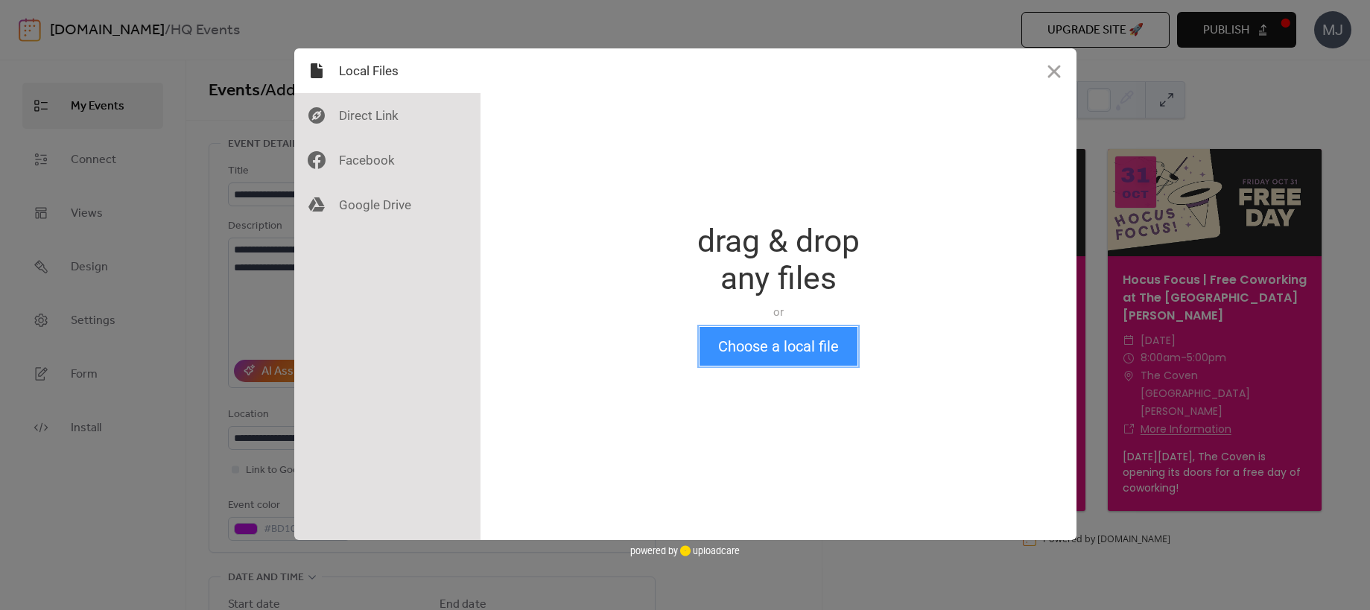
click at [794, 347] on button "Choose a local file" at bounding box center [779, 346] width 158 height 39
click at [820, 345] on button "Choose a local file" at bounding box center [779, 346] width 158 height 39
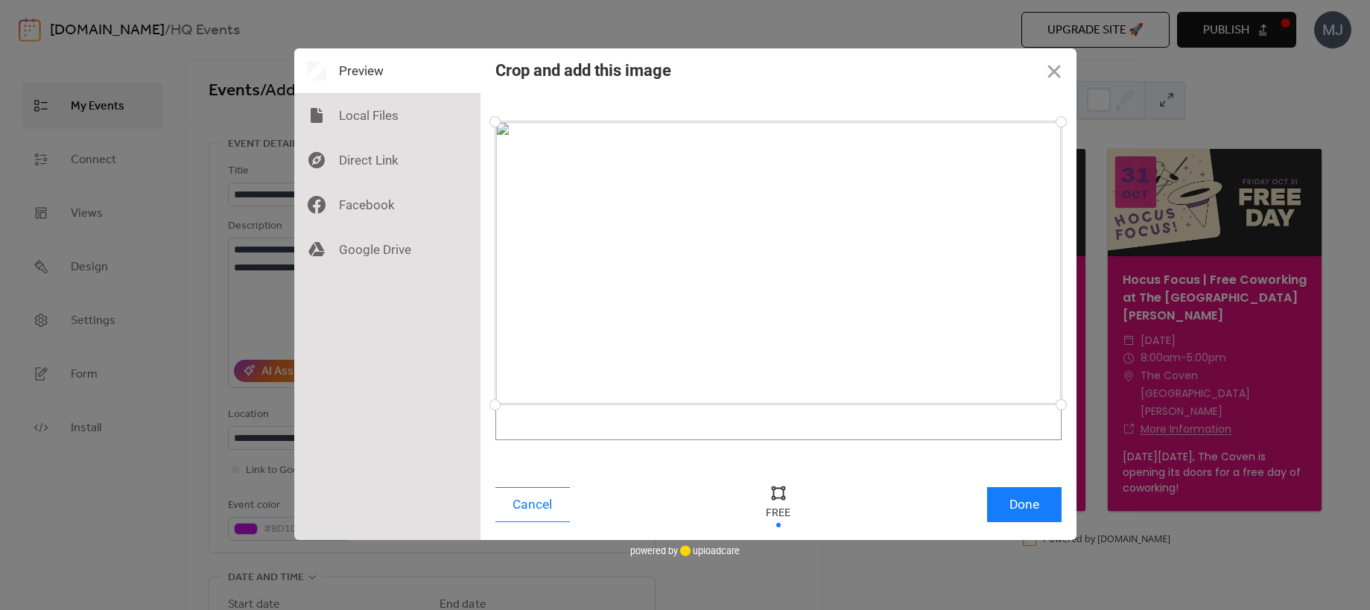
drag, startPoint x: 1060, startPoint y: 441, endPoint x: 1062, endPoint y: 405, distance: 36.6
click at [1062, 405] on div at bounding box center [1061, 405] width 26 height 26
drag, startPoint x: 1063, startPoint y: 123, endPoint x: 1062, endPoint y: 162, distance: 39.5
click at [1062, 162] on div at bounding box center [1061, 163] width 26 height 26
click at [1033, 509] on button "Done" at bounding box center [1024, 504] width 75 height 35
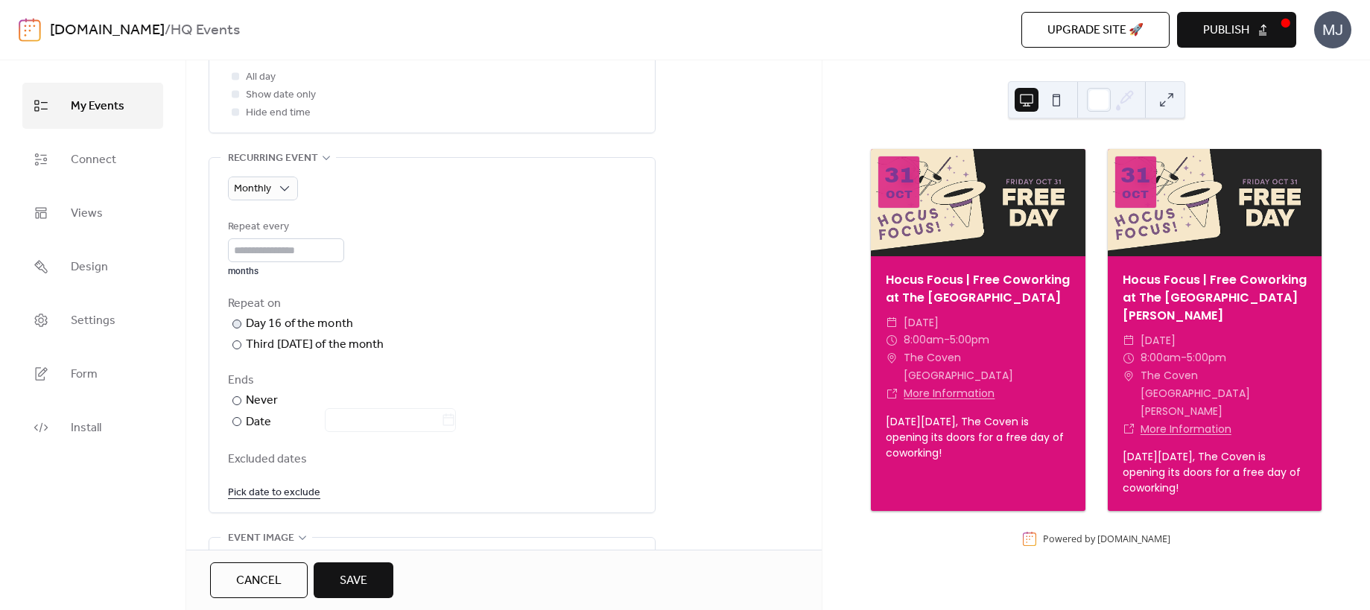
scroll to position [617, 0]
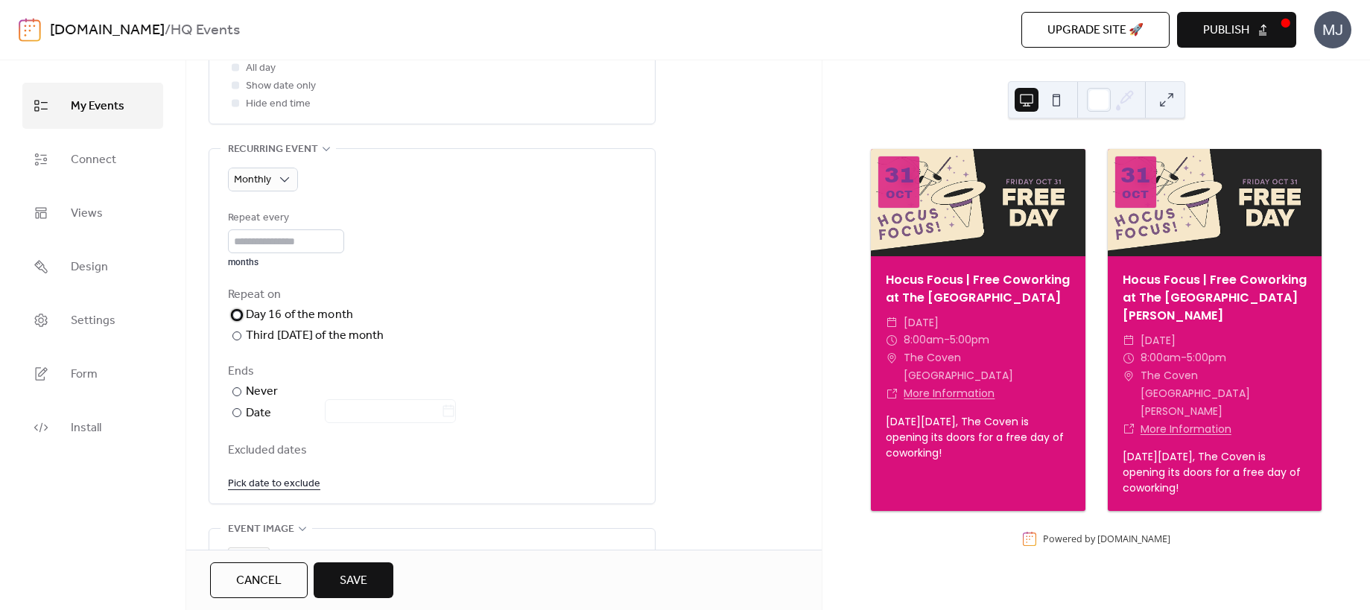
drag, startPoint x: 378, startPoint y: 314, endPoint x: 382, endPoint y: 380, distance: 65.7
click at [378, 318] on label "​ Day 16 of the month" at bounding box center [307, 315] width 159 height 18
click at [294, 332] on div "Third [DATE] of the month" at bounding box center [315, 336] width 139 height 18
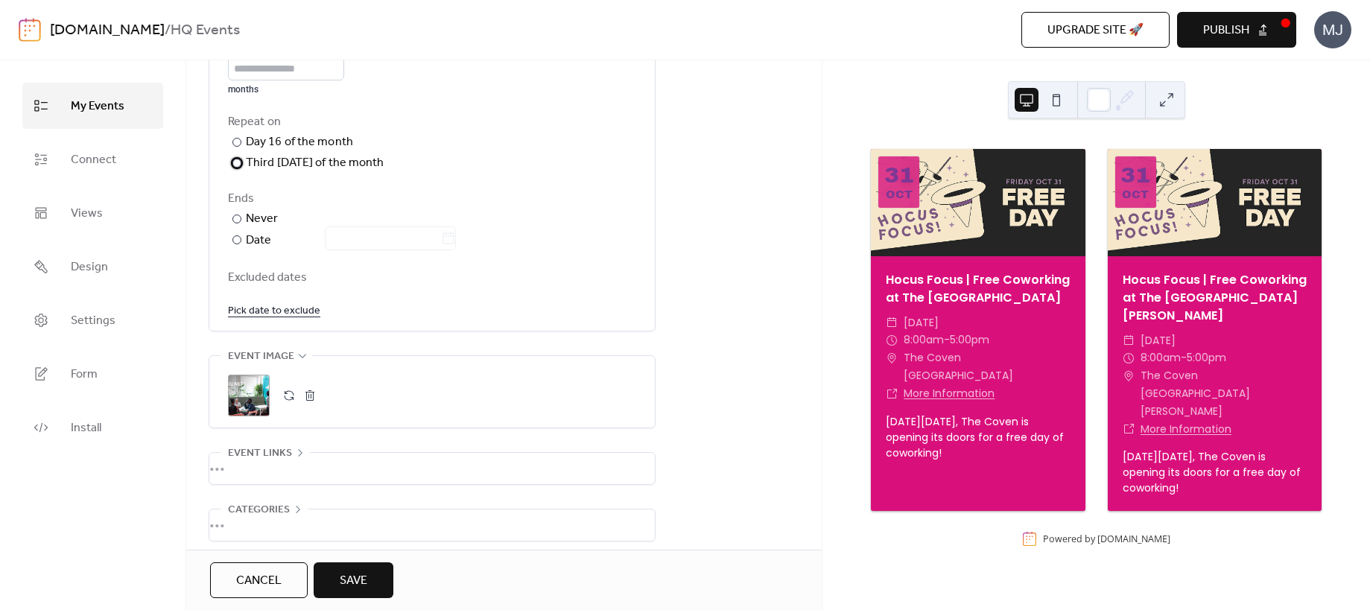
scroll to position [855, 0]
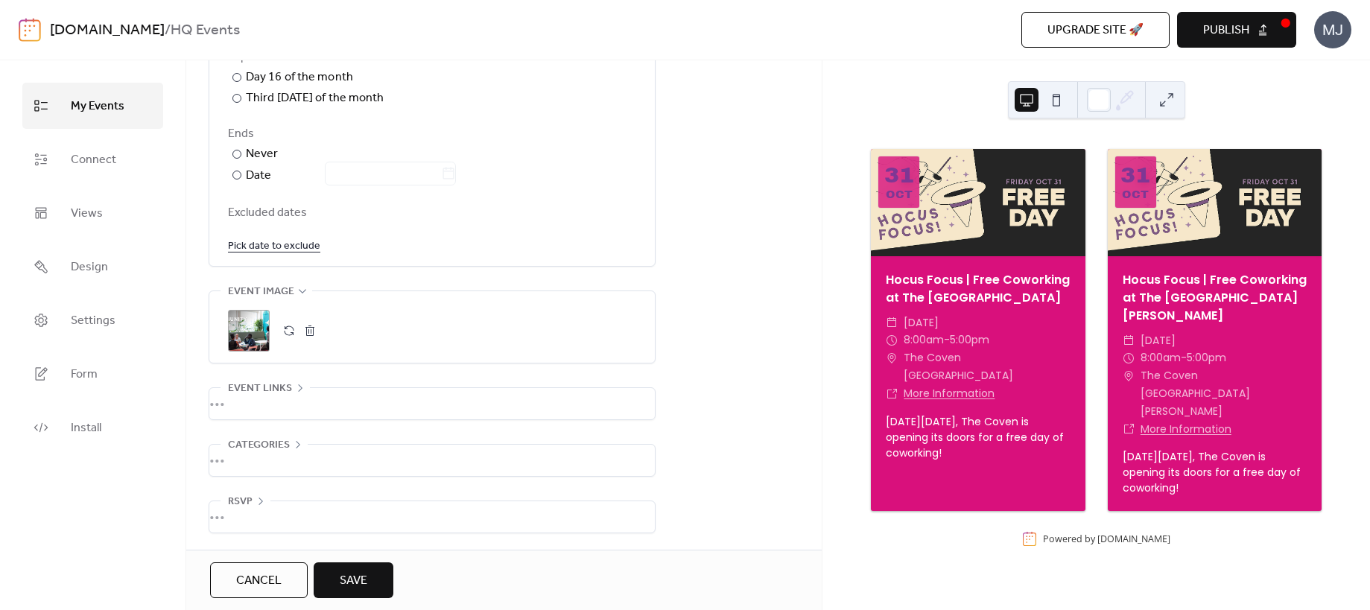
click at [290, 247] on link "Pick date to exclude" at bounding box center [274, 245] width 92 height 19
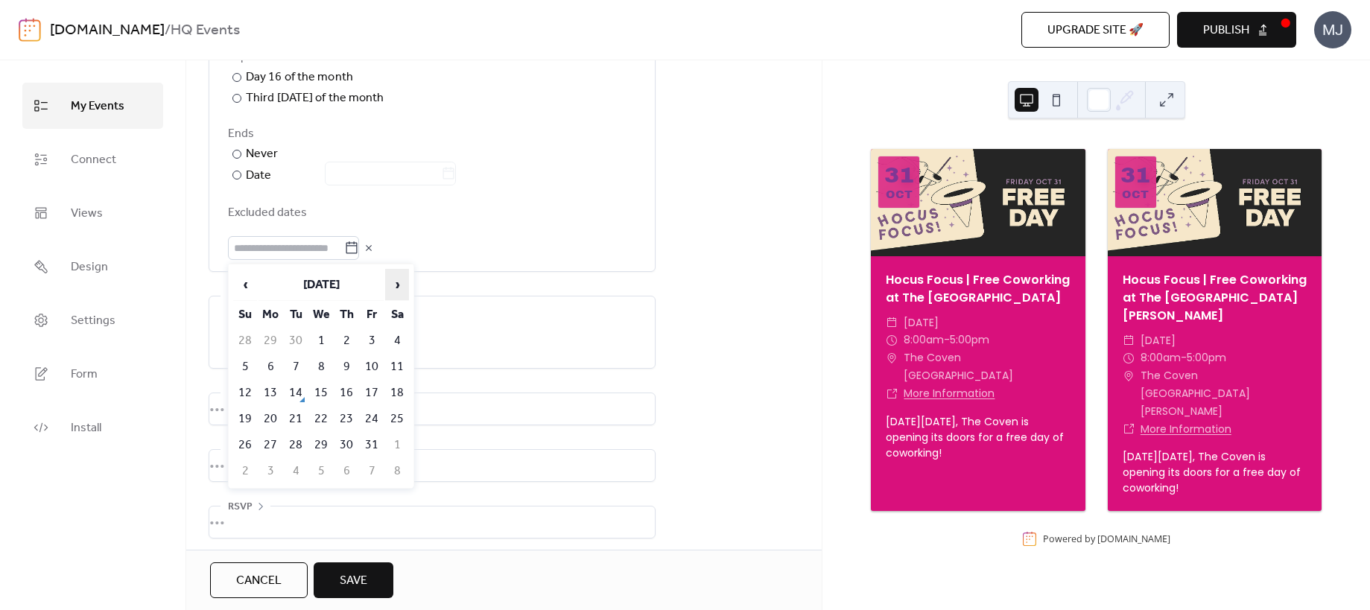
click at [400, 285] on span "›" at bounding box center [397, 285] width 22 height 30
click at [345, 441] on td "27" at bounding box center [347, 445] width 24 height 25
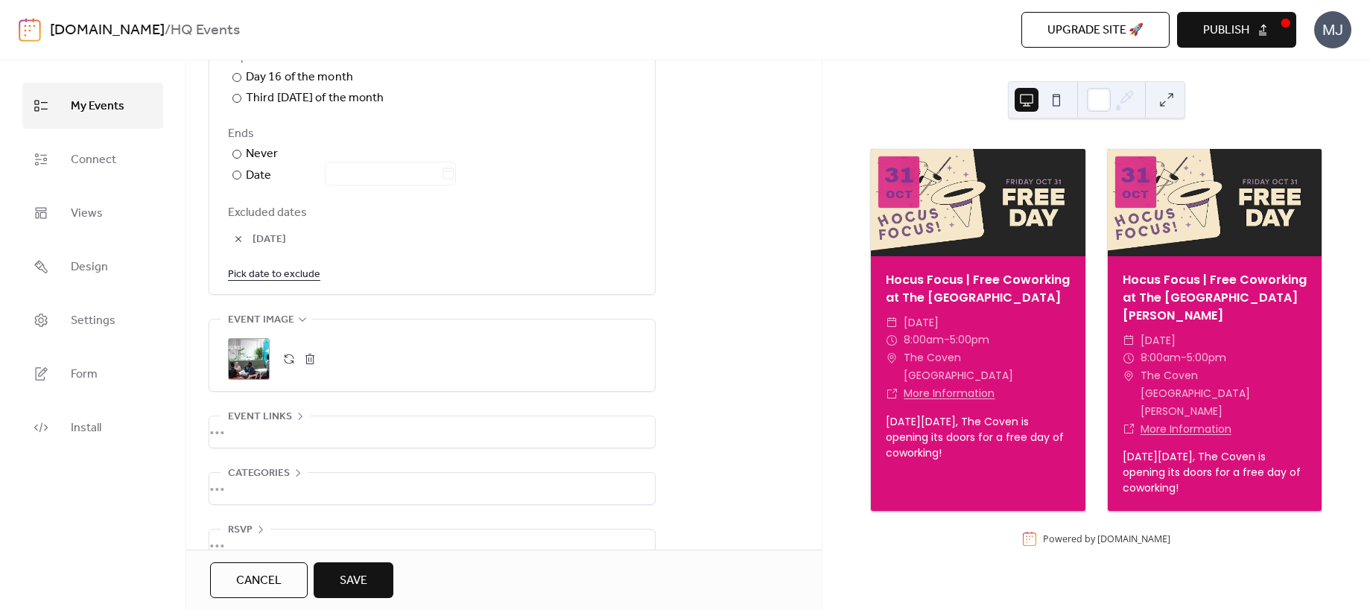
click at [300, 273] on link "Pick date to exclude" at bounding box center [274, 274] width 92 height 19
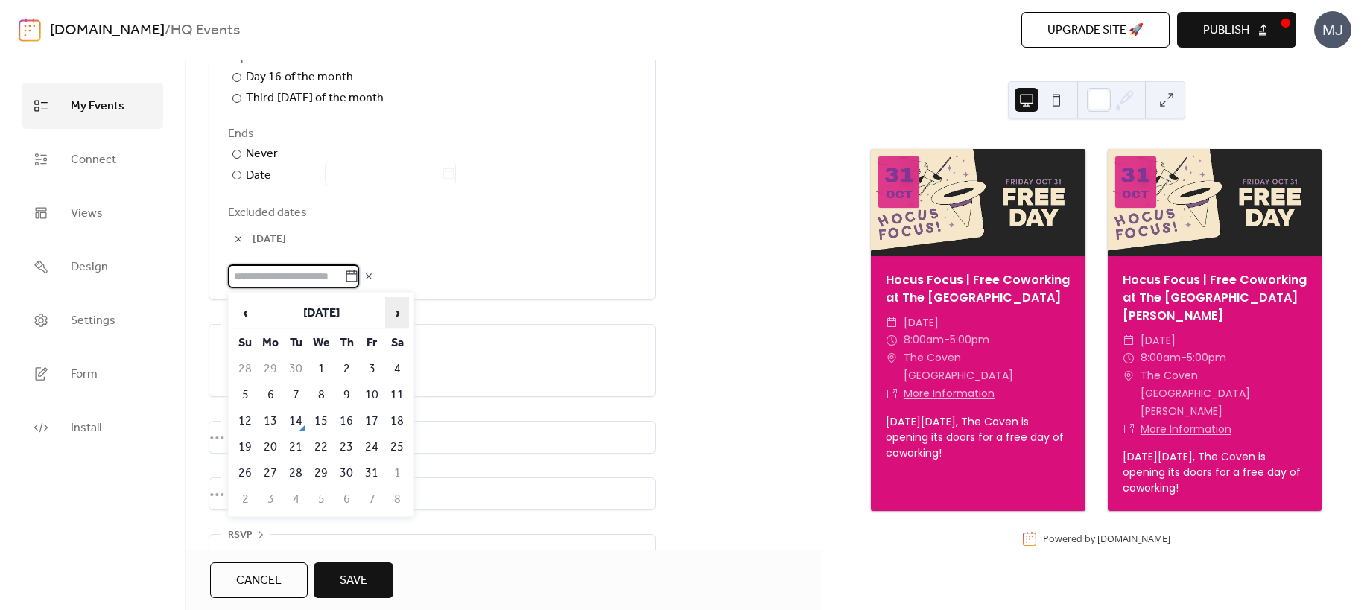
click at [393, 314] on span "›" at bounding box center [397, 313] width 22 height 30
click at [345, 446] on td "25" at bounding box center [347, 447] width 24 height 25
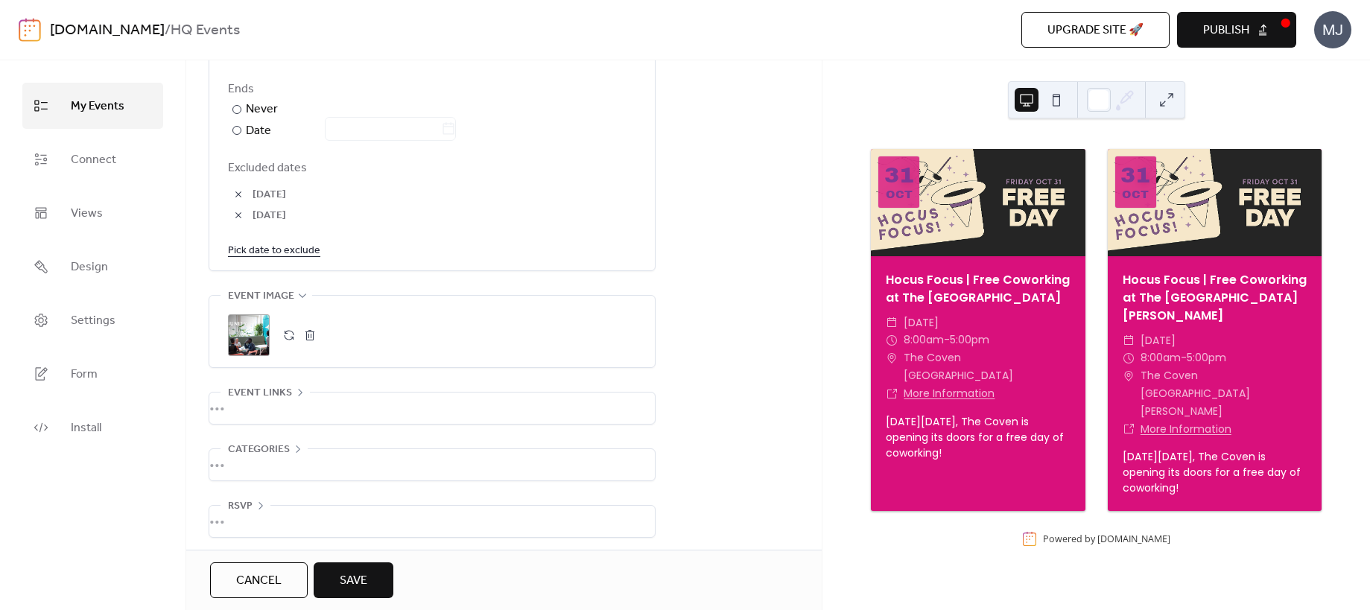
scroll to position [904, 0]
click at [276, 390] on div "•••" at bounding box center [432, 403] width 446 height 31
click at [448, 445] on input "text" at bounding box center [432, 439] width 408 height 24
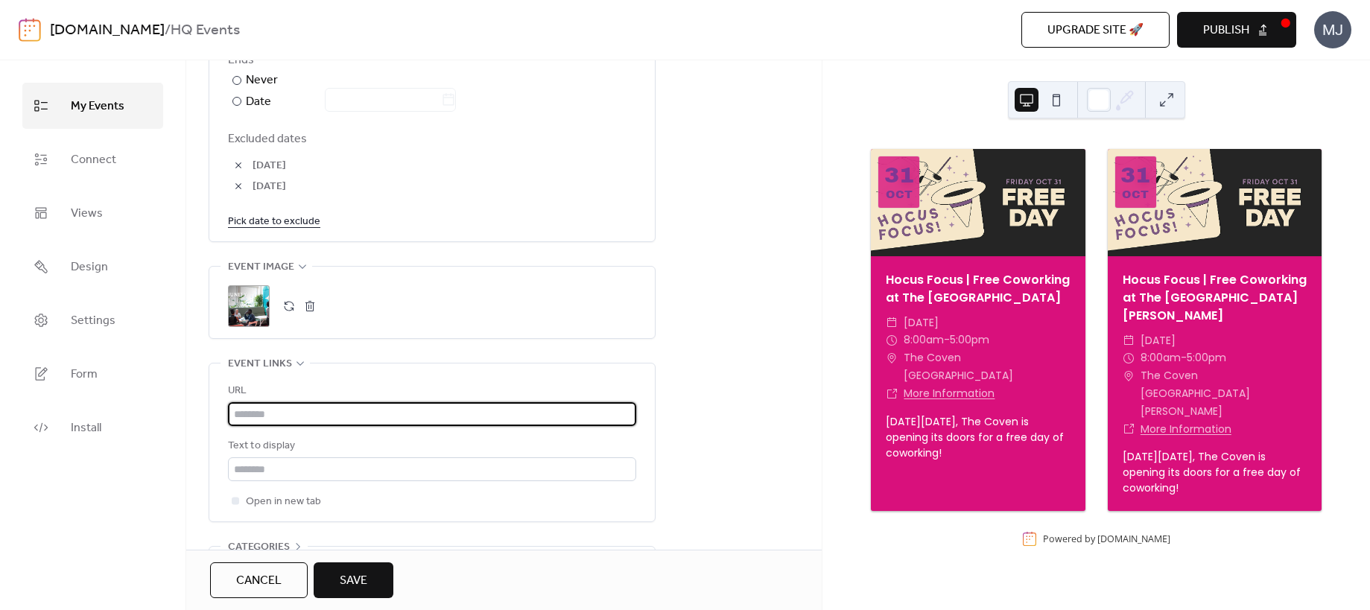
scroll to position [1031, 0]
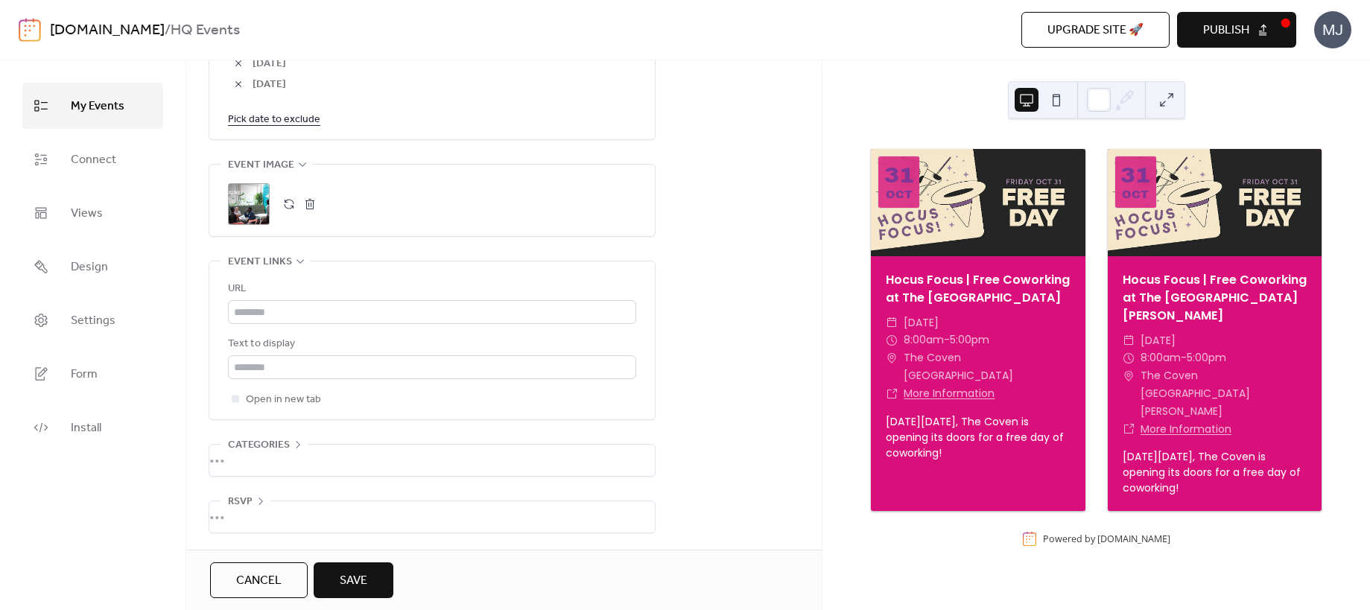
click at [331, 310] on input "text" at bounding box center [432, 312] width 408 height 24
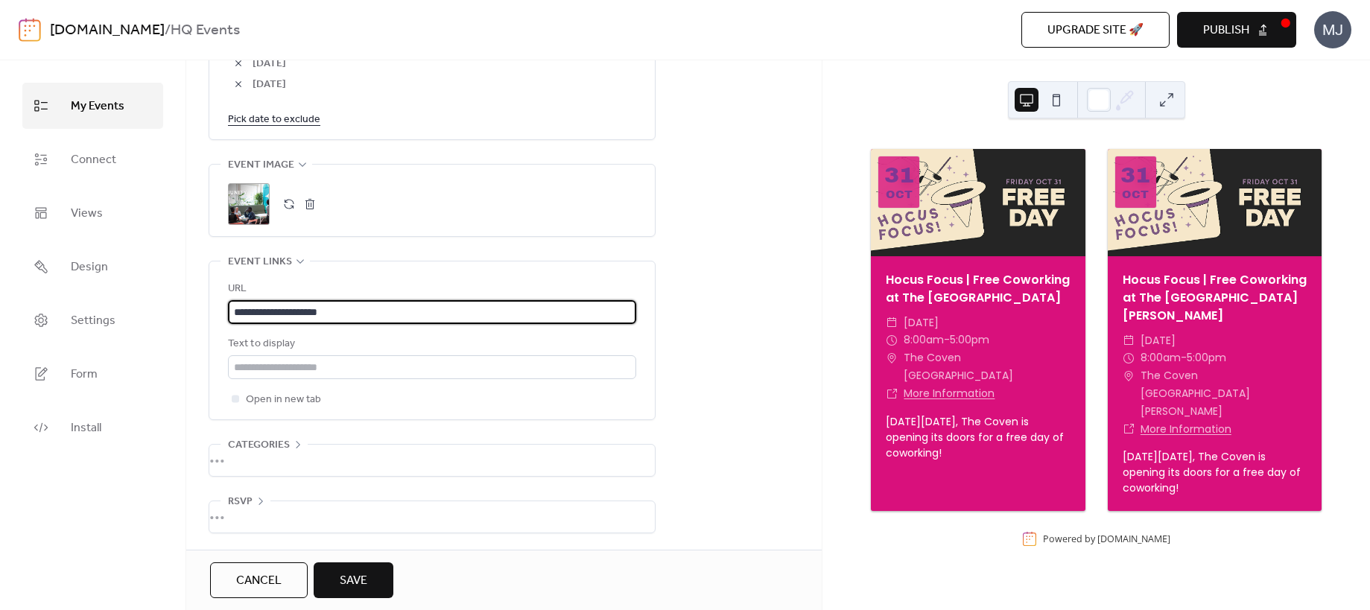
click at [415, 317] on input "**********" at bounding box center [432, 312] width 408 height 24
paste input "**********"
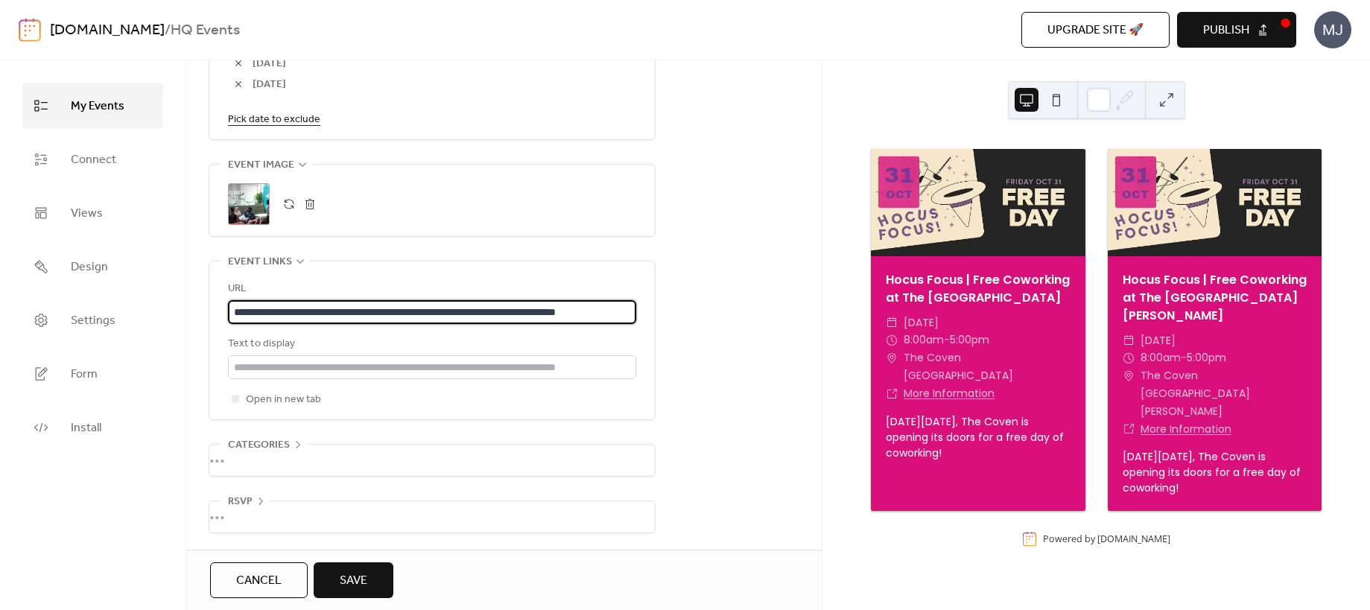
scroll to position [0, 45]
type input "**********"
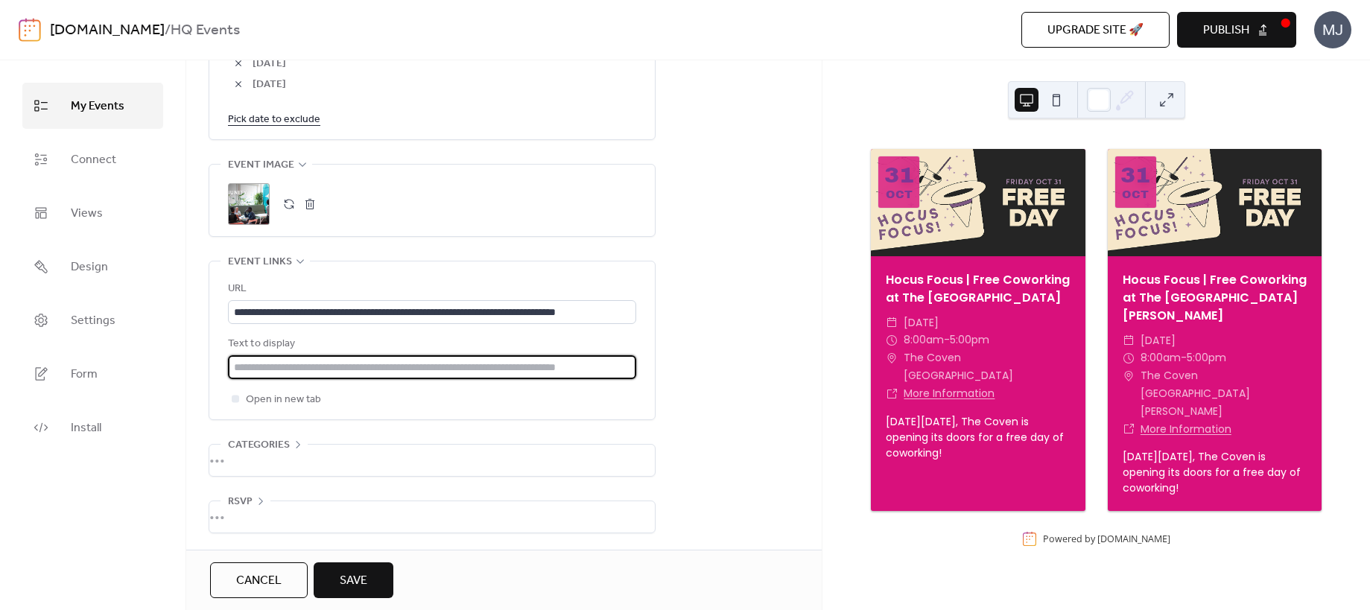
scroll to position [0, 0]
click at [385, 363] on input "text" at bounding box center [432, 367] width 408 height 24
click at [393, 372] on input "text" at bounding box center [432, 367] width 408 height 24
drag, startPoint x: 383, startPoint y: 366, endPoint x: 598, endPoint y: 367, distance: 215.4
click at [598, 367] on input "text" at bounding box center [432, 367] width 408 height 24
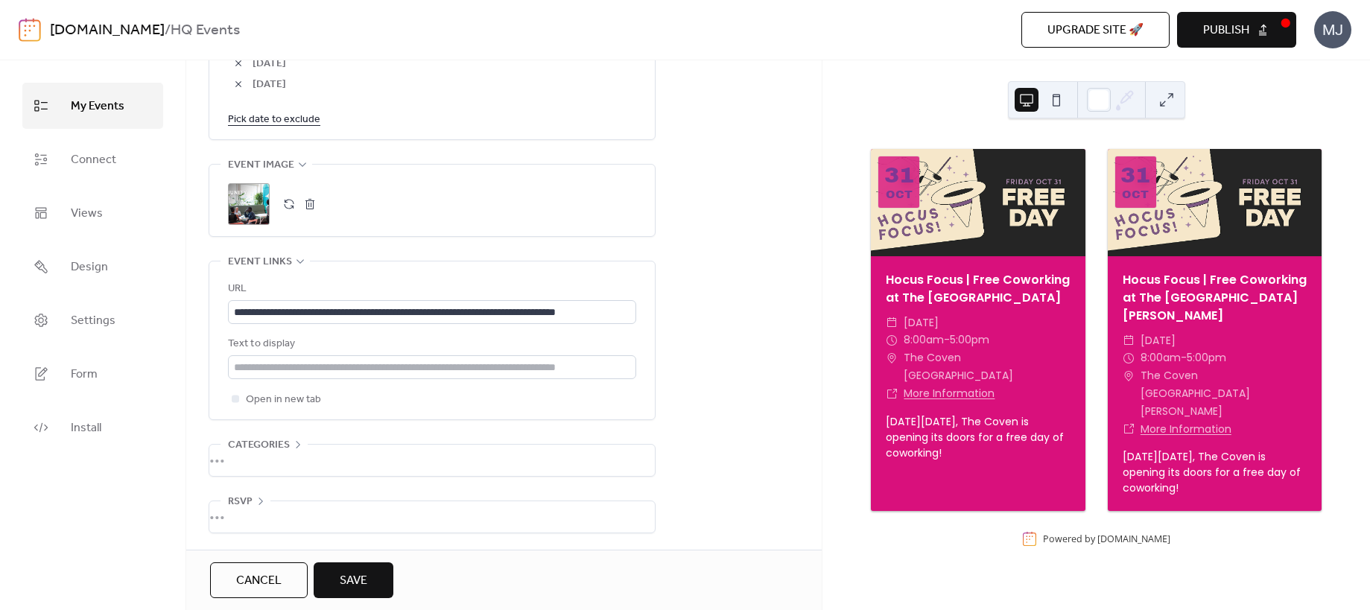
click at [429, 404] on div "Open in new tab" at bounding box center [432, 399] width 408 height 18
click at [296, 373] on input "text" at bounding box center [432, 367] width 408 height 24
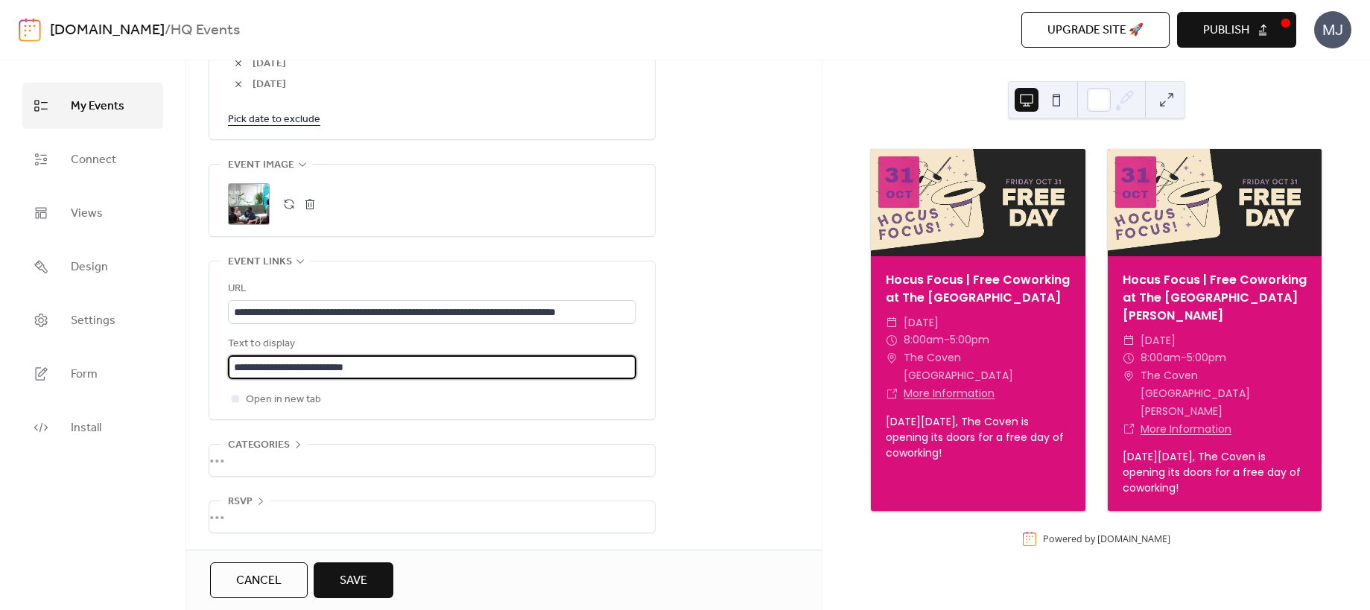
type input "**********"
click at [294, 455] on div "•••" at bounding box center [432, 460] width 446 height 31
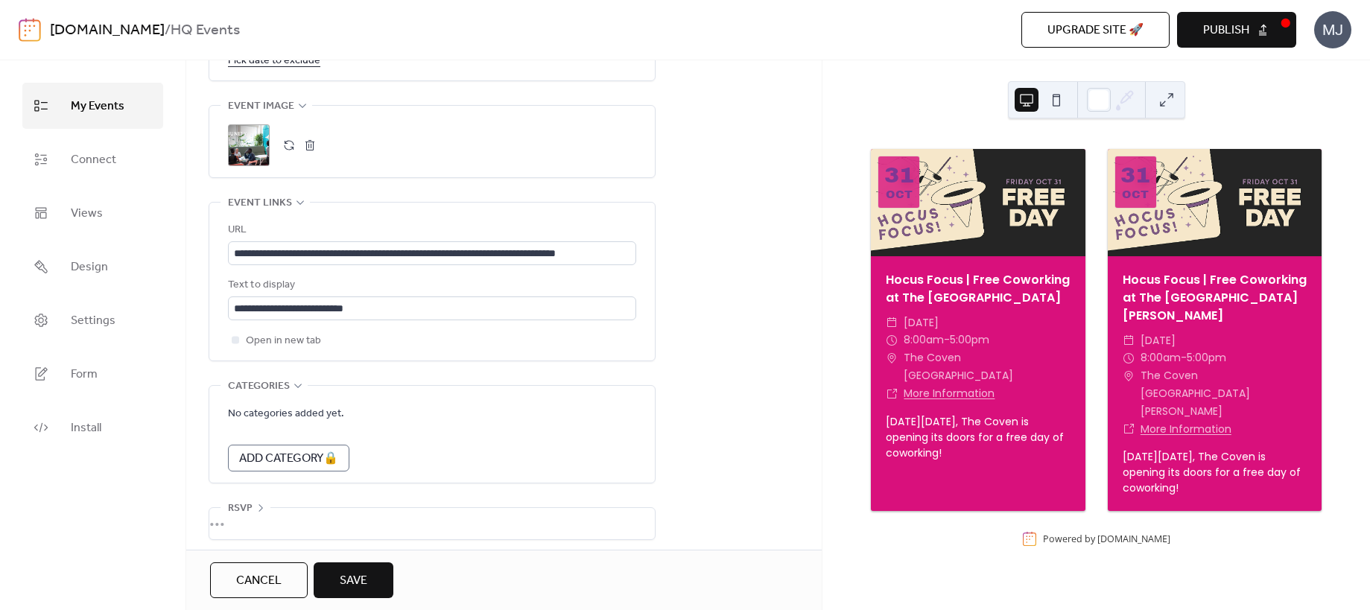
scroll to position [1096, 0]
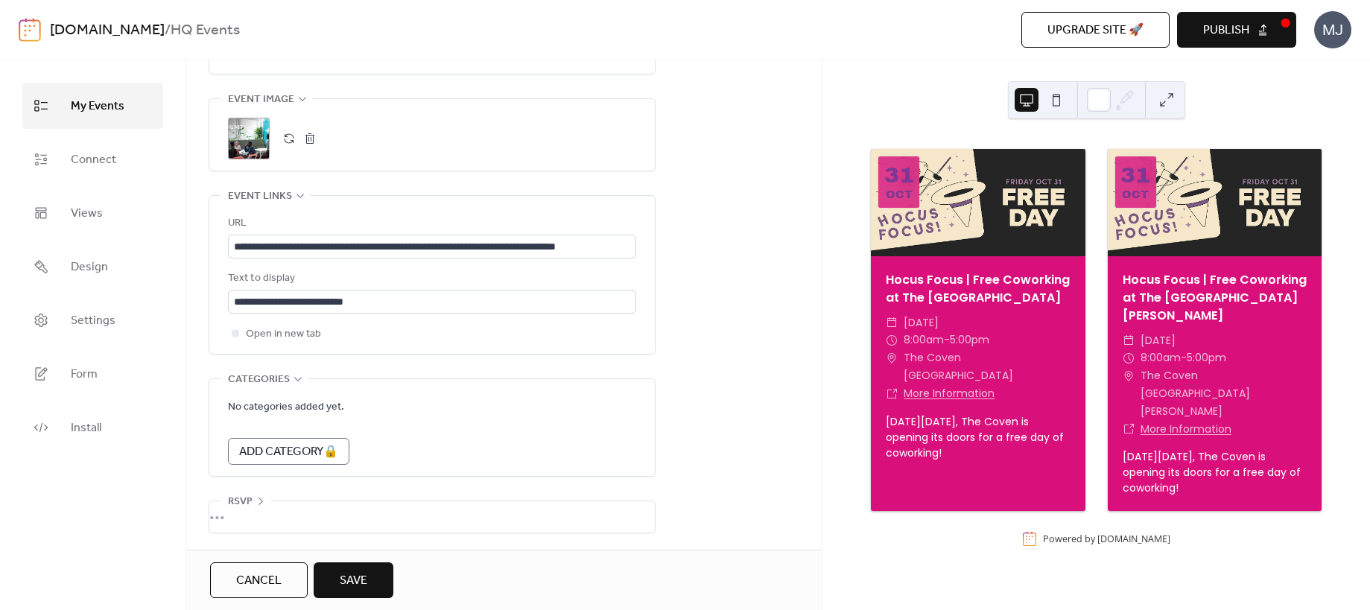
click at [273, 503] on div "•••" at bounding box center [432, 517] width 446 height 31
click at [259, 499] on icon at bounding box center [261, 502] width 12 height 12
click at [294, 375] on icon at bounding box center [298, 379] width 12 height 12
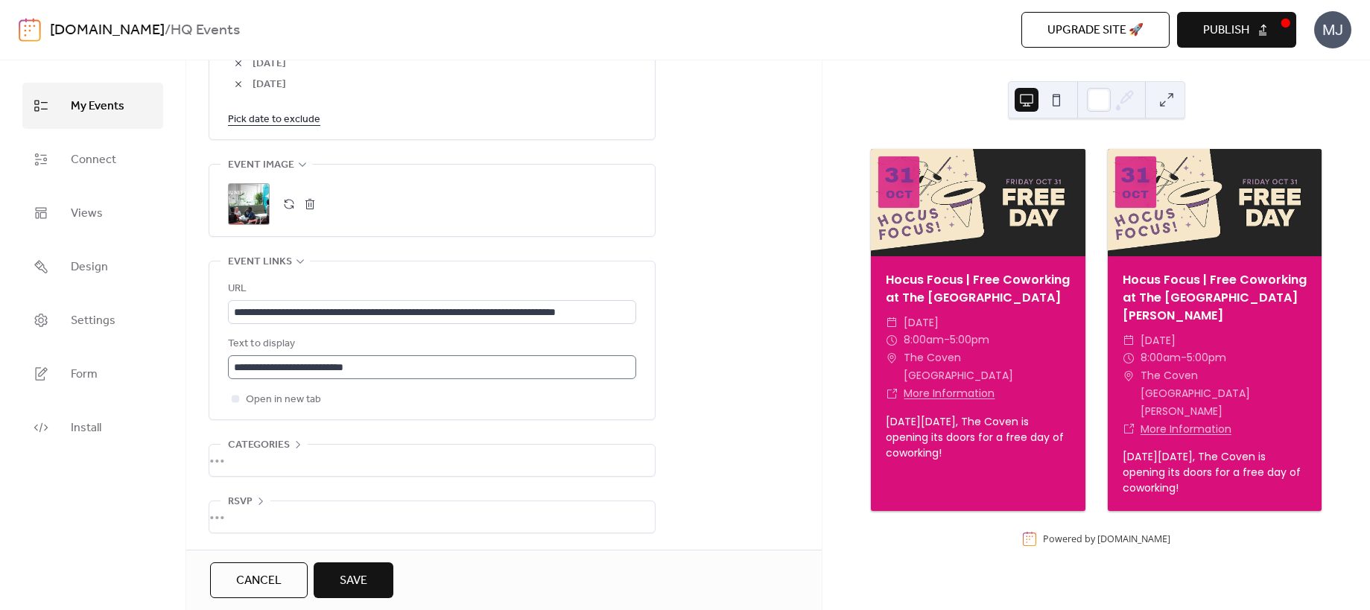
scroll to position [1031, 0]
click at [360, 580] on span "Save" at bounding box center [354, 581] width 28 height 18
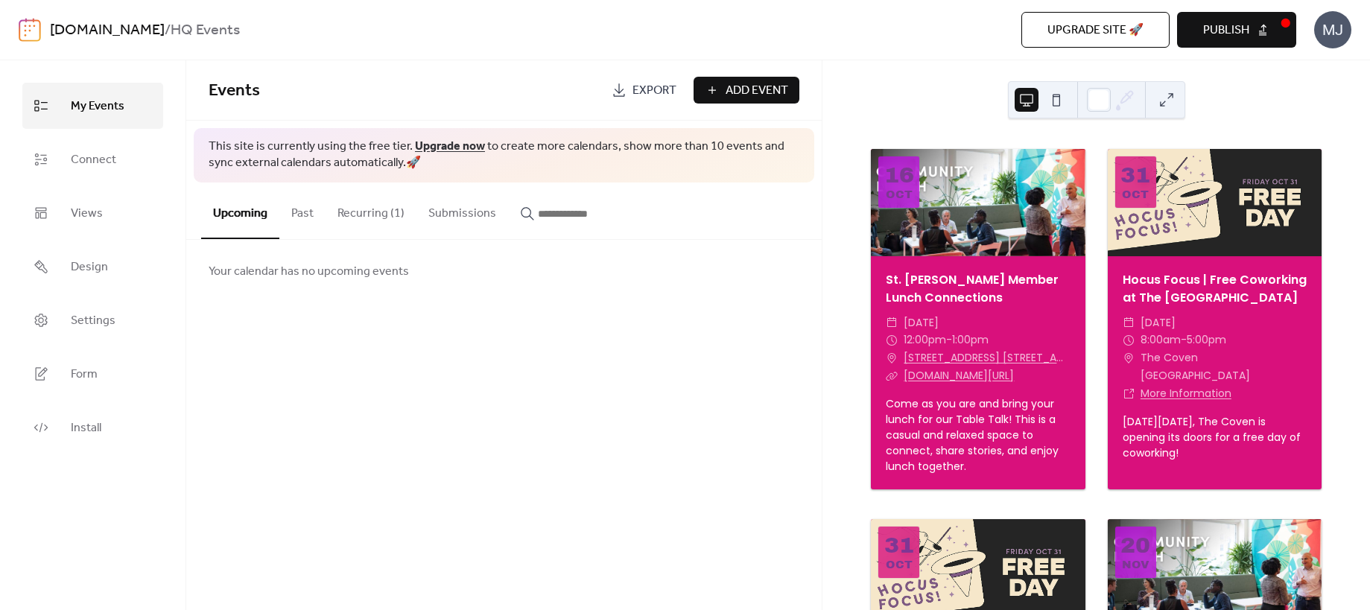
click at [350, 211] on button "Recurring (1)" at bounding box center [371, 210] width 91 height 55
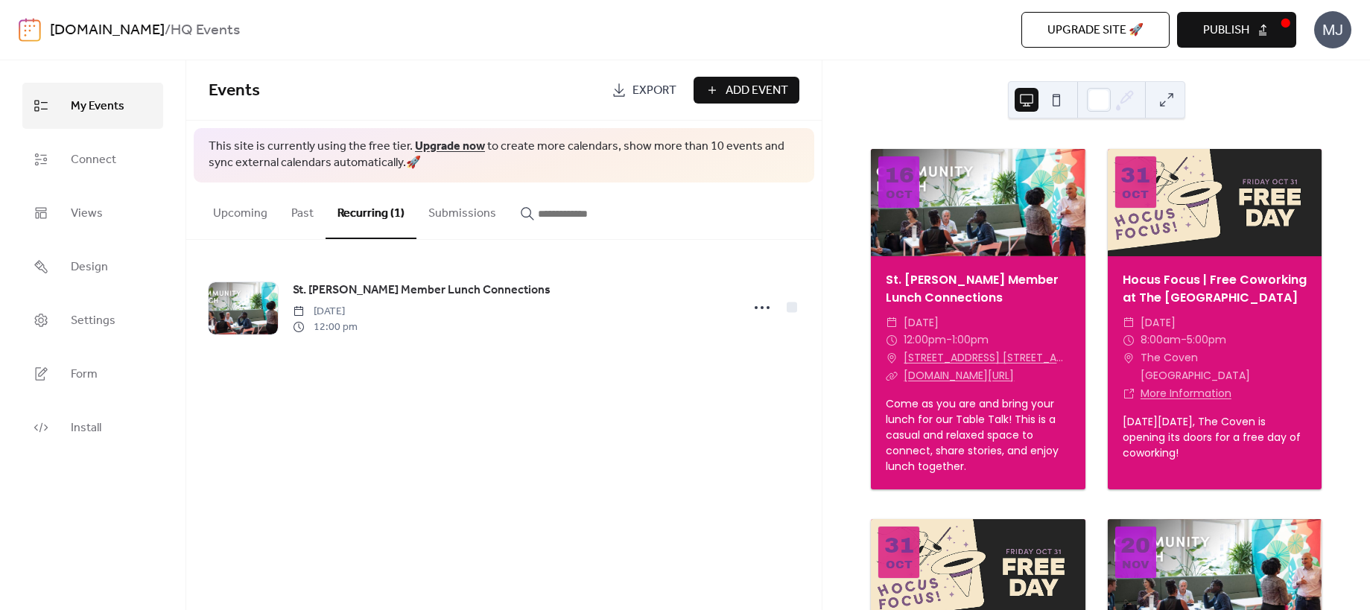
click at [1297, 107] on div "[DATE] St. [PERSON_NAME] Member Lunch Connections ​ [DATE] ​ 12:00pm - 1:00pm ​…" at bounding box center [1097, 335] width 548 height 550
click at [1255, 31] on button "Publish" at bounding box center [1236, 30] width 119 height 36
click at [113, 207] on link "Views" at bounding box center [92, 213] width 141 height 46
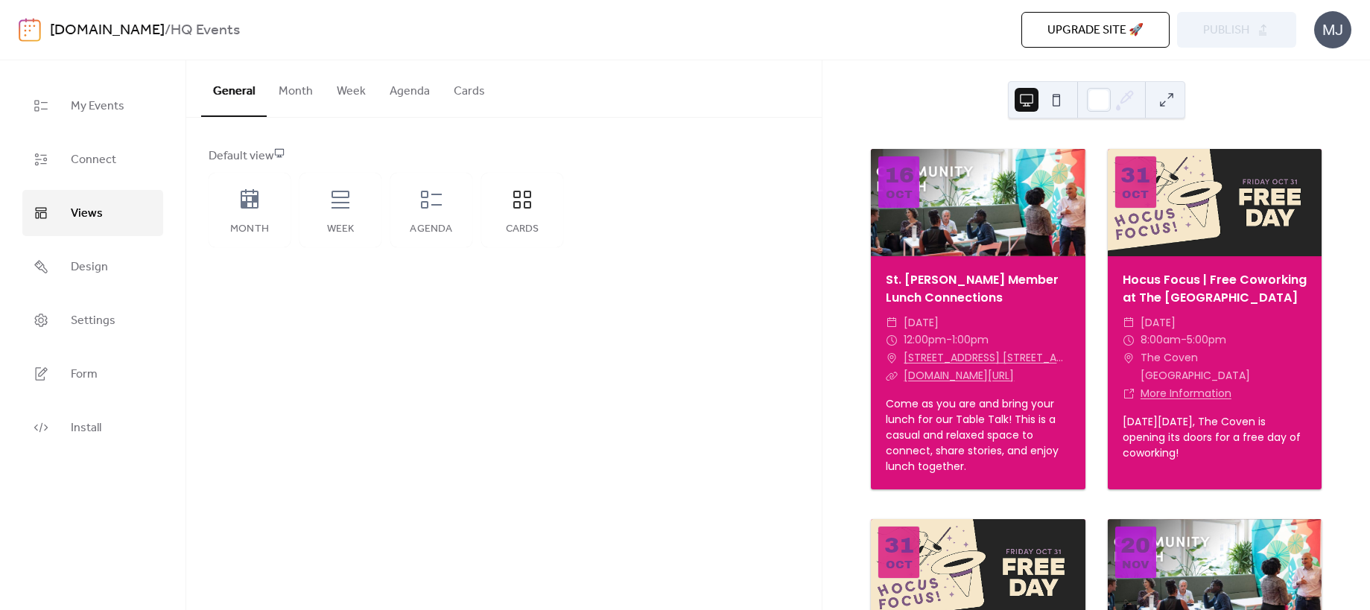
click at [299, 91] on button "Month" at bounding box center [296, 87] width 58 height 55
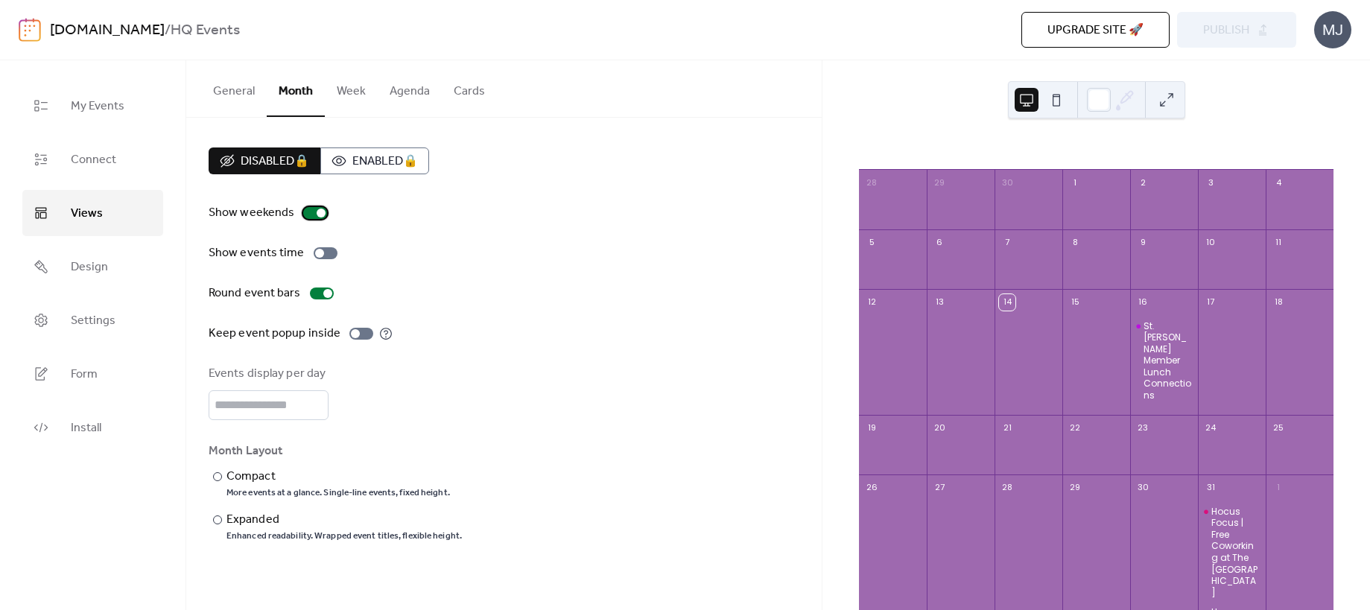
click at [317, 214] on div at bounding box center [321, 213] width 9 height 9
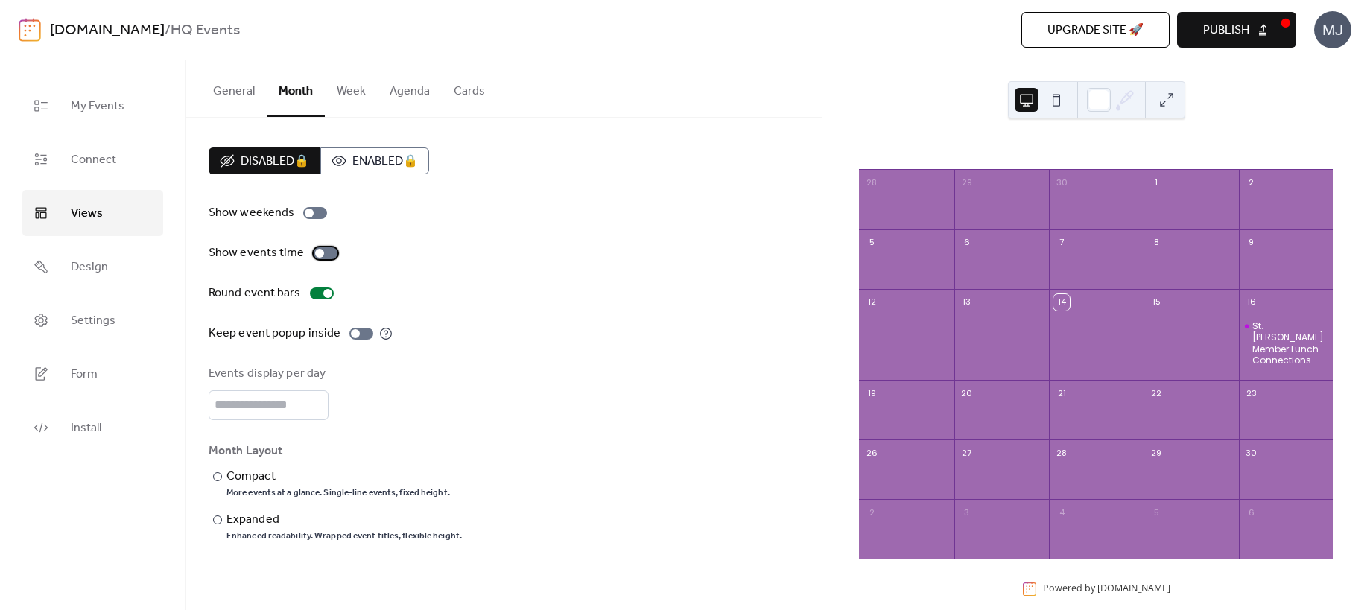
click at [321, 252] on div at bounding box center [326, 253] width 24 height 12
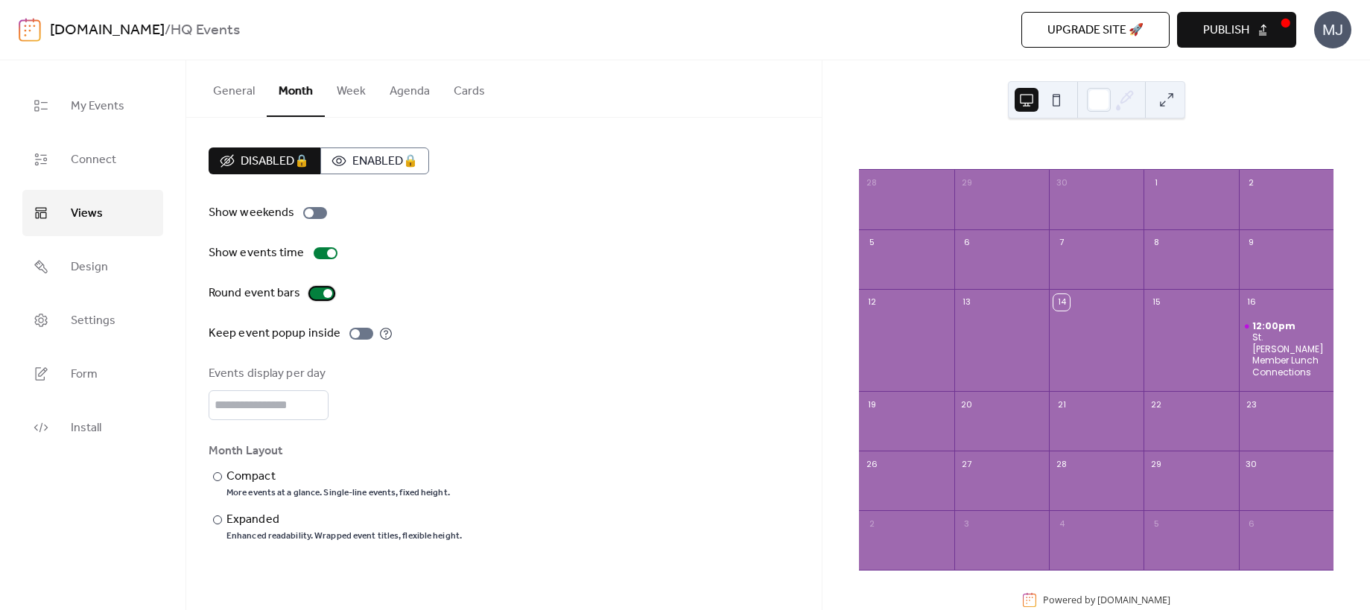
click at [323, 293] on div at bounding box center [327, 293] width 9 height 9
click at [321, 294] on div at bounding box center [322, 294] width 24 height 12
click at [353, 334] on div at bounding box center [355, 333] width 9 height 9
click at [1257, 325] on span "12:00pm" at bounding box center [1275, 326] width 45 height 12
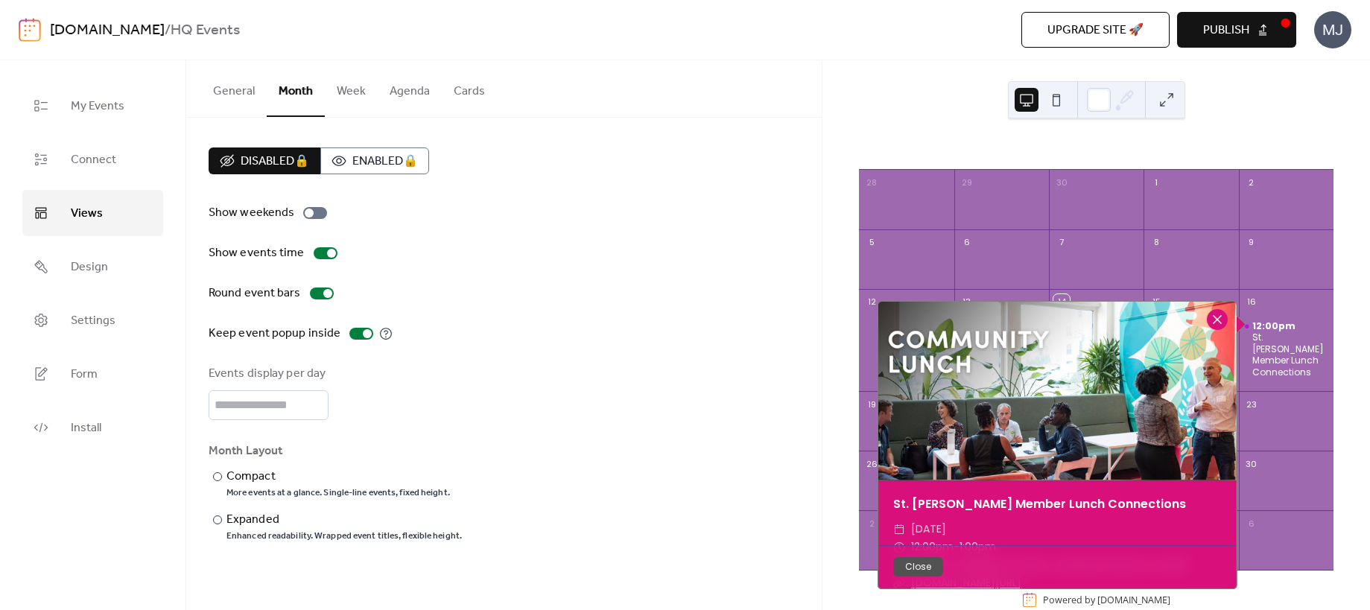
click at [1217, 320] on div at bounding box center [1217, 319] width 21 height 21
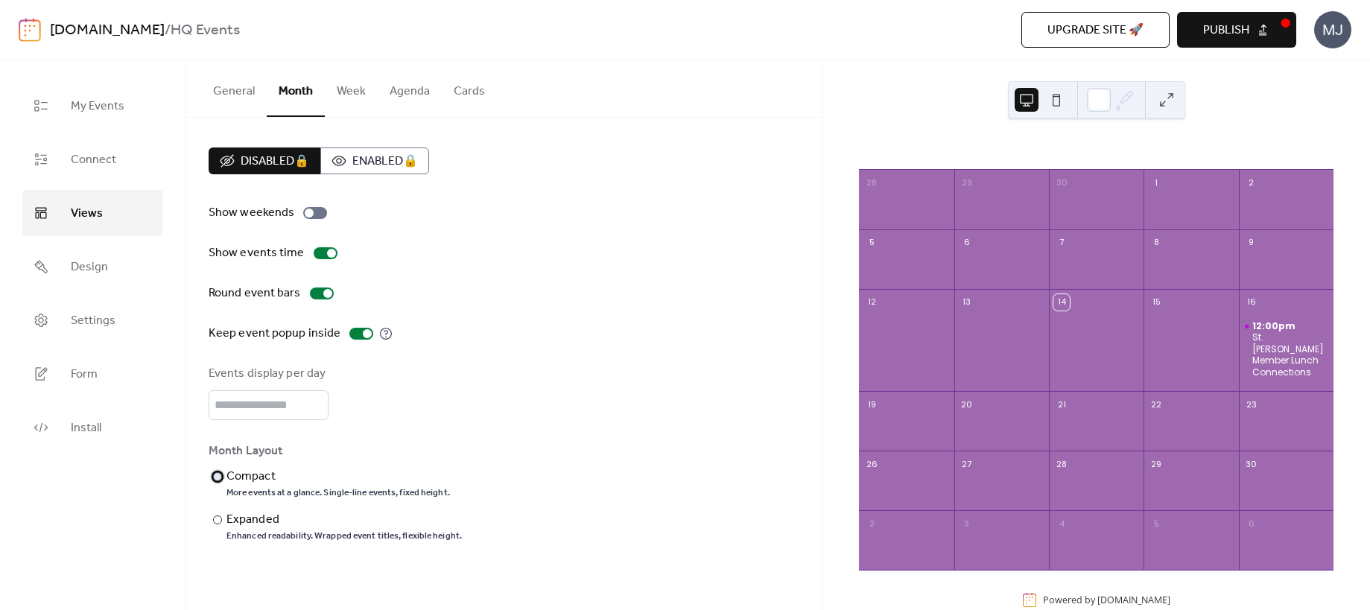
click at [258, 477] on div "Compact" at bounding box center [337, 477] width 221 height 18
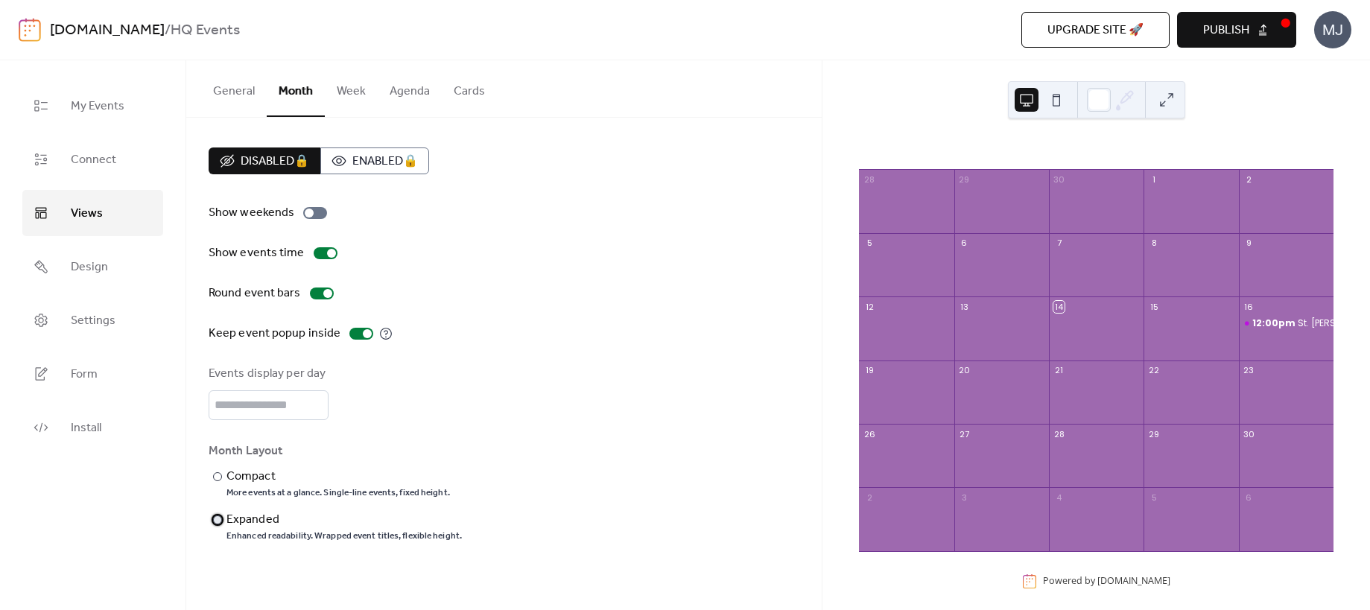
click at [254, 513] on div "Expanded" at bounding box center [343, 520] width 232 height 18
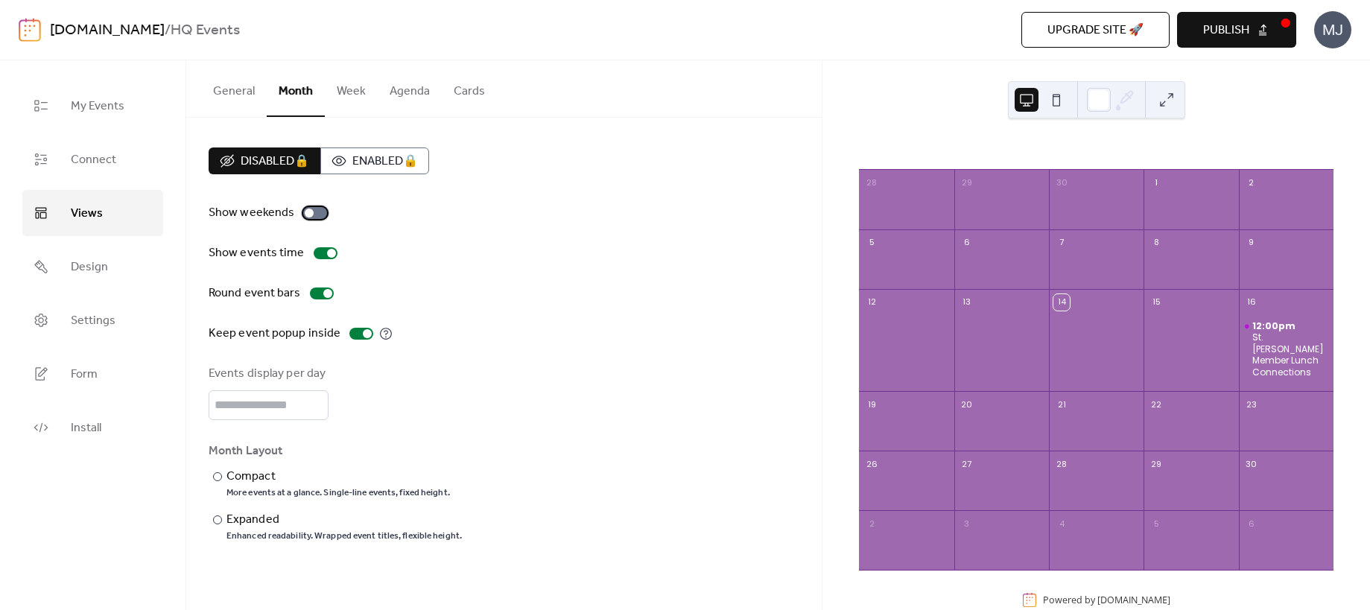
click at [305, 209] on div at bounding box center [309, 213] width 9 height 9
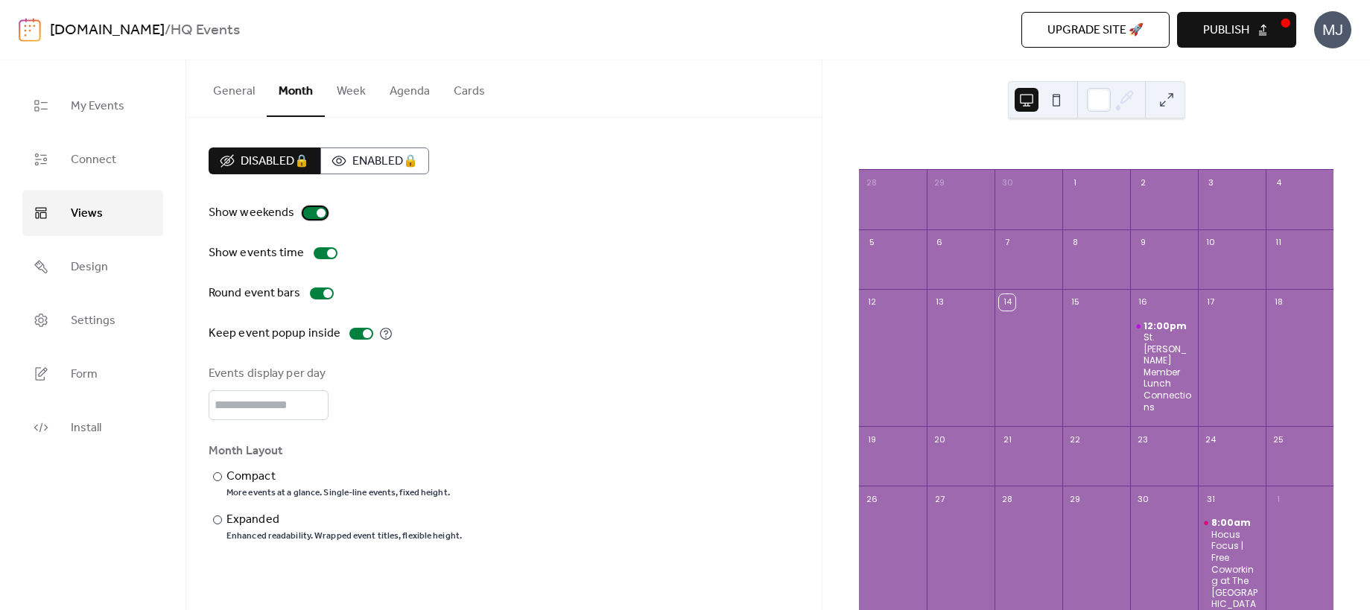
click at [311, 214] on div at bounding box center [315, 213] width 24 height 12
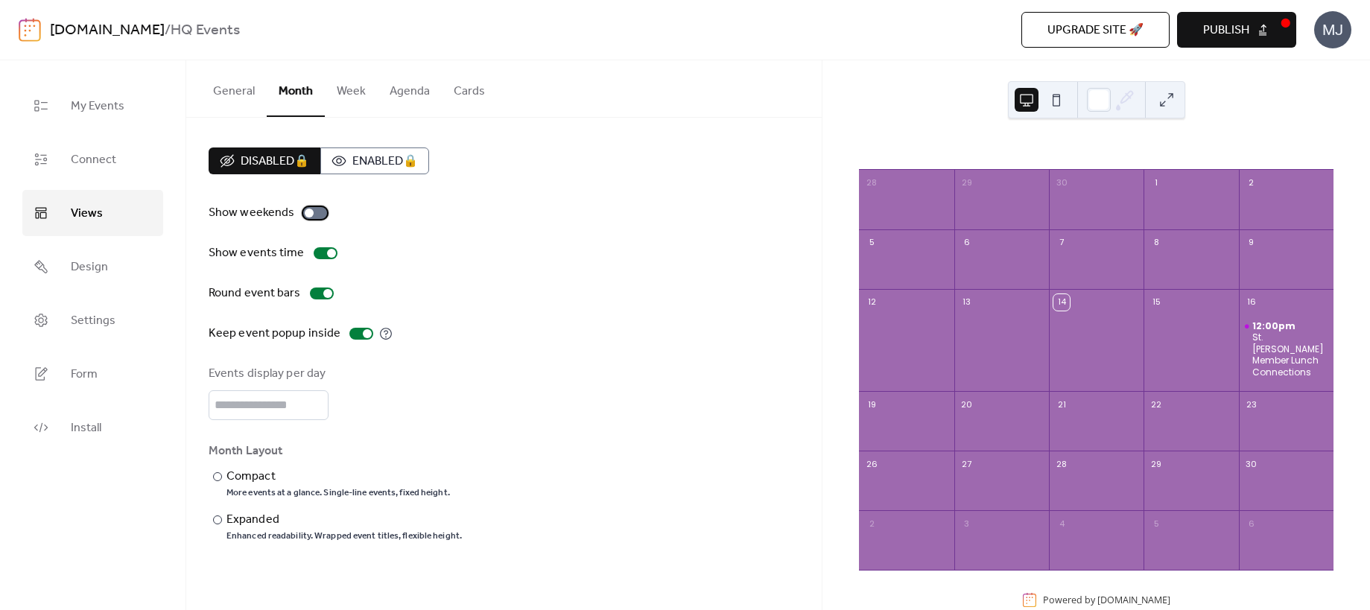
click at [305, 210] on div at bounding box center [309, 213] width 9 height 9
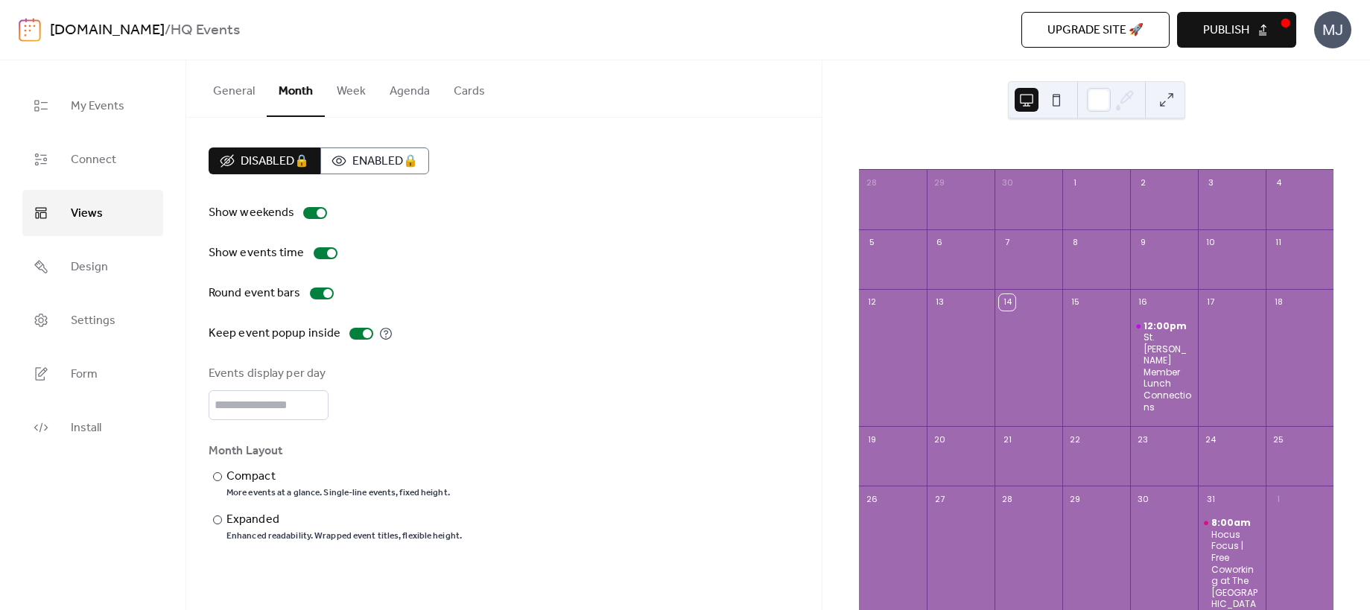
click at [346, 86] on button "Week" at bounding box center [351, 87] width 53 height 55
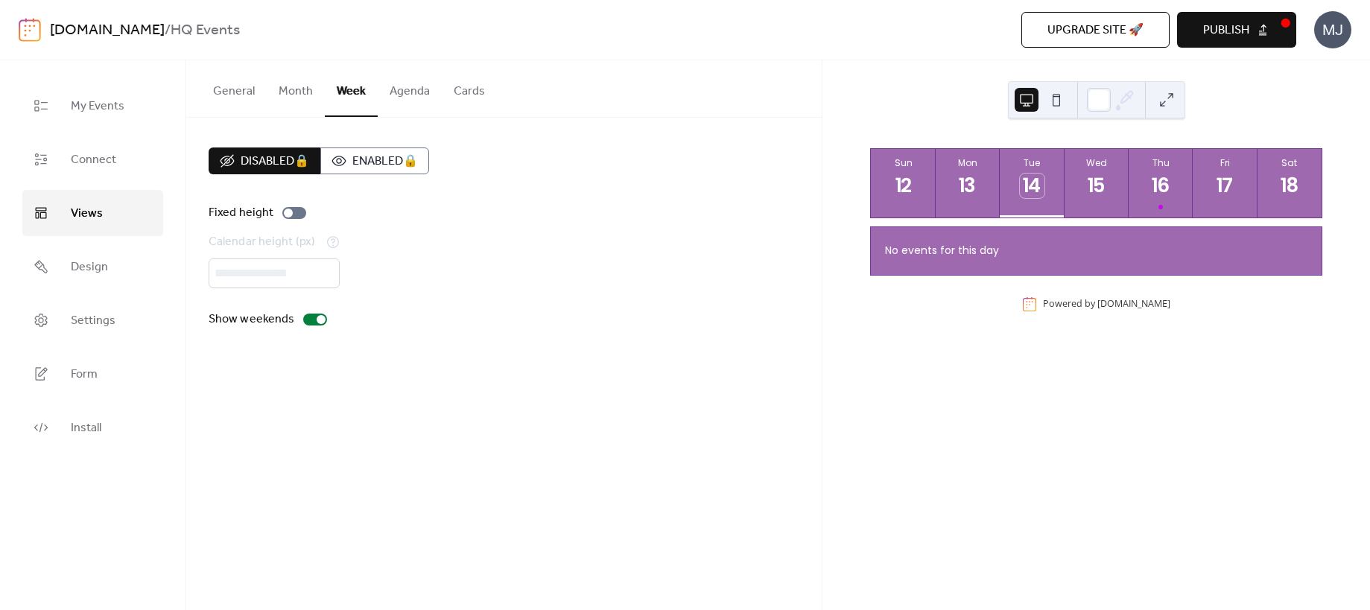
click at [412, 104] on button "Agenda" at bounding box center [410, 87] width 64 height 55
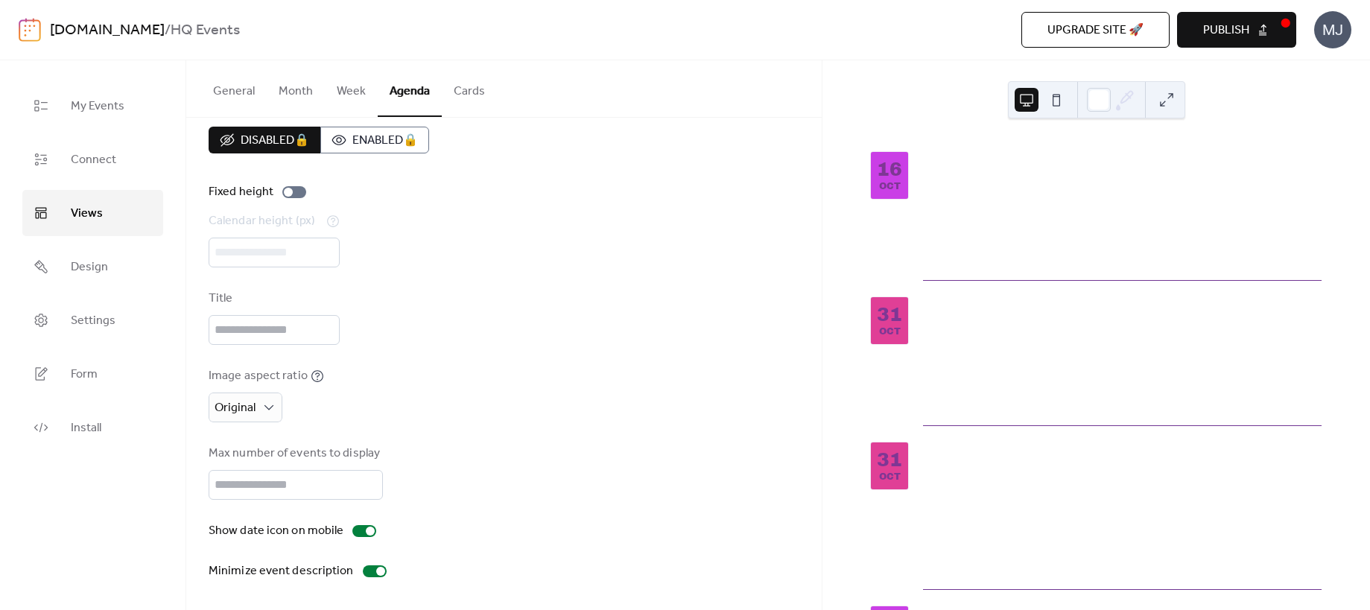
click at [469, 89] on button "Cards" at bounding box center [469, 87] width 55 height 55
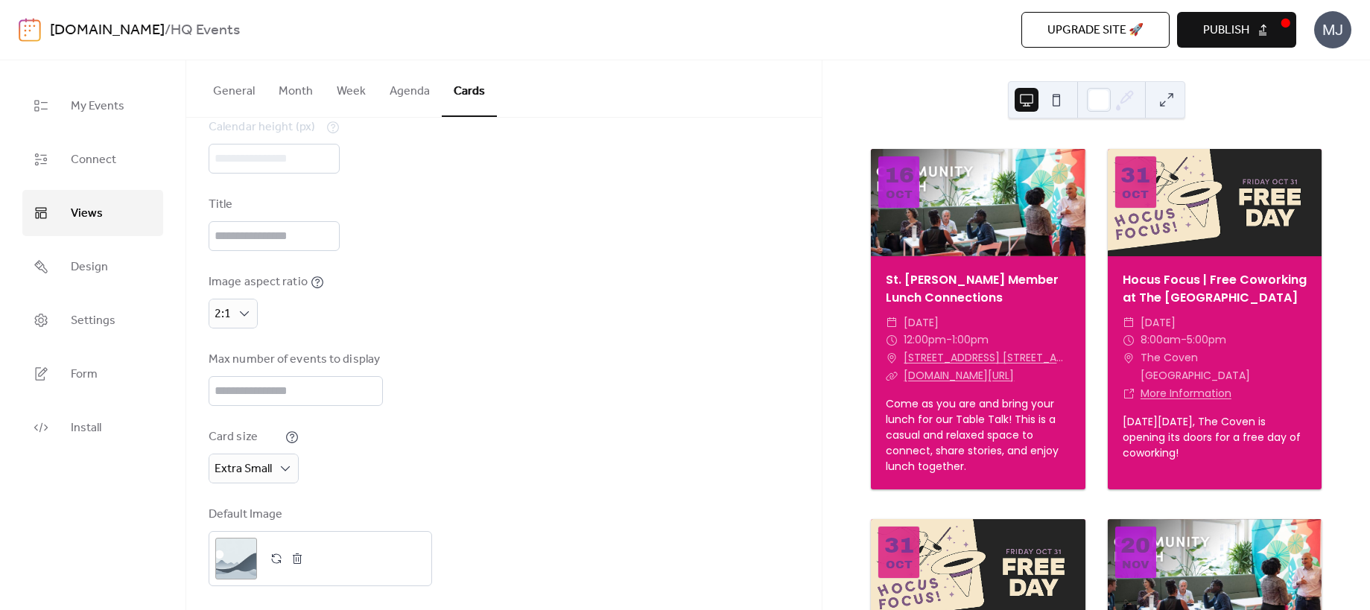
scroll to position [121, 0]
click at [95, 272] on span "Design" at bounding box center [89, 268] width 37 height 24
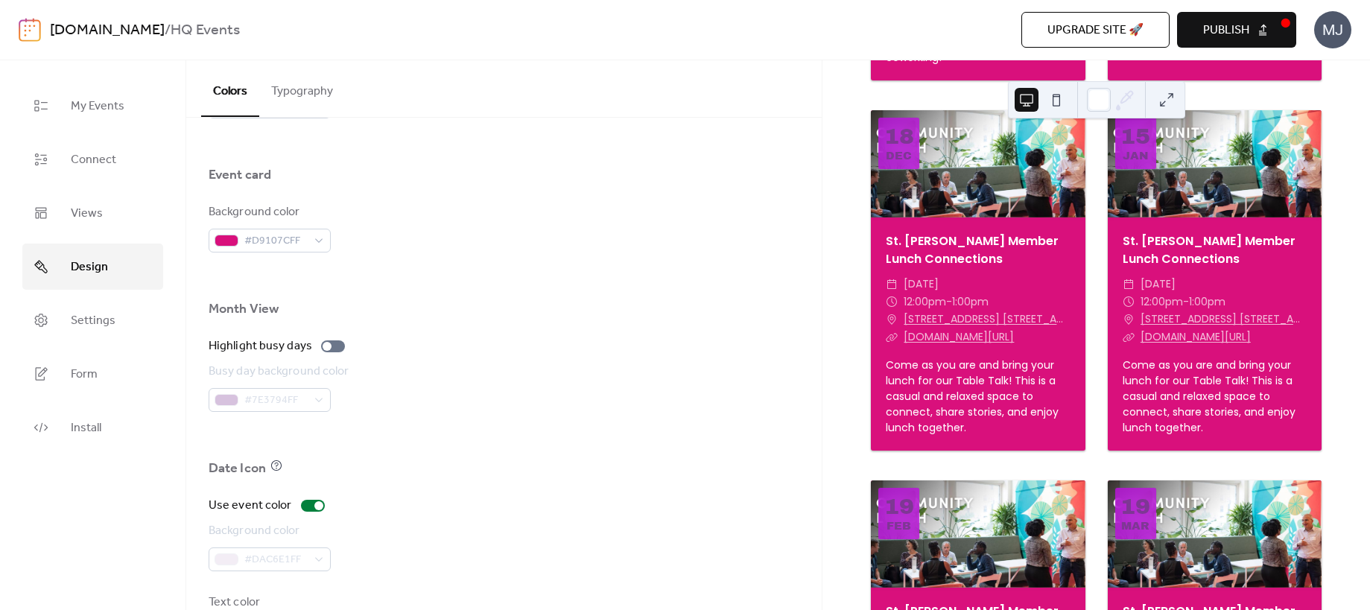
scroll to position [883, 0]
click at [318, 512] on div at bounding box center [318, 511] width 9 height 9
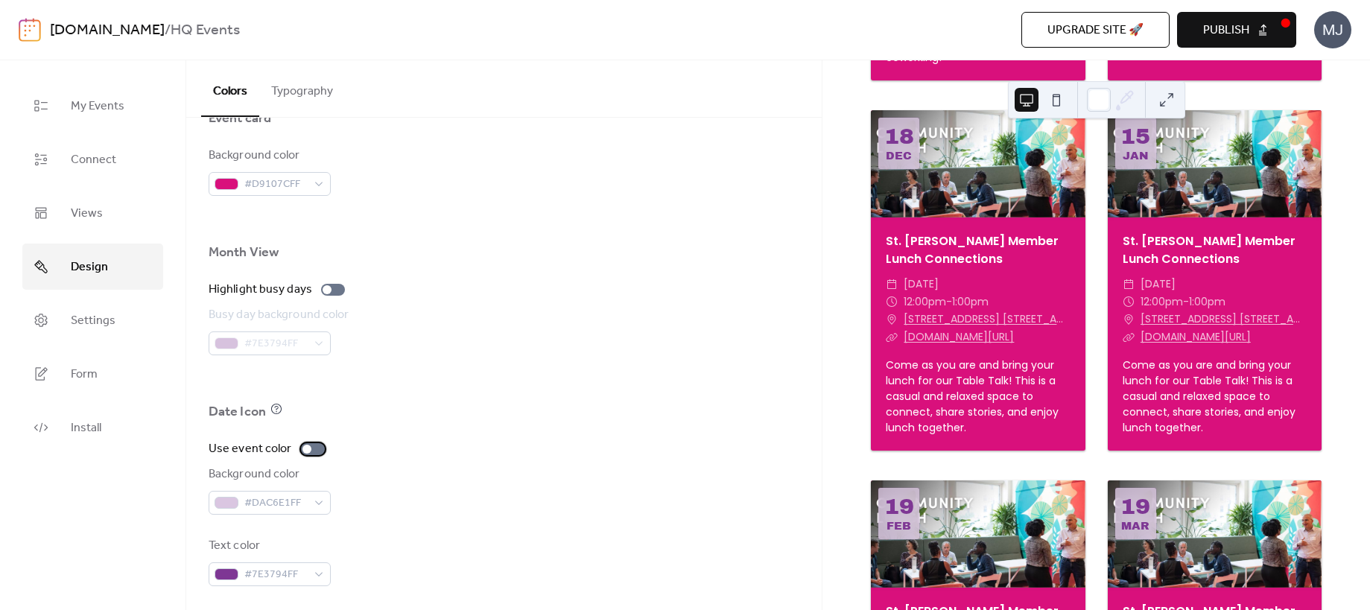
scroll to position [952, 0]
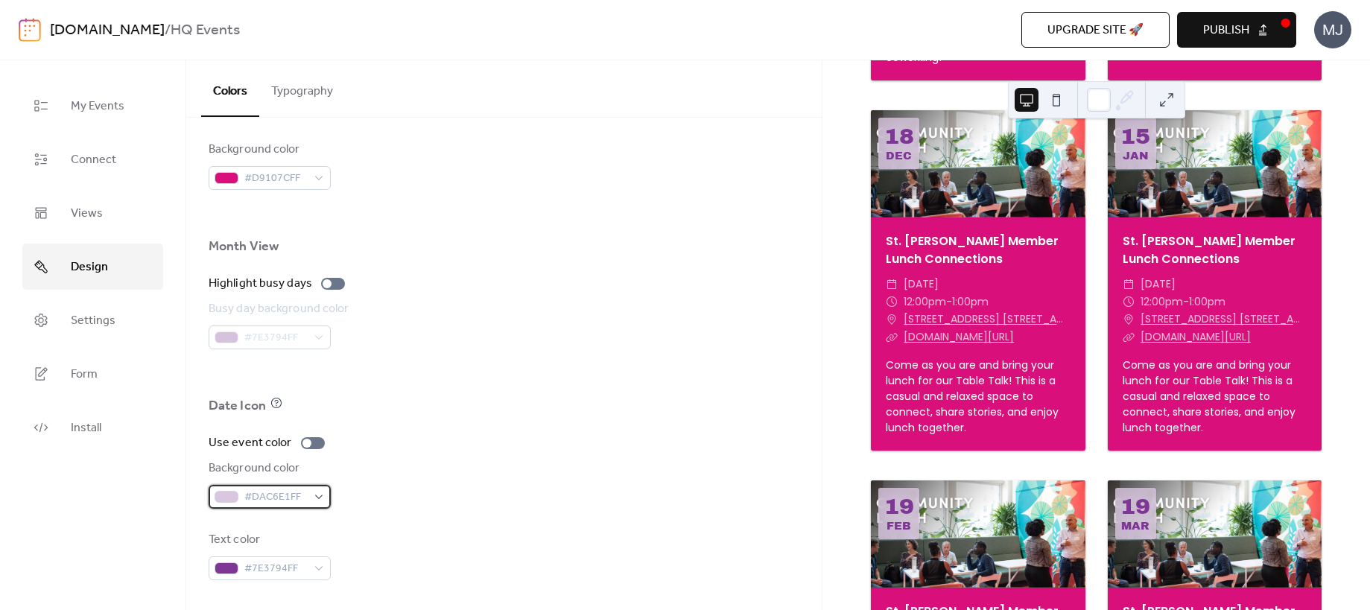
click at [298, 500] on span "#DAC6E1FF" at bounding box center [275, 498] width 63 height 18
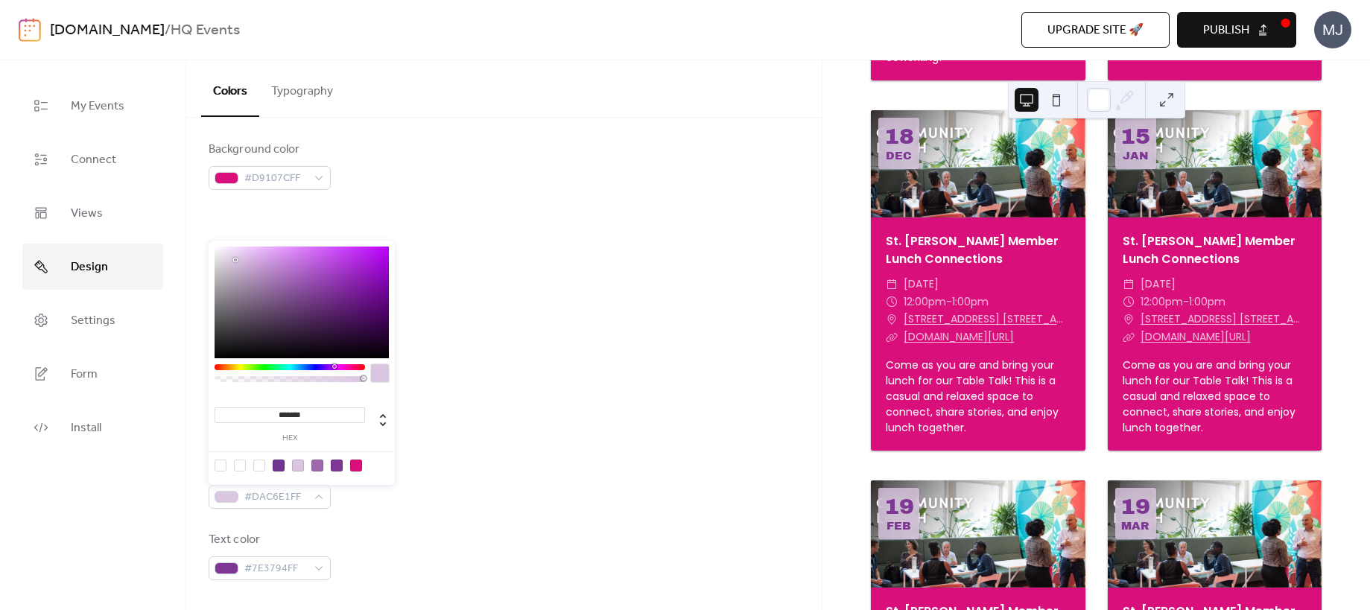
click at [256, 466] on div at bounding box center [259, 466] width 12 height 12
type input "**"
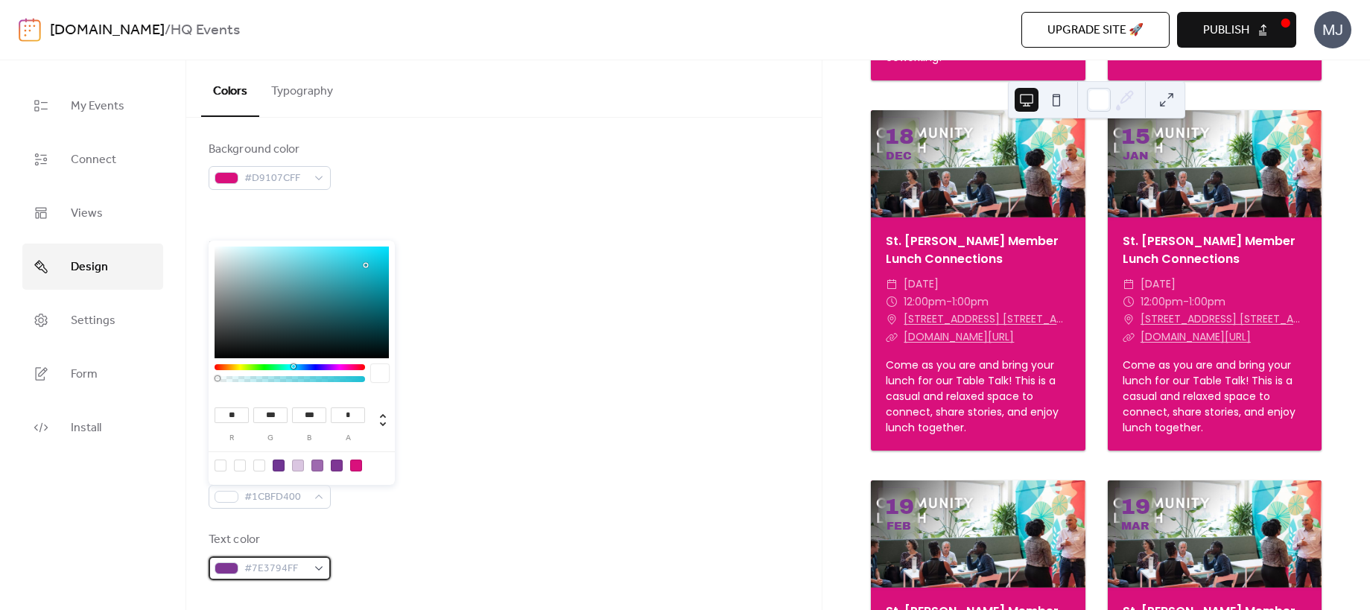
click at [301, 568] on span "#7E3794FF" at bounding box center [275, 569] width 63 height 18
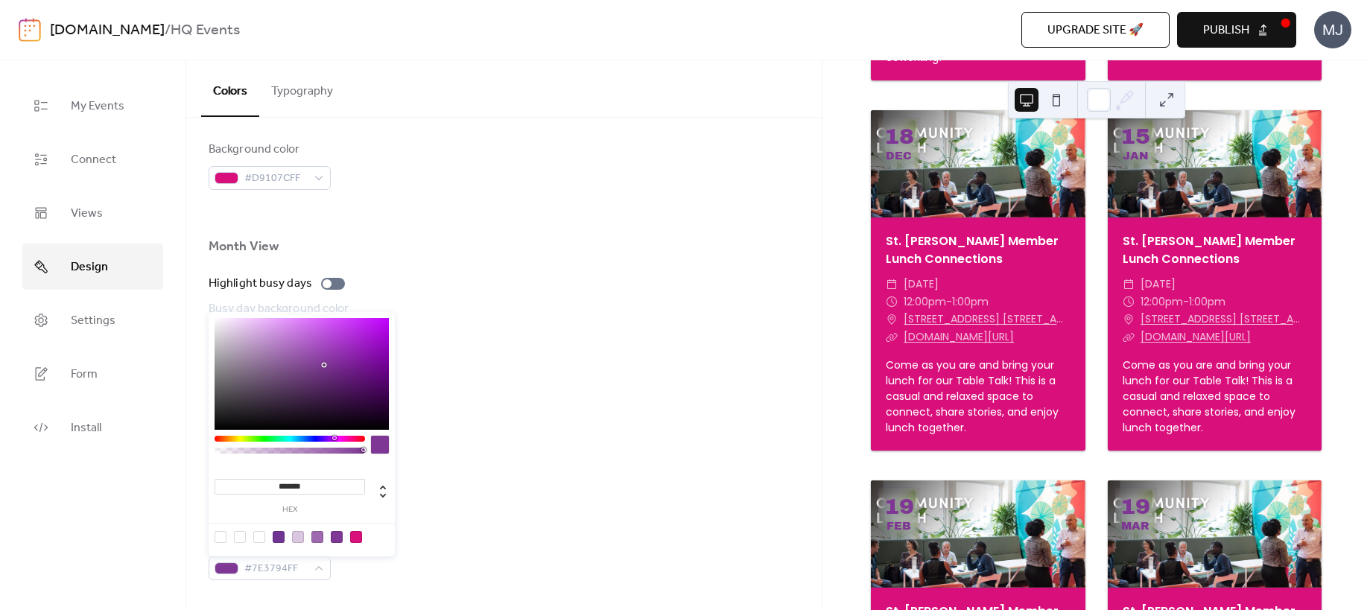
click at [354, 539] on div at bounding box center [356, 537] width 12 height 12
type input "*******"
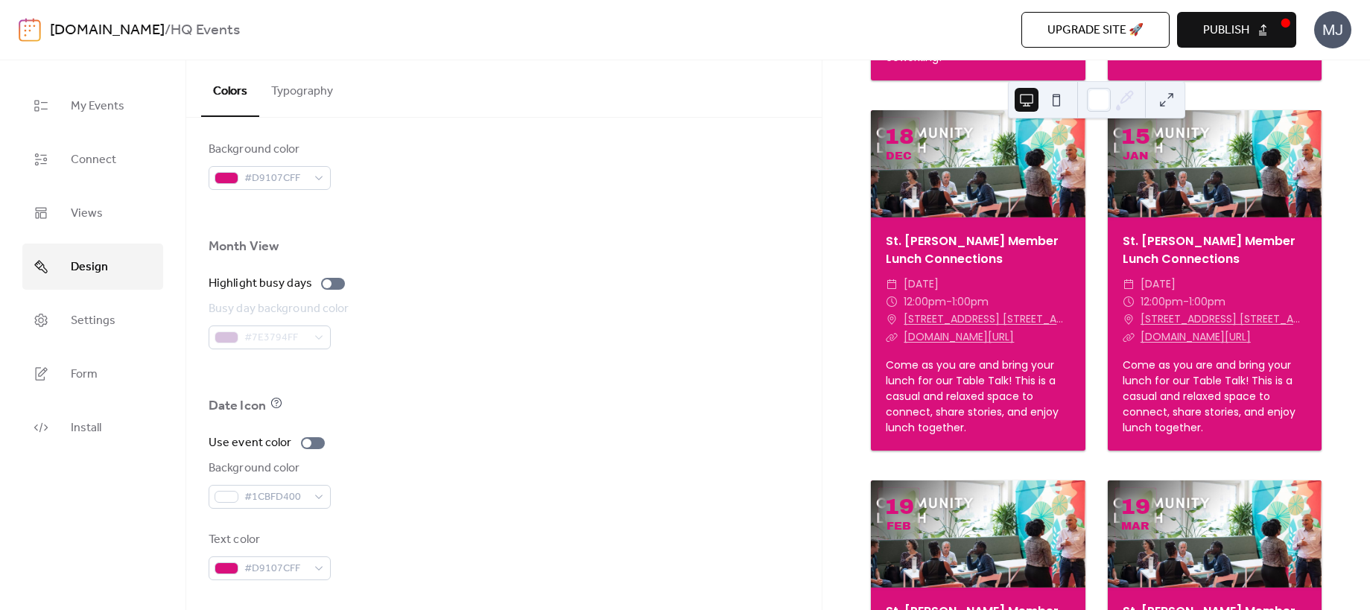
click at [627, 487] on div "Background color #1CBFD400" at bounding box center [504, 484] width 591 height 49
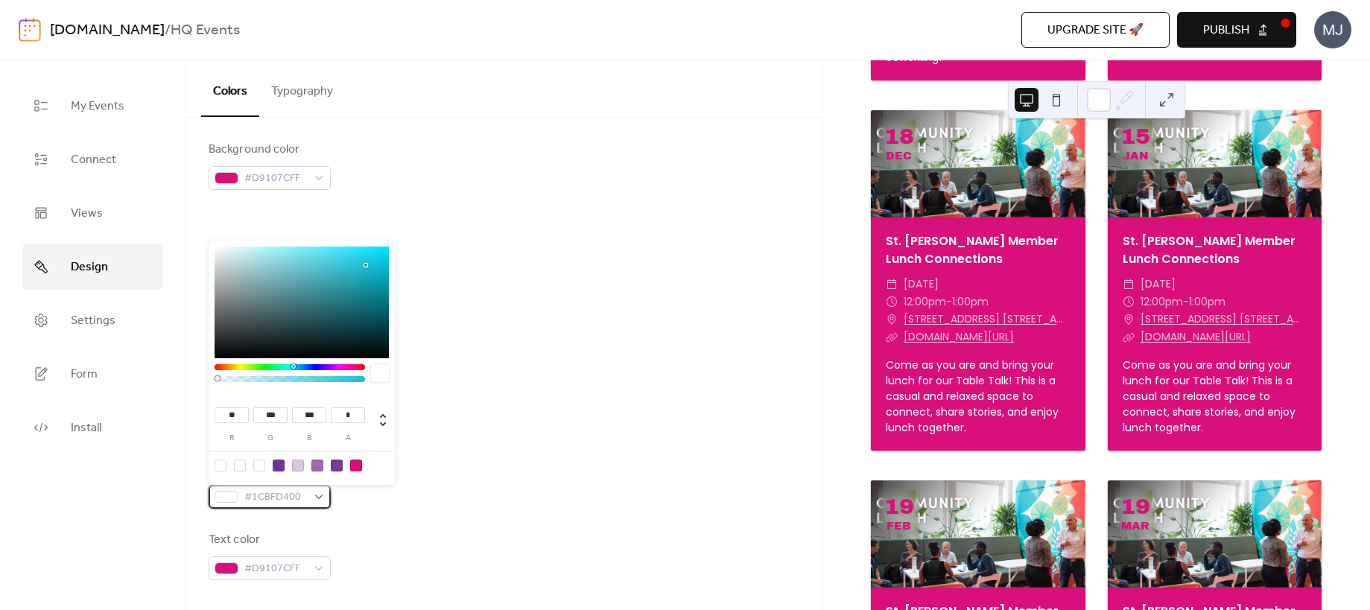
click at [300, 499] on span "#1CBFD400" at bounding box center [275, 498] width 63 height 18
click at [260, 466] on div at bounding box center [259, 466] width 12 height 12
click at [238, 463] on div at bounding box center [240, 466] width 12 height 12
type input "***"
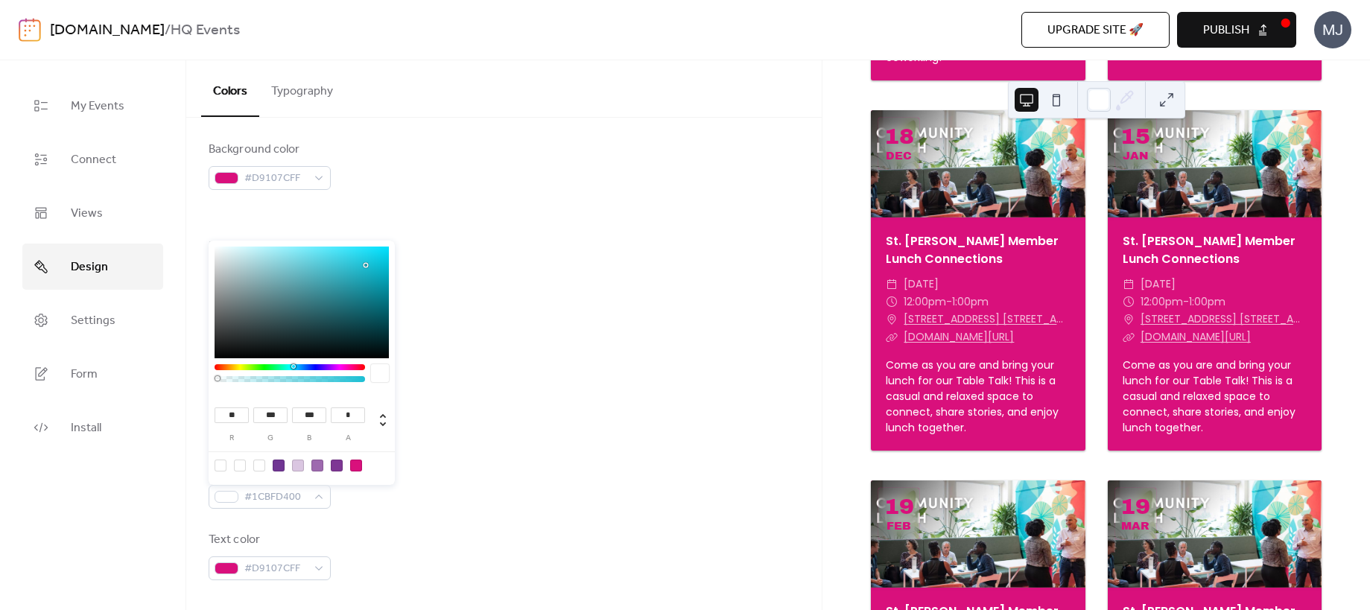
type input "***"
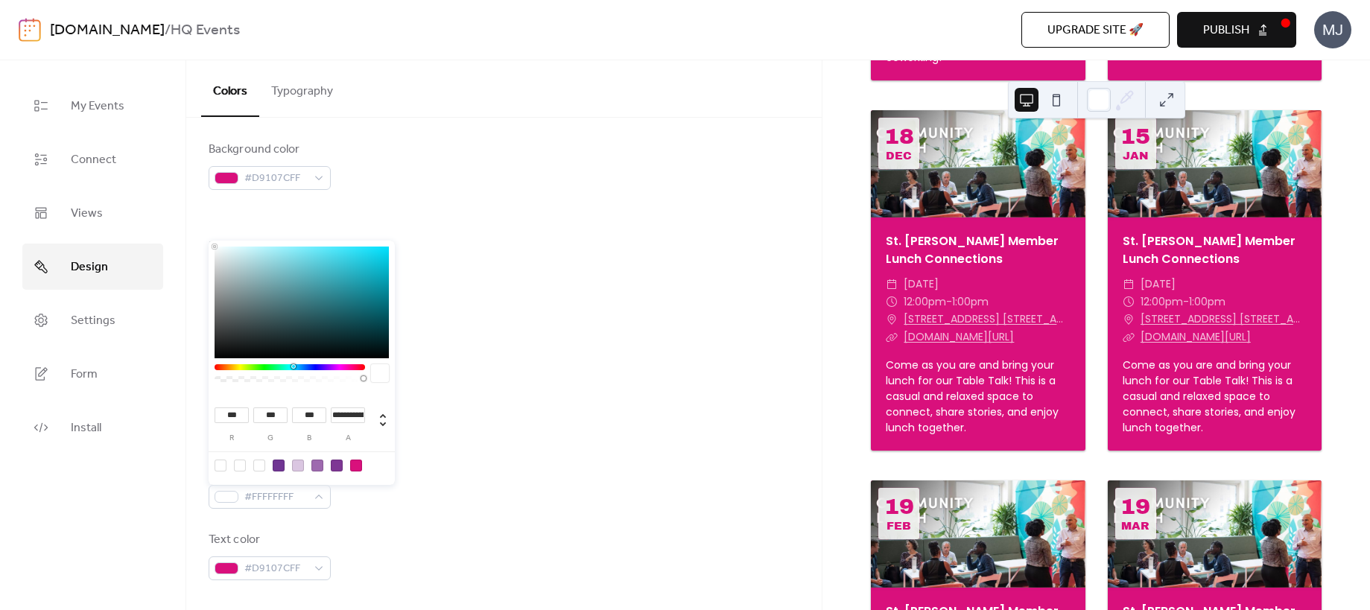
type input "*"
drag, startPoint x: 362, startPoint y: 376, endPoint x: 414, endPoint y: 383, distance: 52.6
click at [384, 377] on div at bounding box center [302, 377] width 174 height 26
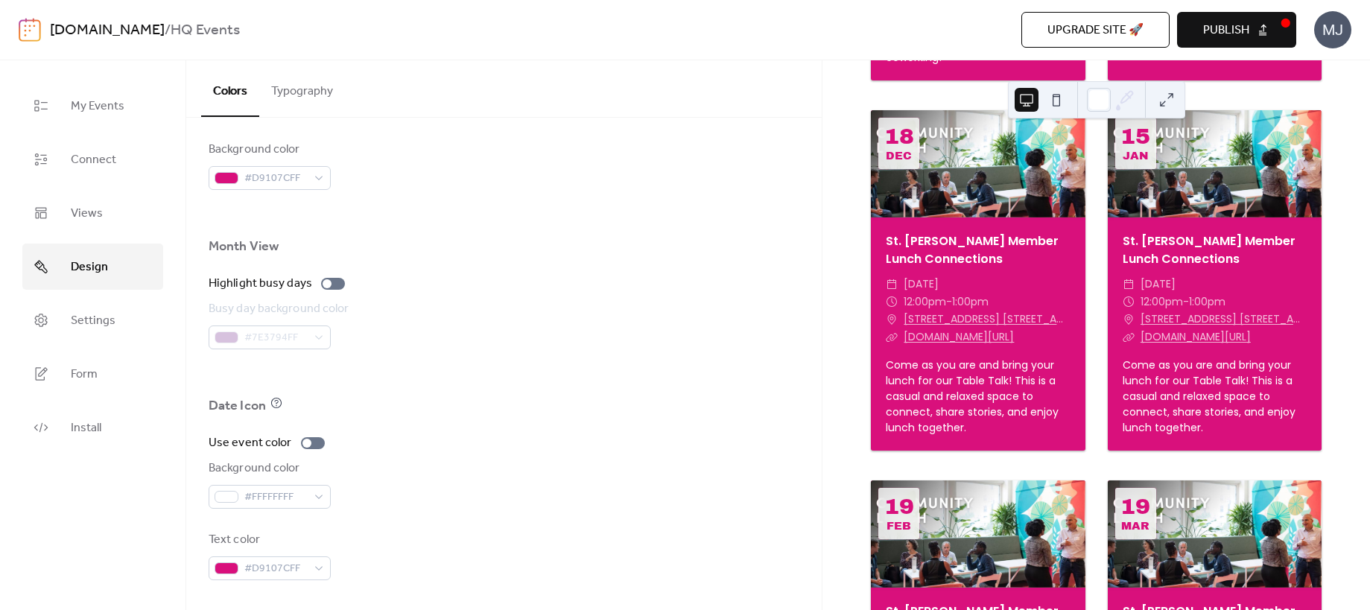
click at [593, 474] on div "Background color #FFFFFFFF" at bounding box center [504, 484] width 591 height 49
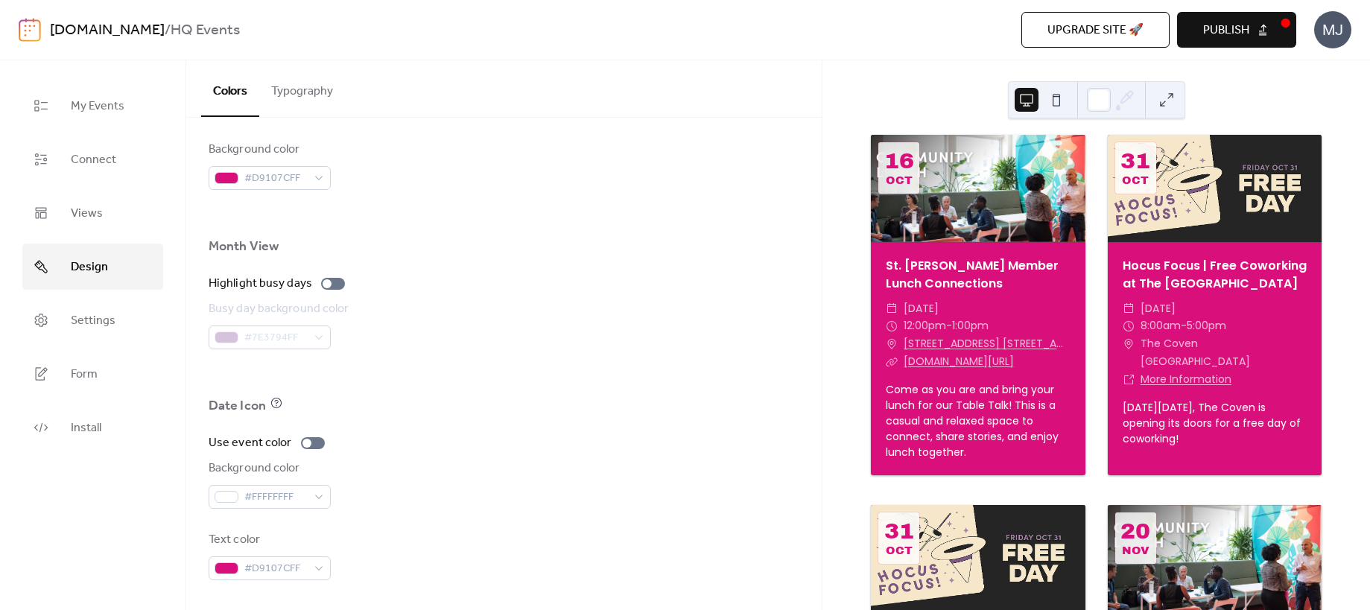
scroll to position [0, 0]
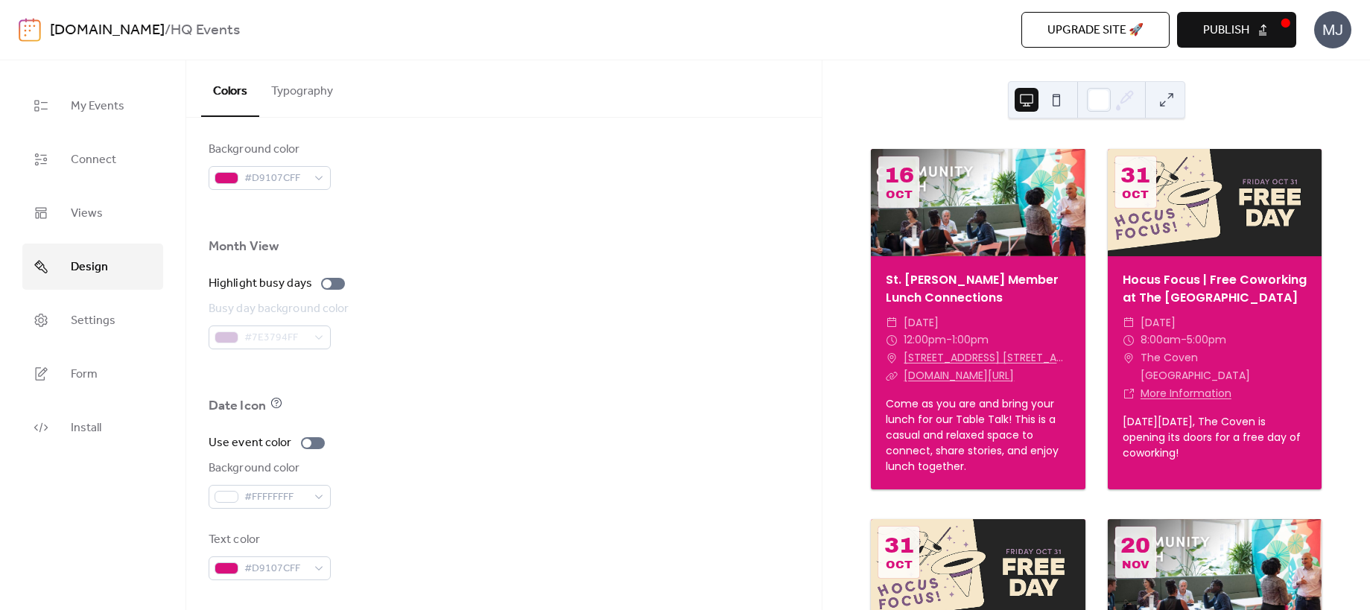
click at [1241, 35] on span "Publish" at bounding box center [1226, 31] width 46 height 18
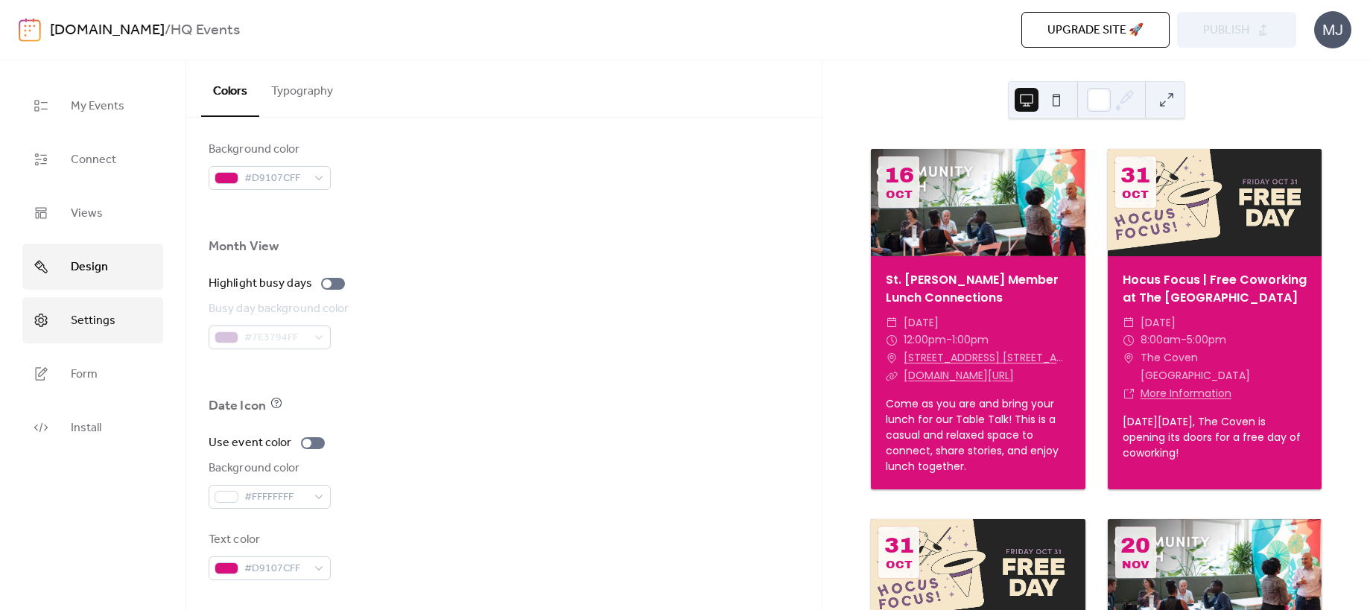
click at [105, 320] on span "Settings" at bounding box center [93, 321] width 45 height 24
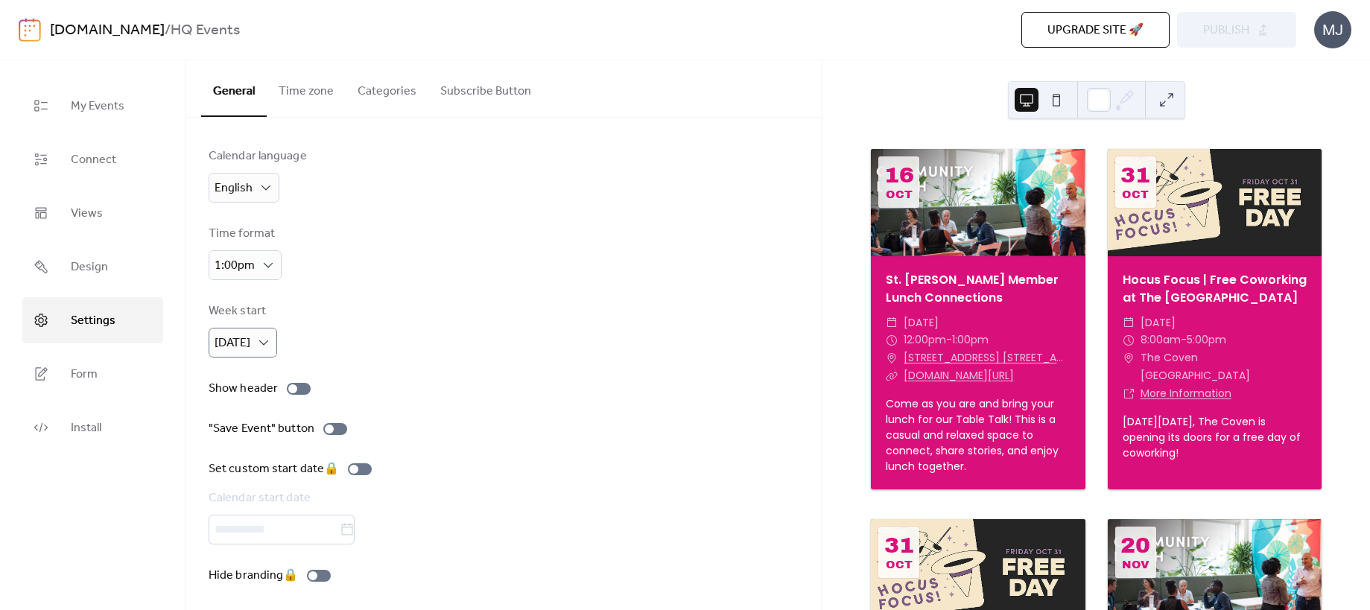
click at [446, 303] on div "Week start [DATE]" at bounding box center [504, 330] width 591 height 55
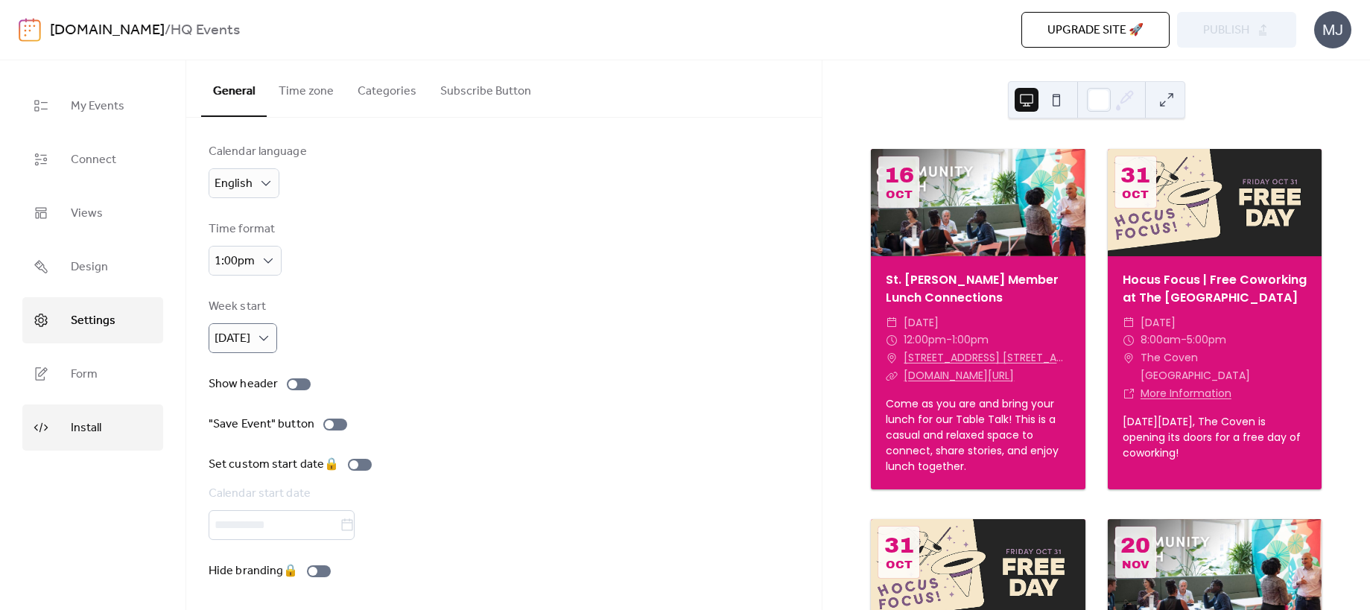
click at [87, 435] on span "Install" at bounding box center [86, 429] width 31 height 24
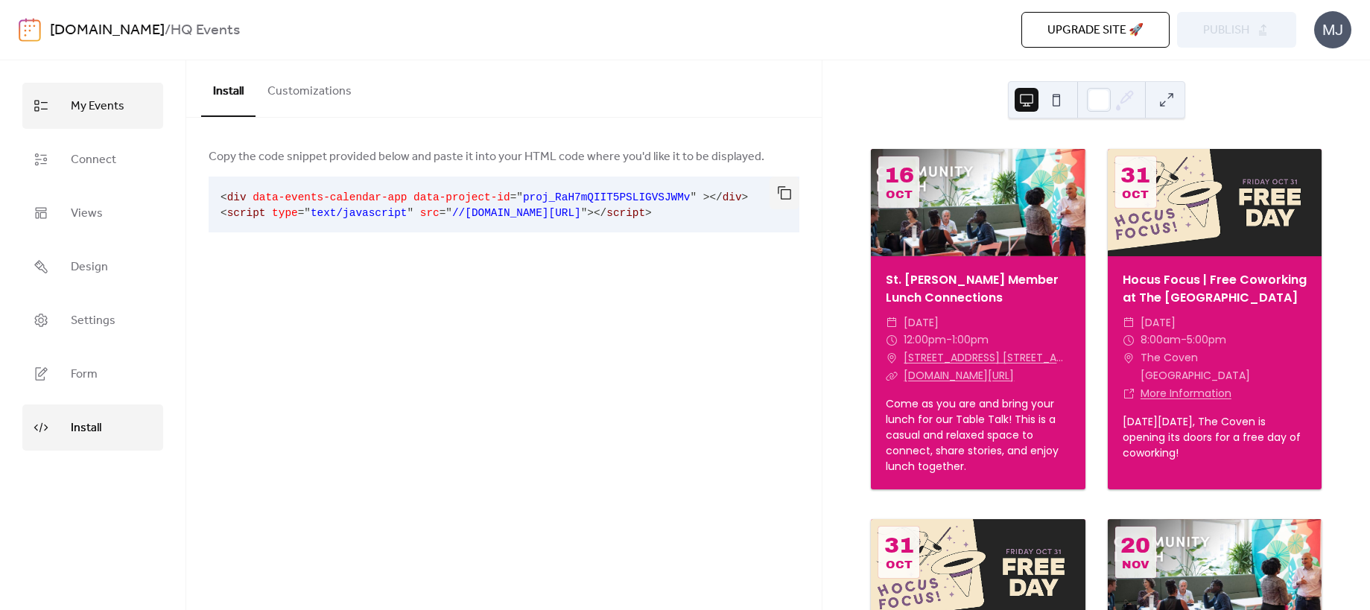
click at [86, 106] on span "My Events" at bounding box center [98, 107] width 54 height 24
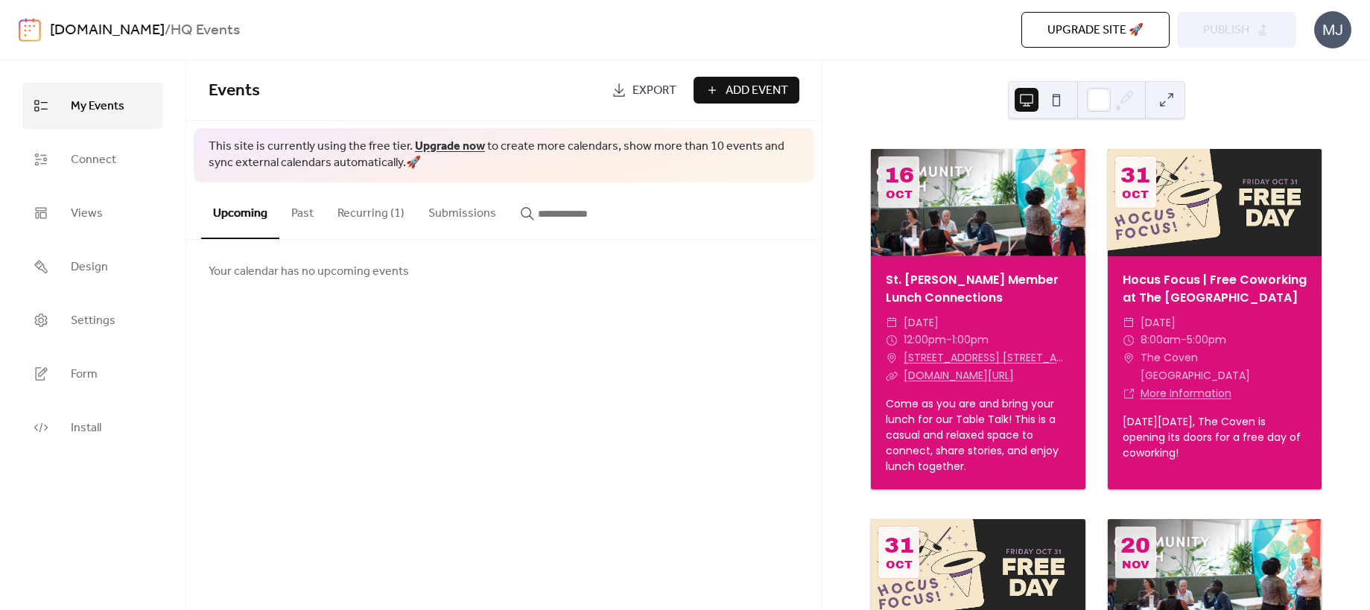
click at [449, 215] on button "Submissions" at bounding box center [463, 210] width 92 height 55
click at [304, 215] on button "Past" at bounding box center [302, 210] width 46 height 55
click at [369, 211] on button "Recurring (1)" at bounding box center [371, 210] width 91 height 55
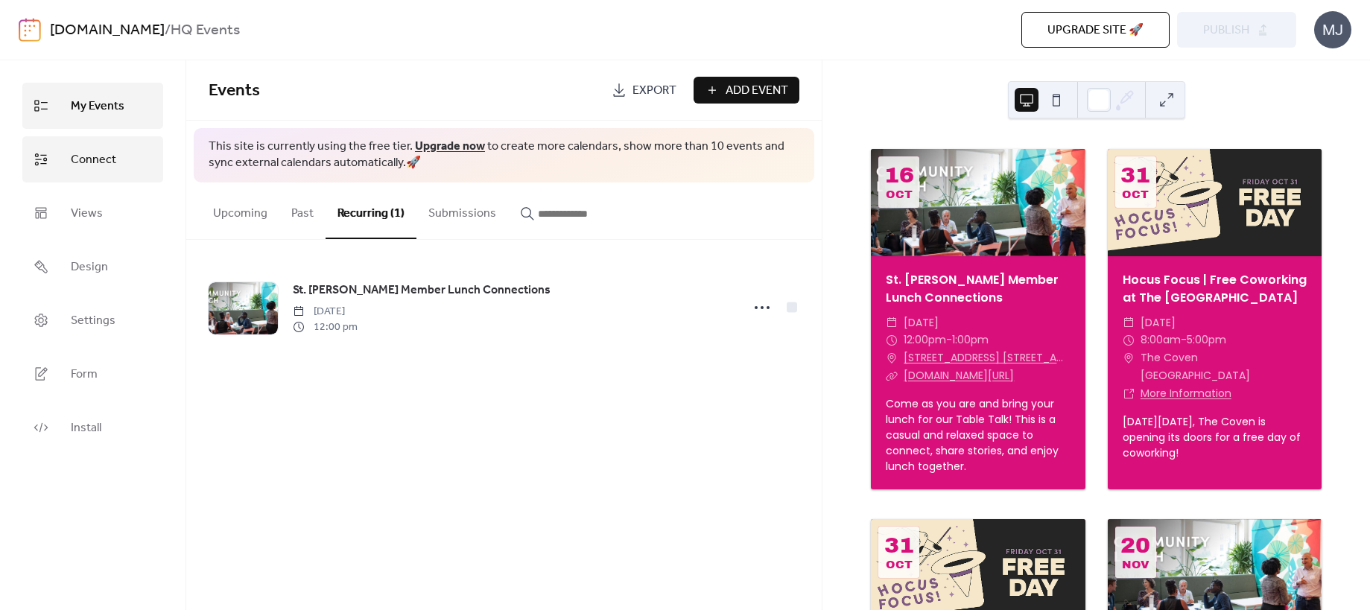
click at [124, 170] on link "Connect" at bounding box center [92, 159] width 141 height 46
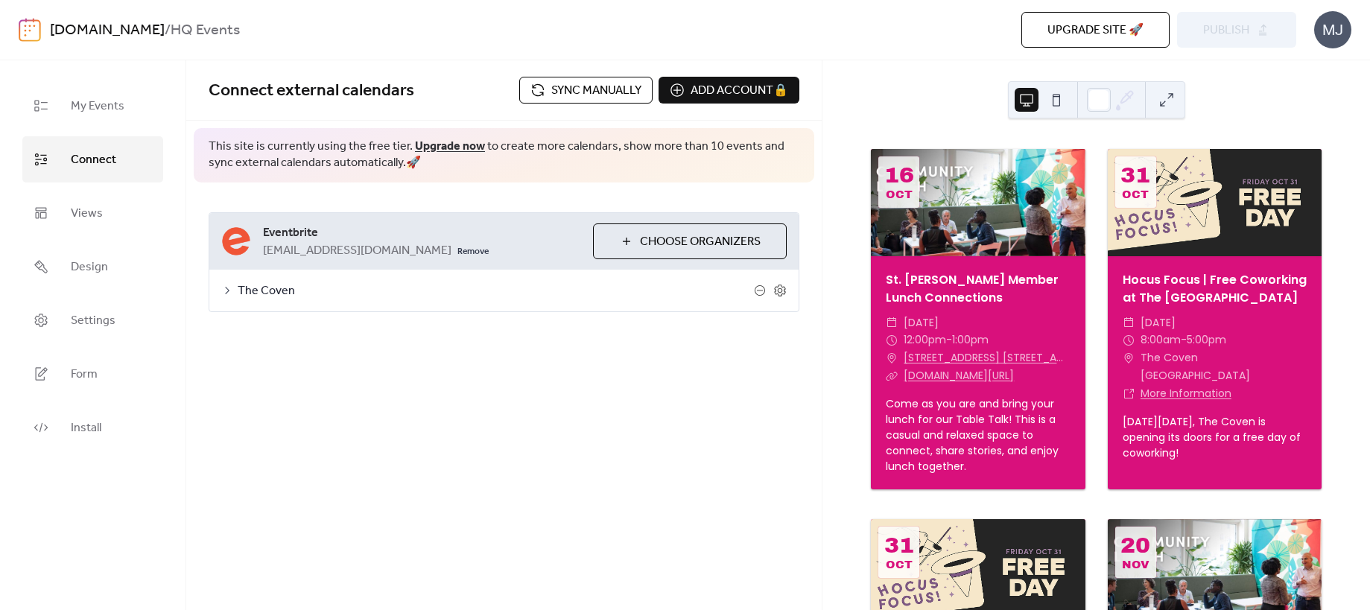
click at [619, 395] on div "**********" at bounding box center [504, 335] width 636 height 550
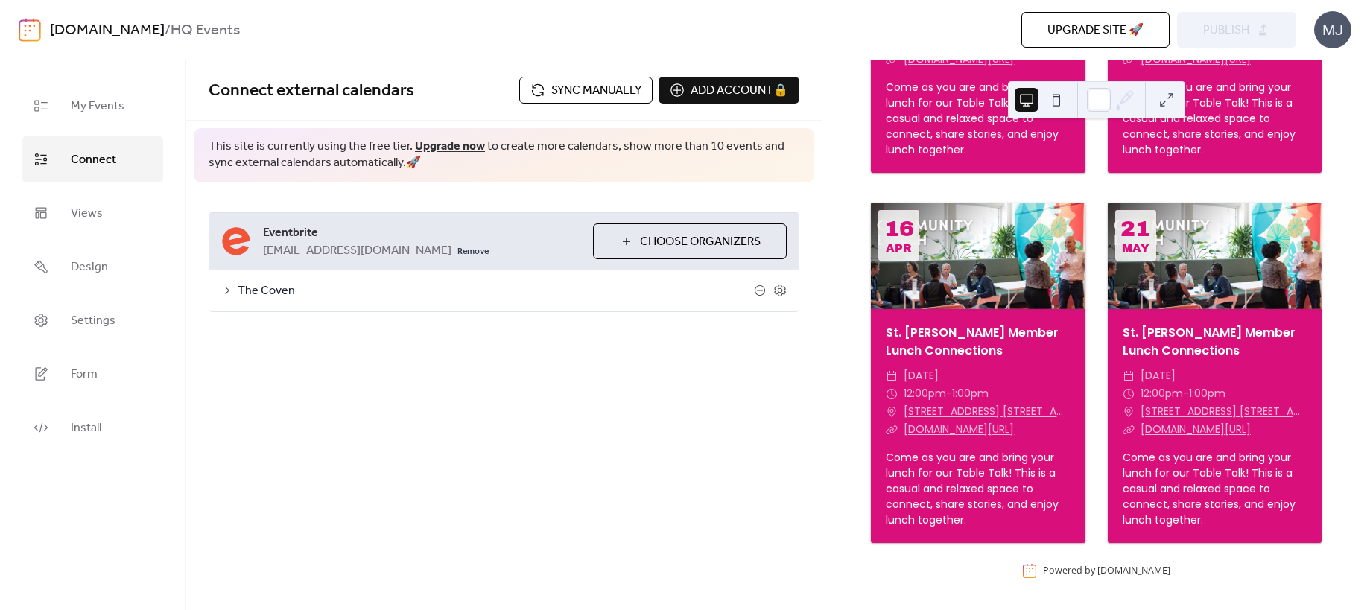
scroll to position [1511, 0]
